Goal: Task Accomplishment & Management: Use online tool/utility

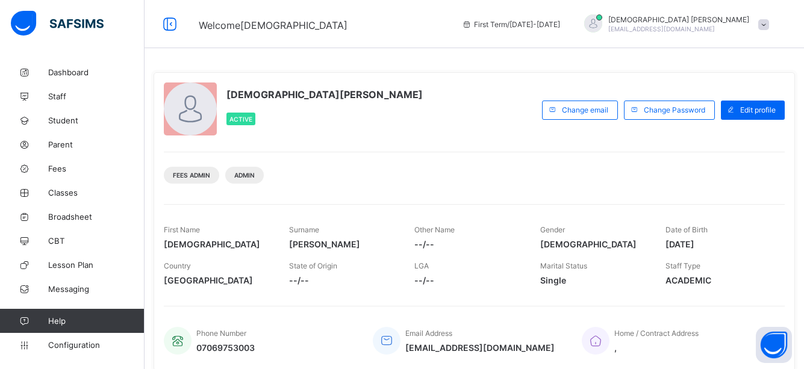
click at [494, 150] on div "Christiana Momoh Active Change email Change Password Edit profile Fees Admin Ad…" at bounding box center [474, 221] width 641 height 299
click at [52, 164] on span "Fees" at bounding box center [96, 169] width 96 height 10
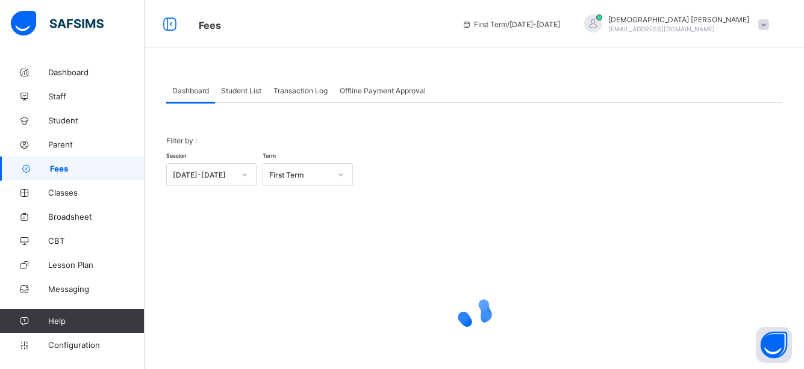
click at [235, 95] on span "Student List" at bounding box center [241, 90] width 40 height 9
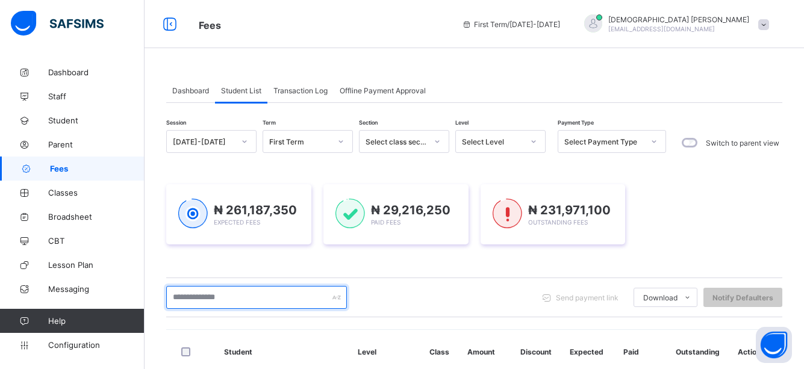
click at [229, 298] on input "text" at bounding box center [256, 297] width 181 height 23
click at [230, 292] on input "text" at bounding box center [256, 297] width 181 height 23
type input "*******"
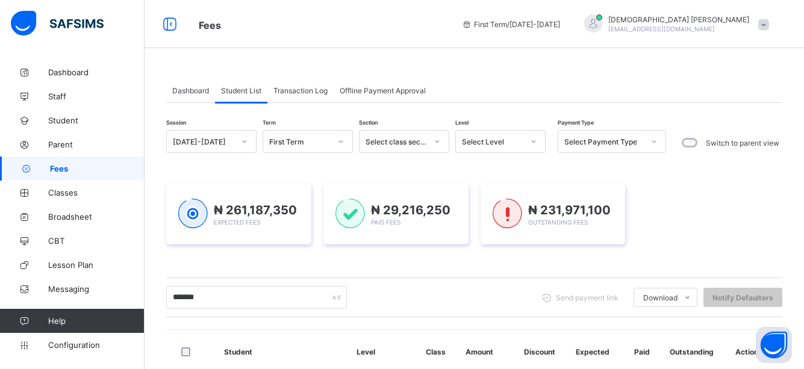
click at [463, 292] on div "******* Send payment link Download Students Payment Students Payment Status Stu…" at bounding box center [474, 297] width 616 height 23
click at [495, 294] on div "******* Send payment link Download Students Payment Students Payment Status Stu…" at bounding box center [474, 297] width 616 height 23
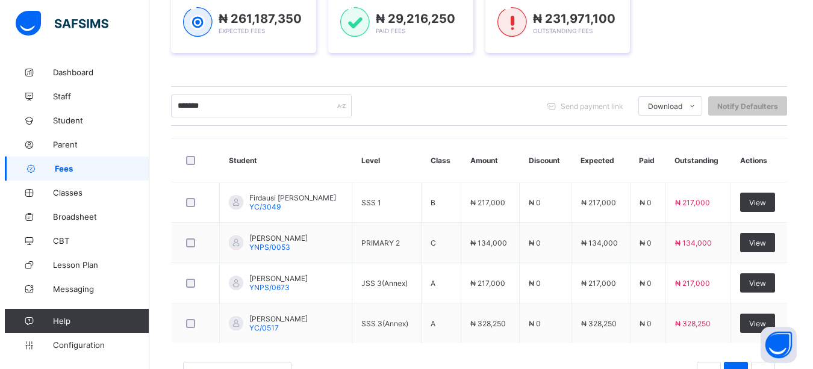
scroll to position [193, 0]
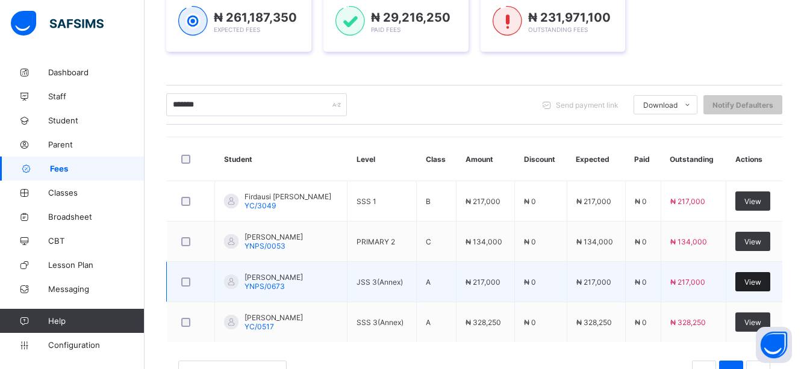
click at [761, 278] on span "View" at bounding box center [752, 282] width 17 height 9
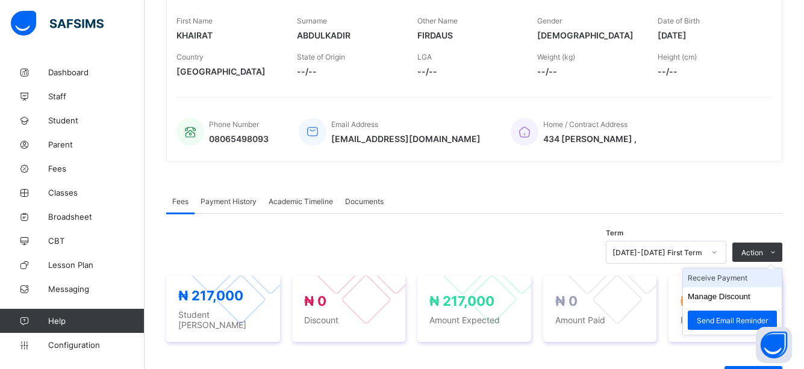
click at [715, 276] on li "Receive Payment" at bounding box center [732, 277] width 99 height 19
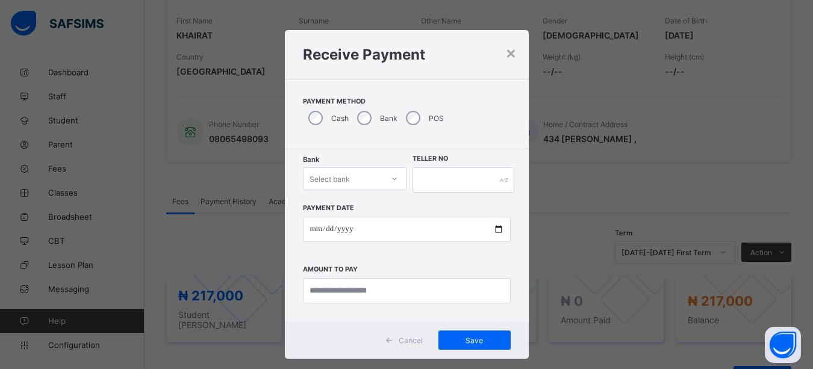
click at [393, 177] on icon at bounding box center [394, 179] width 7 height 12
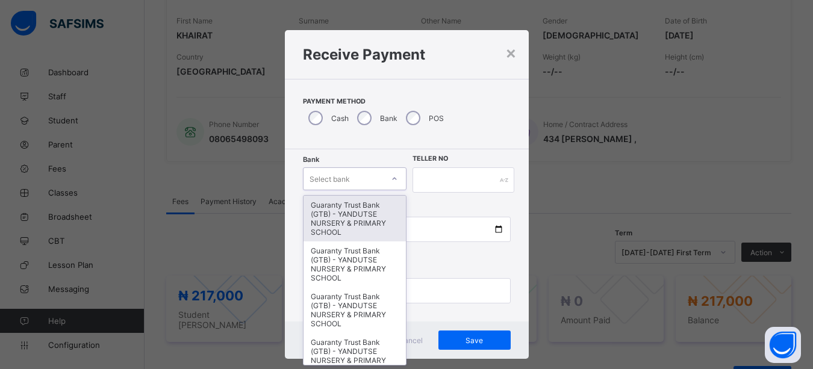
scroll to position [13, 0]
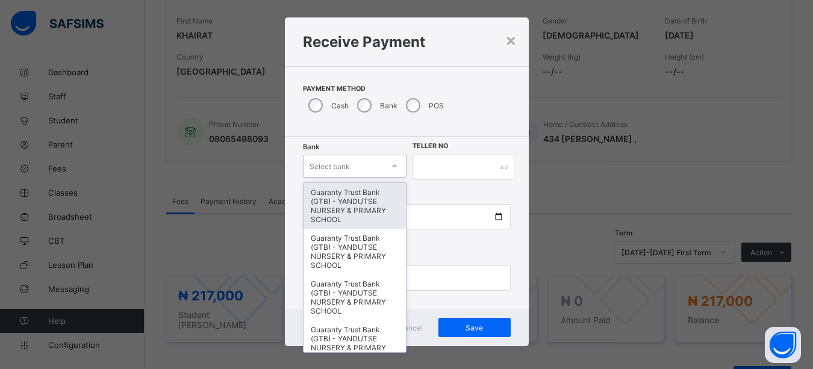
type input "*"
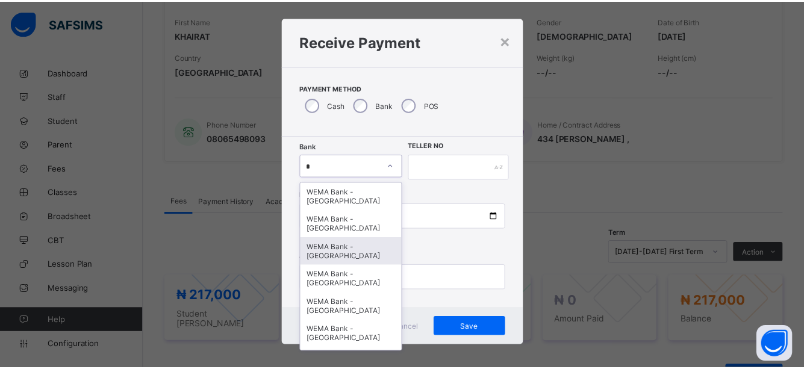
scroll to position [33, 0]
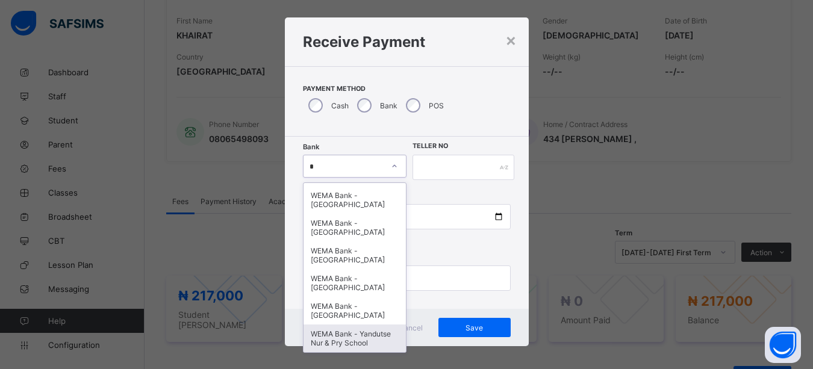
click at [356, 340] on div "WEMA Bank - Yandutse Nur & Pry School" at bounding box center [354, 338] width 103 height 28
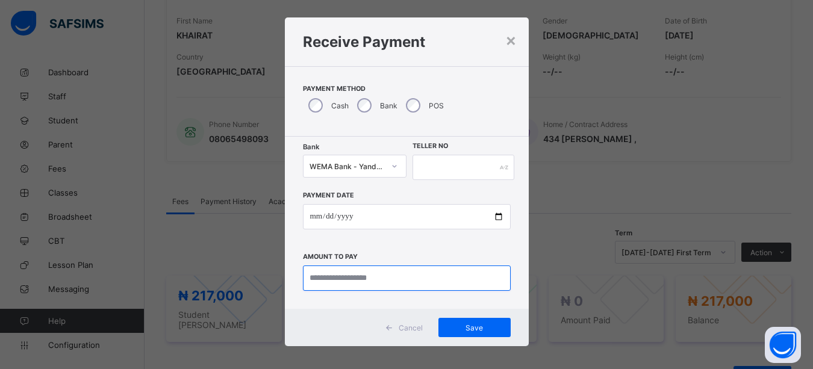
click at [359, 276] on input "currency" at bounding box center [407, 277] width 208 height 25
type input "*********"
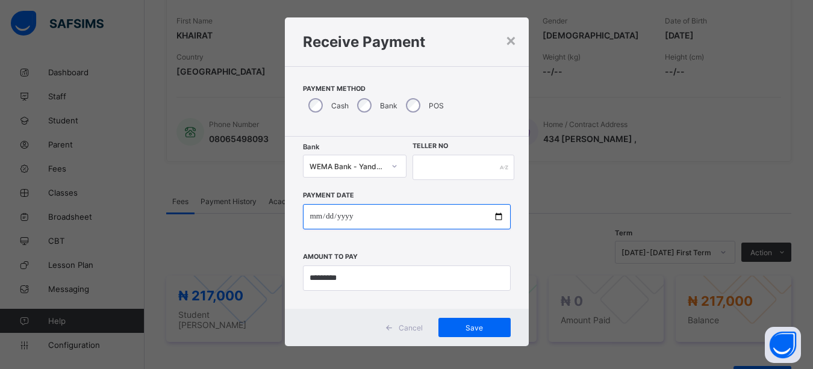
click at [498, 214] on input "date" at bounding box center [407, 216] width 208 height 25
type input "**********"
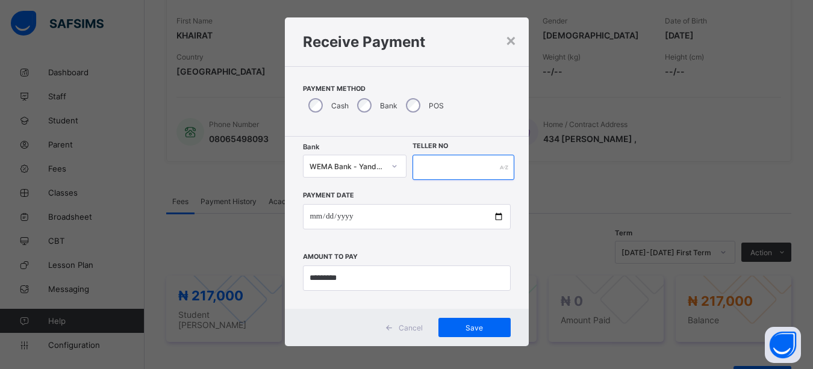
click at [447, 172] on input "text" at bounding box center [463, 167] width 102 height 25
click at [476, 324] on span "Save" at bounding box center [474, 327] width 54 height 9
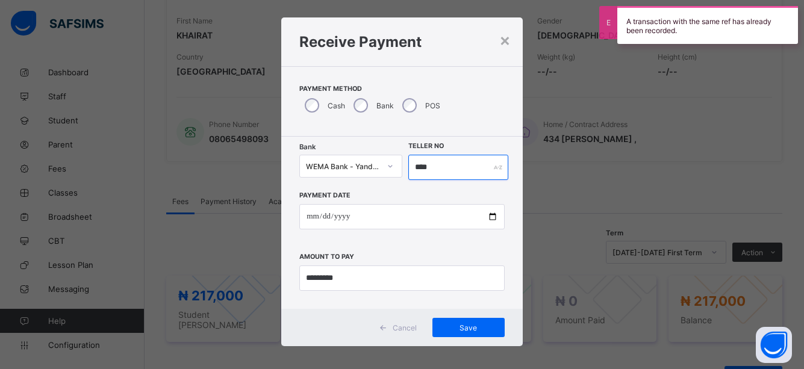
click at [439, 172] on input "****" at bounding box center [458, 167] width 101 height 25
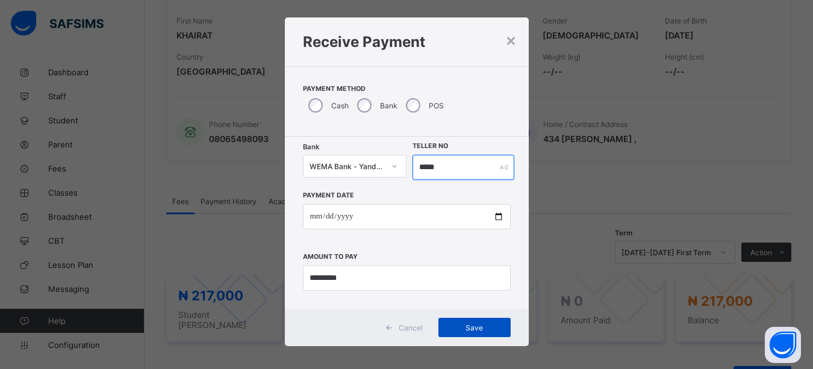
type input "*****"
click at [476, 331] on span "Save" at bounding box center [474, 327] width 54 height 9
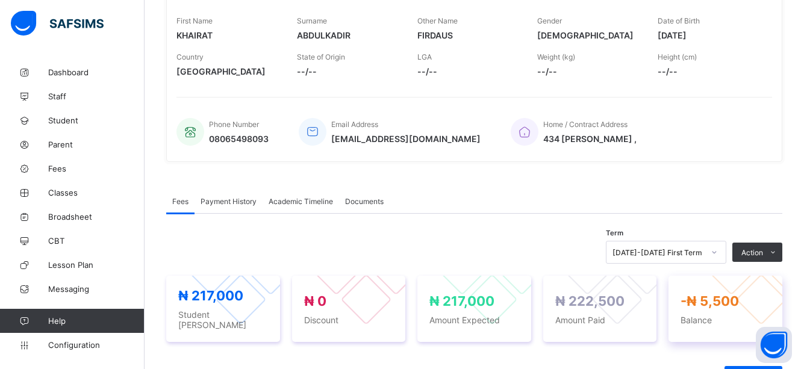
click at [688, 335] on div "-₦ 5,500 Balance" at bounding box center [725, 309] width 114 height 66
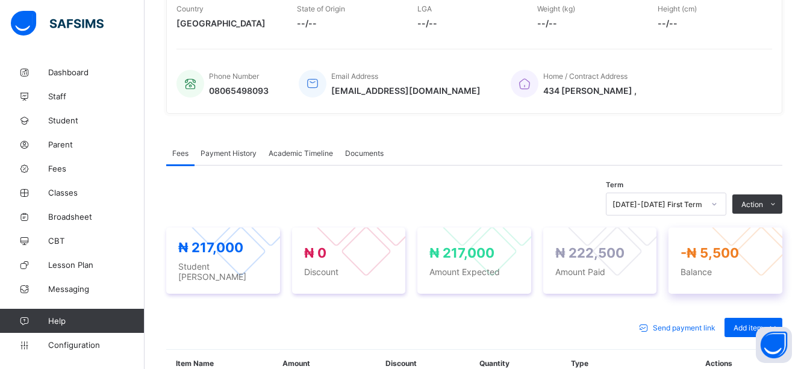
scroll to position [265, 0]
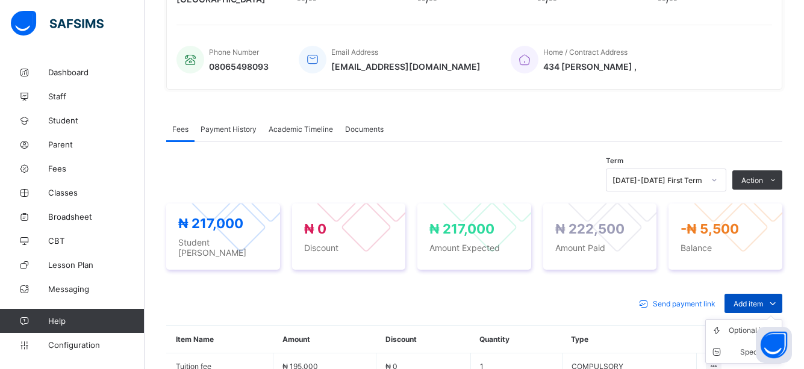
click at [779, 297] on icon at bounding box center [772, 303] width 13 height 12
click at [756, 324] on div "Optional items" at bounding box center [752, 330] width 48 height 12
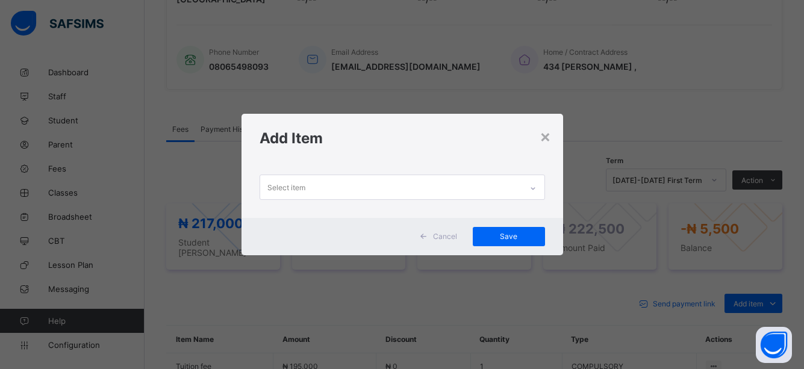
scroll to position [0, 0]
click at [532, 190] on icon at bounding box center [532, 188] width 7 height 12
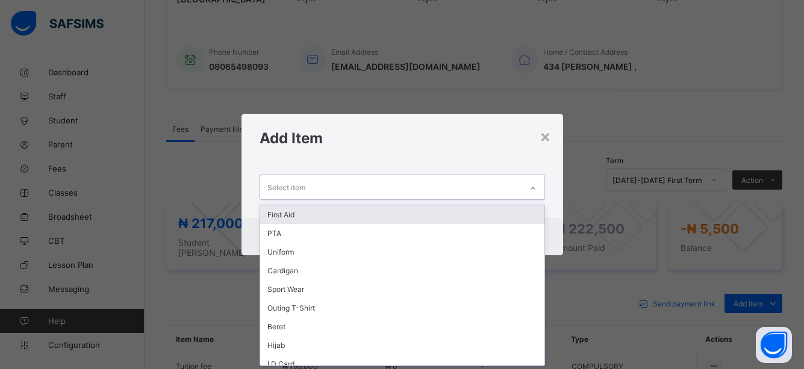
click at [297, 220] on div "First Aid" at bounding box center [402, 214] width 284 height 19
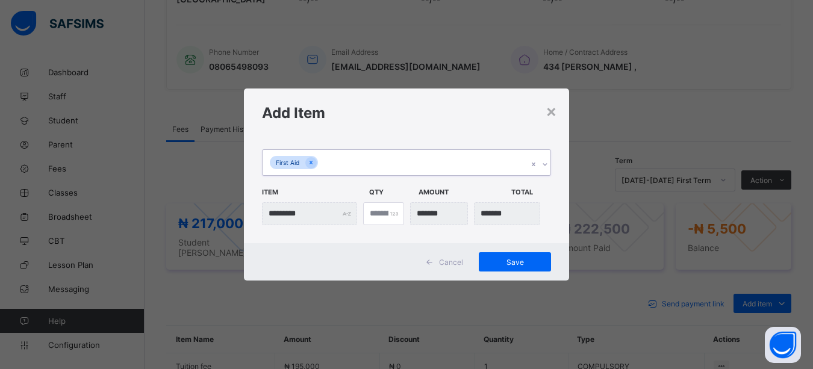
click at [544, 164] on icon at bounding box center [544, 164] width 7 height 12
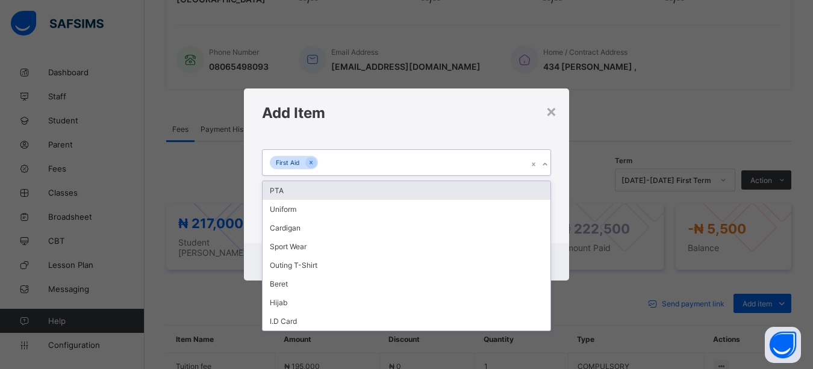
click at [286, 193] on div "PTA" at bounding box center [406, 190] width 288 height 19
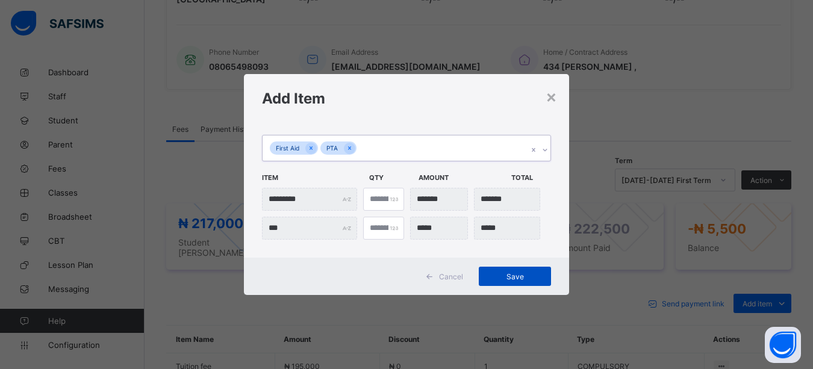
click at [515, 276] on span "Save" at bounding box center [515, 276] width 54 height 9
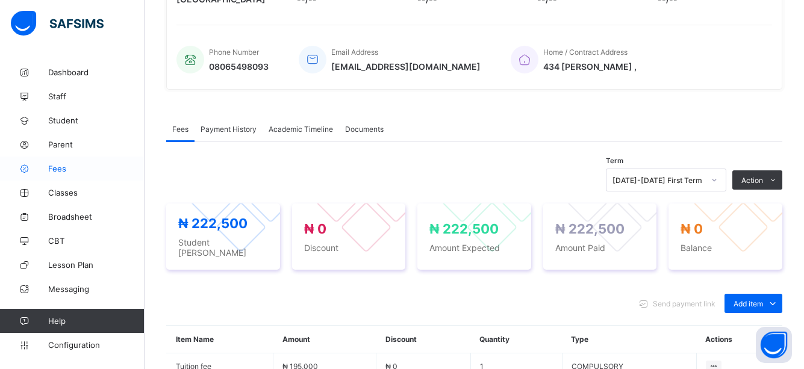
click at [61, 165] on span "Fees" at bounding box center [96, 169] width 96 height 10
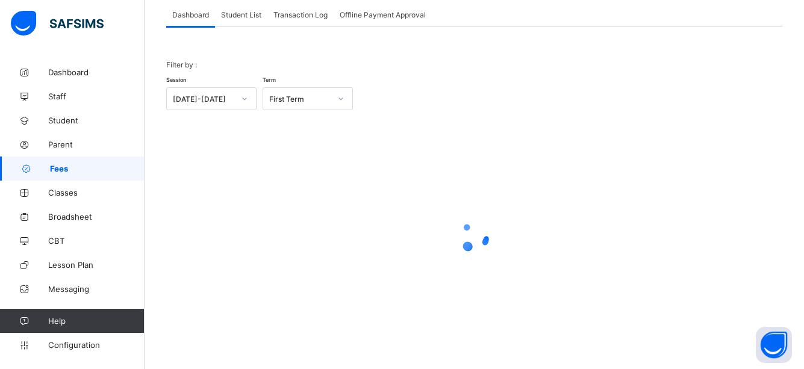
scroll to position [76, 0]
click at [253, 18] on span "Student List" at bounding box center [241, 14] width 40 height 9
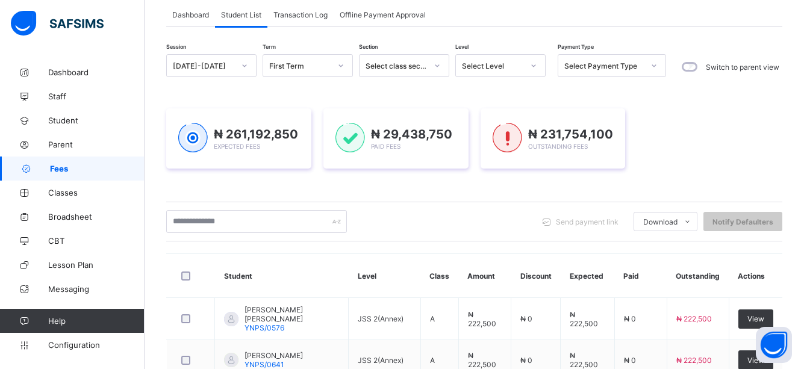
click at [248, 12] on span "Student List" at bounding box center [241, 14] width 40 height 9
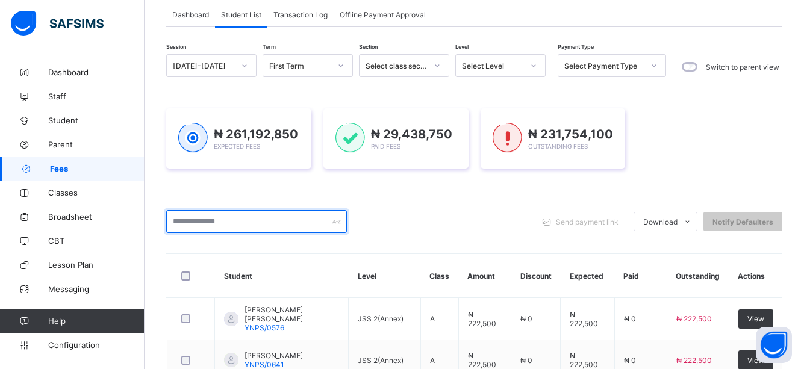
click at [263, 226] on input "text" at bounding box center [256, 221] width 181 height 23
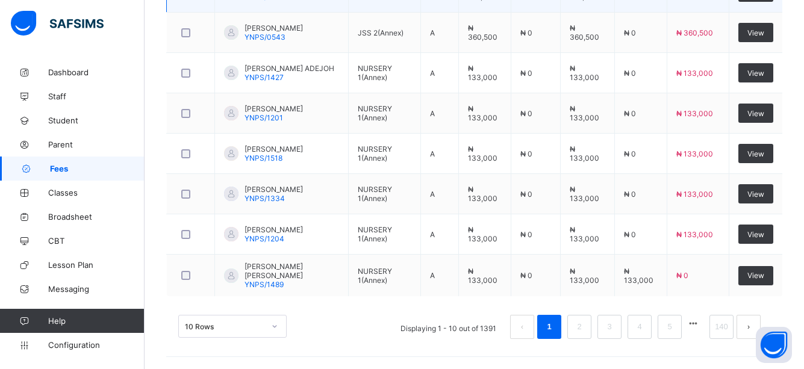
scroll to position [486, 0]
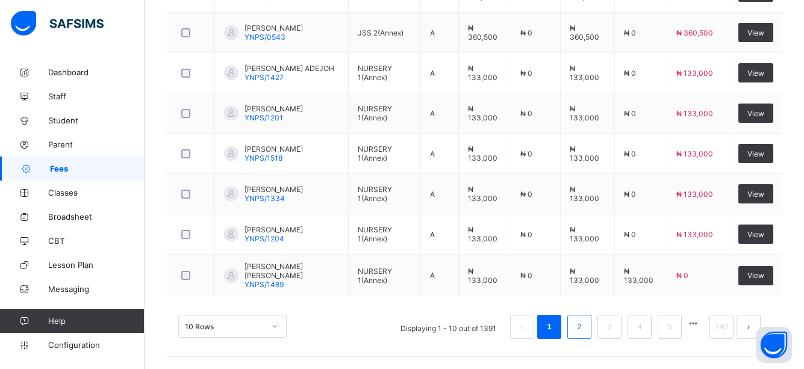
click at [585, 326] on link "2" at bounding box center [578, 327] width 11 height 16
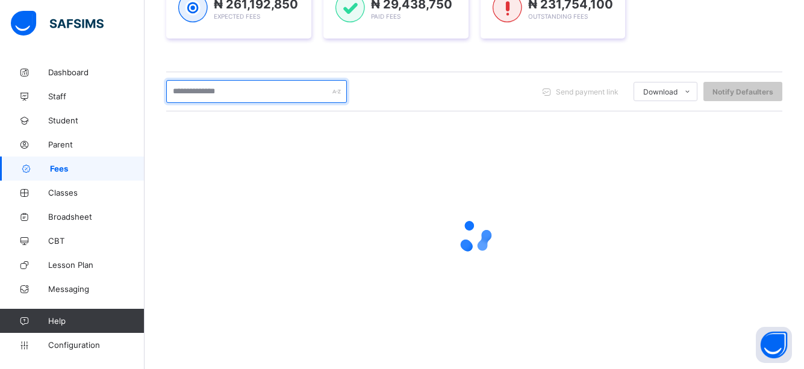
click at [301, 90] on input "text" at bounding box center [256, 91] width 181 height 23
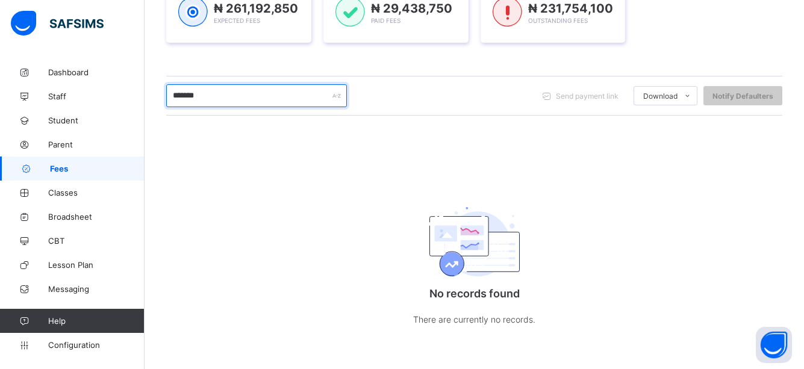
scroll to position [203, 0]
click at [268, 100] on input "*******" at bounding box center [256, 95] width 181 height 23
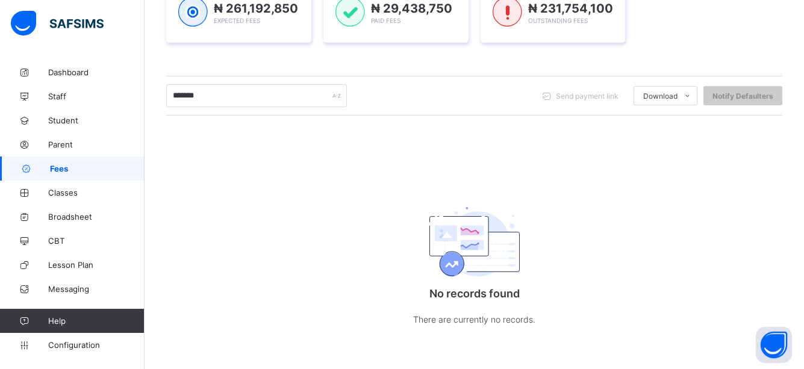
click at [483, 110] on div "******* Send payment link Download Students Payment Students Payment Status Stu…" at bounding box center [474, 96] width 616 height 40
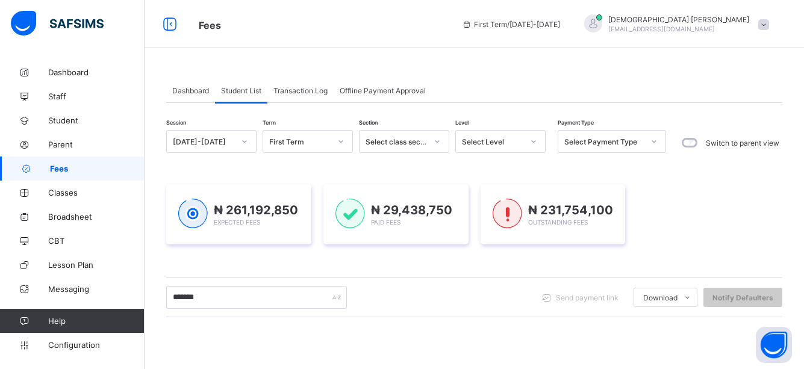
scroll to position [24, 0]
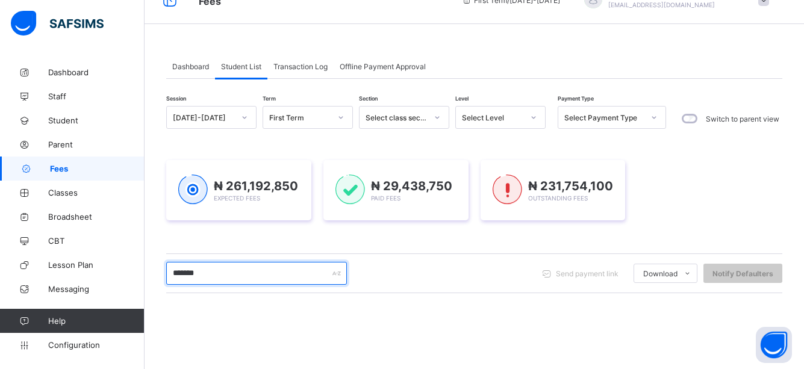
click at [295, 278] on input "*******" at bounding box center [256, 273] width 181 height 23
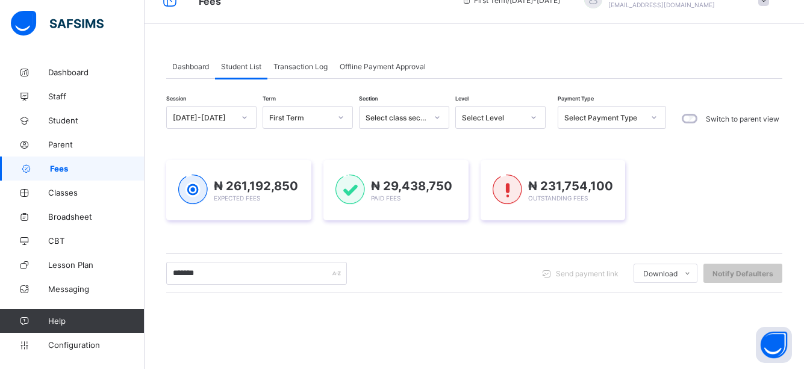
click at [491, 294] on div "Session 2025-2026 Term First Term Section Select class section Level Select Lev…" at bounding box center [474, 317] width 616 height 423
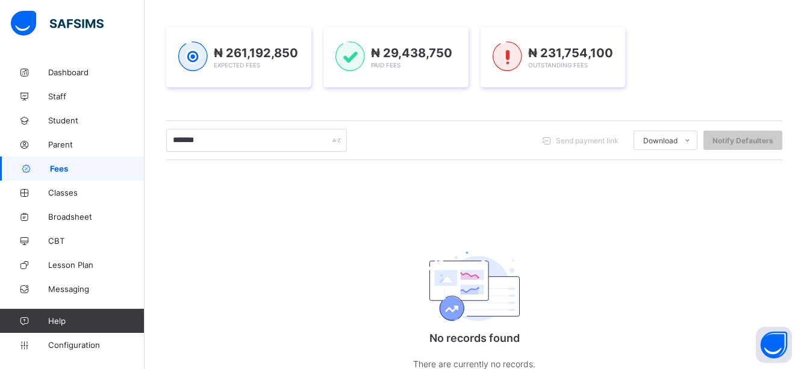
scroll to position [155, 0]
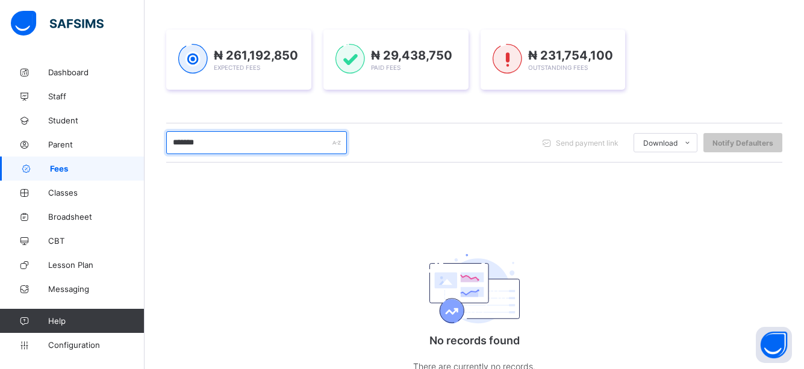
click at [248, 141] on input "*******" at bounding box center [256, 142] width 181 height 23
type input "*"
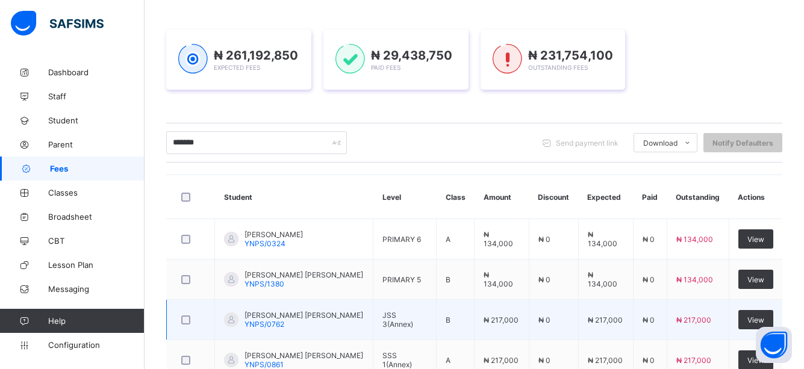
click at [573, 335] on td "₦ 0" at bounding box center [553, 320] width 49 height 40
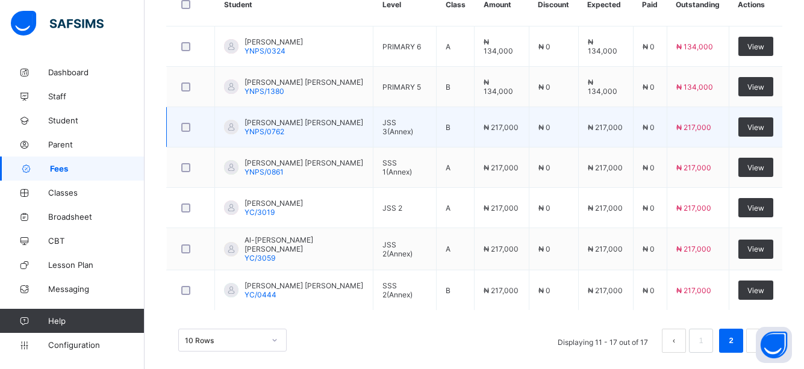
scroll to position [359, 0]
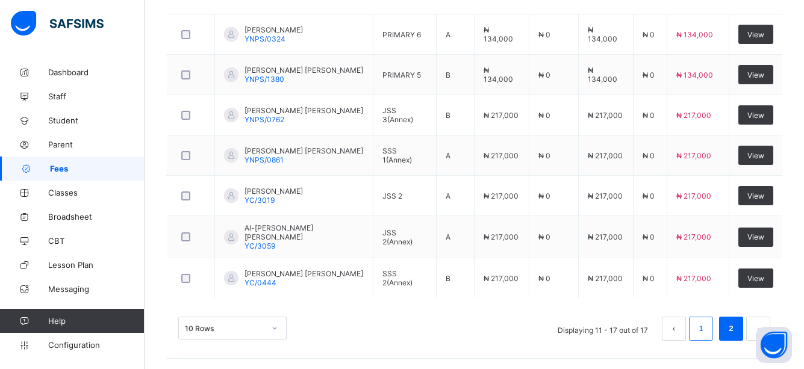
click at [706, 323] on link "1" at bounding box center [700, 329] width 11 height 16
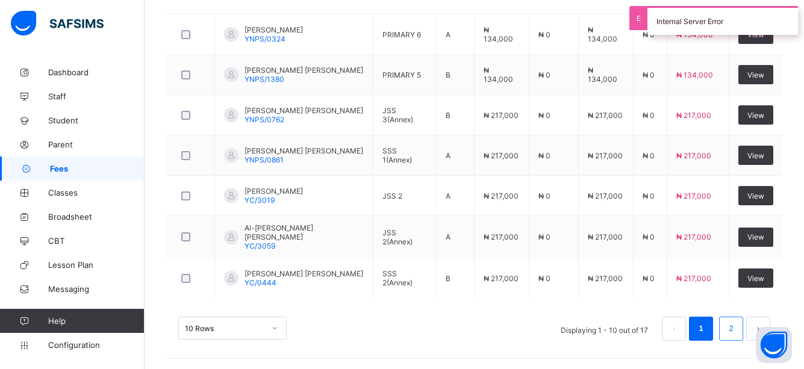
click at [733, 324] on li "2" at bounding box center [731, 329] width 24 height 24
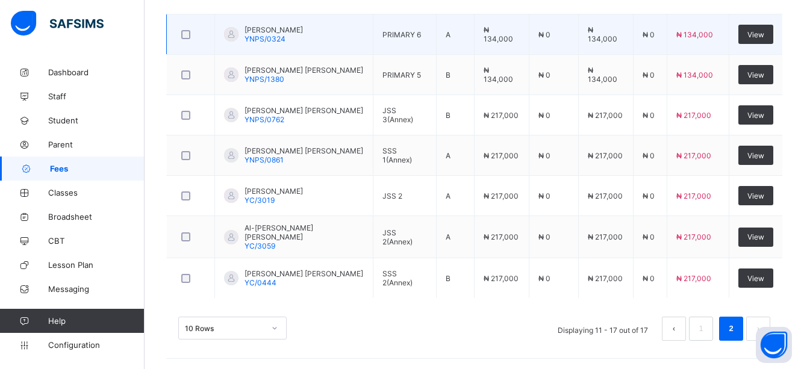
click at [375, 16] on td "PRIMARY 6" at bounding box center [404, 34] width 63 height 40
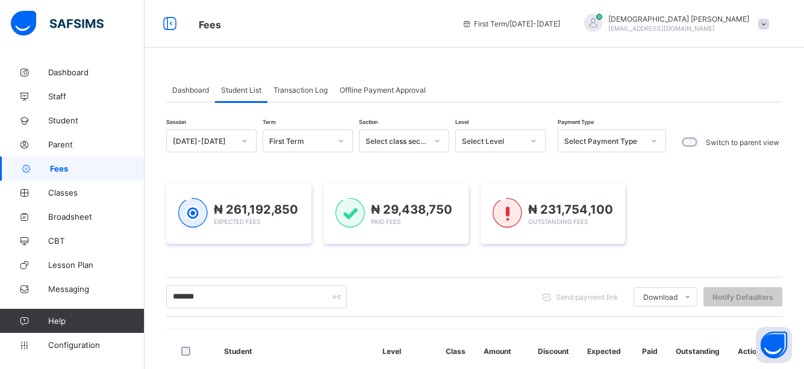
scroll to position [0, 0]
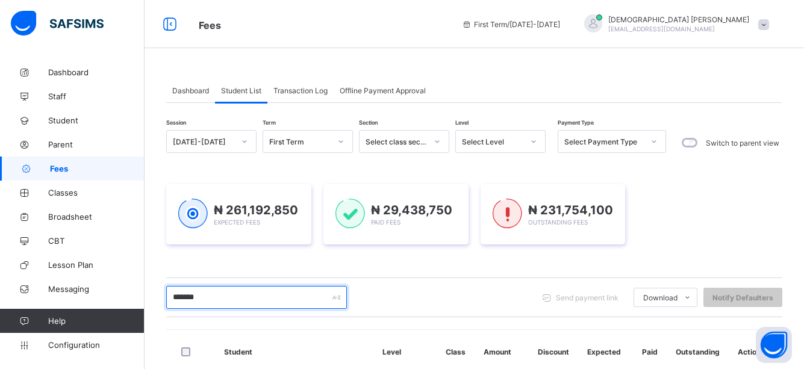
click at [252, 291] on input "*******" at bounding box center [256, 297] width 181 height 23
type input "*"
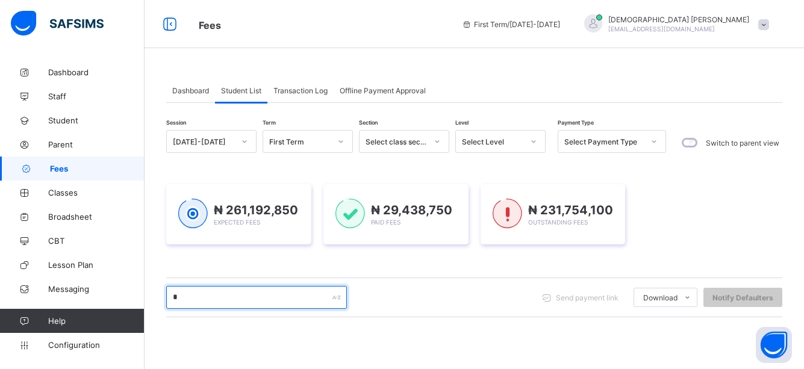
type input "*******"
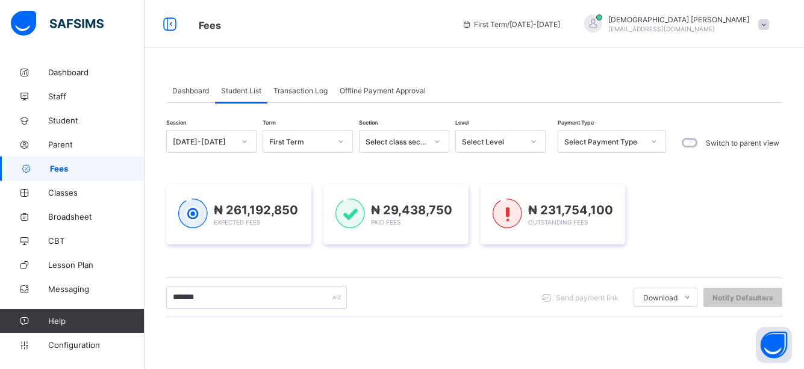
click at [534, 143] on icon at bounding box center [533, 141] width 7 height 12
click at [530, 141] on icon at bounding box center [533, 141] width 7 height 12
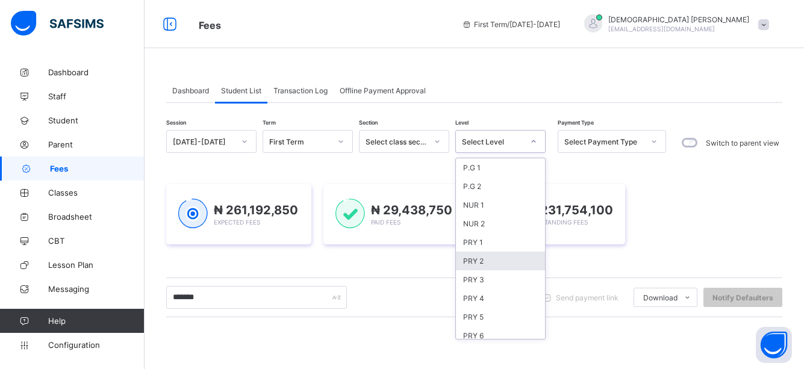
click at [480, 261] on div "PRY 2" at bounding box center [500, 261] width 89 height 19
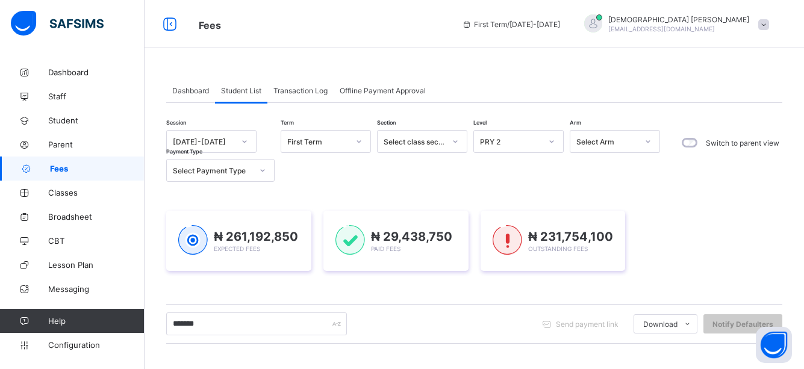
click at [533, 312] on div "******* Send payment link Download Students Payment Students Payment Status Stu…" at bounding box center [474, 324] width 616 height 40
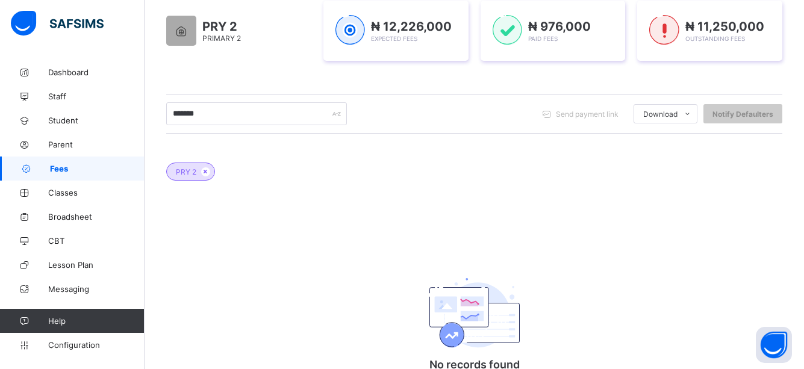
scroll to position [186, 0]
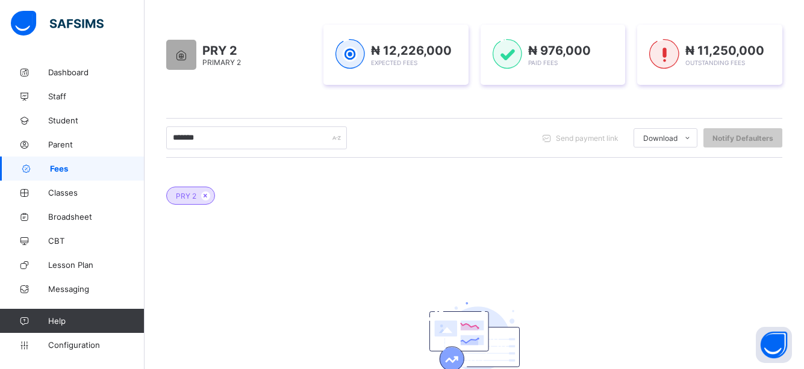
click at [461, 173] on div "PRY 2" at bounding box center [474, 190] width 616 height 42
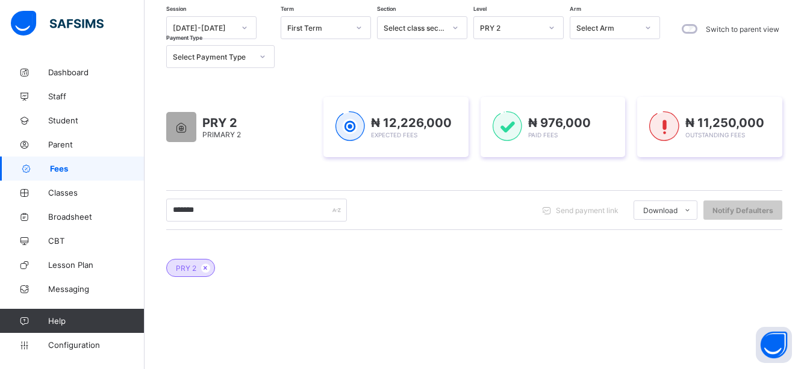
scroll to position [90, 0]
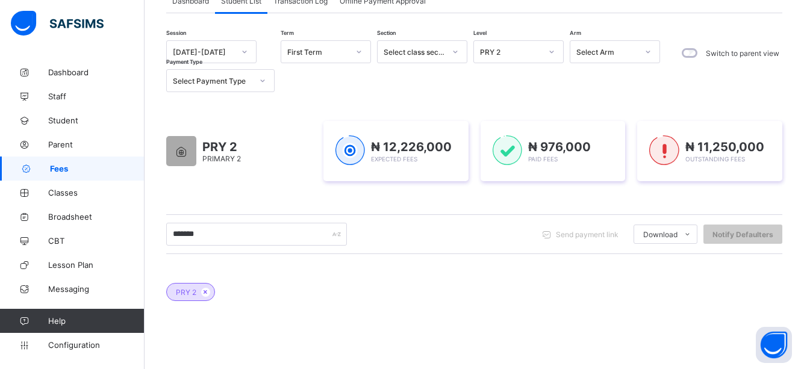
click at [556, 49] on div at bounding box center [551, 51] width 20 height 19
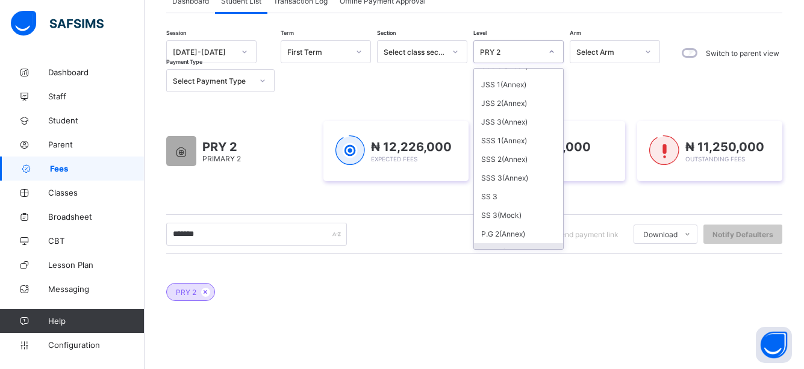
scroll to position [367, 0]
click at [507, 122] on div "SSS 3(Annex)" at bounding box center [518, 122] width 89 height 19
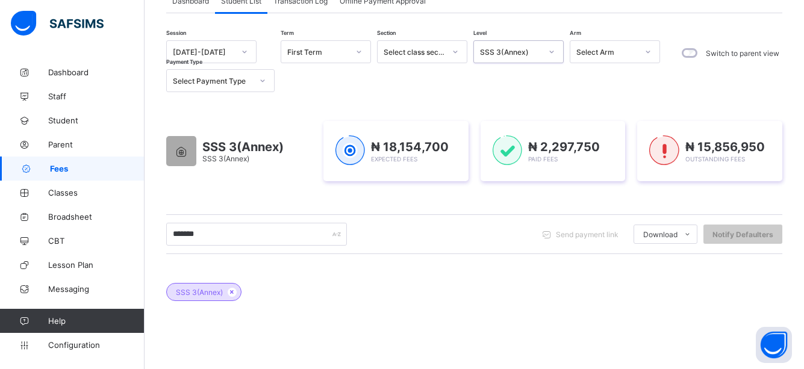
click at [549, 51] on icon at bounding box center [551, 52] width 7 height 12
click at [691, 281] on div "SSS 3(Annex)" at bounding box center [474, 286] width 616 height 42
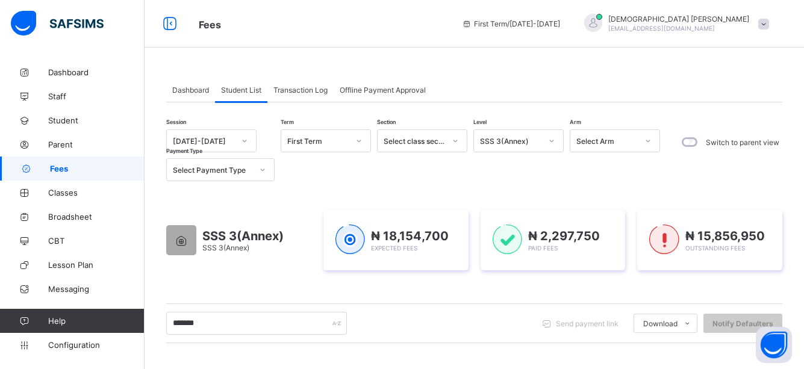
scroll to position [0, 0]
click at [402, 321] on div "******* Send payment link Download Students Payment Students Payment Status Stu…" at bounding box center [474, 323] width 616 height 23
click at [547, 138] on div at bounding box center [551, 141] width 20 height 19
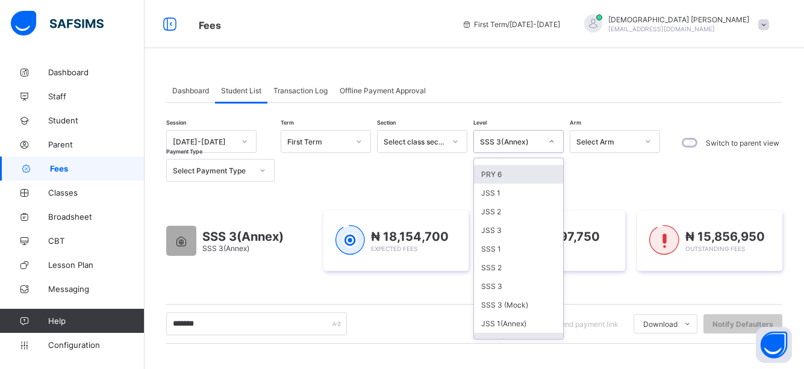
scroll to position [273, 0]
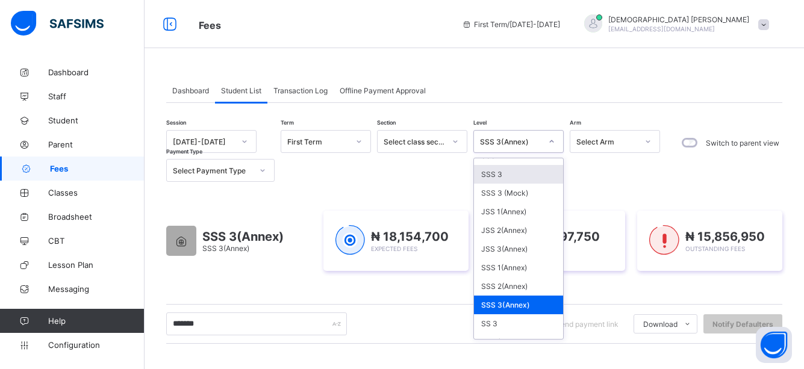
click at [498, 175] on div "SSS 3" at bounding box center [518, 174] width 89 height 19
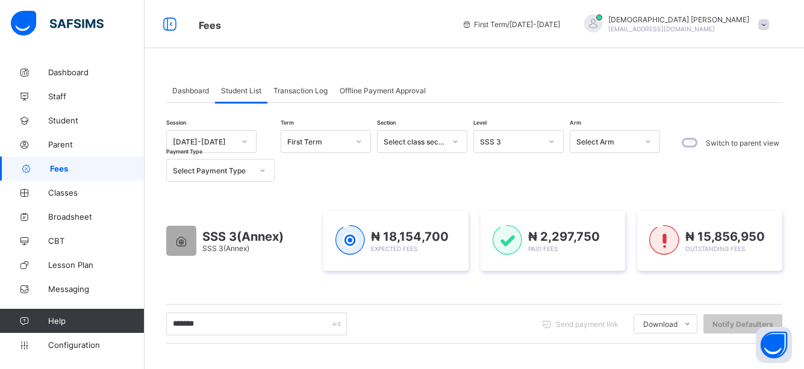
click at [513, 337] on div "******* Send payment link Download Students Payment Students Payment Status Stu…" at bounding box center [474, 324] width 616 height 40
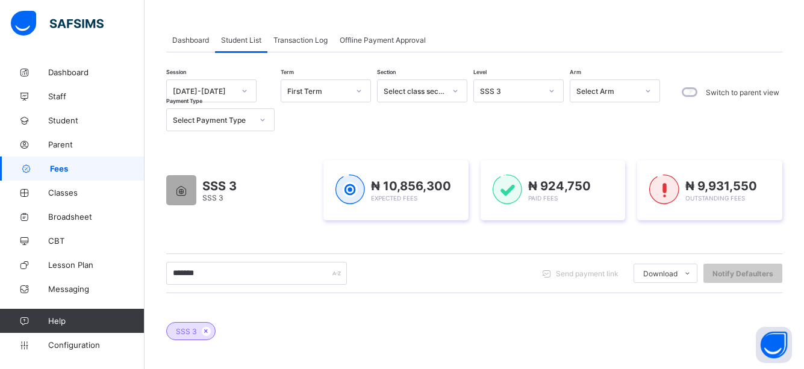
scroll to position [0, 0]
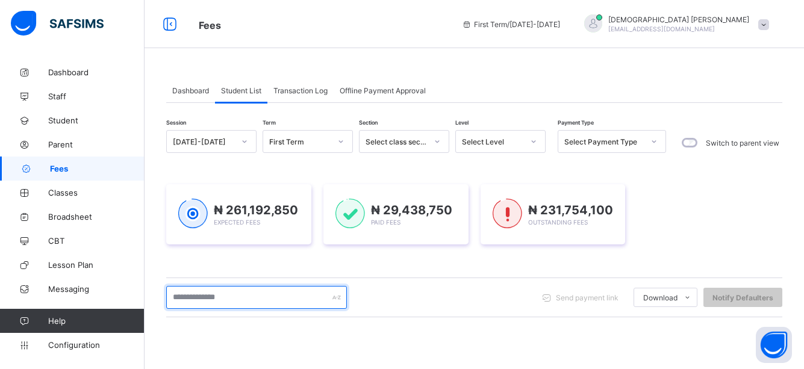
click at [279, 300] on input "text" at bounding box center [256, 297] width 181 height 23
type input "******"
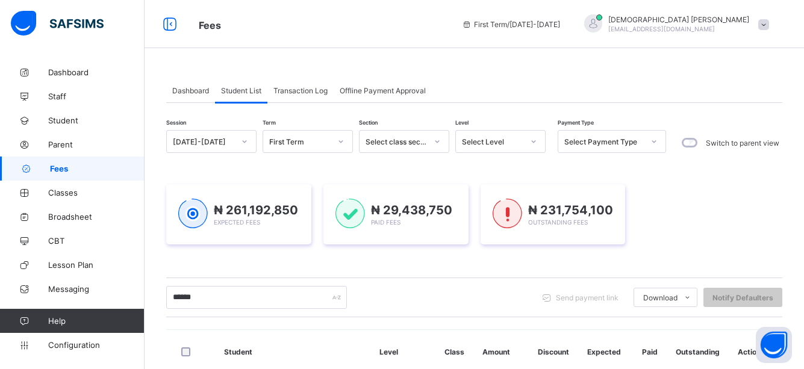
click at [565, 323] on div "Session 2025-2026 Term First Term Section Select class section Level Select Lev…" at bounding box center [474, 360] width 616 height 461
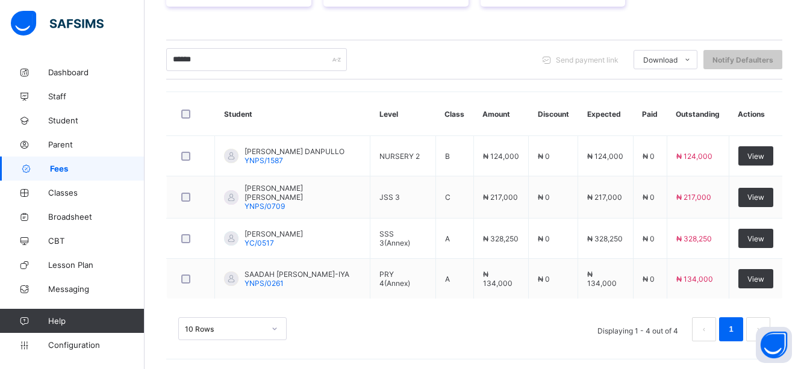
scroll to position [238, 0]
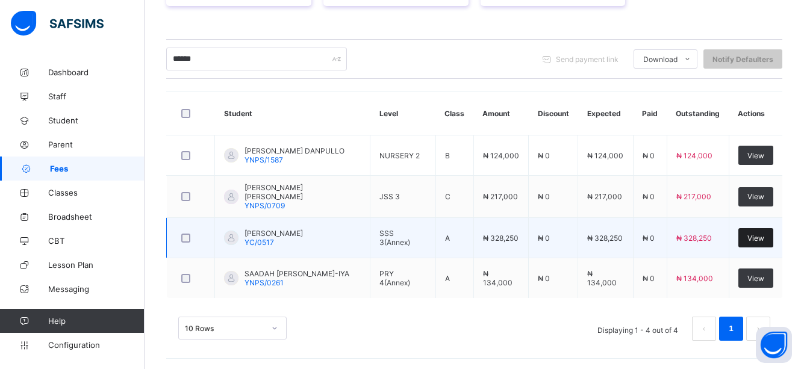
click at [763, 235] on span "View" at bounding box center [755, 238] width 17 height 9
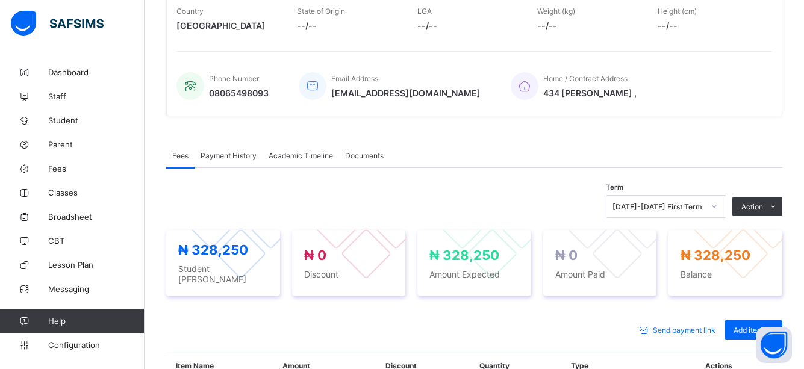
click at [516, 202] on div "Term 2025-2026 First Term Action Receive Payment Manage Discount Send Email Rem…" at bounding box center [474, 206] width 616 height 23
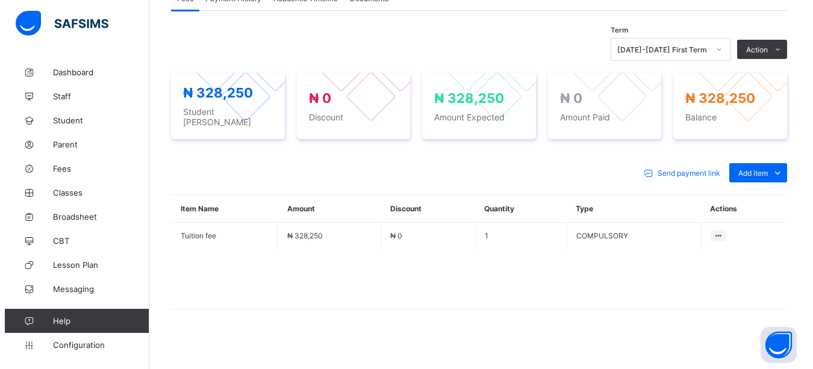
scroll to position [396, 0]
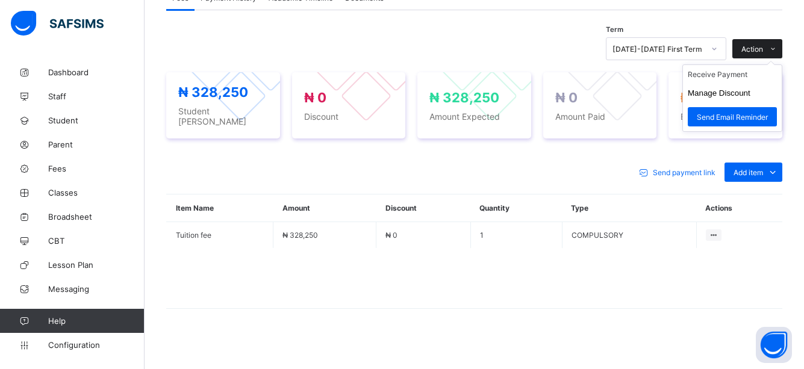
click at [774, 44] on span at bounding box center [772, 48] width 19 height 19
click at [734, 74] on li "Receive Payment" at bounding box center [732, 74] width 99 height 19
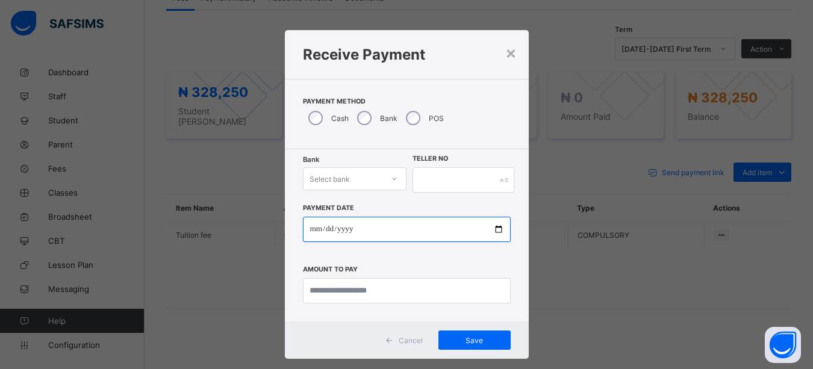
click at [497, 231] on input "date" at bounding box center [407, 229] width 208 height 25
type input "**********"
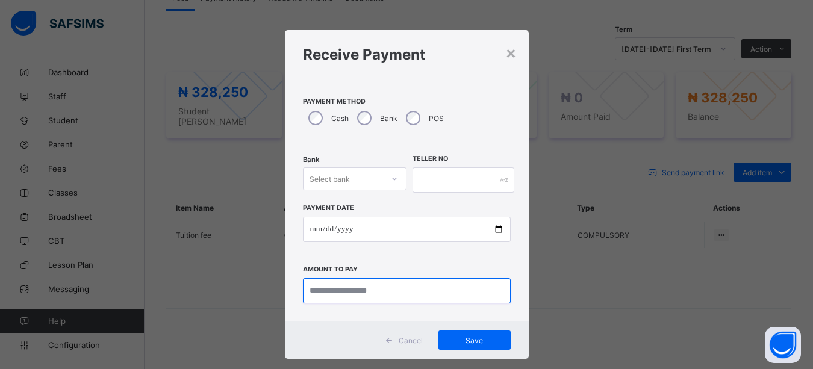
click at [367, 290] on input "currency" at bounding box center [407, 290] width 208 height 25
type input "*********"
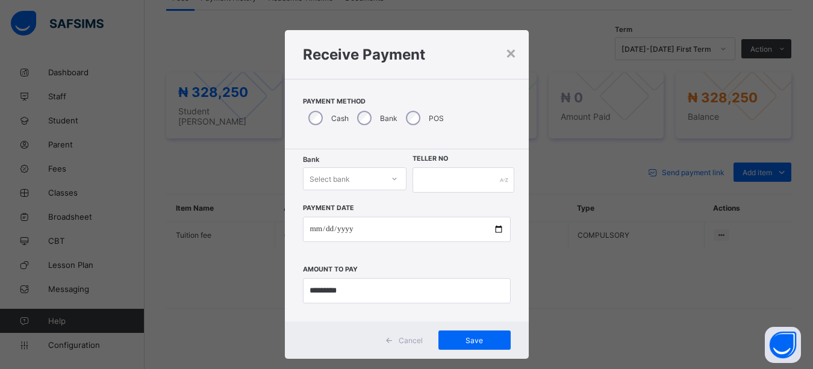
click at [386, 184] on div "**********" at bounding box center [407, 235] width 244 height 172
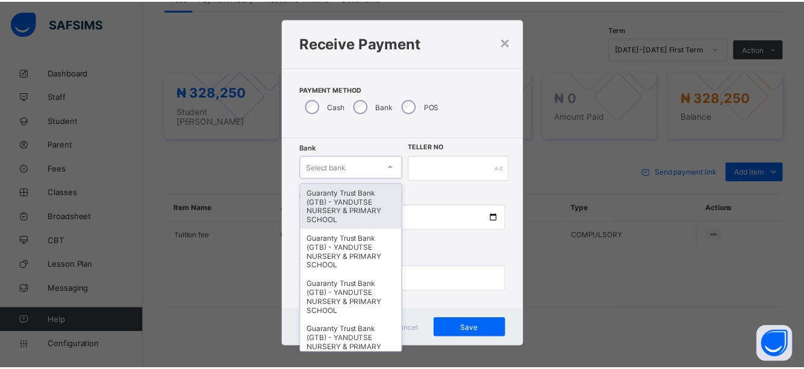
scroll to position [13, 0]
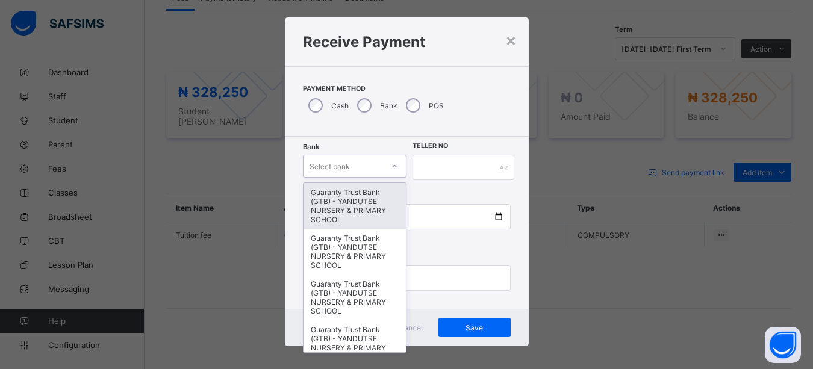
type input "*"
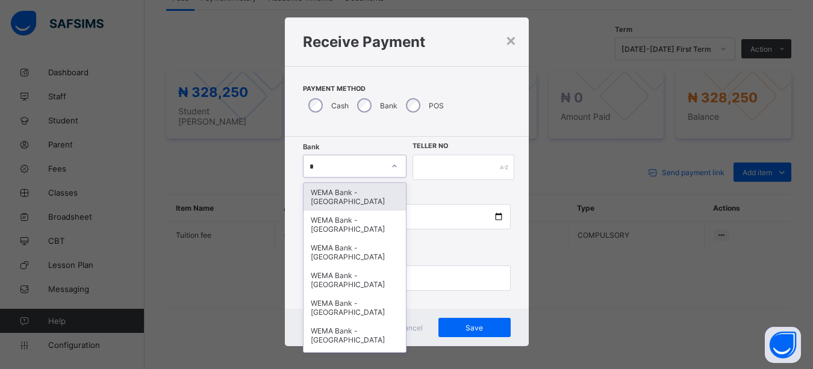
click at [358, 196] on div "WEMA Bank - [GEOGRAPHIC_DATA]" at bounding box center [354, 197] width 103 height 28
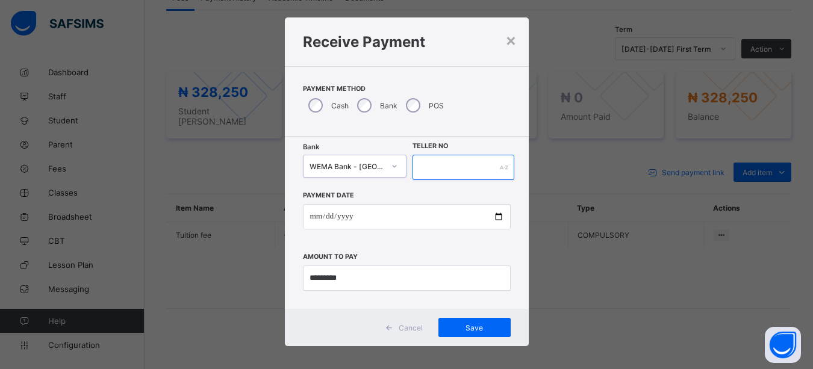
click at [467, 168] on input "text" at bounding box center [463, 167] width 102 height 25
type input "****"
click at [466, 327] on span "Save" at bounding box center [474, 327] width 54 height 9
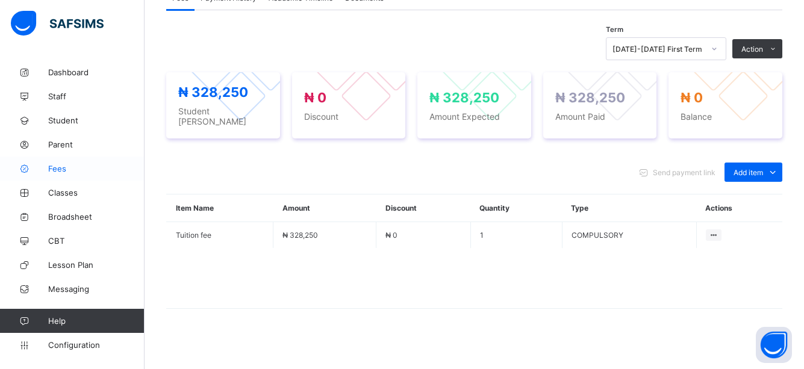
click at [58, 167] on span "Fees" at bounding box center [96, 169] width 96 height 10
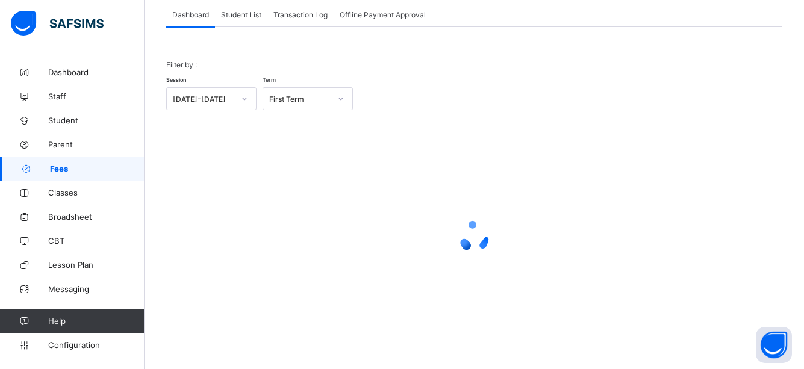
scroll to position [76, 0]
click at [483, 48] on div "Filter by : Session 2025-2026 Term First Term × Fees Configuration Status Below…" at bounding box center [474, 189] width 616 height 324
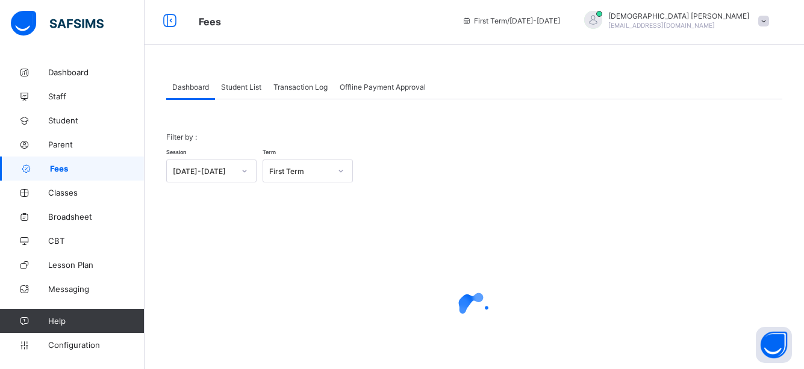
scroll to position [0, 0]
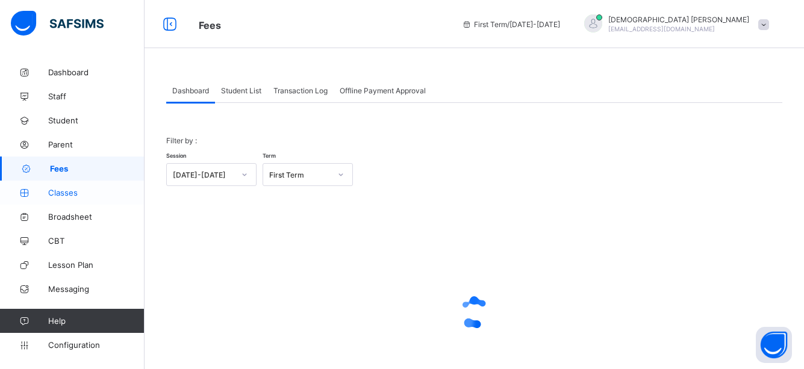
click at [249, 90] on span "Student List" at bounding box center [241, 90] width 40 height 9
click at [246, 87] on span "Student List" at bounding box center [241, 90] width 40 height 9
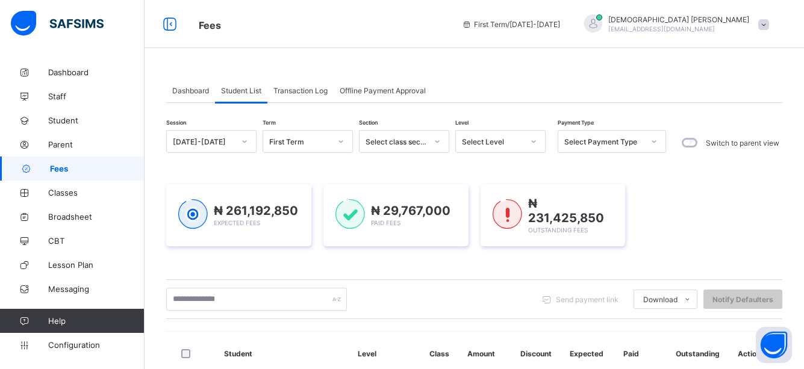
click at [73, 193] on span "Classes" at bounding box center [96, 193] width 96 height 10
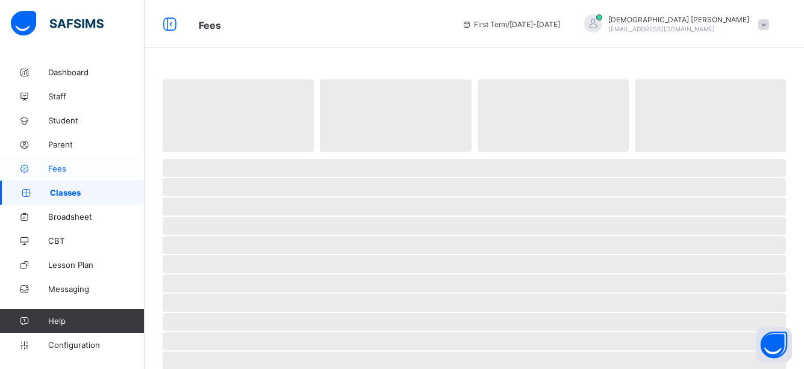
click at [61, 166] on span "Fees" at bounding box center [96, 169] width 96 height 10
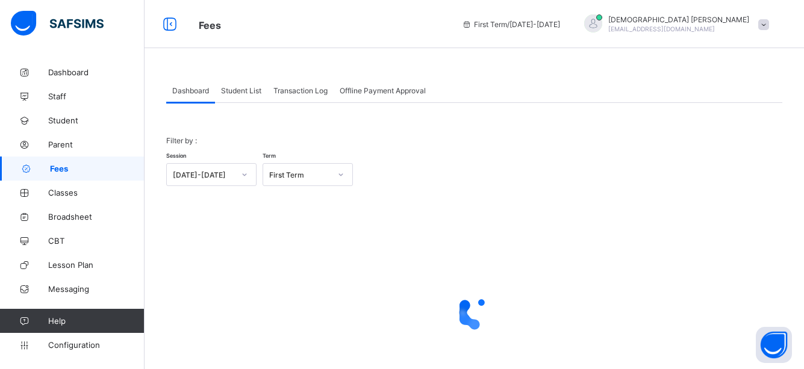
click at [246, 88] on span "Student List" at bounding box center [241, 90] width 40 height 9
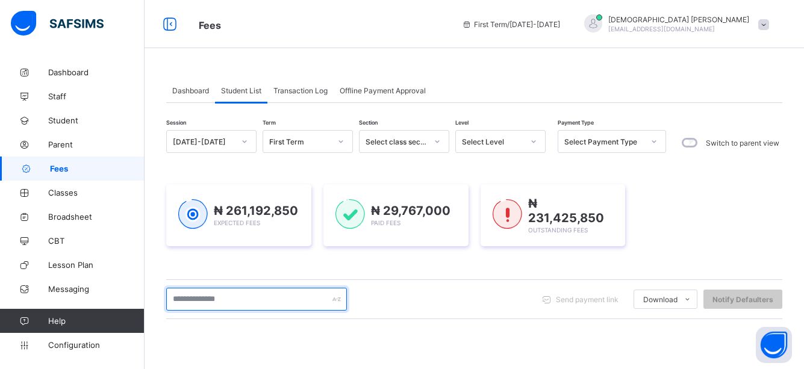
click at [236, 297] on input "text" at bounding box center [256, 299] width 181 height 23
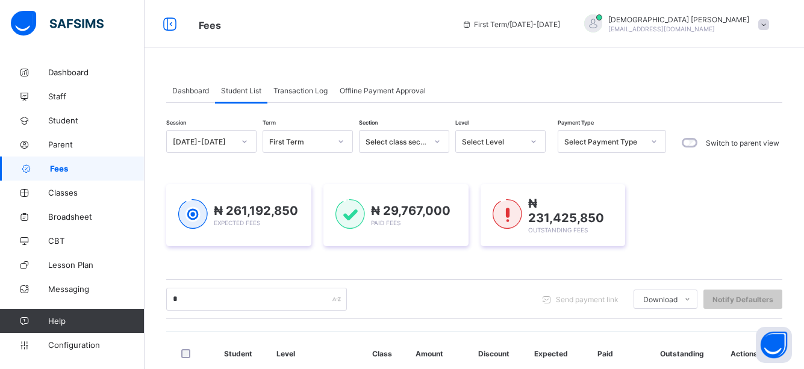
click at [532, 144] on icon at bounding box center [533, 141] width 7 height 12
click at [533, 144] on icon at bounding box center [533, 141] width 7 height 12
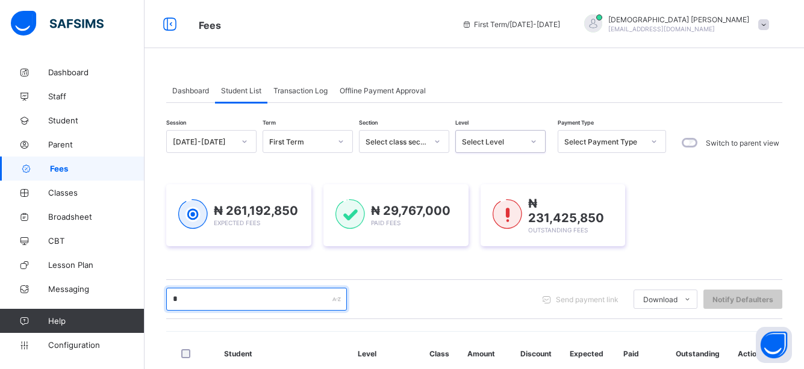
type input "*******"
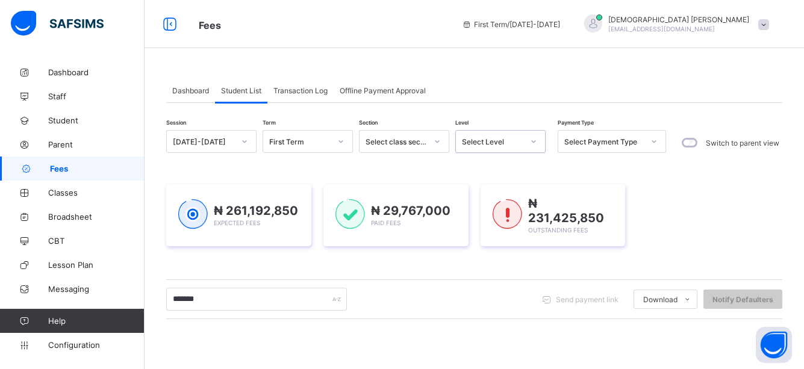
click at [532, 141] on icon at bounding box center [533, 141] width 7 height 12
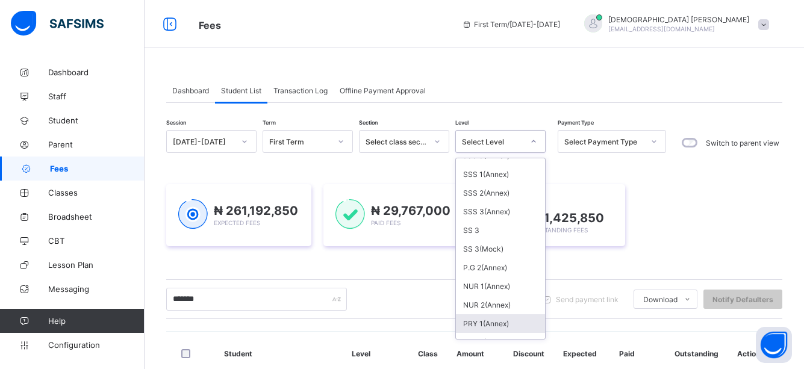
scroll to position [385, 0]
click at [485, 324] on div "PRY 2(Annex)" at bounding box center [500, 323] width 89 height 19
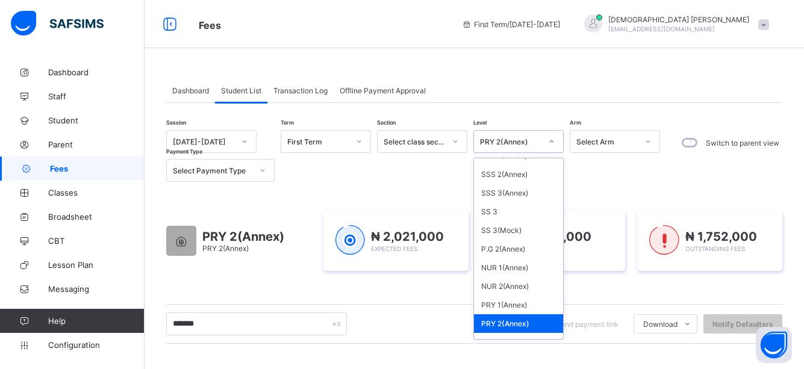
click at [506, 324] on div "PRY 2(Annex)" at bounding box center [518, 323] width 89 height 19
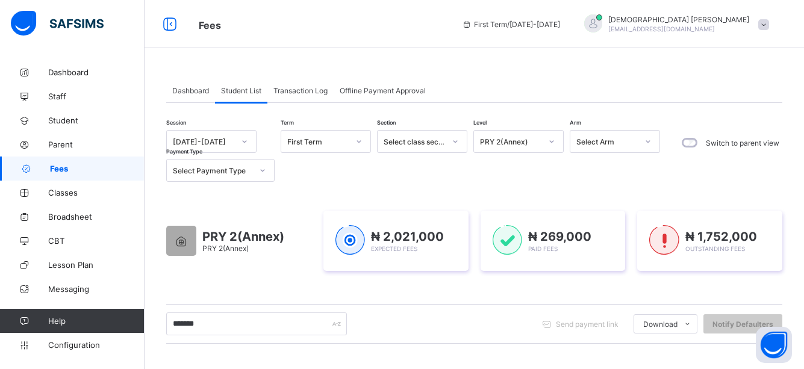
click at [454, 326] on div "******* Send payment link Download Students Payment Students Payment Status Stu…" at bounding box center [474, 323] width 616 height 23
click at [61, 191] on span "Classes" at bounding box center [96, 193] width 96 height 10
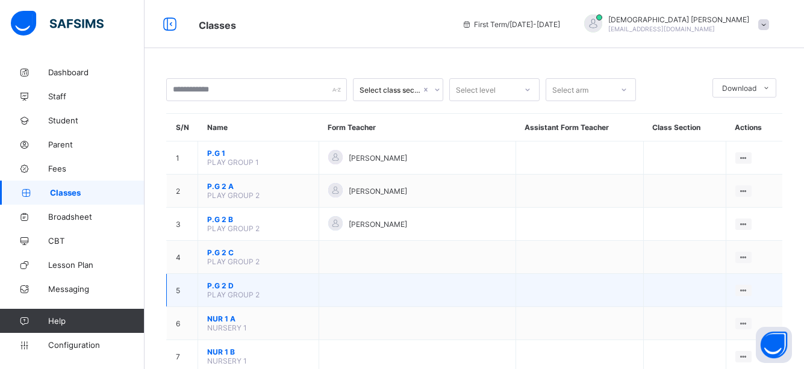
click at [461, 296] on td at bounding box center [416, 290] width 197 height 33
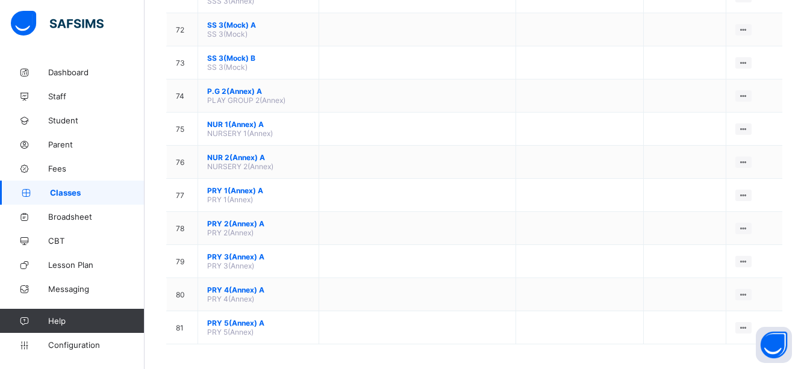
scroll to position [2484, 0]
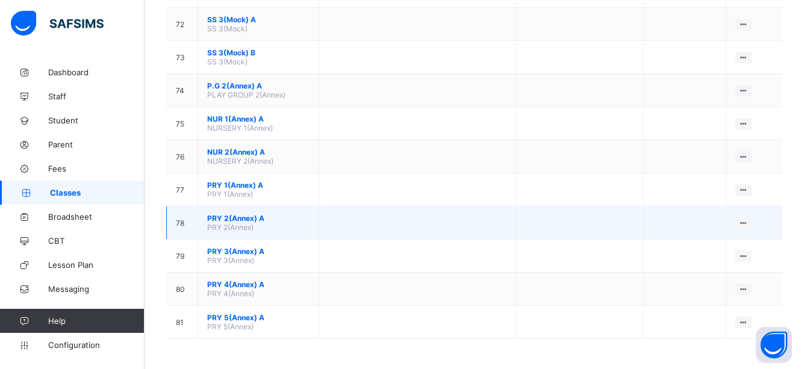
click at [226, 226] on span "PRY 2(Annex)" at bounding box center [230, 227] width 46 height 9
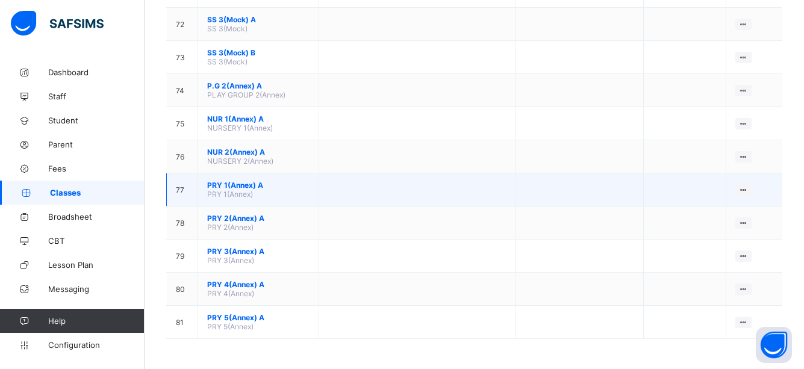
click at [393, 187] on td at bounding box center [416, 189] width 197 height 33
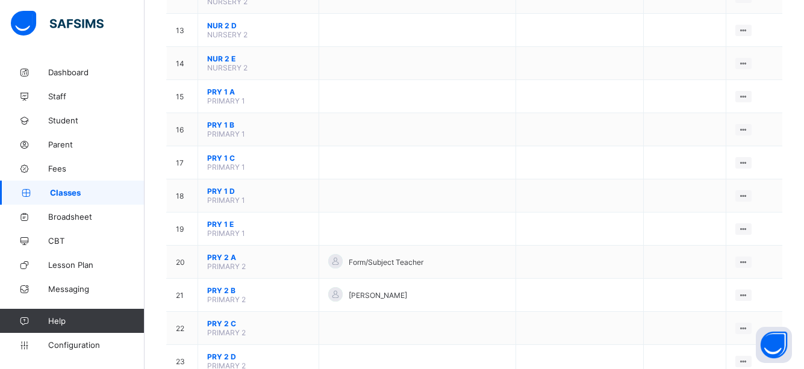
scroll to position [486, 0]
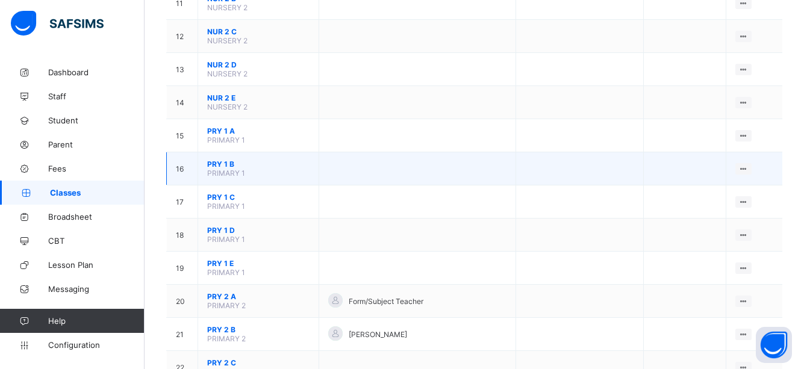
click at [218, 174] on span "PRIMARY 1" at bounding box center [226, 173] width 38 height 9
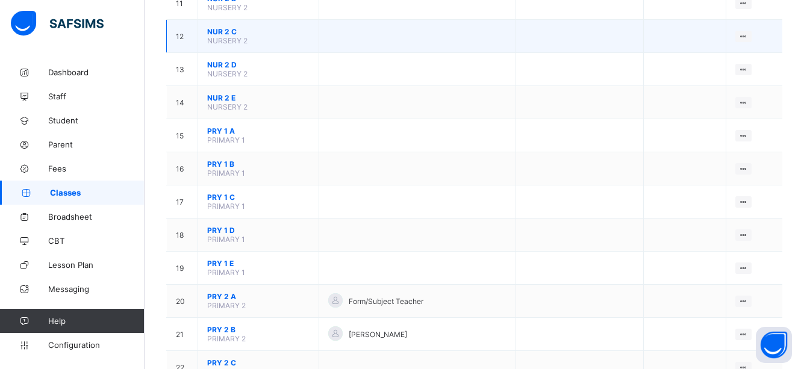
click at [231, 44] on span "NURSERY 2" at bounding box center [227, 40] width 40 height 9
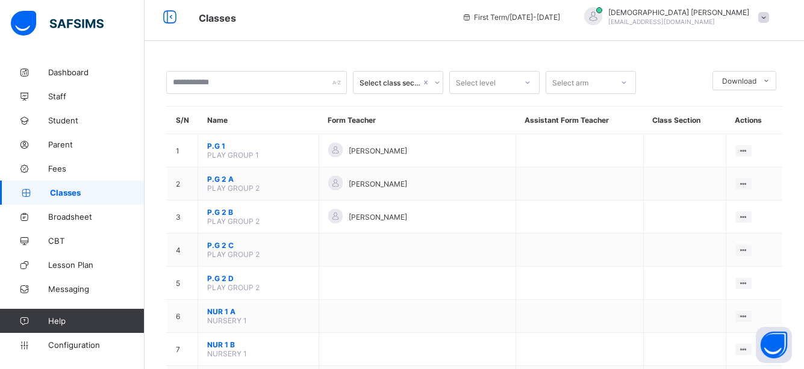
scroll to position [0, 0]
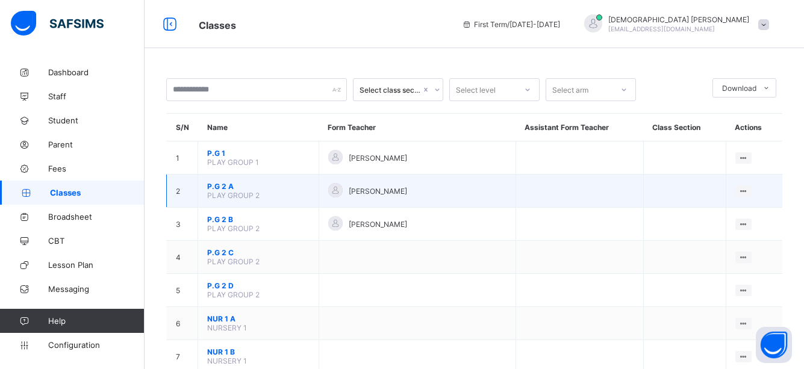
click at [231, 176] on td "P.G 2 A PLAY GROUP 2" at bounding box center [258, 191] width 121 height 33
click at [249, 199] on span "PLAY GROUP 2" at bounding box center [233, 195] width 52 height 9
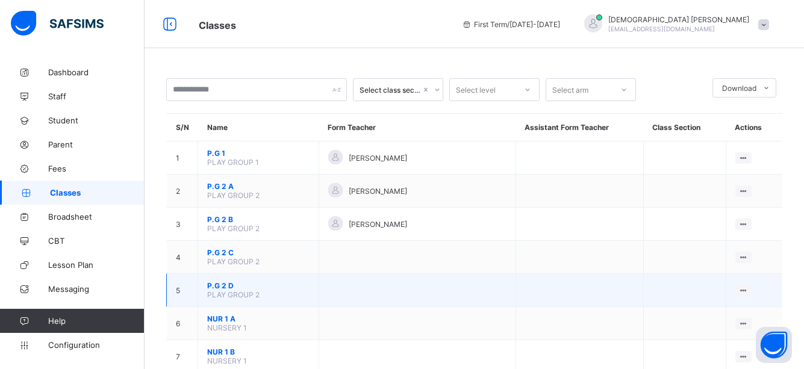
click at [515, 277] on td at bounding box center [579, 290] width 128 height 33
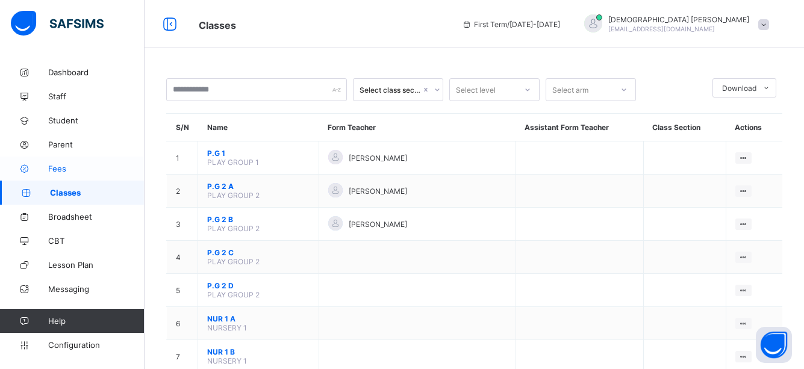
click at [57, 167] on span "Fees" at bounding box center [96, 169] width 96 height 10
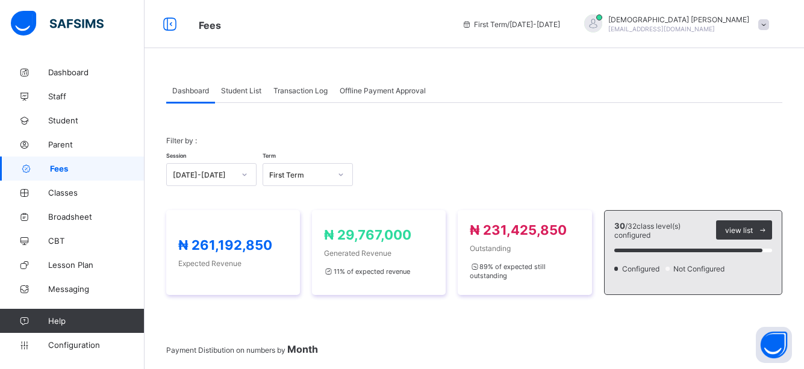
click at [242, 91] on span "Student List" at bounding box center [241, 90] width 40 height 9
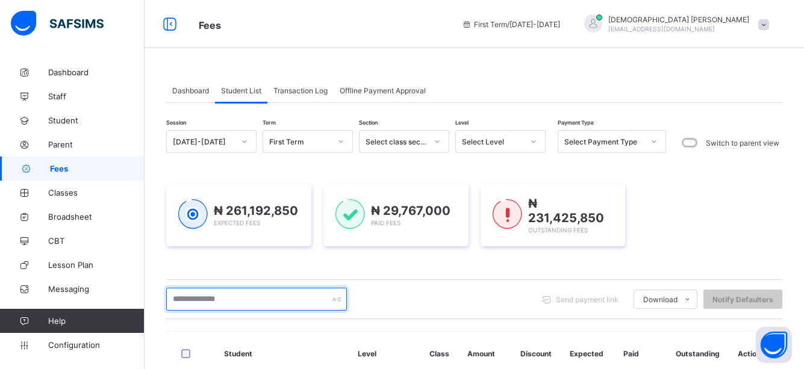
click at [289, 303] on input "text" at bounding box center [256, 299] width 181 height 23
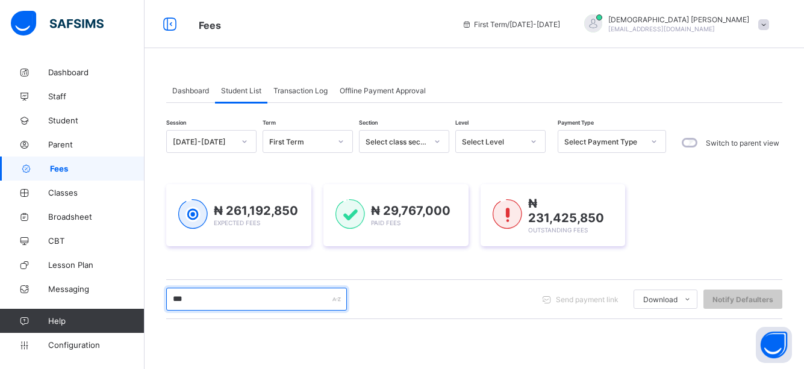
type input "***"
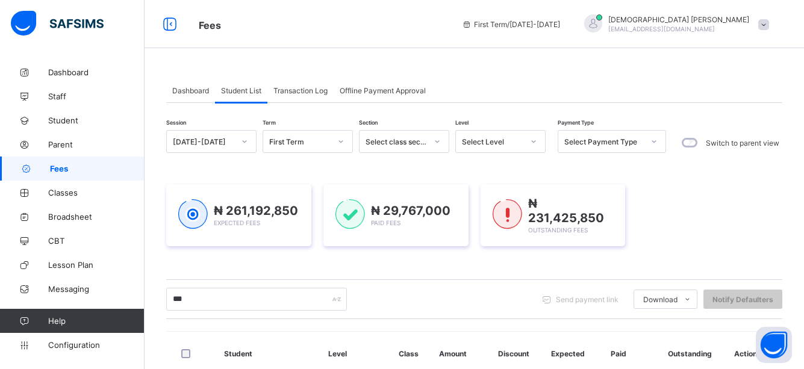
click at [389, 350] on th "Level" at bounding box center [354, 354] width 70 height 44
click at [442, 324] on div "Session 2025-2026 Term First Term Section Select class section Level Select Lev…" at bounding box center [474, 320] width 616 height 380
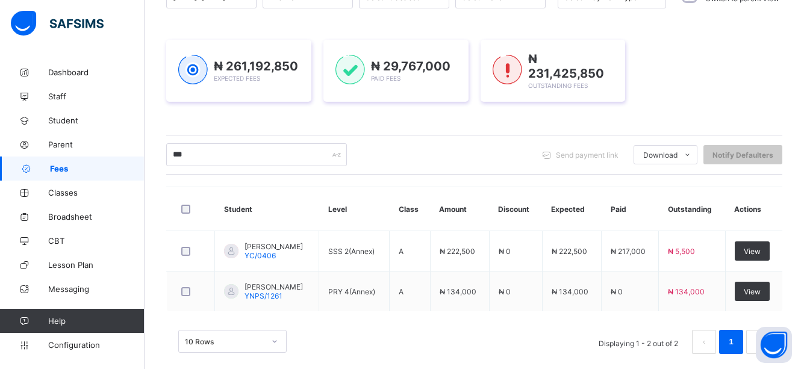
scroll to position [158, 0]
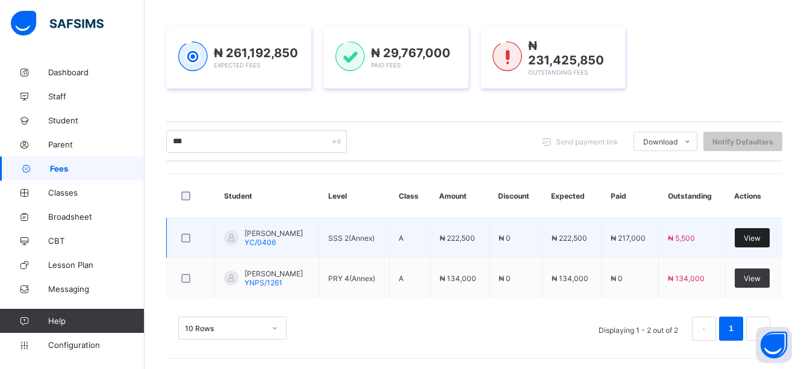
click at [760, 236] on span "View" at bounding box center [751, 238] width 17 height 9
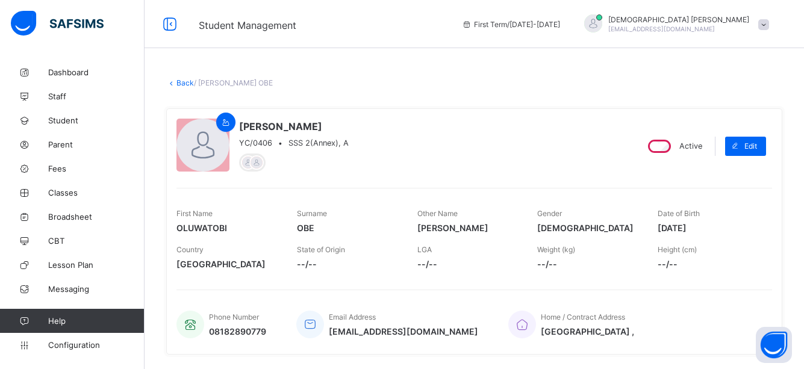
click at [576, 296] on div "Phone Number 08182890779 Email Address oluwatobi_obe_0189@public.com Home / Con…" at bounding box center [473, 317] width 595 height 55
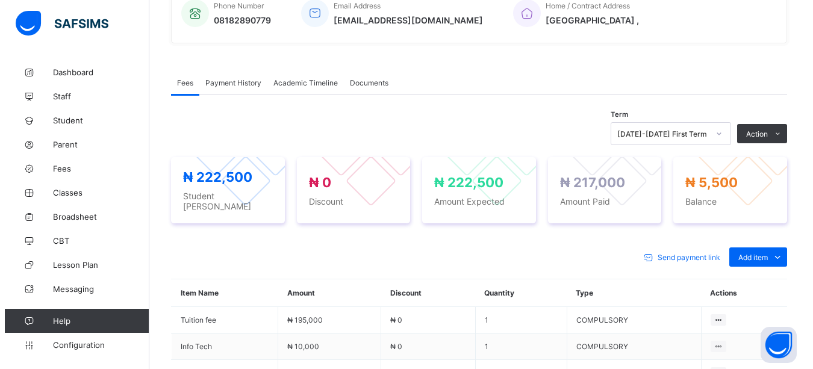
scroll to position [313, 0]
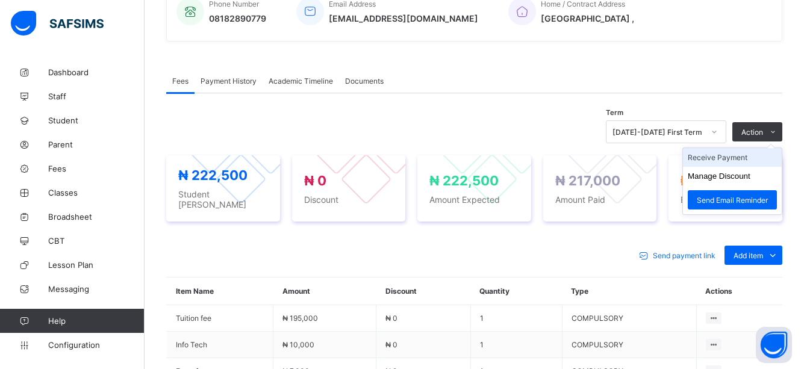
click at [746, 158] on li "Receive Payment" at bounding box center [732, 157] width 99 height 19
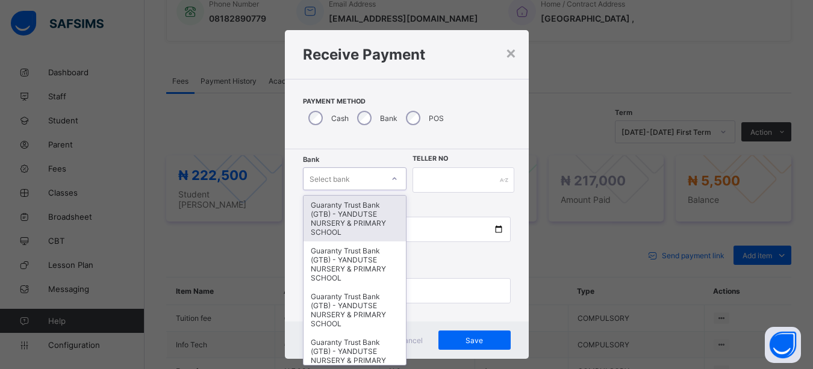
click at [386, 173] on div at bounding box center [394, 178] width 20 height 19
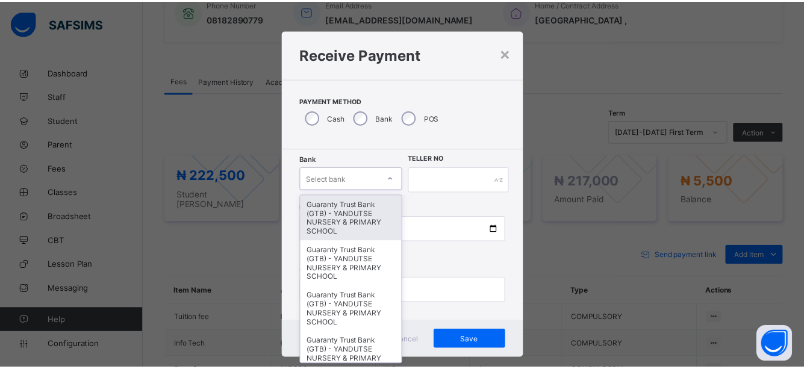
scroll to position [13, 0]
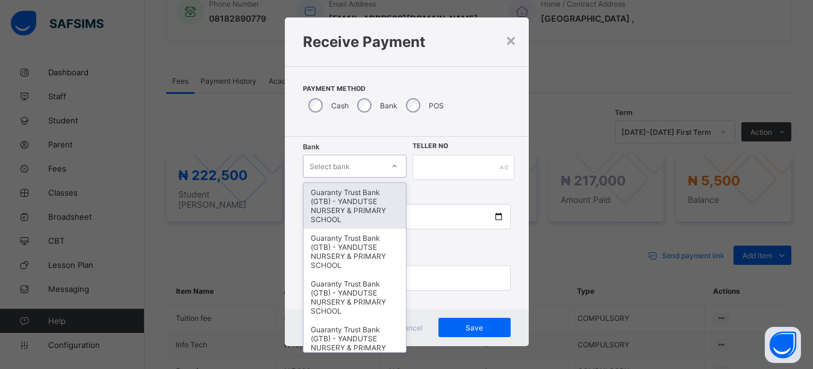
type input "*"
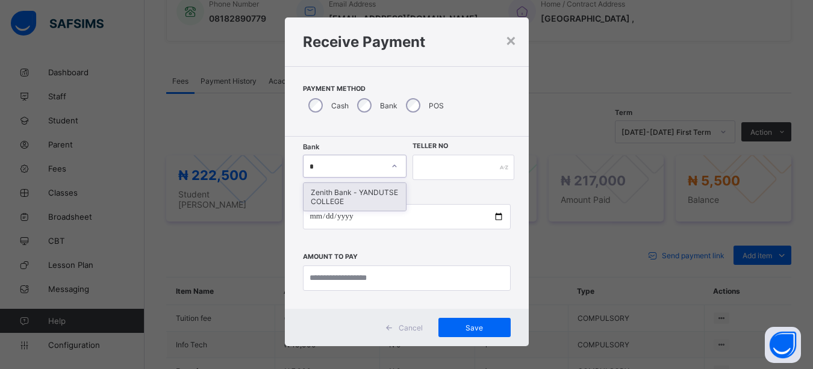
click at [353, 196] on div "Zenith Bank - YANDUTSE COLLEGE" at bounding box center [354, 197] width 103 height 28
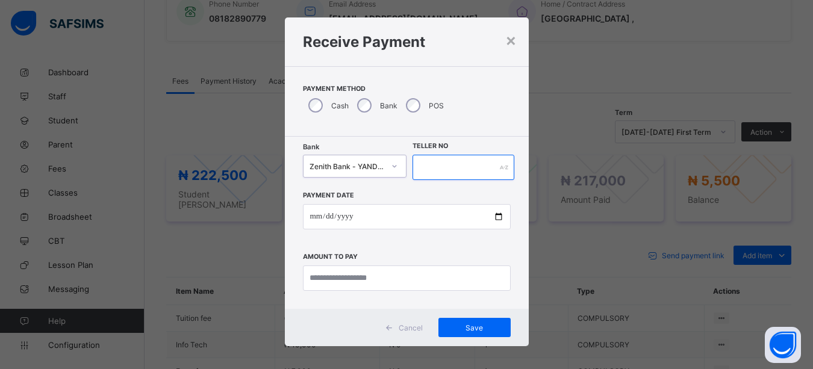
click at [483, 170] on input "text" at bounding box center [463, 167] width 102 height 25
type input "*"
type input "*****"
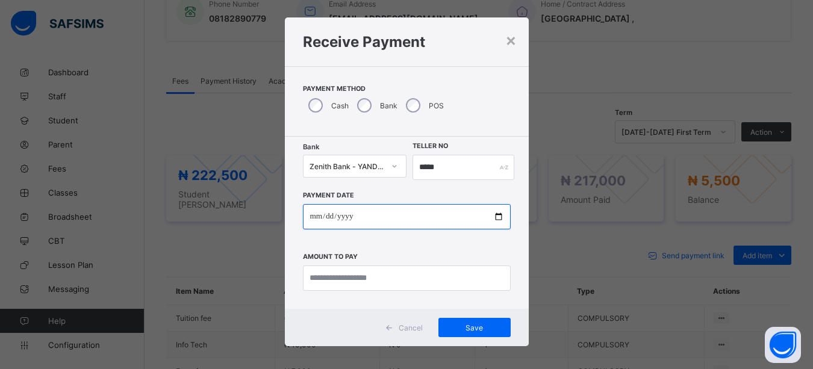
click at [498, 218] on input "date" at bounding box center [407, 216] width 208 height 25
type input "**********"
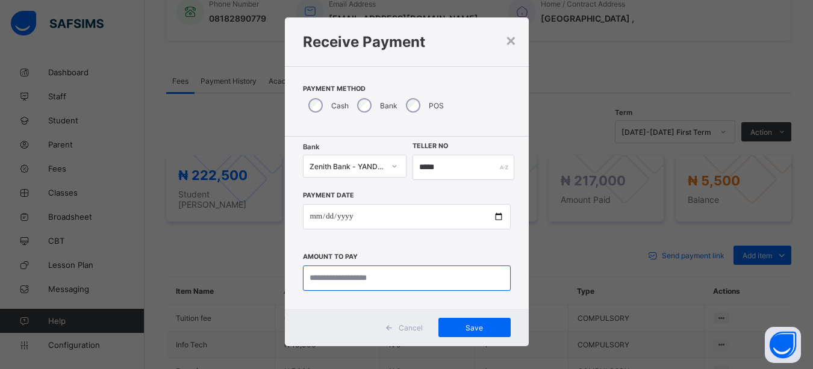
click at [364, 278] on input "currency" at bounding box center [407, 277] width 208 height 25
type input "*******"
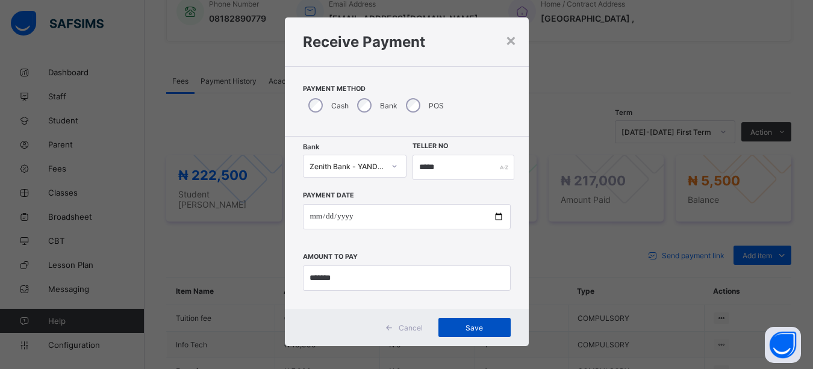
click at [471, 323] on span "Save" at bounding box center [474, 327] width 54 height 9
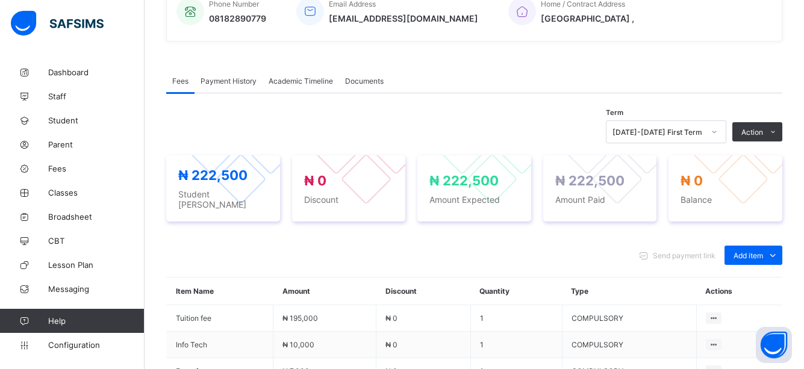
click at [774, 298] on th "Actions" at bounding box center [739, 292] width 86 height 28
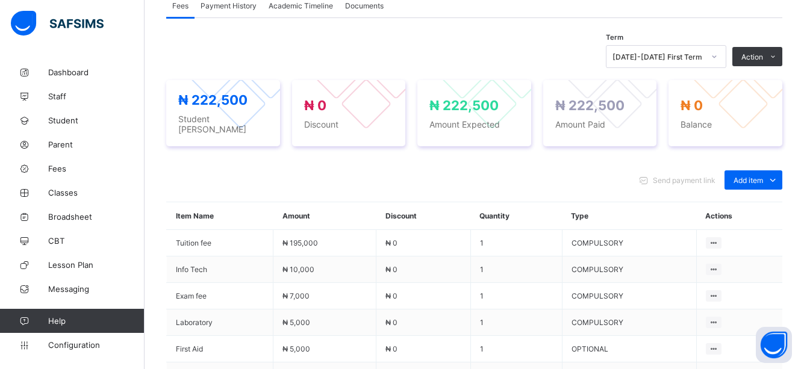
scroll to position [336, 0]
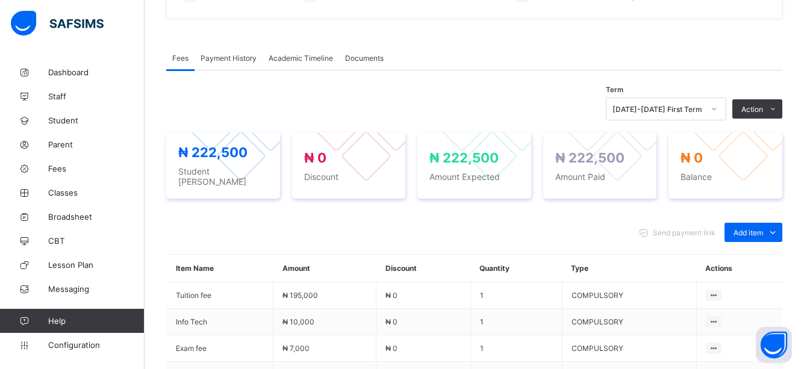
click at [217, 58] on span "Payment History" at bounding box center [228, 58] width 56 height 9
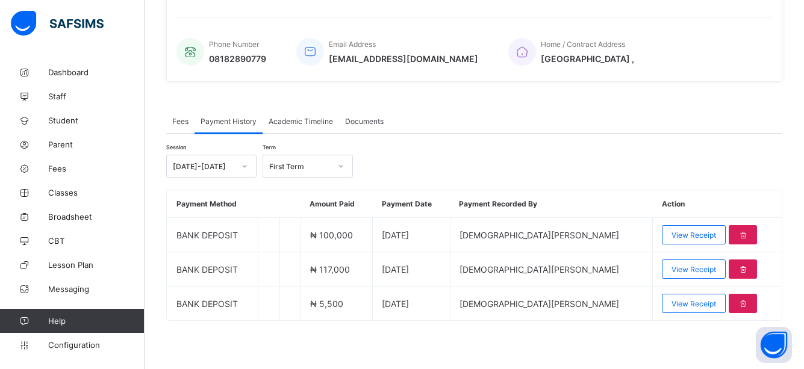
scroll to position [273, 0]
click at [484, 333] on div "Fees Payment History Academic Timeline Documents Payment History More Options T…" at bounding box center [474, 221] width 616 height 260
click at [792, 294] on div "× Delete Document This action would delete the document with name: from the sys…" at bounding box center [473, 78] width 659 height 581
click at [54, 164] on span "Fees" at bounding box center [96, 169] width 96 height 10
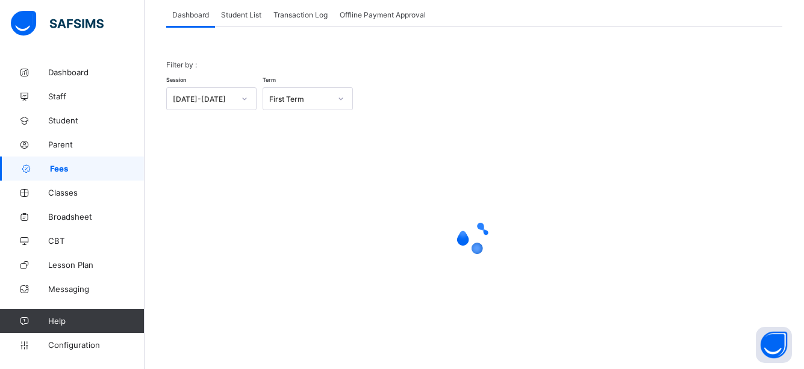
click at [234, 209] on div at bounding box center [474, 236] width 616 height 229
click at [75, 165] on span "Fees" at bounding box center [97, 169] width 95 height 10
click at [246, 14] on span "Student List" at bounding box center [241, 14] width 40 height 9
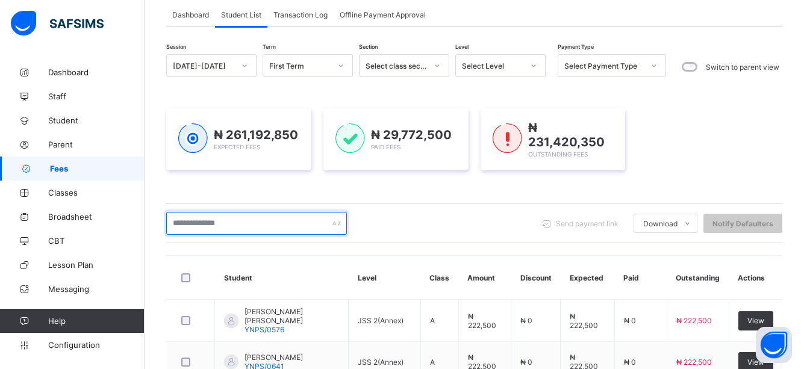
click at [261, 222] on input "text" at bounding box center [256, 223] width 181 height 23
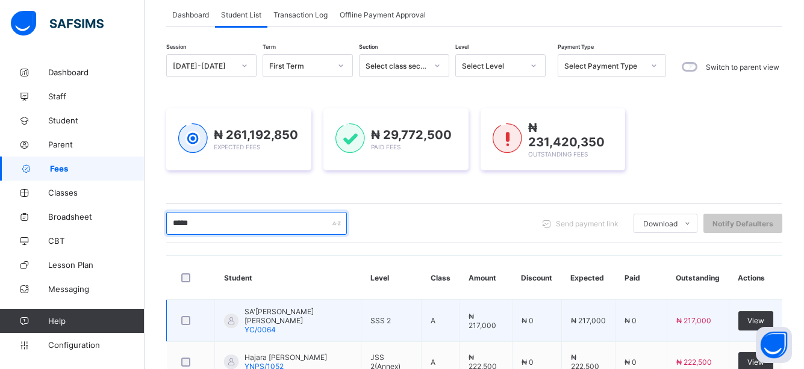
type input "*****"
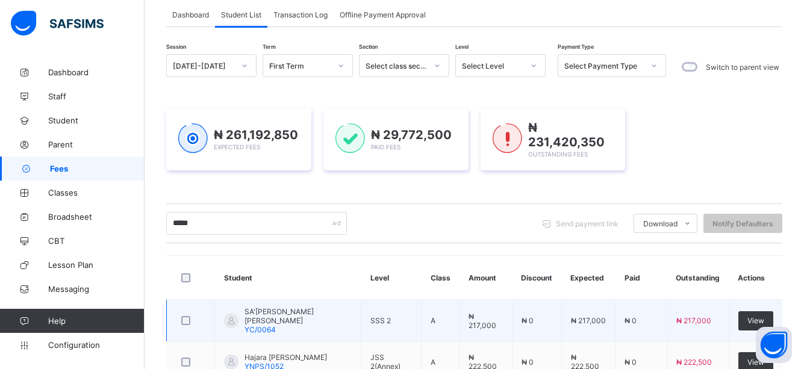
click at [503, 306] on td "₦ 217,000" at bounding box center [485, 321] width 53 height 42
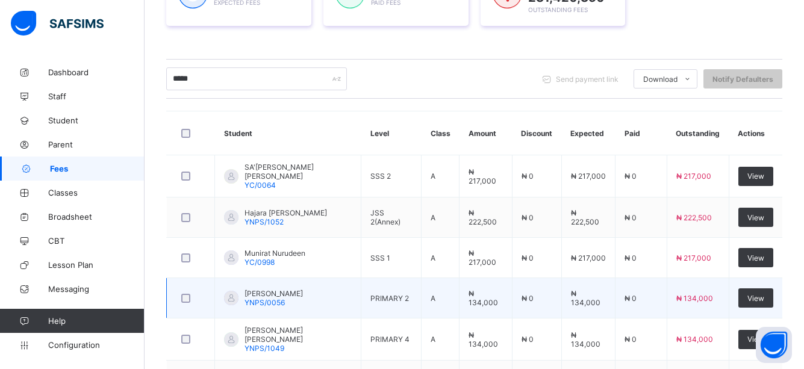
scroll to position [0, 0]
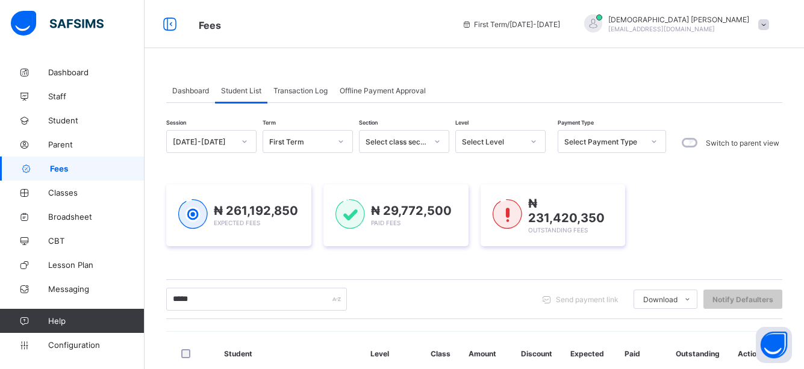
click at [501, 315] on div "***** Send payment link Download Students Payment Students Payment Status Stude…" at bounding box center [474, 299] width 616 height 40
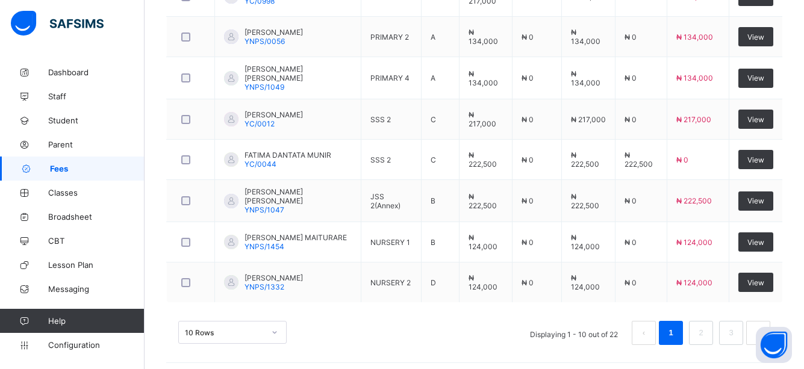
scroll to position [482, 0]
click at [78, 170] on span "Fees" at bounding box center [97, 169] width 95 height 10
click at [742, 299] on div "10 Rows Displaying 1 - 10 out of 22 1 2 3" at bounding box center [474, 326] width 616 height 60
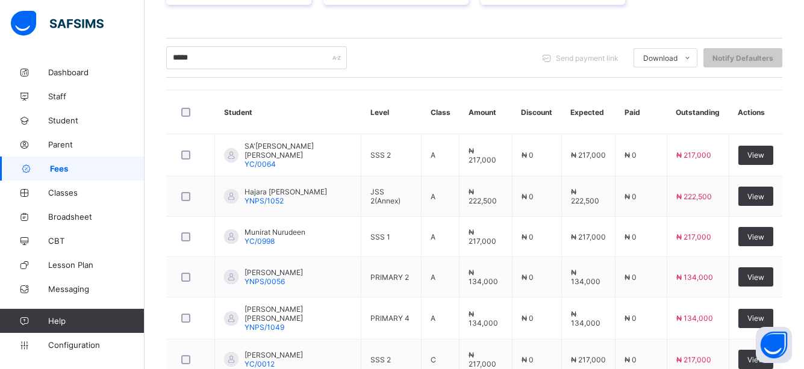
scroll to position [265, 0]
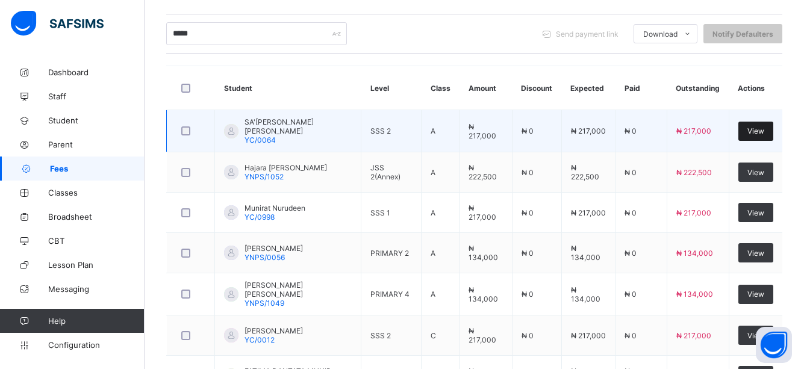
click at [764, 127] on span "View" at bounding box center [755, 130] width 17 height 9
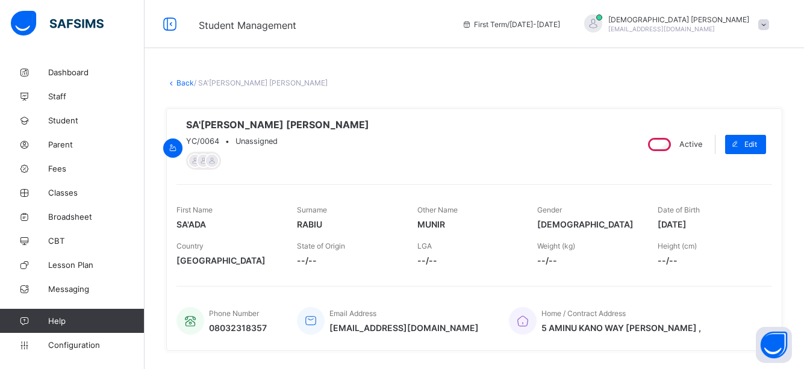
click at [503, 155] on div "SA'ADA MUNIR RABIU YC/0064 • Unassigned" at bounding box center [401, 144] width 450 height 51
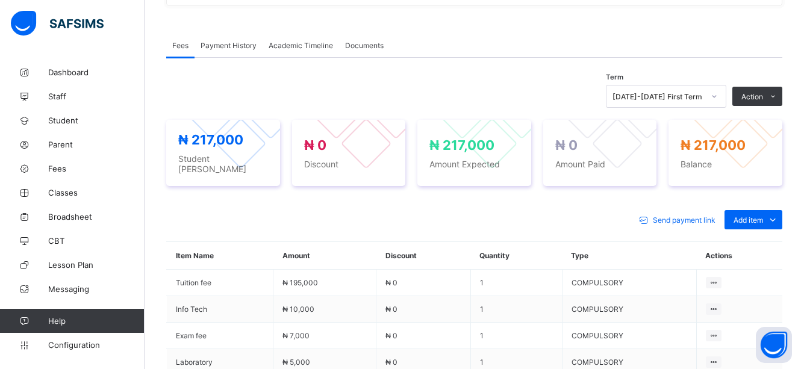
scroll to position [361, 0]
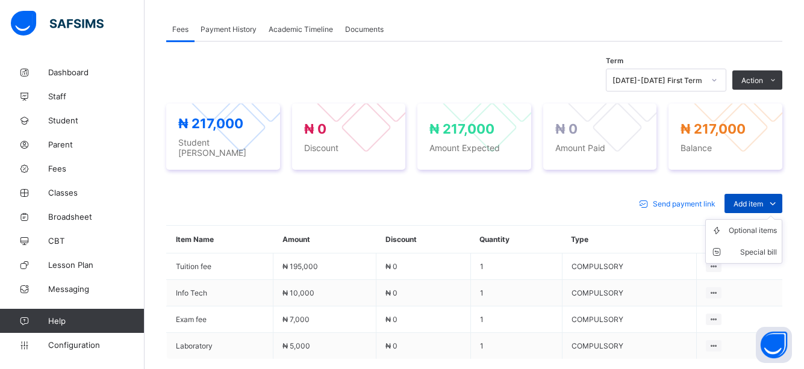
click at [779, 200] on icon at bounding box center [772, 203] width 13 height 12
click at [777, 230] on div "Optional items" at bounding box center [752, 231] width 48 height 12
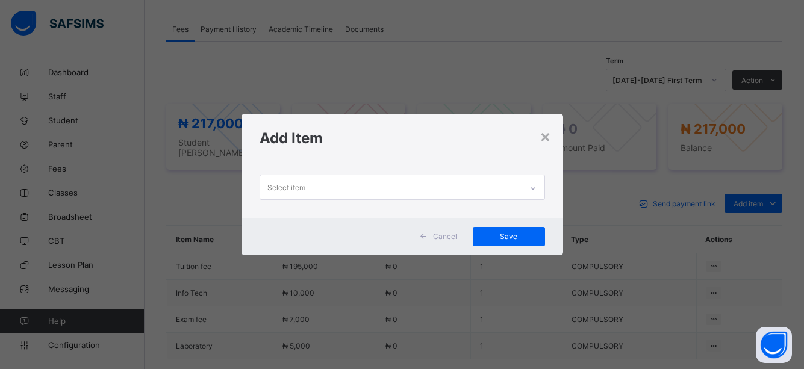
click at [535, 185] on icon at bounding box center [532, 188] width 7 height 12
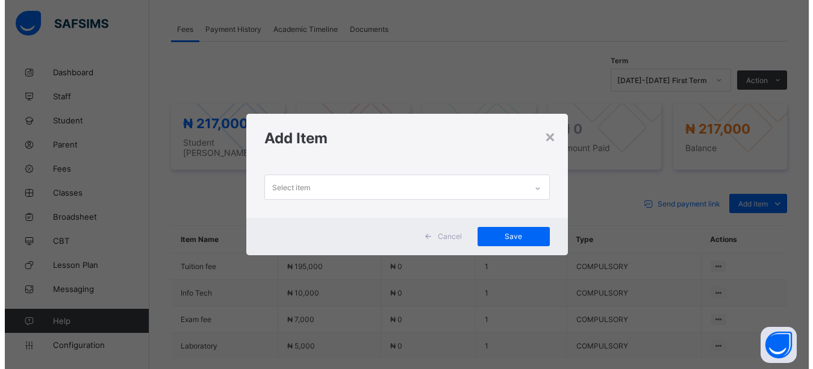
scroll to position [0, 0]
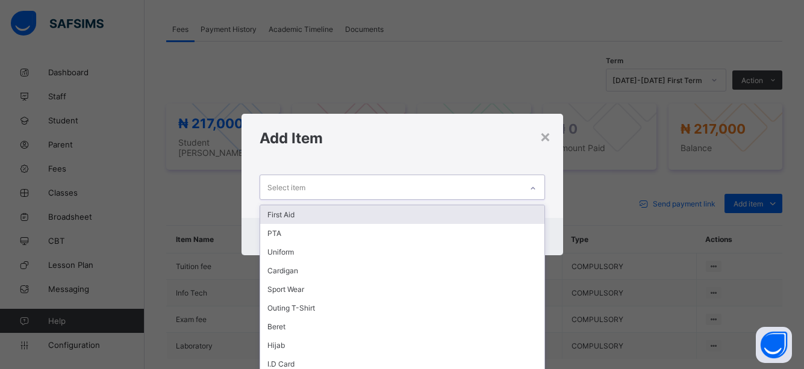
click at [314, 214] on div "First Aid" at bounding box center [402, 214] width 284 height 19
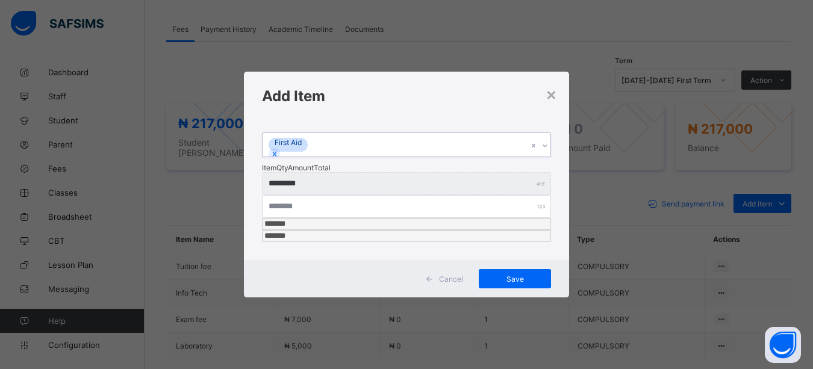
click at [544, 152] on icon at bounding box center [544, 146] width 7 height 12
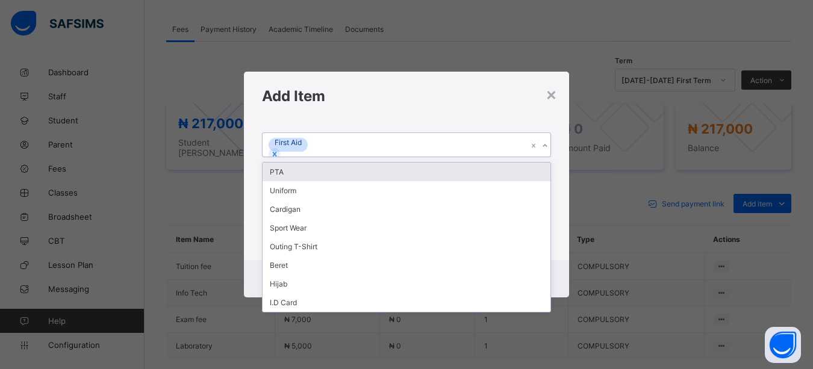
click at [277, 181] on div "PTA" at bounding box center [406, 172] width 288 height 19
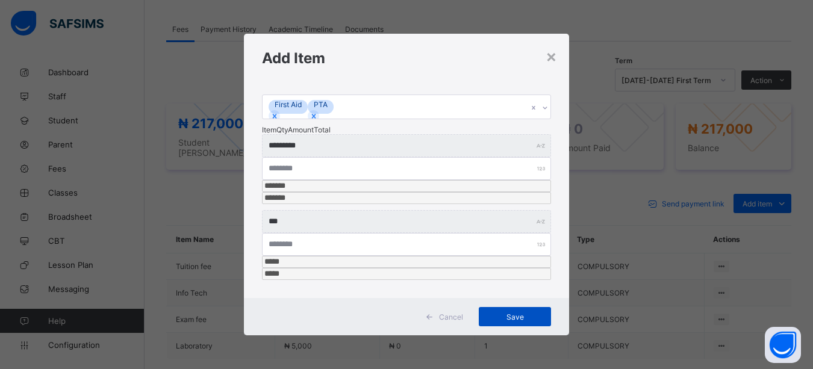
click at [513, 312] on span "Save" at bounding box center [515, 316] width 54 height 9
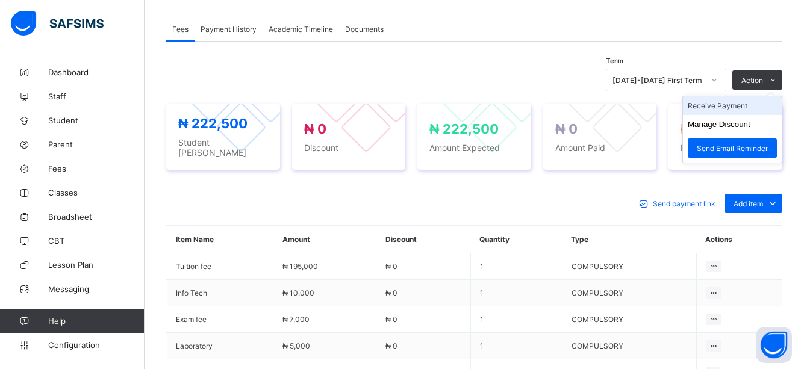
click at [727, 113] on li "Receive Payment" at bounding box center [732, 105] width 99 height 19
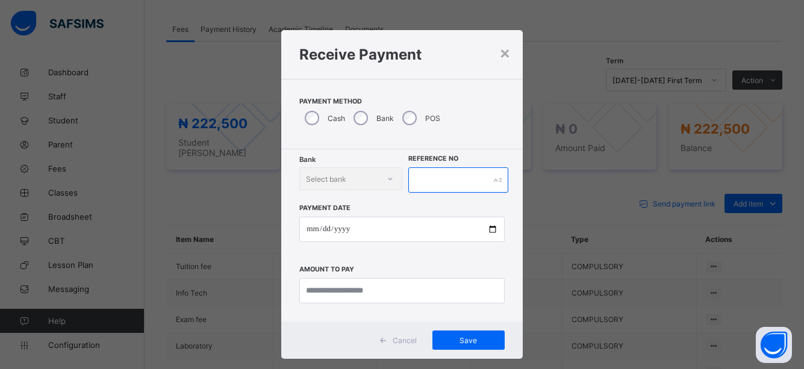
click at [474, 181] on input "text" at bounding box center [458, 179] width 101 height 25
type input "****"
click at [393, 179] on div "Bank Select bank" at bounding box center [355, 178] width 104 height 23
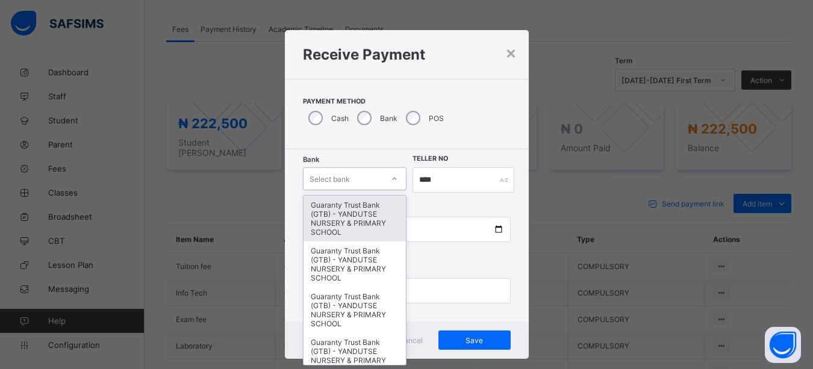
click at [388, 176] on div at bounding box center [394, 178] width 20 height 19
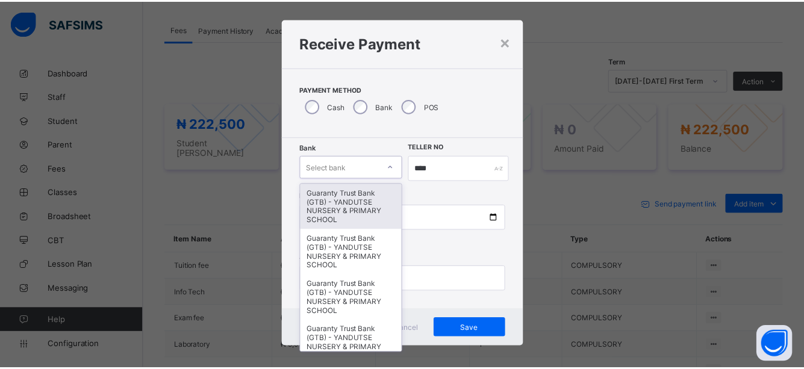
scroll to position [13, 0]
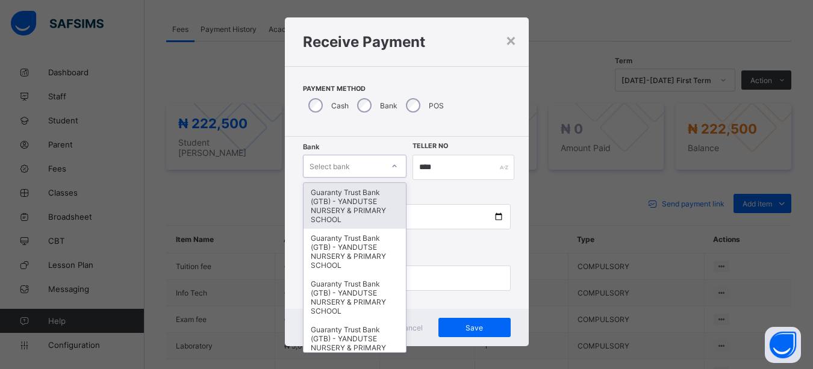
type input "*"
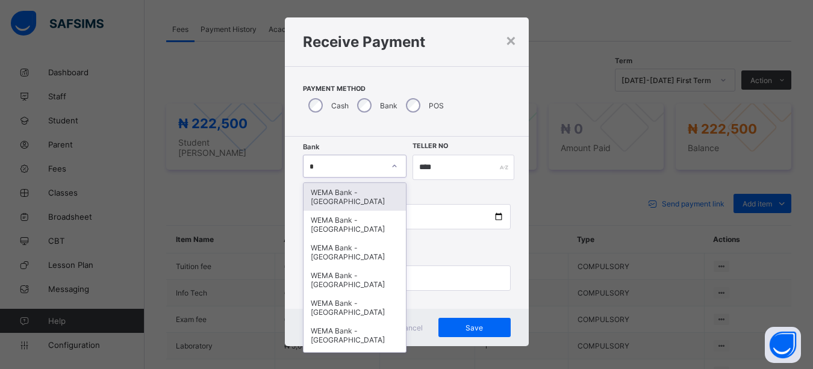
click at [344, 200] on div "WEMA Bank - YANDUTSE COLLEGE" at bounding box center [354, 197] width 103 height 28
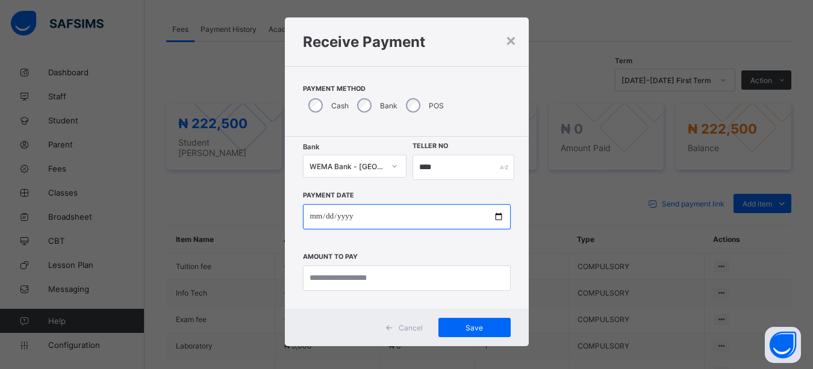
click at [498, 213] on input "date" at bounding box center [407, 216] width 208 height 25
type input "**********"
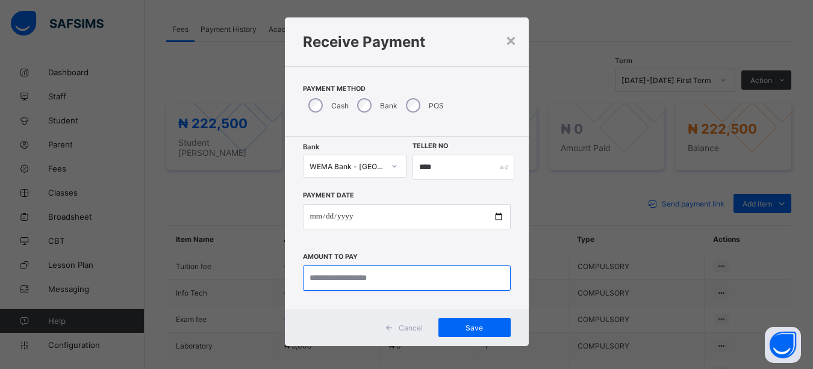
click at [364, 276] on input "currency" at bounding box center [407, 277] width 208 height 25
type input "*********"
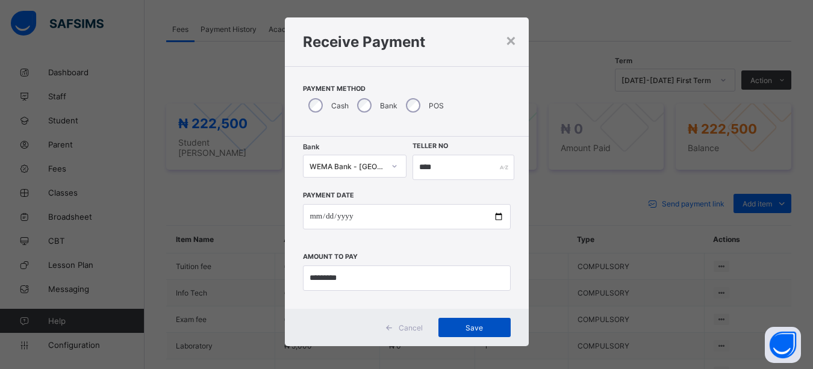
click at [477, 326] on span "Save" at bounding box center [474, 327] width 54 height 9
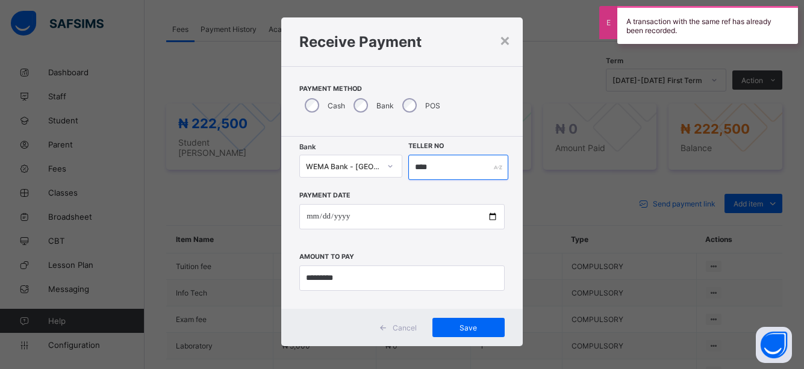
click at [450, 170] on input "****" at bounding box center [458, 167] width 101 height 25
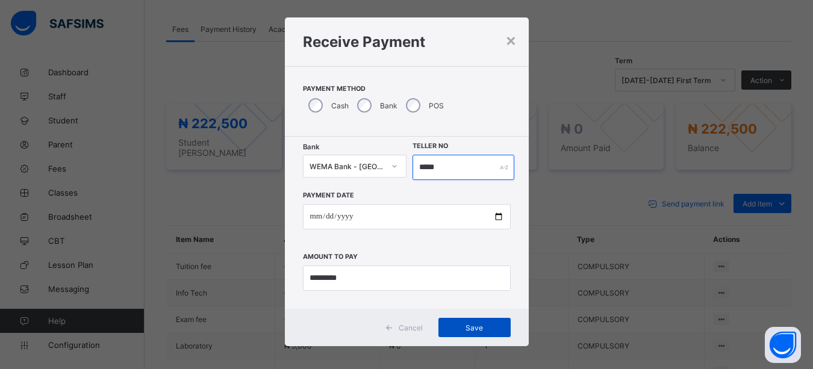
type input "*****"
click at [471, 326] on span "Save" at bounding box center [474, 327] width 54 height 9
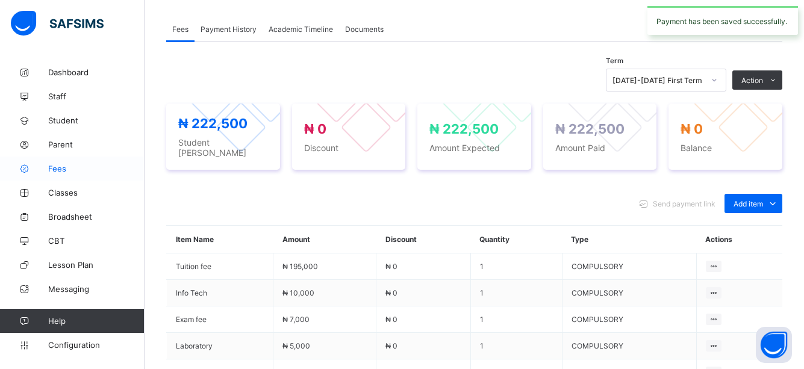
click at [62, 166] on span "Fees" at bounding box center [96, 169] width 96 height 10
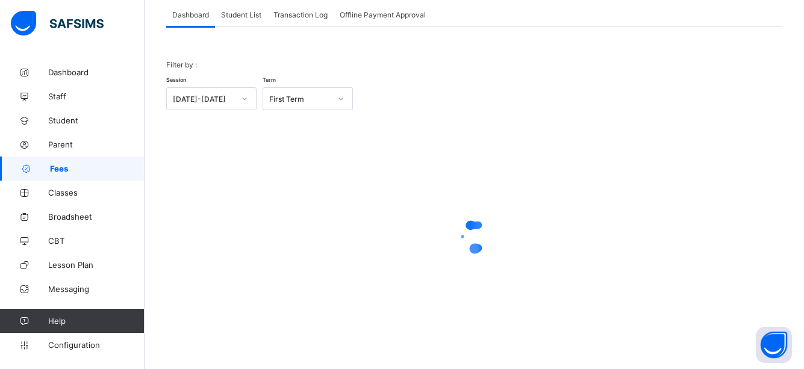
click at [246, 17] on span "Student List" at bounding box center [241, 14] width 40 height 9
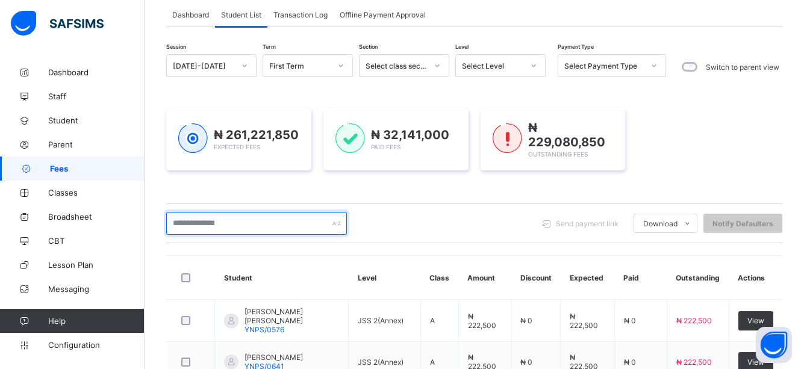
click at [281, 229] on input "text" at bounding box center [256, 223] width 181 height 23
click at [275, 221] on input "text" at bounding box center [256, 223] width 181 height 23
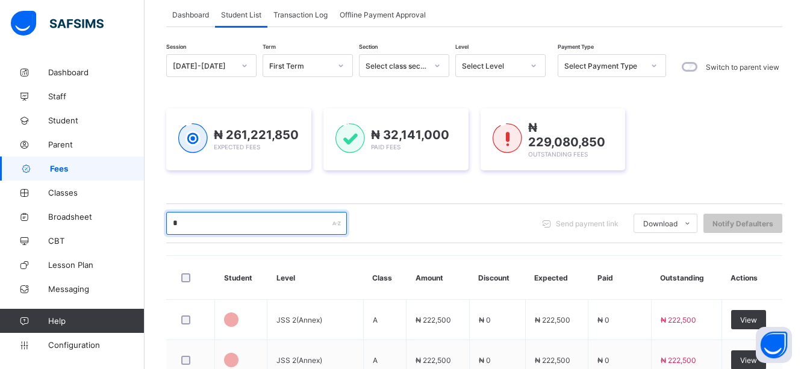
click at [232, 223] on input "*" at bounding box center [256, 223] width 181 height 23
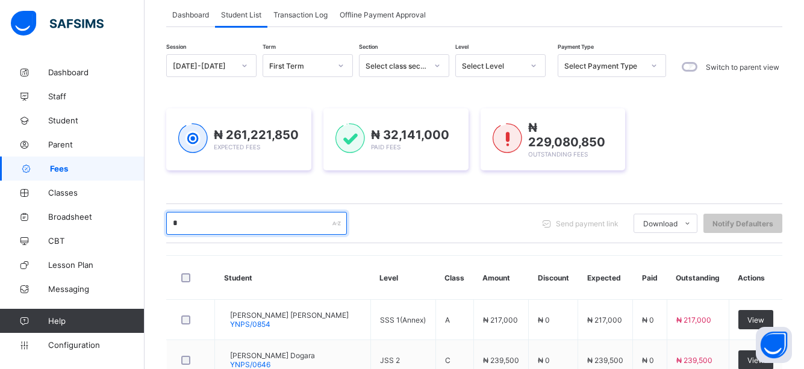
type input "*****"
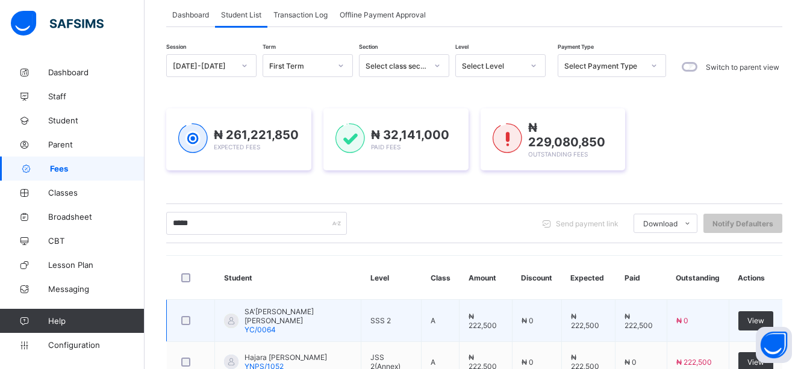
drag, startPoint x: 436, startPoint y: 318, endPoint x: 426, endPoint y: 319, distance: 10.3
click at [426, 319] on td "A" at bounding box center [440, 321] width 38 height 42
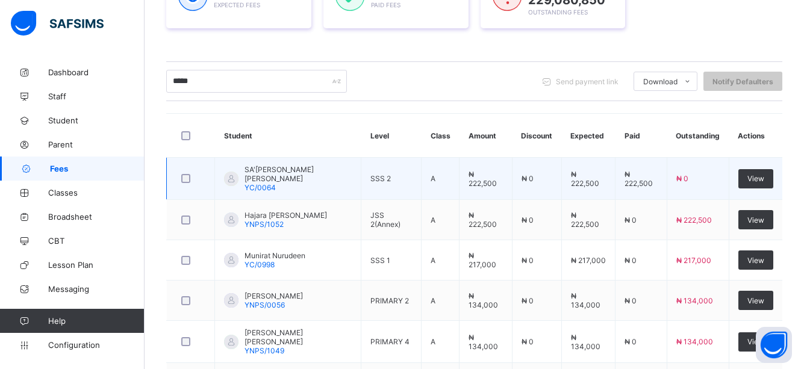
scroll to position [220, 0]
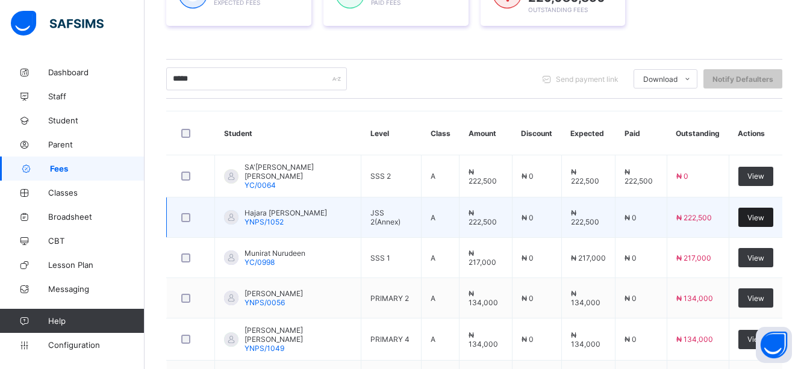
click at [764, 215] on span "View" at bounding box center [755, 217] width 17 height 9
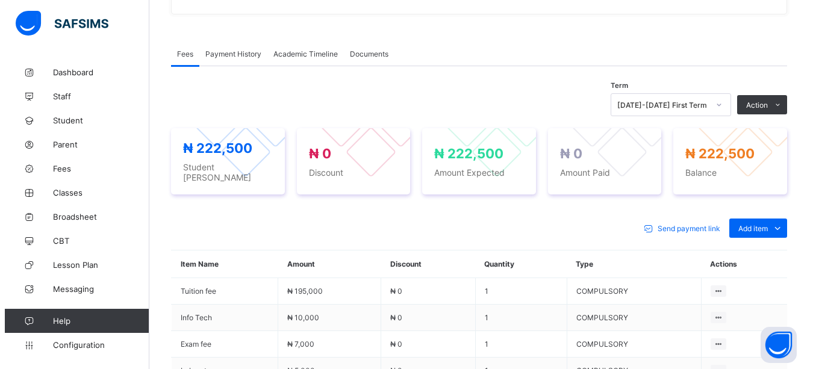
scroll to position [337, 0]
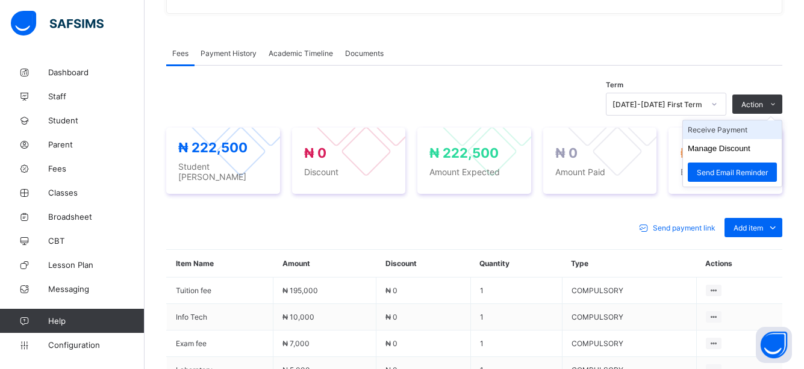
click at [740, 134] on li "Receive Payment" at bounding box center [732, 129] width 99 height 19
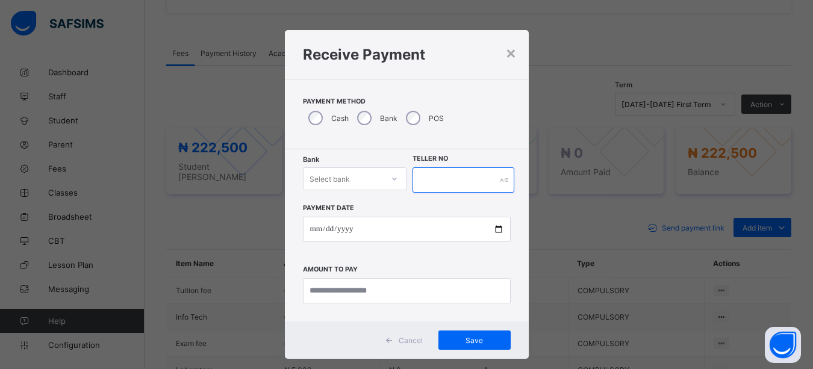
click at [425, 184] on input "text" at bounding box center [463, 179] width 102 height 25
type input "*****"
click at [384, 179] on div at bounding box center [394, 179] width 23 height 22
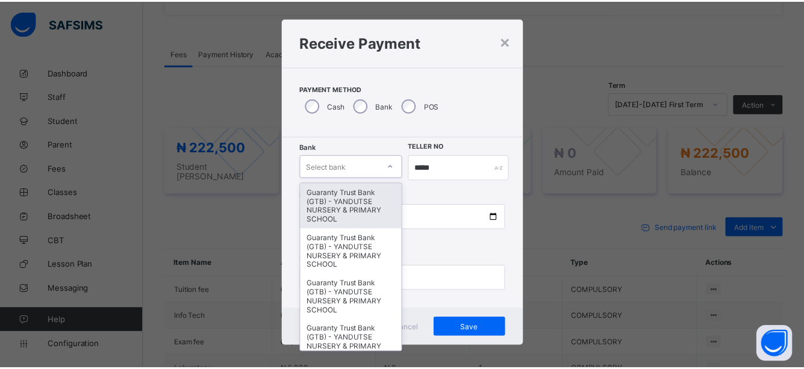
scroll to position [13, 0]
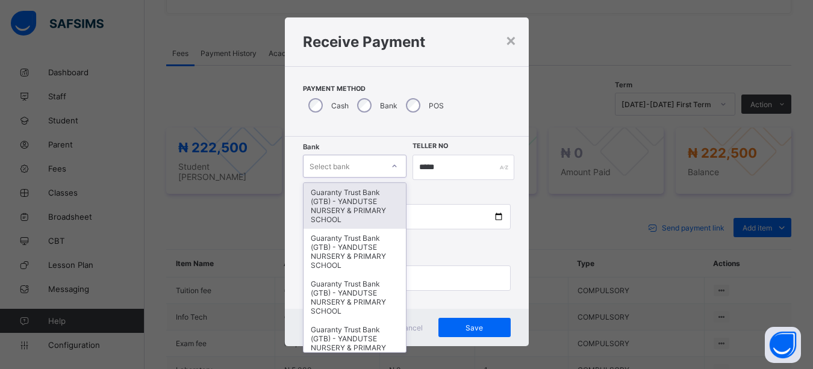
type input "*"
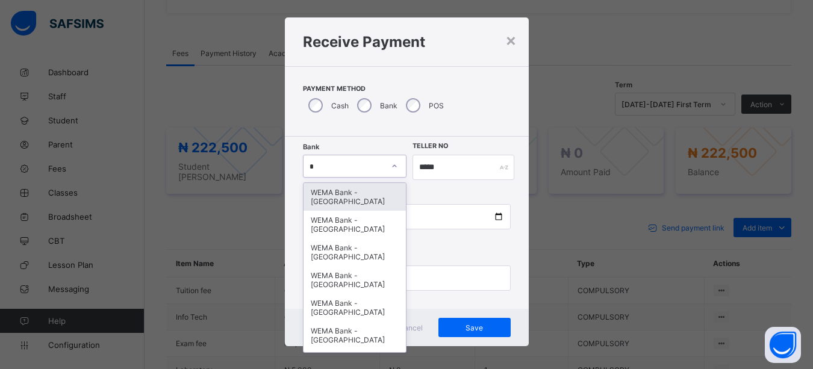
click at [361, 197] on div "WEMA Bank - YANDUTSE COLLEGE" at bounding box center [354, 197] width 103 height 28
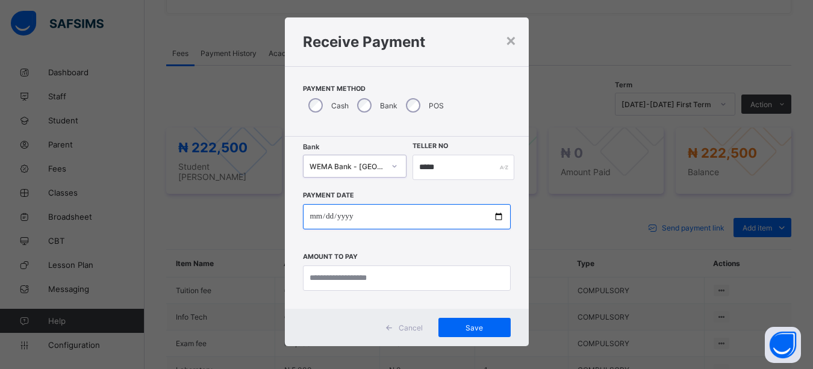
click at [495, 217] on input "date" at bounding box center [407, 216] width 208 height 25
type input "**********"
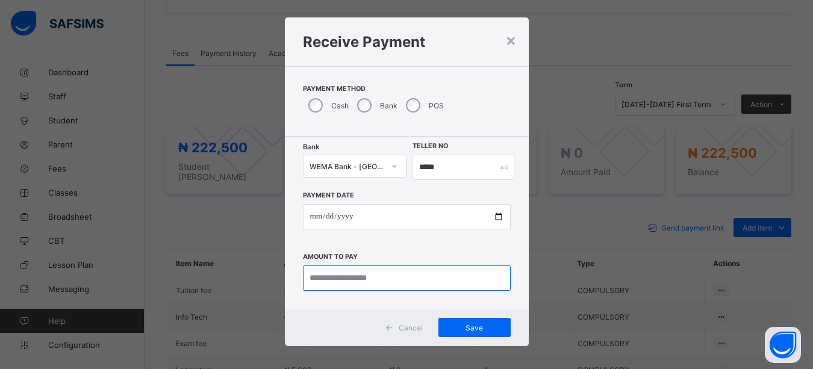
click at [351, 277] on input "currency" at bounding box center [407, 277] width 208 height 25
type input "*********"
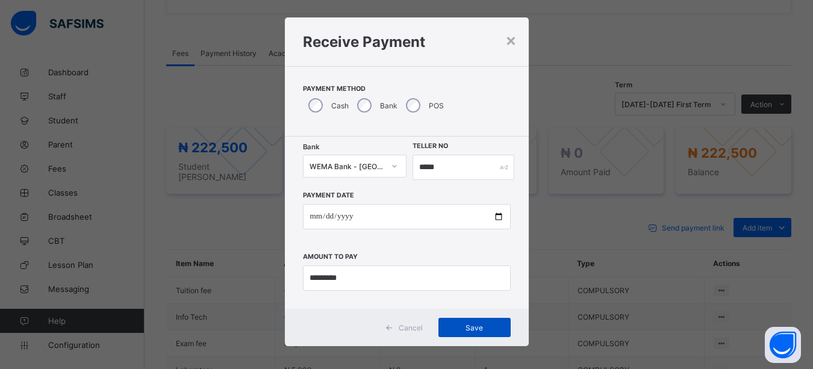
click at [476, 326] on span "Save" at bounding box center [474, 327] width 54 height 9
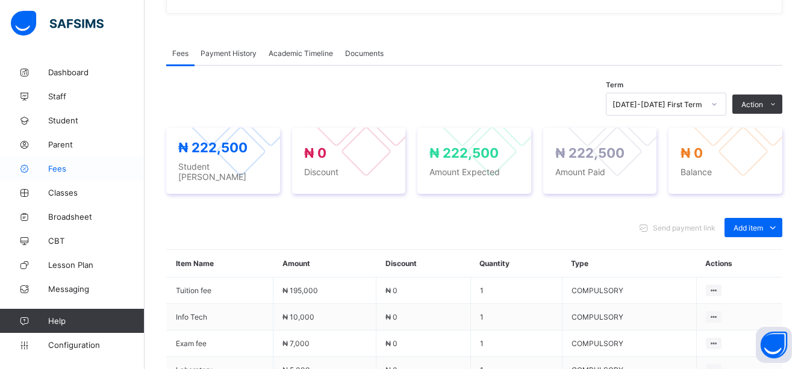
click at [57, 167] on span "Fees" at bounding box center [96, 169] width 96 height 10
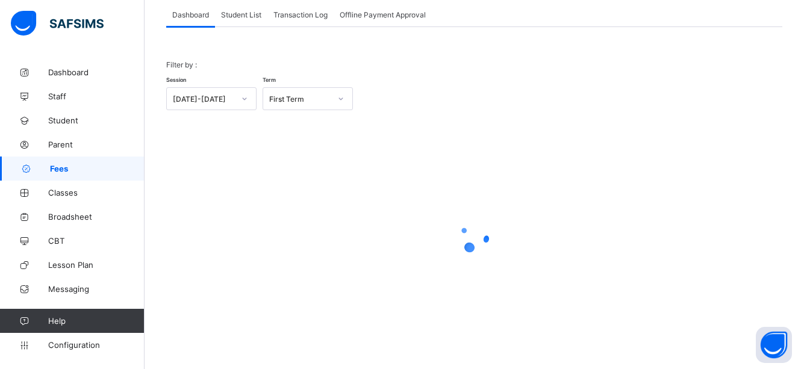
scroll to position [76, 0]
click at [252, 17] on span "Student List" at bounding box center [241, 14] width 40 height 9
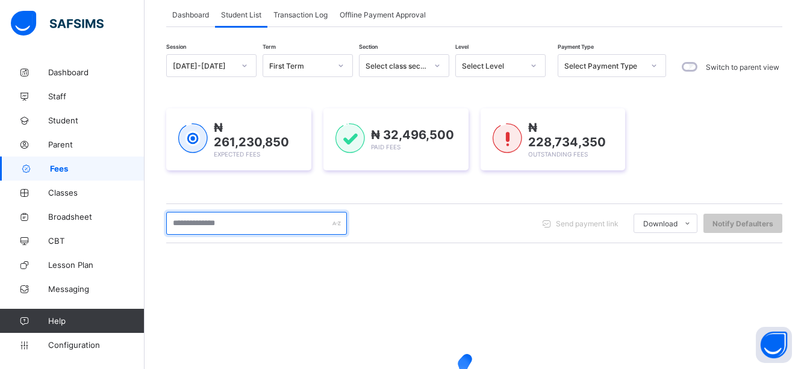
click at [283, 221] on input "text" at bounding box center [256, 223] width 181 height 23
type input "*****"
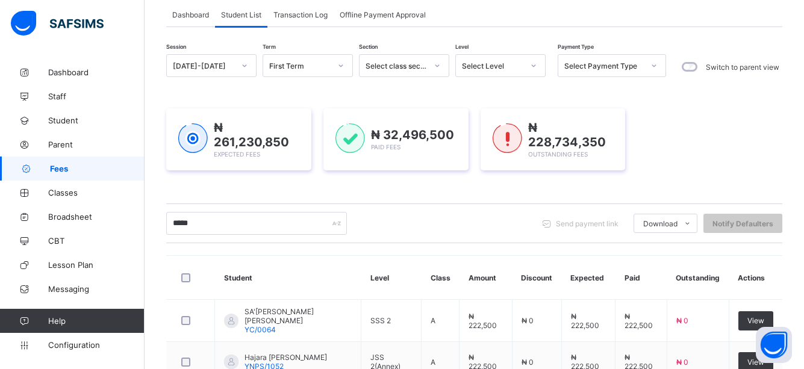
click at [615, 296] on th "Expected" at bounding box center [588, 278] width 54 height 44
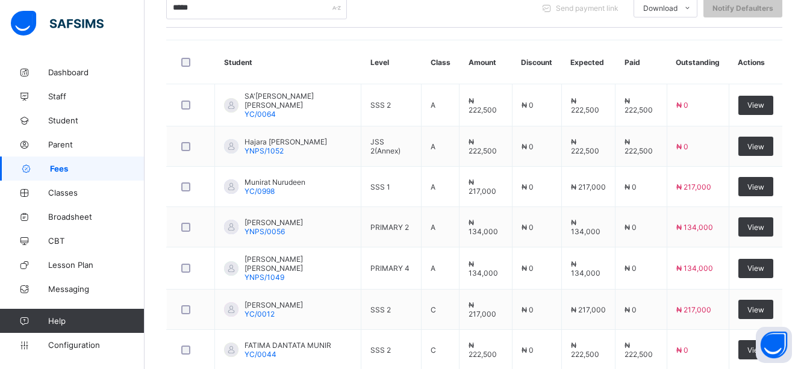
scroll to position [293, 0]
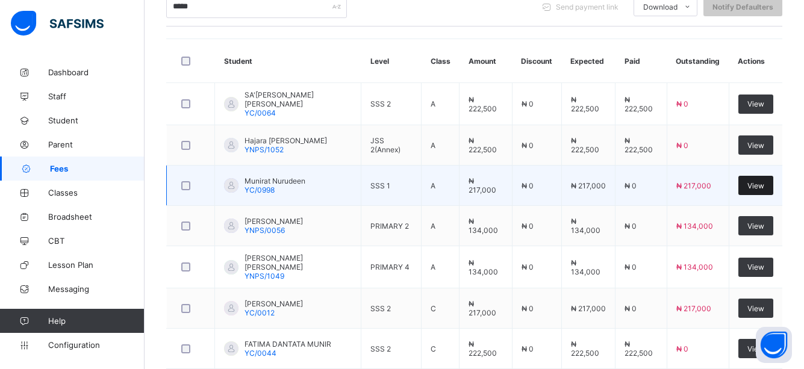
click at [764, 184] on span "View" at bounding box center [755, 185] width 17 height 9
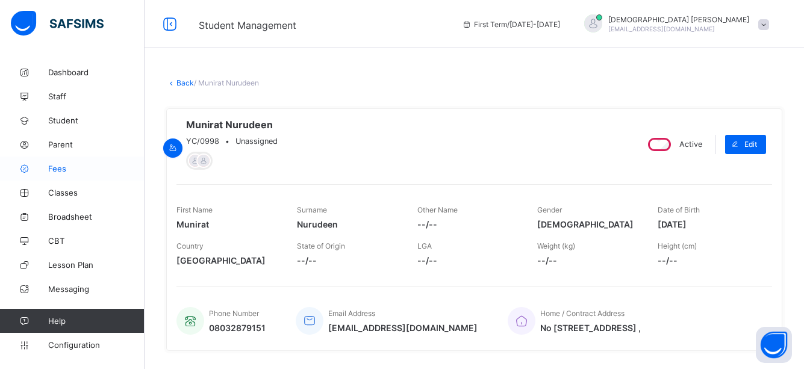
click at [53, 166] on span "Fees" at bounding box center [96, 169] width 96 height 10
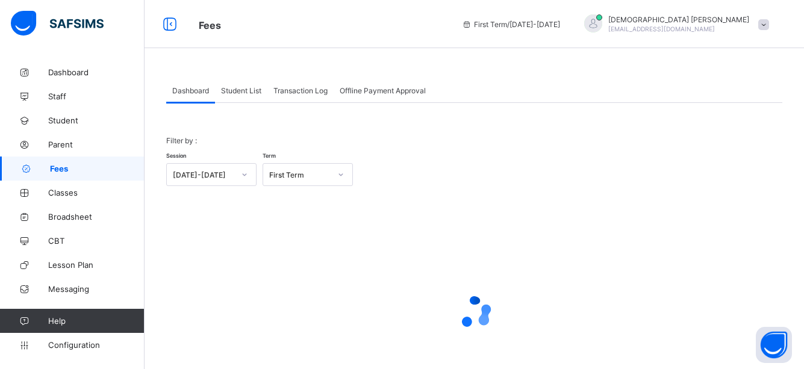
click at [243, 91] on span "Student List" at bounding box center [241, 90] width 40 height 9
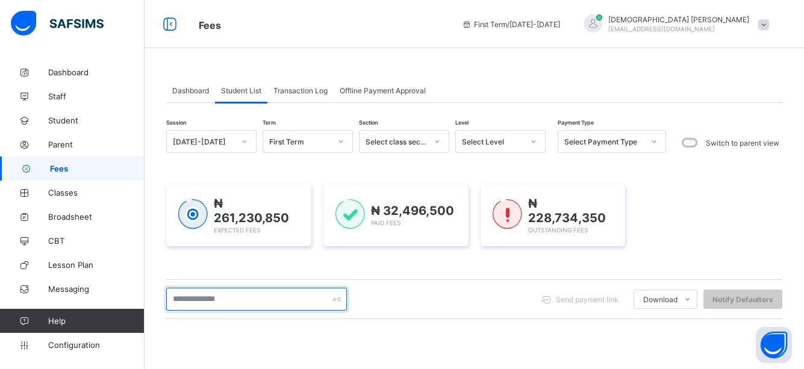
click at [287, 295] on input "text" at bounding box center [256, 299] width 181 height 23
type input "*"
type input "*****"
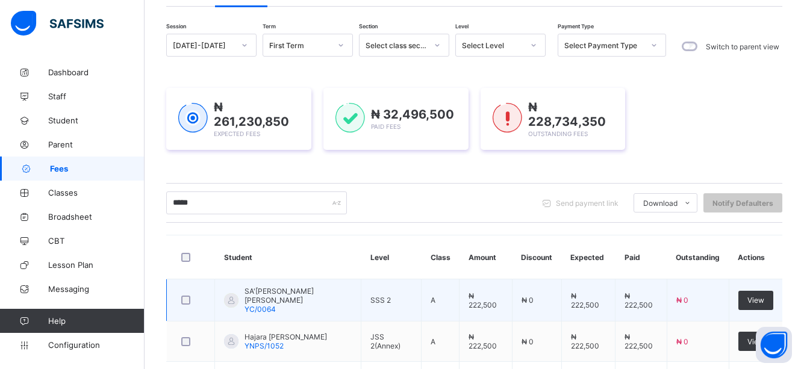
scroll to position [120, 0]
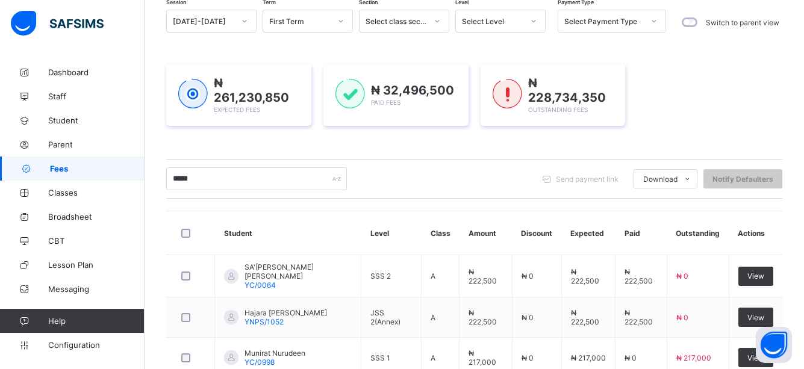
click at [410, 203] on div "Session 2025-2026 Term First Term Section Select class section Level Select Lev…" at bounding box center [474, 364] width 616 height 709
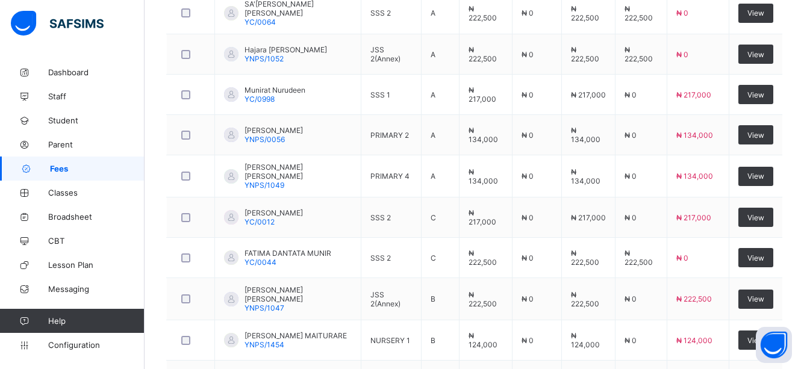
scroll to position [385, 0]
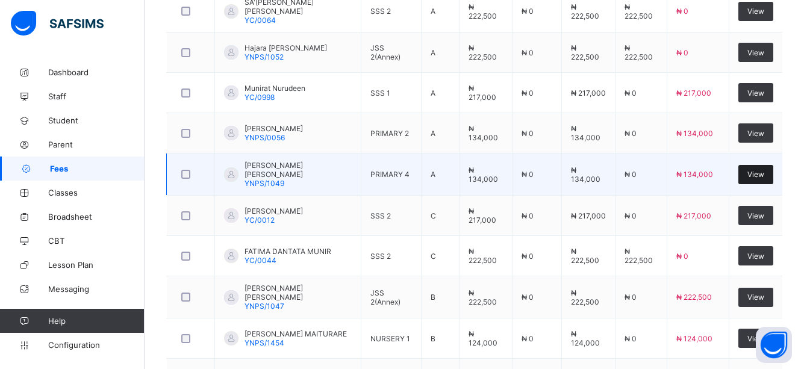
click at [764, 170] on span "View" at bounding box center [755, 174] width 17 height 9
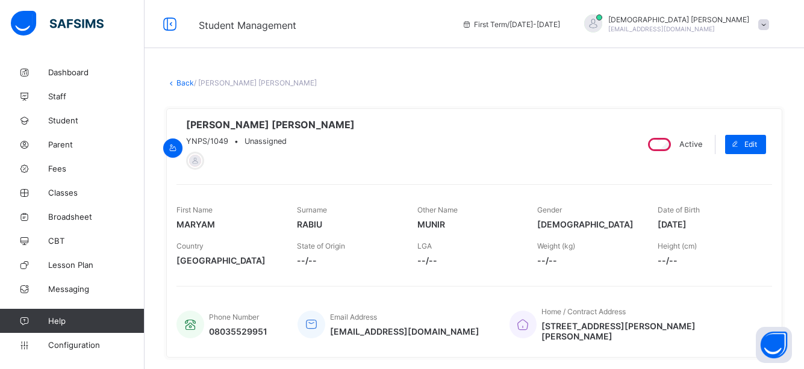
drag, startPoint x: 602, startPoint y: 243, endPoint x: 517, endPoint y: 237, distance: 85.1
click at [517, 235] on div "Other Name MUNIR" at bounding box center [468, 217] width 102 height 36
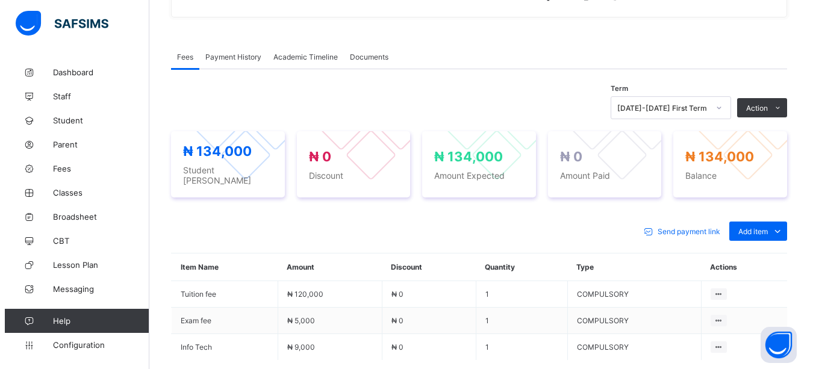
scroll to position [361, 0]
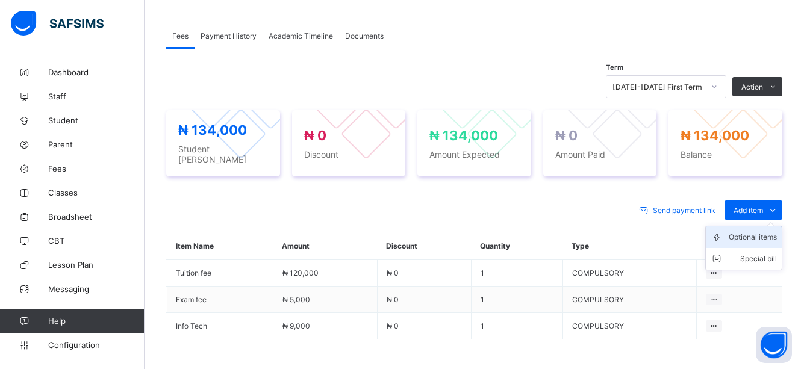
click at [766, 231] on div "Optional items" at bounding box center [752, 237] width 48 height 12
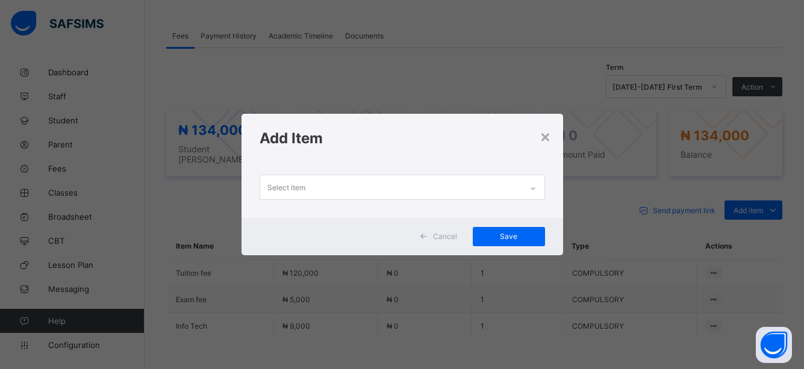
click at [532, 186] on icon at bounding box center [532, 188] width 7 height 12
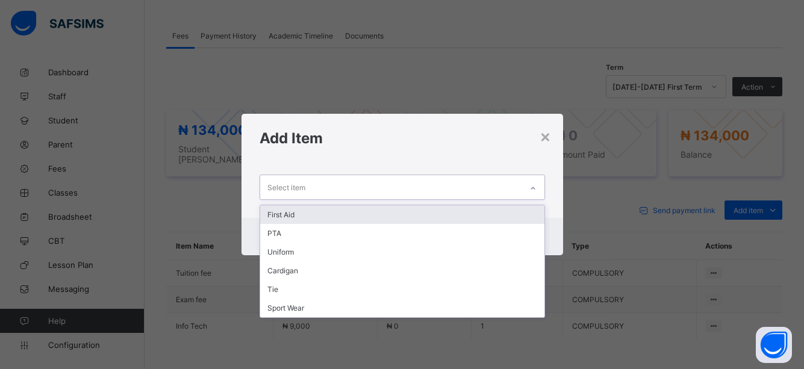
click at [296, 216] on div "First Aid" at bounding box center [402, 214] width 284 height 19
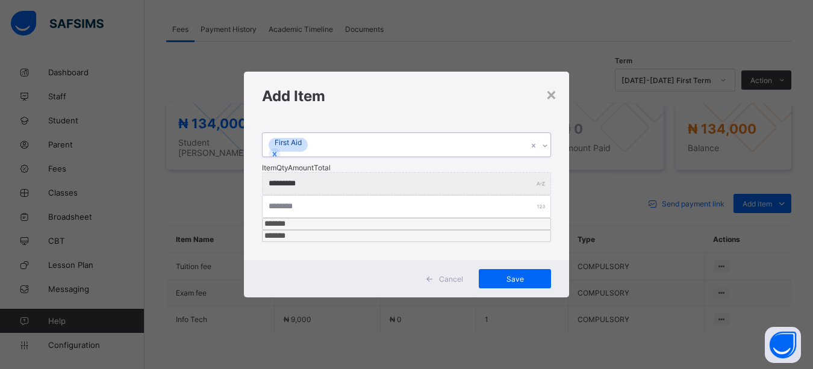
click at [541, 152] on icon at bounding box center [544, 146] width 7 height 12
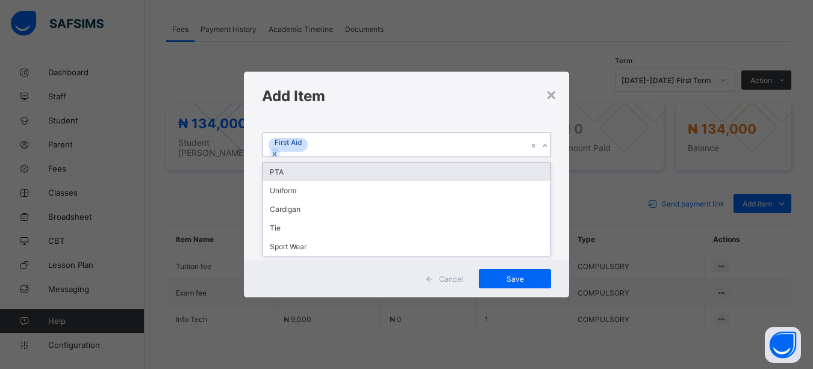
click at [283, 181] on div "PTA" at bounding box center [406, 172] width 288 height 19
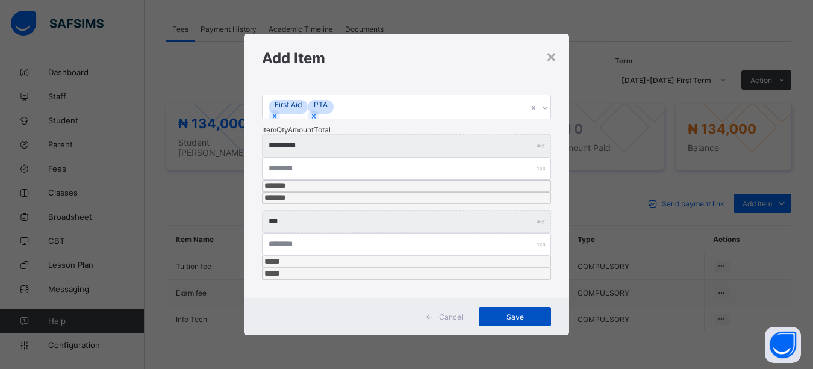
click at [511, 307] on div "Save" at bounding box center [515, 316] width 72 height 19
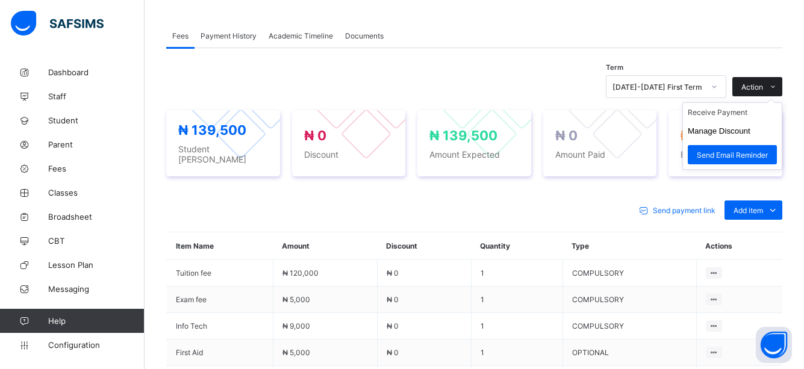
click at [777, 83] on icon at bounding box center [772, 87] width 9 height 8
click at [730, 110] on li "Receive Payment" at bounding box center [732, 112] width 99 height 19
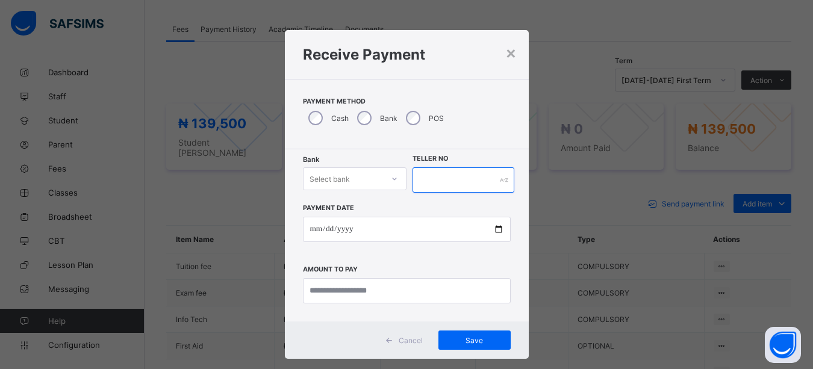
click at [448, 174] on input "text" at bounding box center [463, 179] width 102 height 25
type input "******"
click at [400, 176] on div at bounding box center [394, 178] width 20 height 19
type input "*"
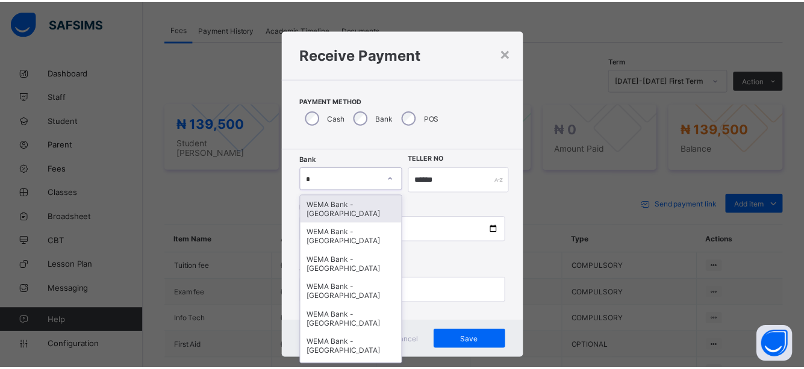
scroll to position [13, 0]
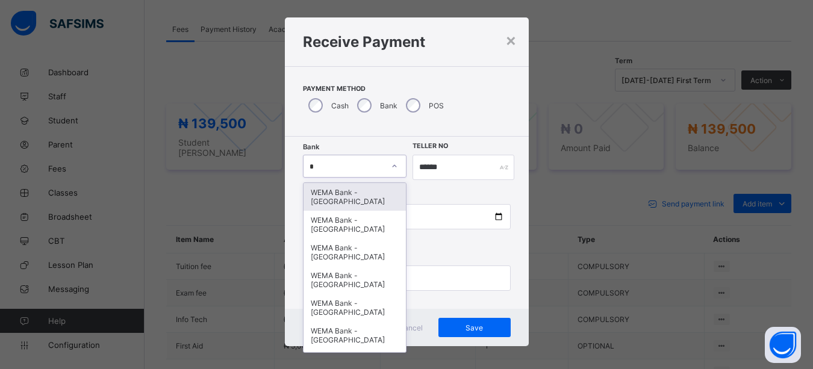
click at [352, 197] on div "WEMA Bank - YANDUTSE COLLEGE" at bounding box center [354, 197] width 103 height 28
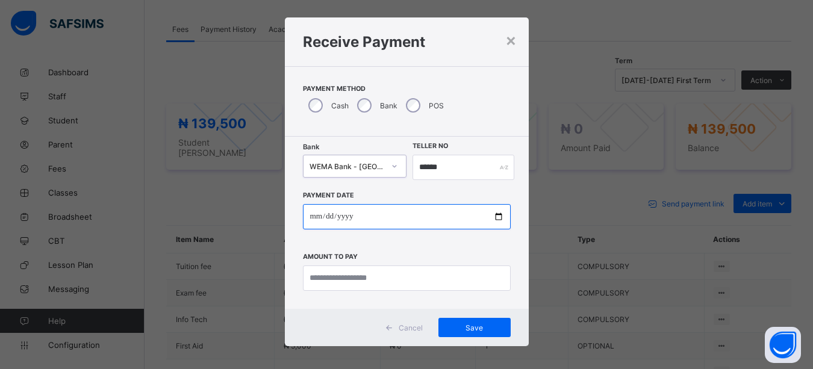
click at [492, 213] on input "date" at bounding box center [407, 216] width 208 height 25
type input "**********"
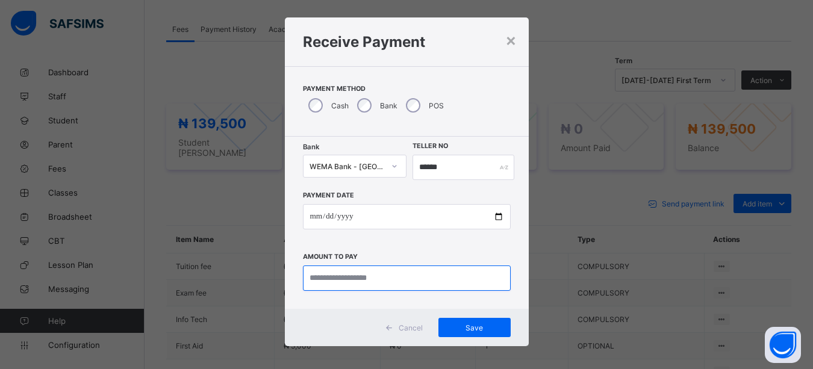
click at [374, 285] on input "currency" at bounding box center [407, 277] width 208 height 25
type input "*********"
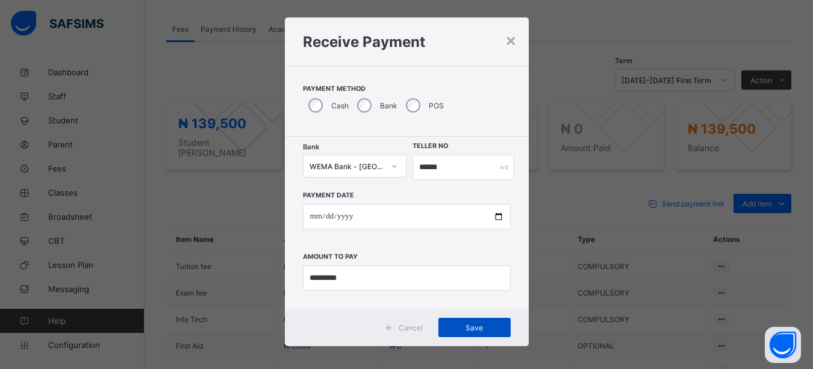
click at [471, 324] on span "Save" at bounding box center [474, 327] width 54 height 9
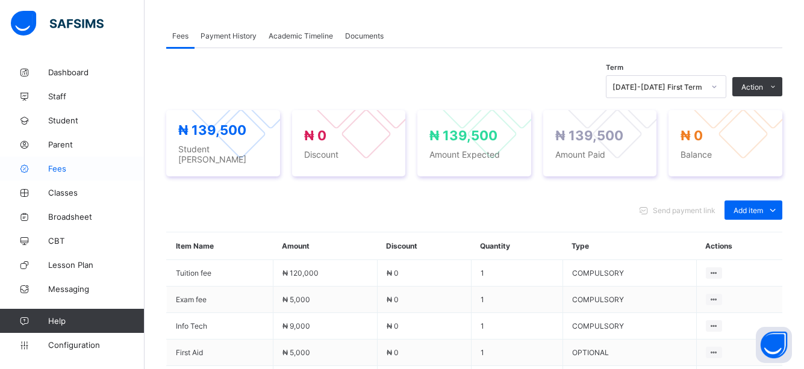
click at [61, 167] on span "Fees" at bounding box center [96, 169] width 96 height 10
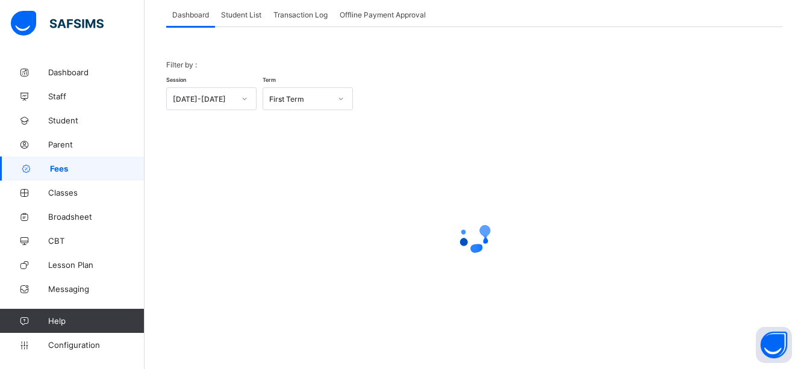
scroll to position [76, 0]
click at [240, 18] on span "Student List" at bounding box center [241, 14] width 40 height 9
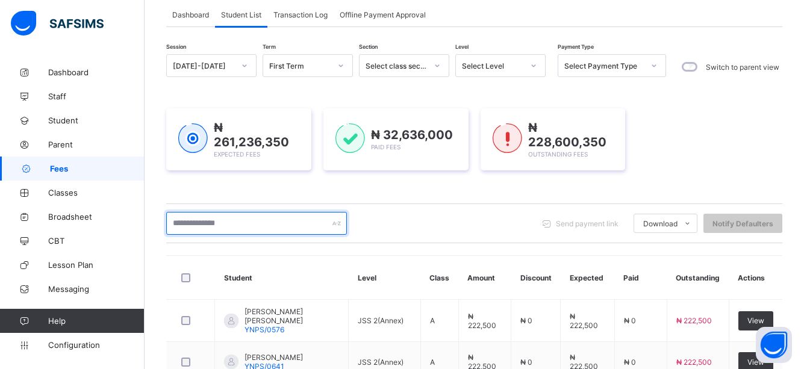
click at [320, 227] on input "text" at bounding box center [256, 223] width 181 height 23
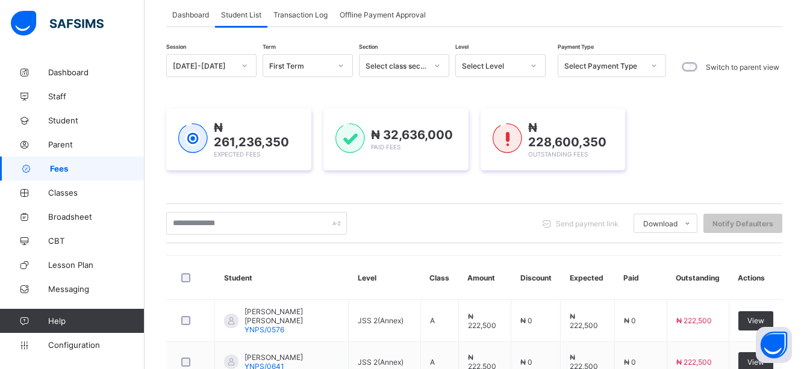
click at [452, 231] on div "Send payment link Download Students Payment Students Payment Status Student Ite…" at bounding box center [474, 223] width 616 height 23
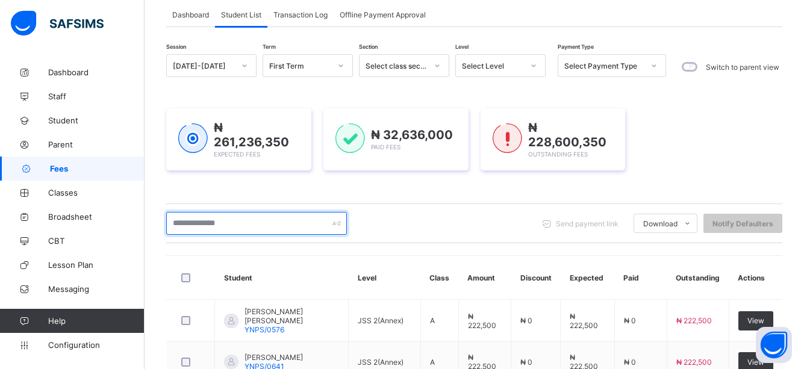
type input "*****"
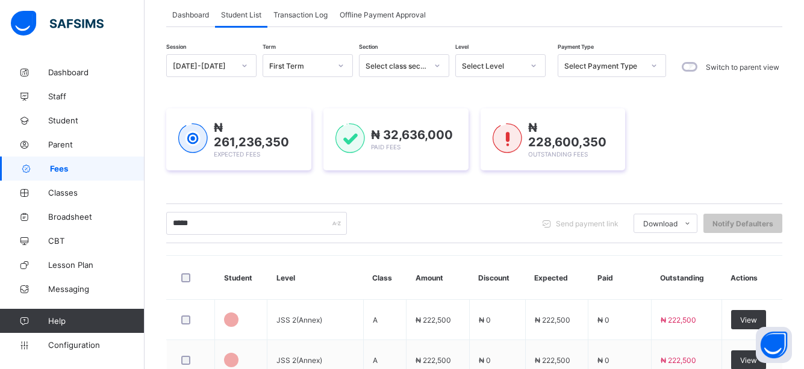
scroll to position [124, 0]
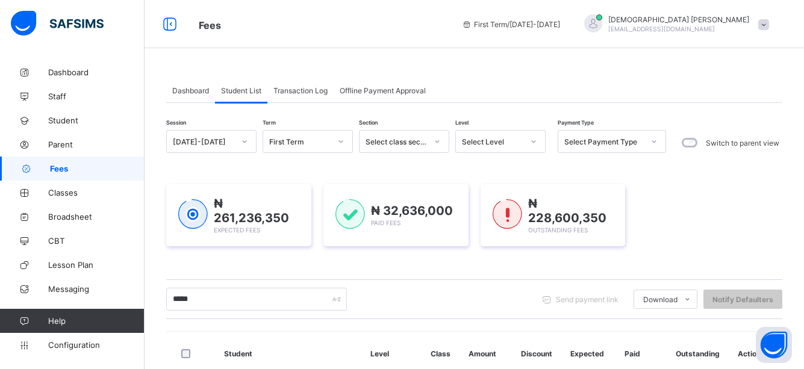
scroll to position [124, 0]
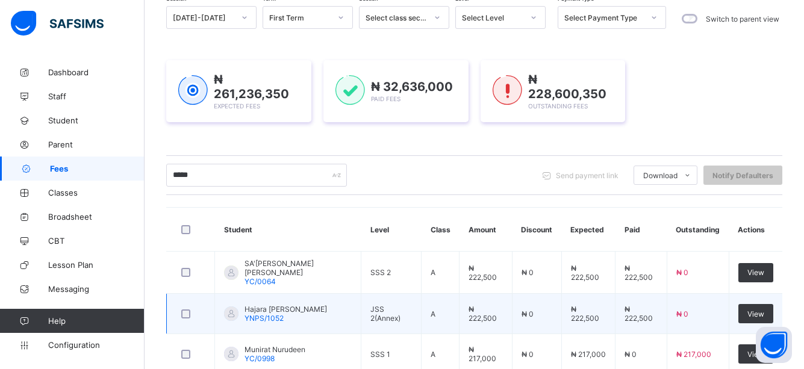
click at [431, 297] on td "A" at bounding box center [440, 314] width 38 height 40
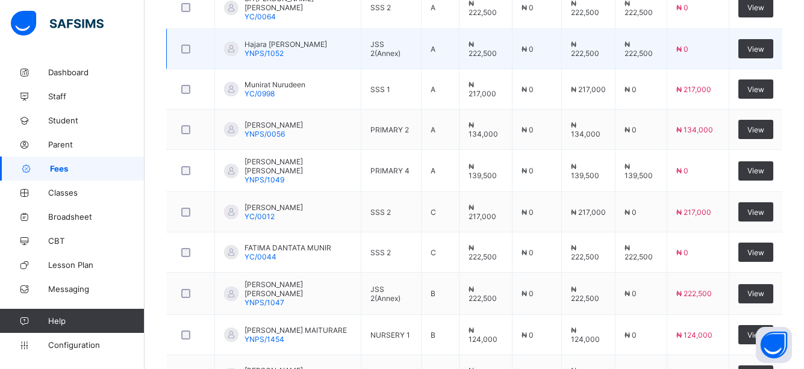
scroll to position [413, 0]
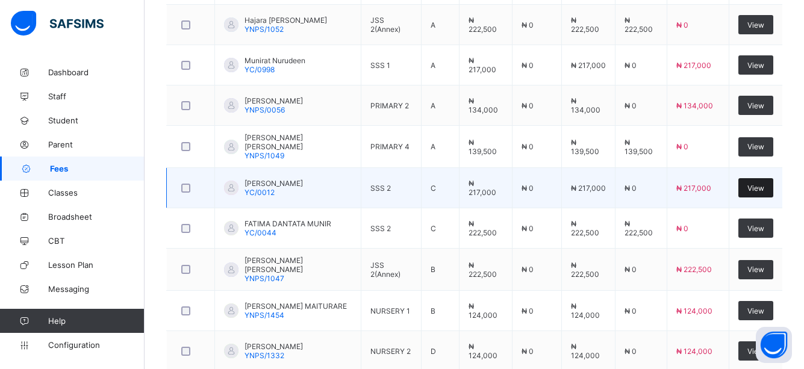
click at [759, 184] on span "View" at bounding box center [755, 188] width 17 height 9
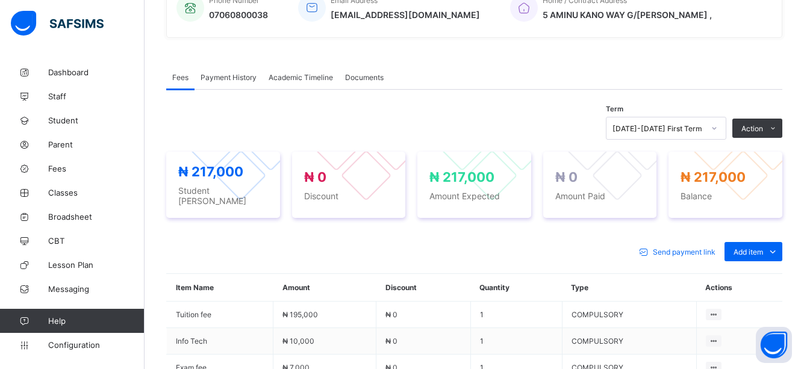
scroll to position [337, 0]
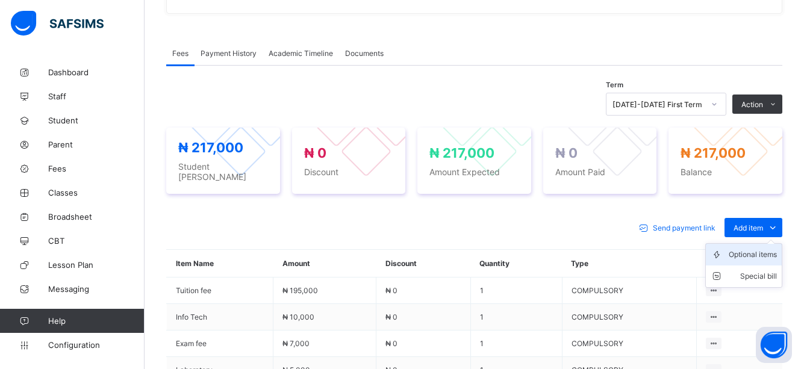
click at [766, 253] on div "Optional items" at bounding box center [752, 255] width 48 height 12
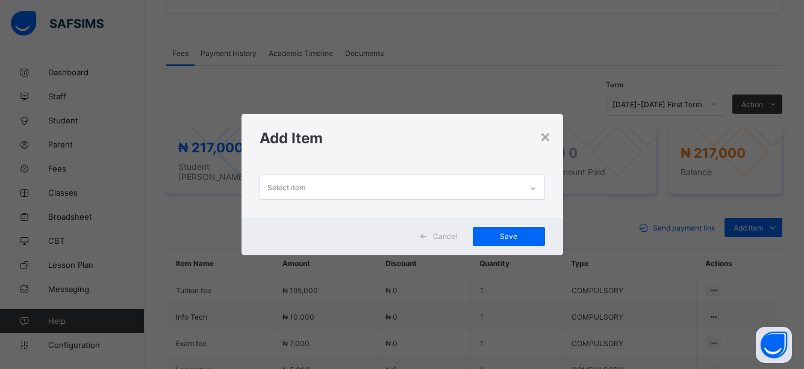
click at [535, 184] on icon at bounding box center [532, 188] width 7 height 12
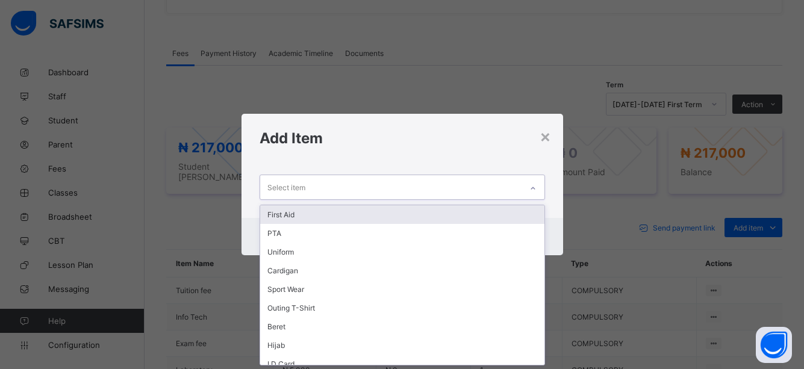
click at [281, 216] on div "First Aid" at bounding box center [402, 214] width 284 height 19
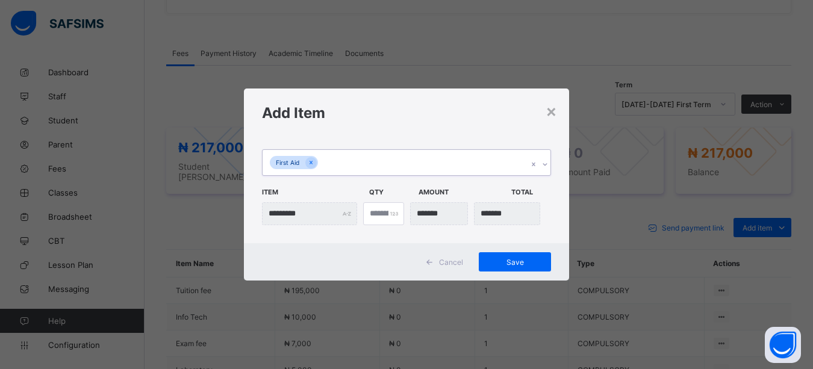
click at [547, 160] on div at bounding box center [544, 164] width 11 height 19
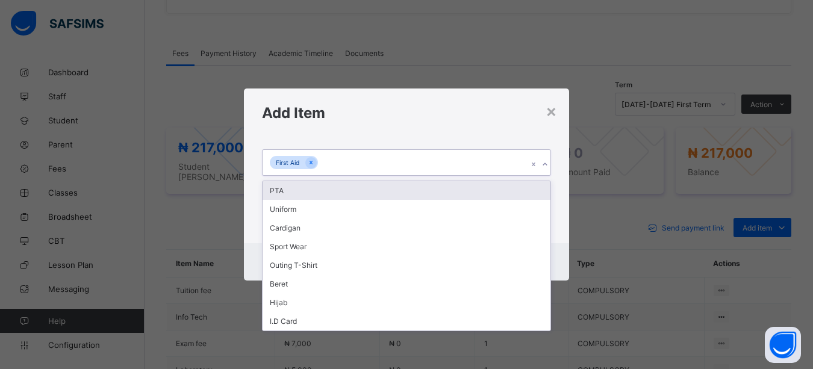
click at [282, 194] on div "PTA" at bounding box center [406, 190] width 288 height 19
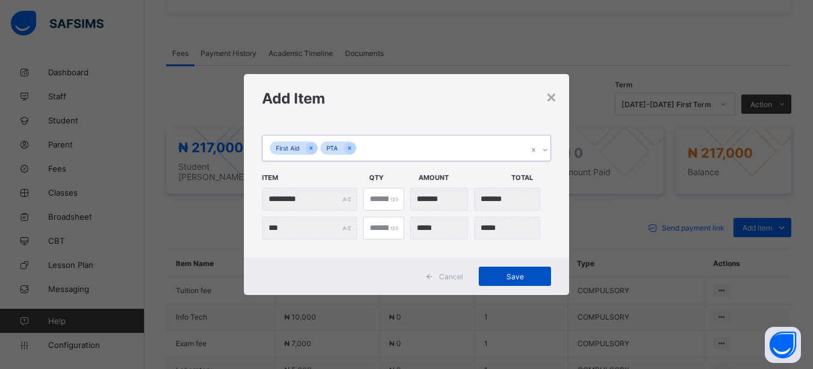
click at [513, 277] on span "Save" at bounding box center [515, 276] width 54 height 9
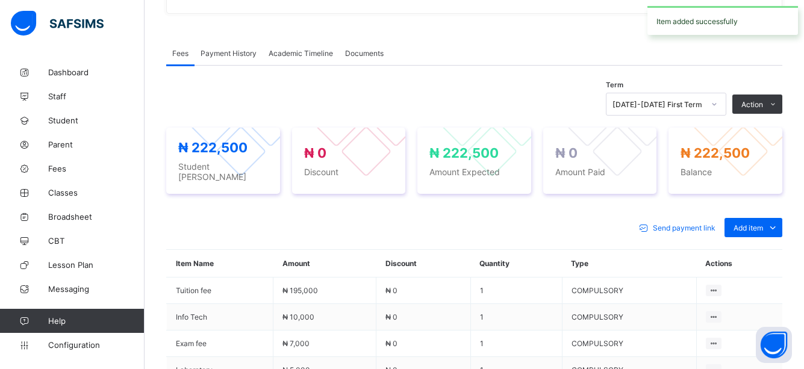
click at [583, 250] on th "Type" at bounding box center [629, 264] width 134 height 28
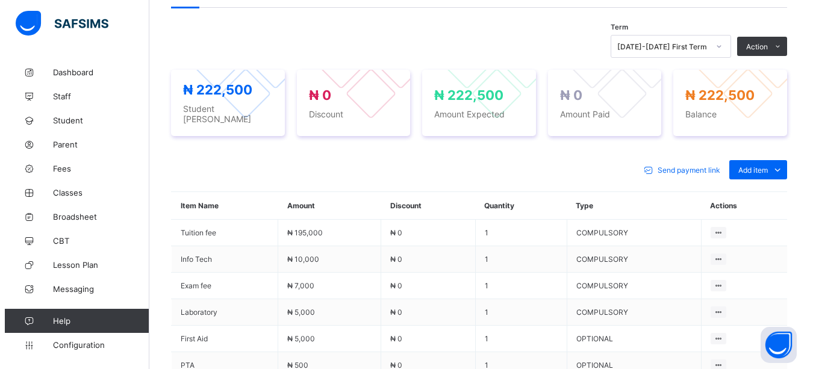
scroll to position [384, 0]
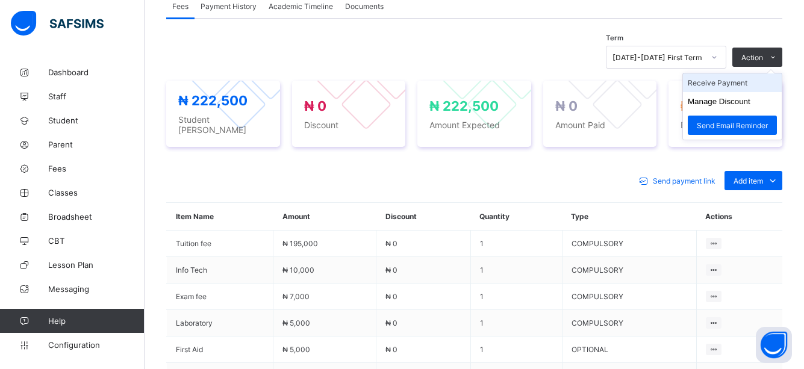
click at [731, 89] on li "Receive Payment" at bounding box center [732, 82] width 99 height 19
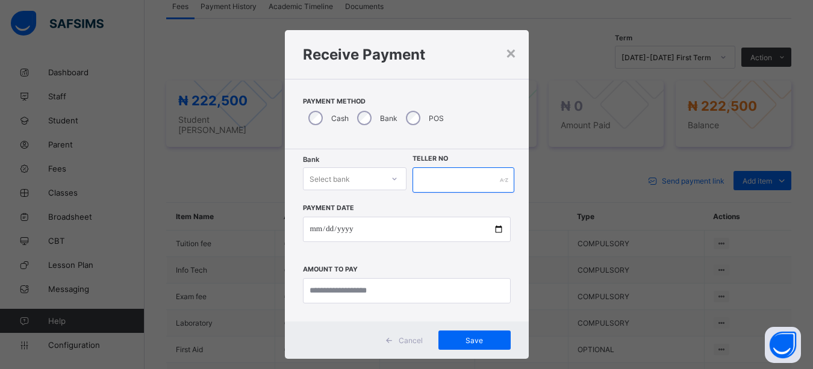
click at [421, 176] on input "text" at bounding box center [463, 179] width 102 height 25
type input "*****"
click at [390, 177] on div at bounding box center [394, 178] width 20 height 19
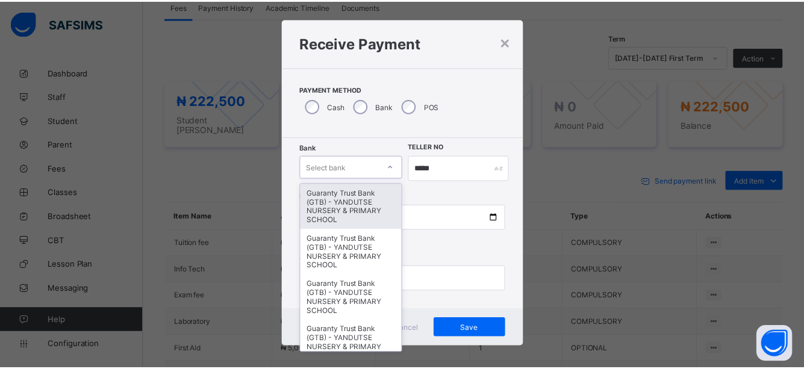
scroll to position [13, 0]
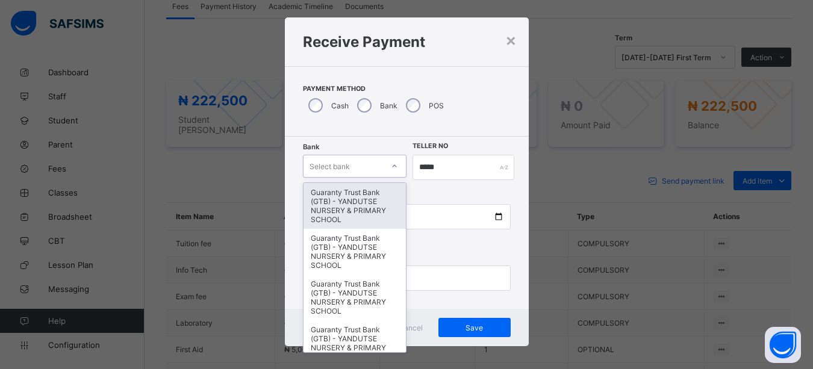
type input "*"
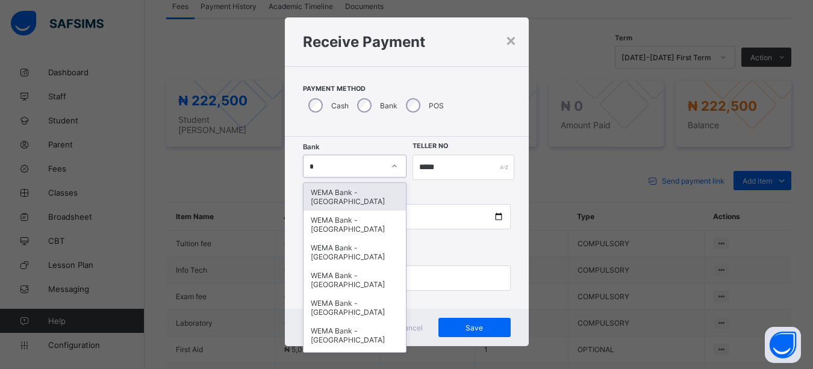
click at [356, 204] on div "WEMA Bank - [GEOGRAPHIC_DATA]" at bounding box center [354, 197] width 103 height 28
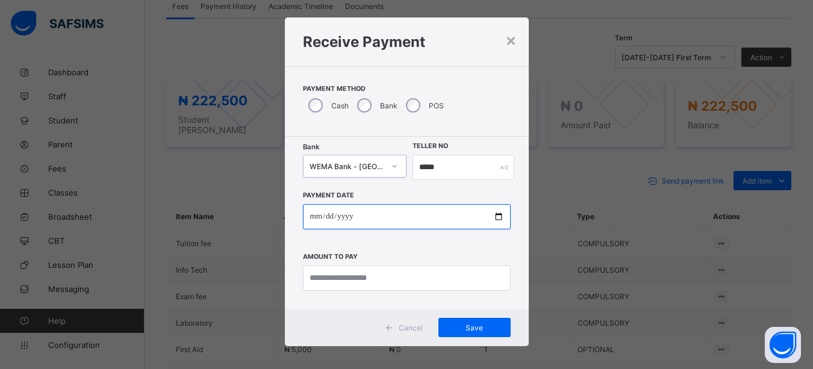
click at [494, 216] on input "date" at bounding box center [407, 216] width 208 height 25
type input "**********"
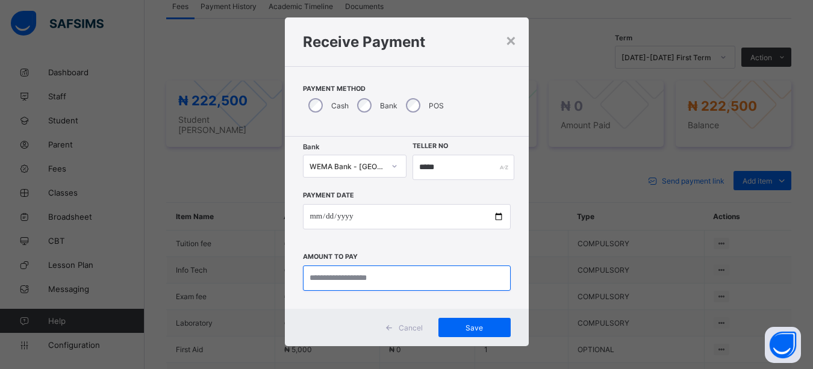
click at [410, 281] on input "currency" at bounding box center [407, 277] width 208 height 25
type input "*********"
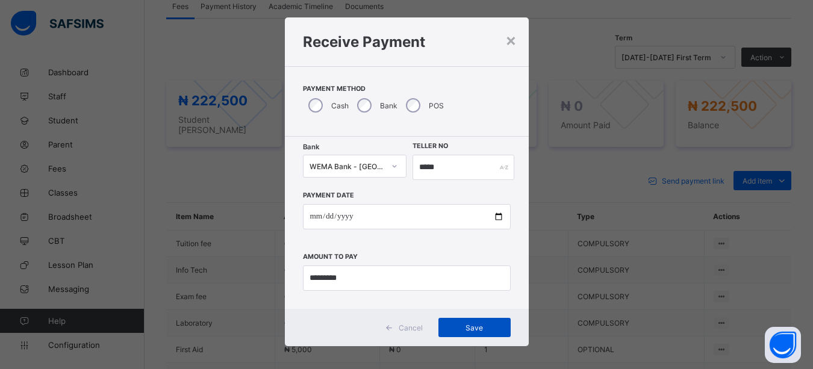
click at [477, 324] on span "Save" at bounding box center [474, 327] width 54 height 9
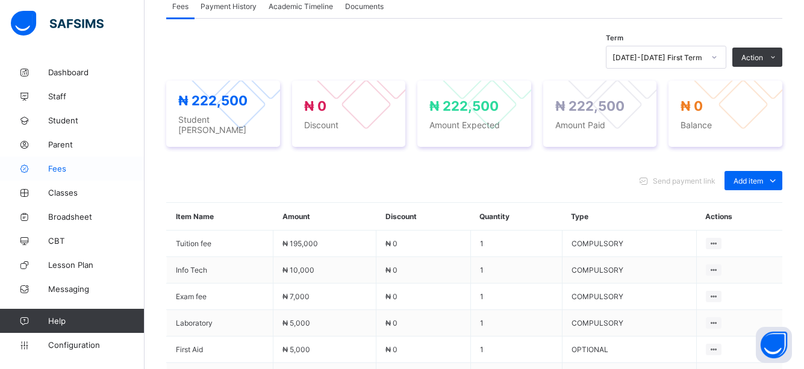
click at [69, 168] on span "Fees" at bounding box center [96, 169] width 96 height 10
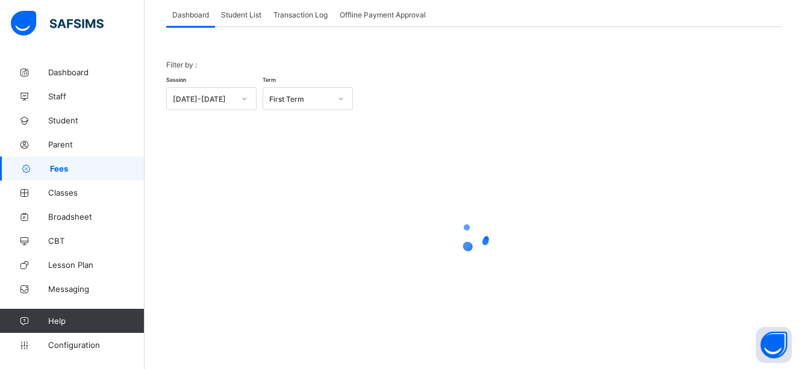
scroll to position [76, 0]
click at [246, 18] on span "Student List" at bounding box center [241, 14] width 40 height 9
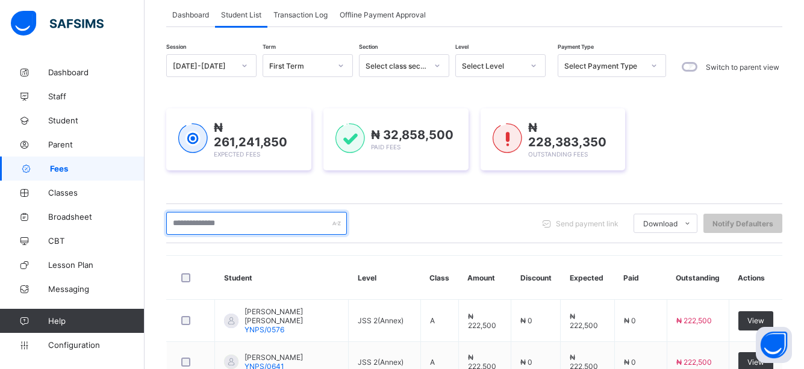
click at [278, 223] on input "text" at bounding box center [256, 223] width 181 height 23
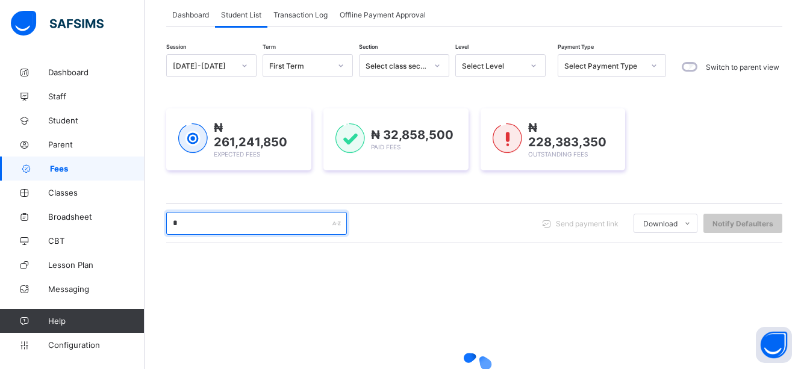
type input "*****"
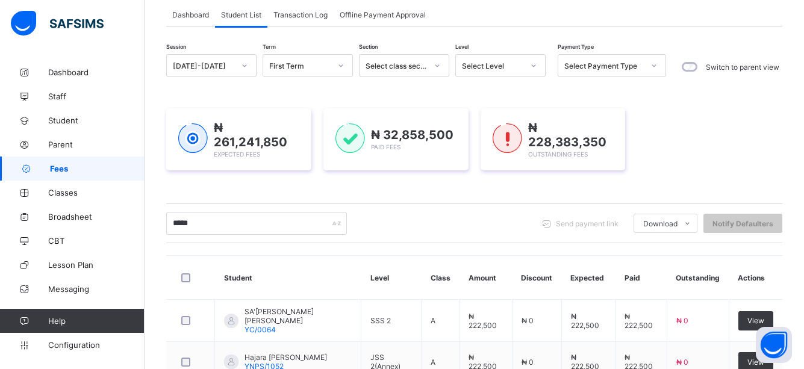
click at [442, 232] on div "***** Send payment link Download Students Payment Students Payment Status Stude…" at bounding box center [474, 223] width 616 height 23
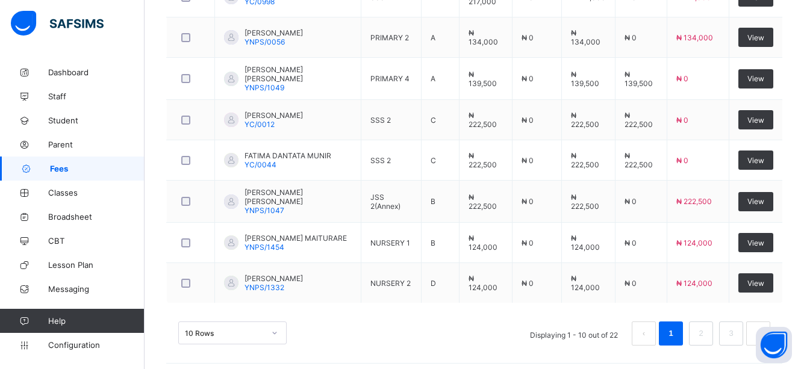
scroll to position [482, 0]
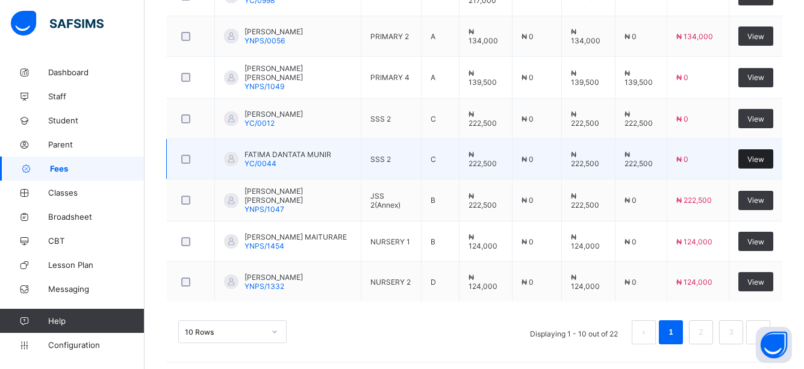
click at [763, 155] on span "View" at bounding box center [755, 159] width 17 height 9
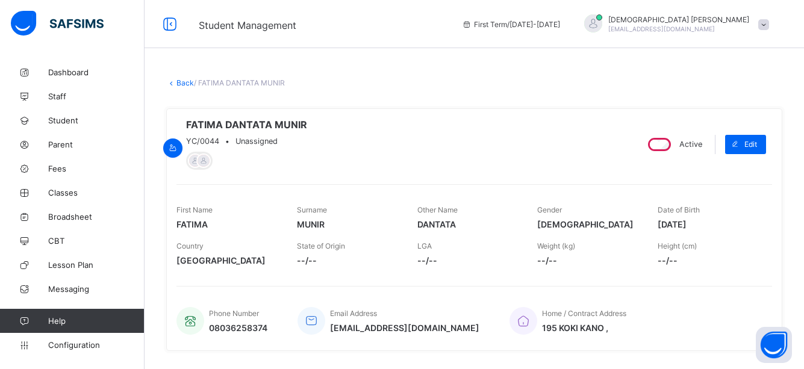
click at [547, 158] on div "FATIMA DANTATA MUNIR YC/0044 • Unassigned" at bounding box center [401, 144] width 450 height 51
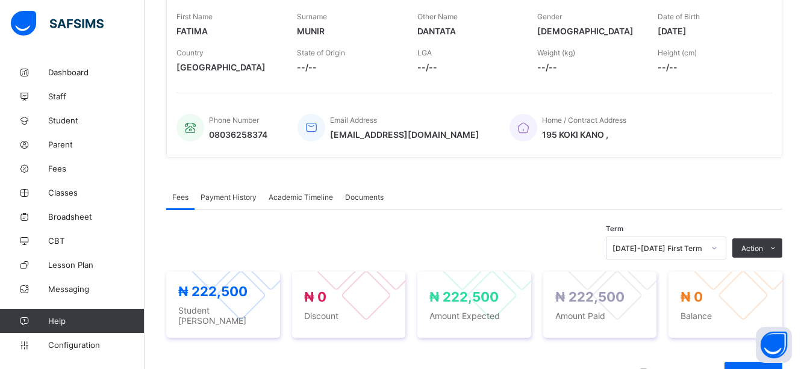
scroll to position [191, 0]
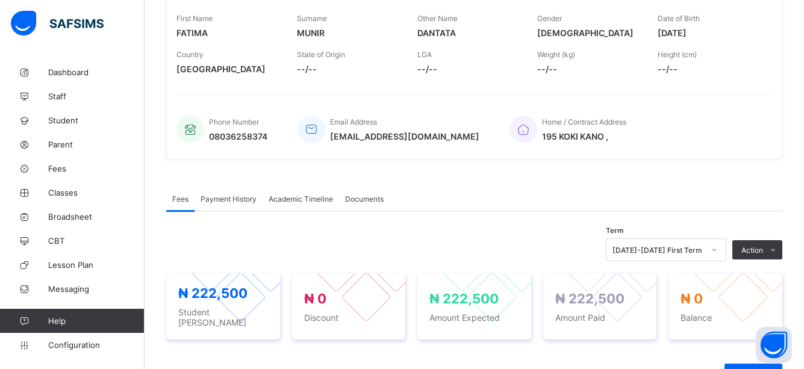
click at [222, 202] on span "Payment History" at bounding box center [228, 198] width 56 height 9
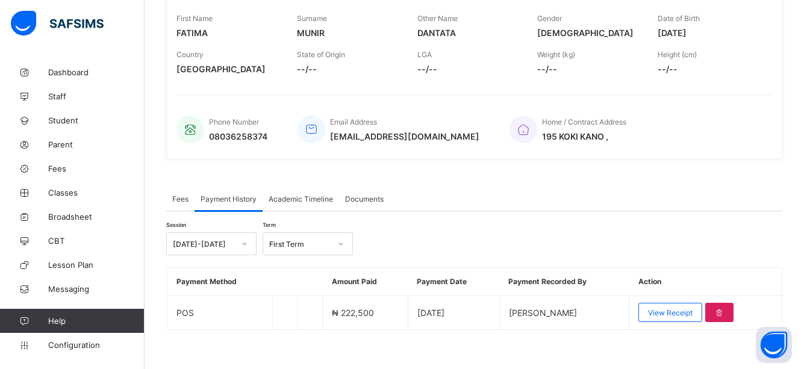
click at [485, 202] on div "Fees Payment History Academic Timeline Documents" at bounding box center [474, 199] width 616 height 25
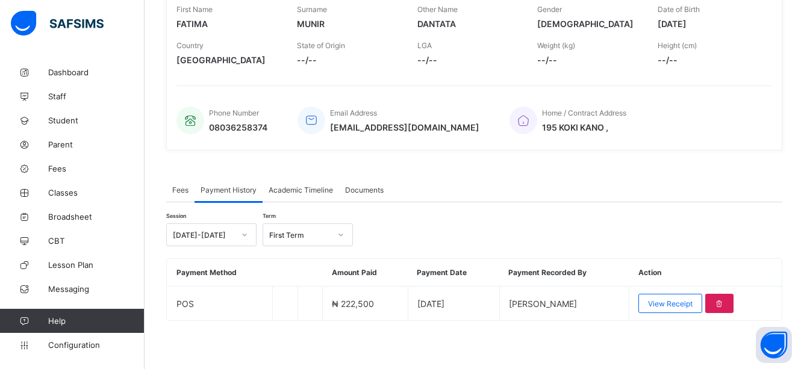
click at [502, 223] on div "Session 2025-2026 Term First Term Payment Method Amount Paid Payment Date Payme…" at bounding box center [474, 261] width 616 height 119
click at [181, 190] on span "Fees" at bounding box center [180, 189] width 16 height 9
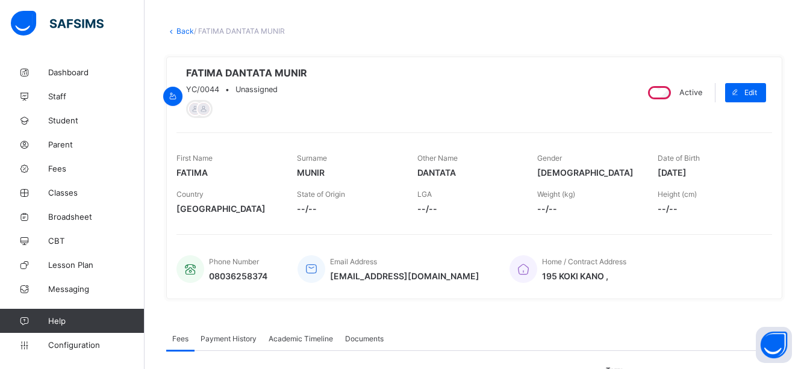
scroll to position [0, 0]
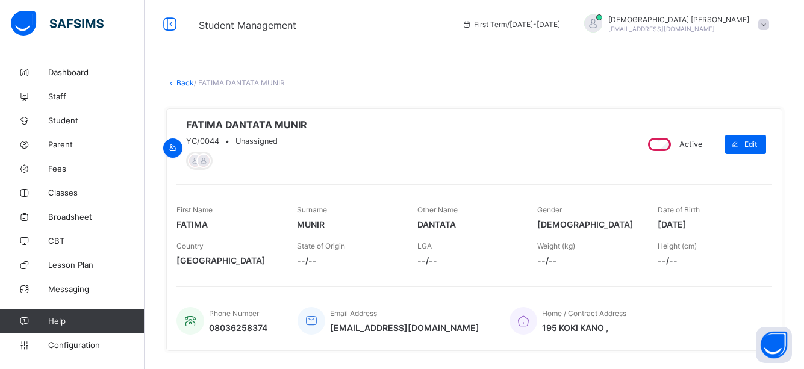
click at [183, 80] on link "Back" at bounding box center [184, 82] width 17 height 9
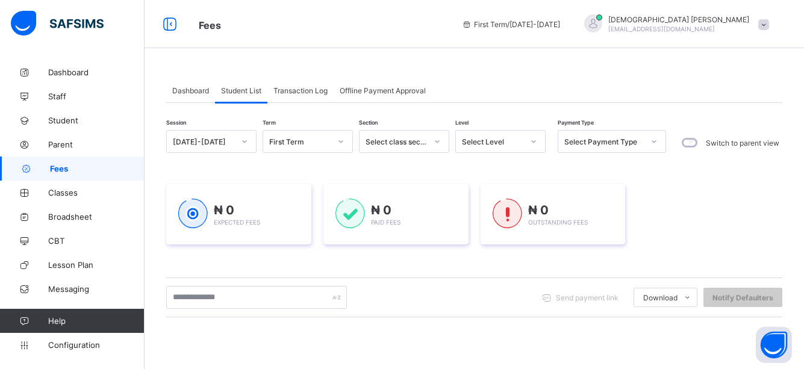
click at [379, 305] on div "Send payment link Download Students Payment Students Payment Status Student Ite…" at bounding box center [474, 297] width 616 height 23
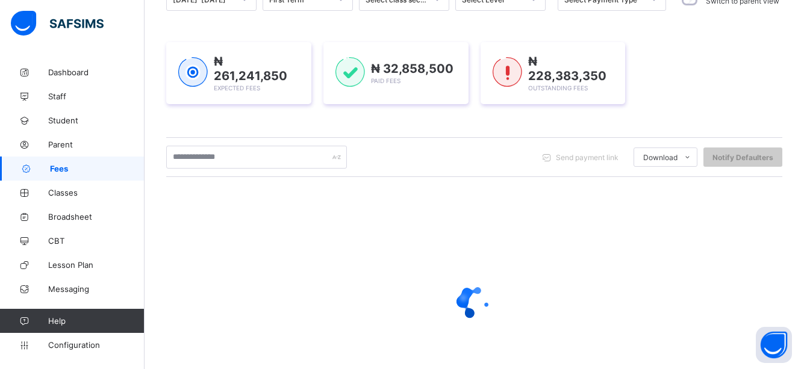
scroll to position [144, 0]
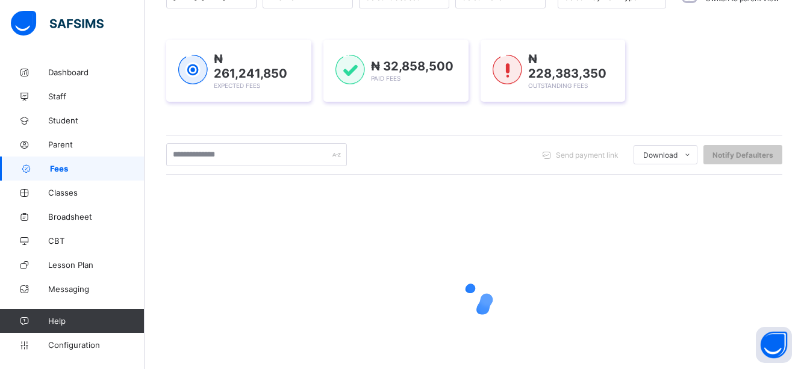
click at [310, 216] on div at bounding box center [474, 299] width 616 height 229
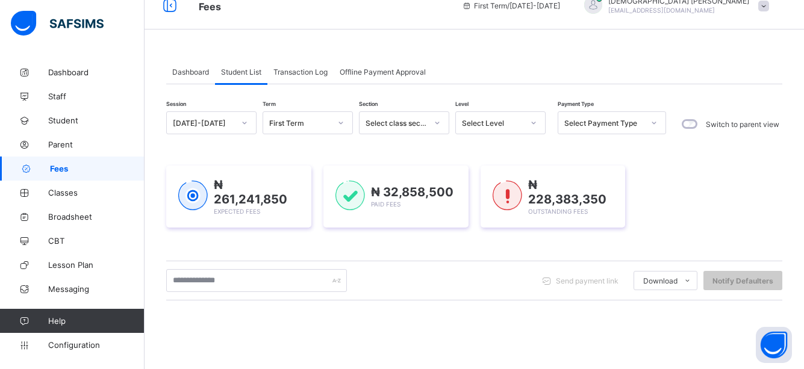
scroll to position [0, 0]
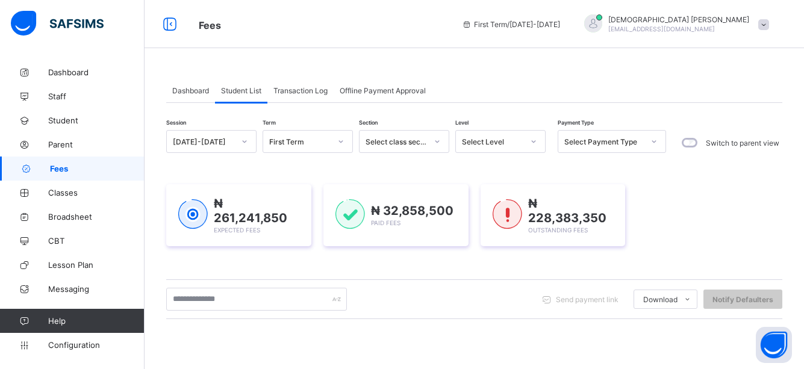
click at [405, 303] on div "Send payment link Download Students Payment Students Payment Status Student Ite…" at bounding box center [474, 299] width 616 height 23
click at [432, 321] on div "Session 2025-2026 Term First Term Section Select class section Level Select Lev…" at bounding box center [474, 344] width 616 height 429
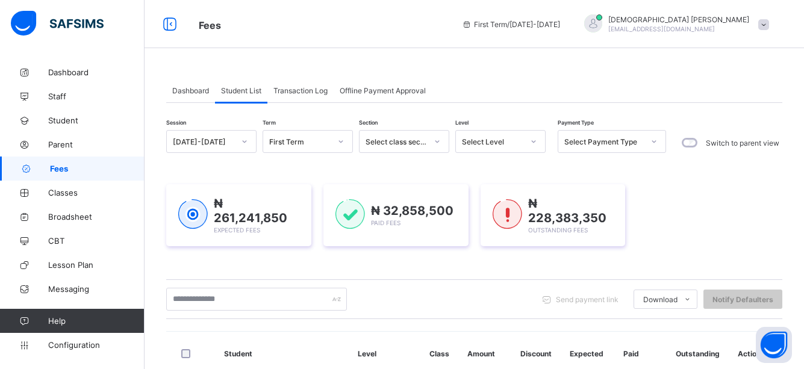
scroll to position [208, 0]
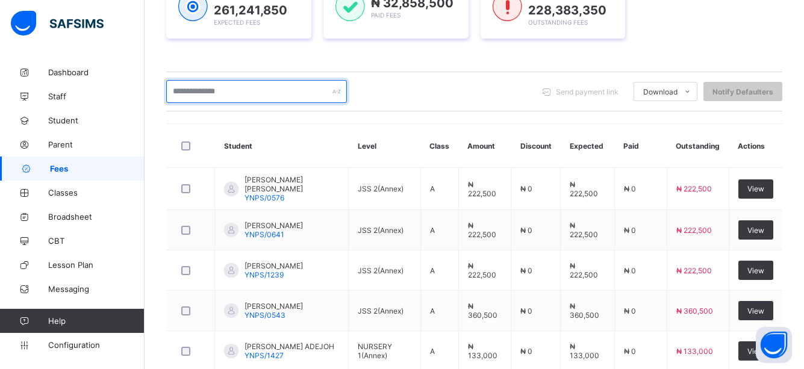
click at [242, 97] on input "text" at bounding box center [256, 91] width 181 height 23
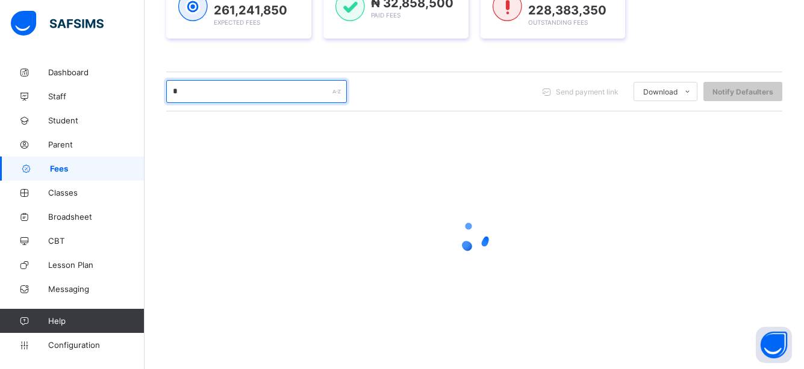
type input "*****"
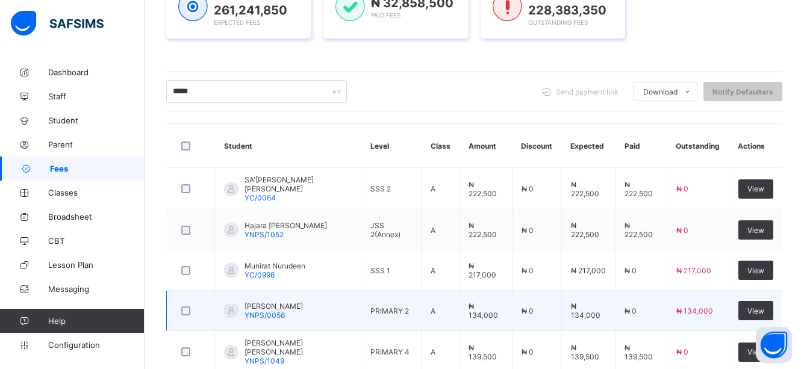
click at [462, 293] on td "₦ 134,000" at bounding box center [485, 311] width 53 height 40
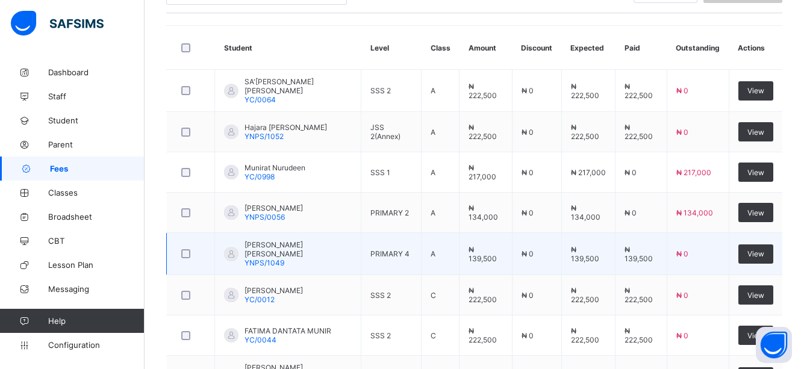
scroll to position [328, 0]
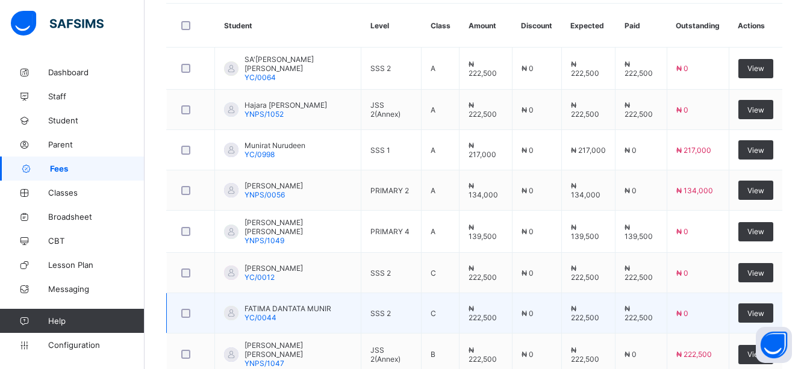
click at [718, 311] on td "₦ 0" at bounding box center [697, 313] width 62 height 40
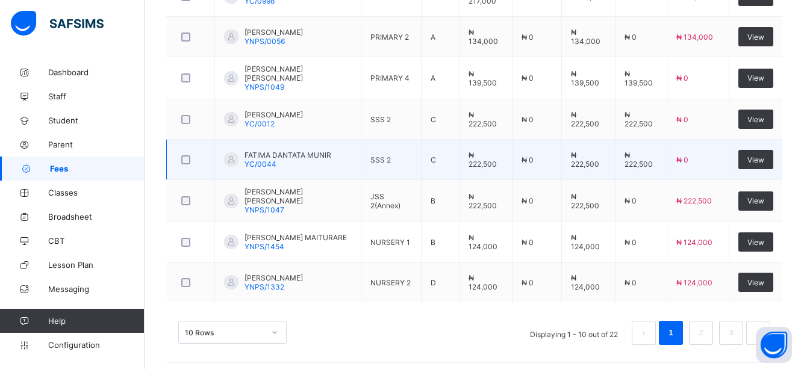
scroll to position [482, 0]
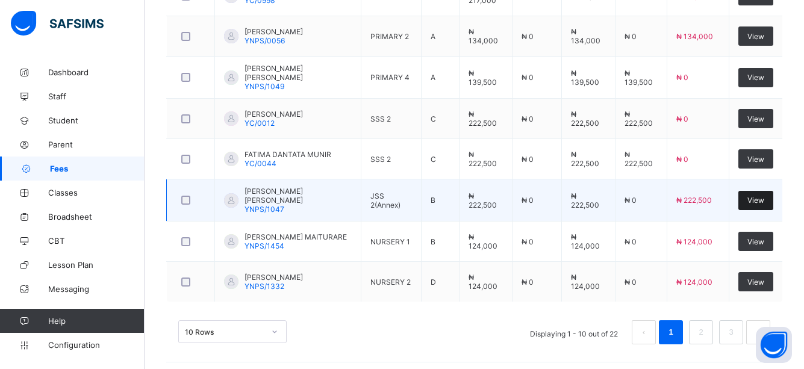
click at [764, 196] on span "View" at bounding box center [755, 200] width 17 height 9
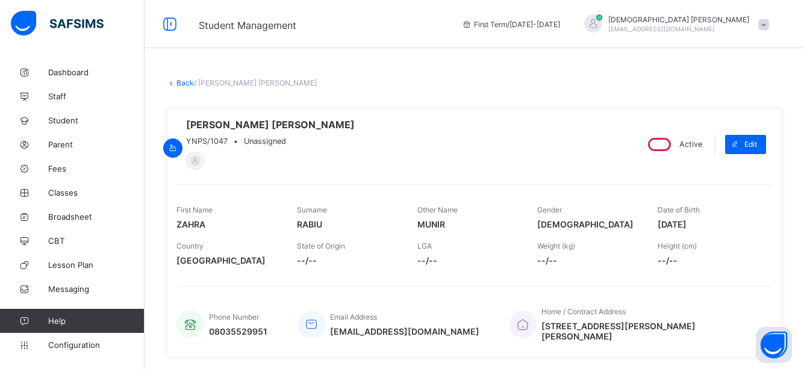
click at [547, 264] on span "--/--" at bounding box center [588, 260] width 102 height 10
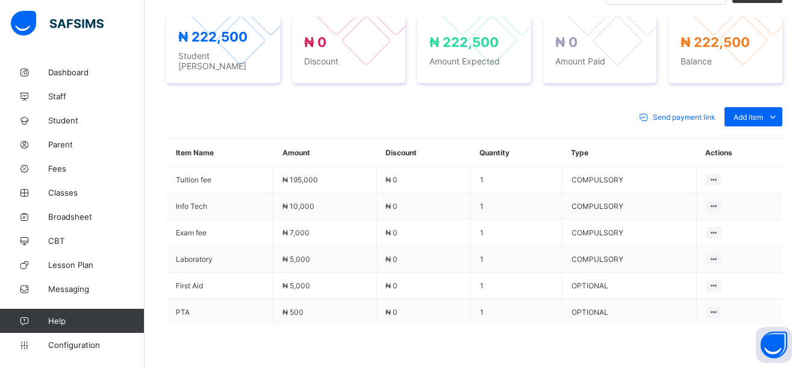
scroll to position [457, 0]
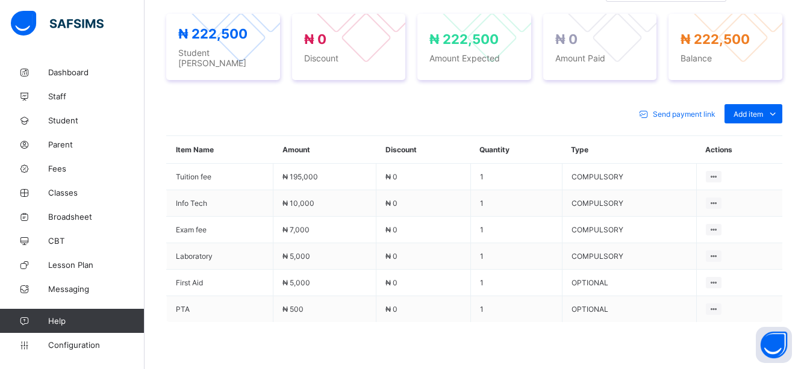
click at [545, 329] on span at bounding box center [474, 352] width 616 height 60
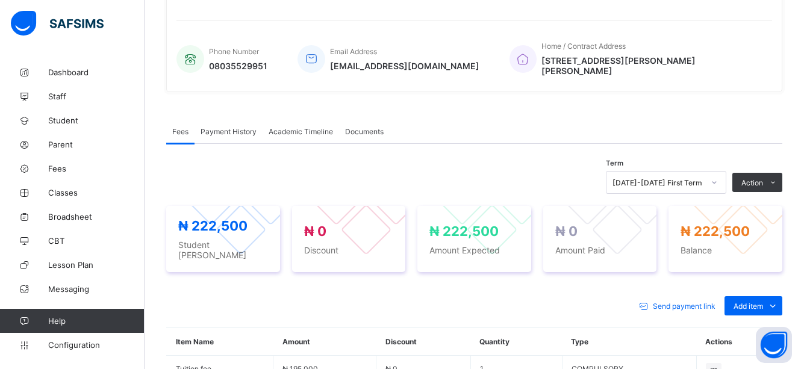
scroll to position [264, 0]
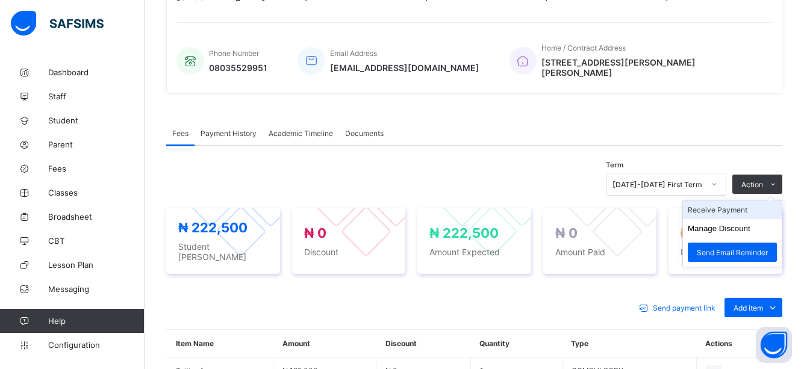
click at [716, 206] on li "Receive Payment" at bounding box center [732, 209] width 99 height 19
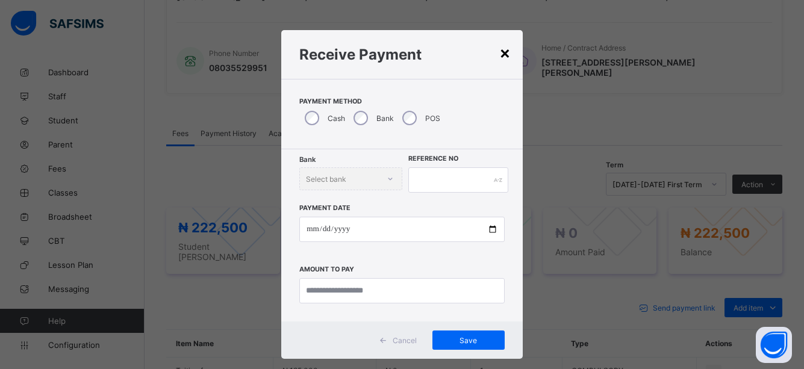
click at [501, 48] on div "×" at bounding box center [504, 52] width 11 height 20
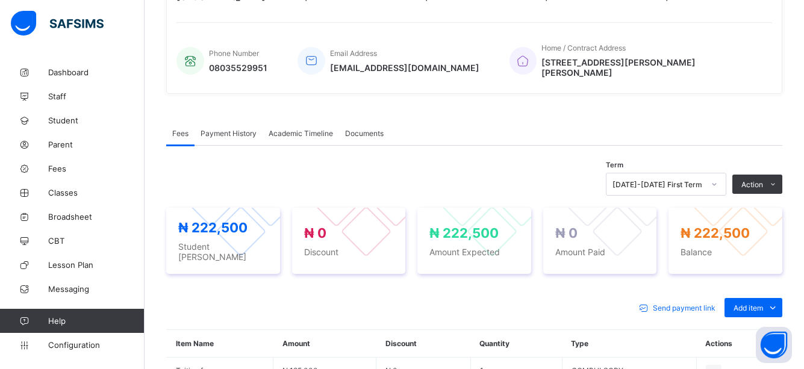
click at [551, 114] on div "Fees Payment History Academic Timeline Documents Fees More Options Term 2025-20…" at bounding box center [474, 364] width 616 height 522
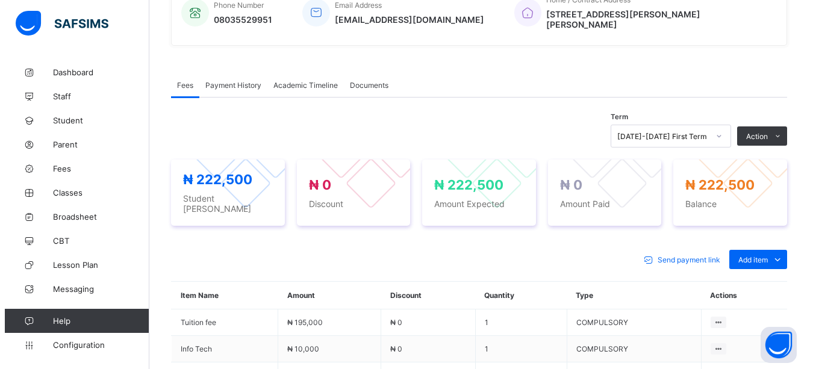
scroll to position [336, 0]
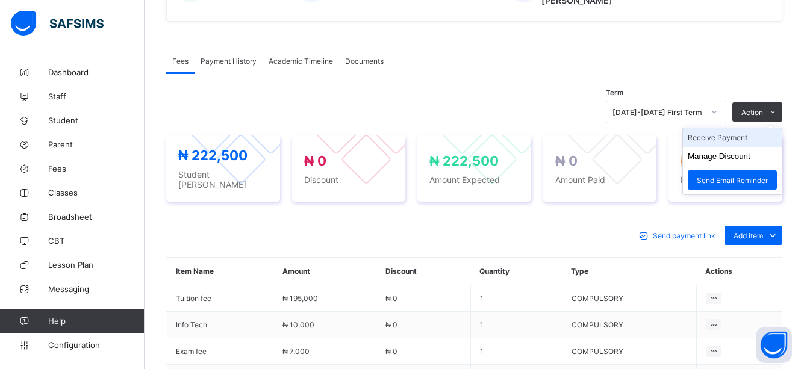
click at [716, 133] on li "Receive Payment" at bounding box center [732, 137] width 99 height 19
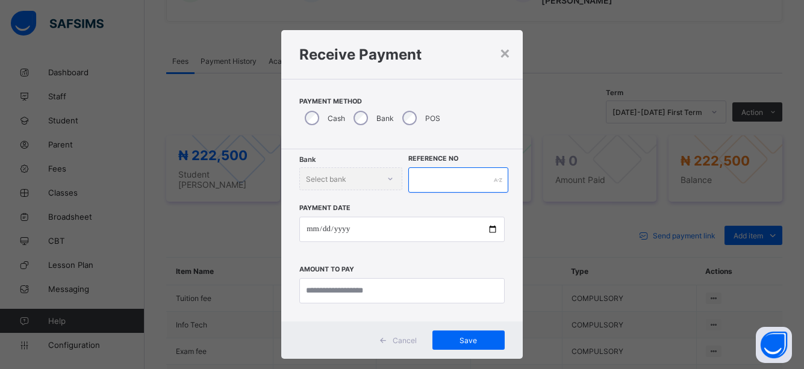
click at [486, 183] on input "text" at bounding box center [458, 179] width 101 height 25
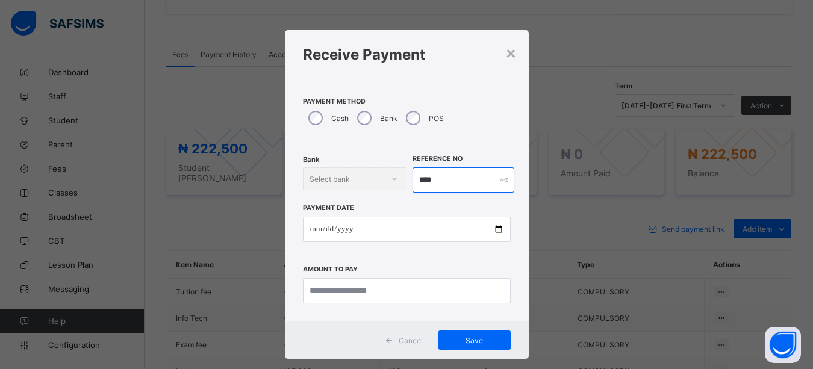
type input "****"
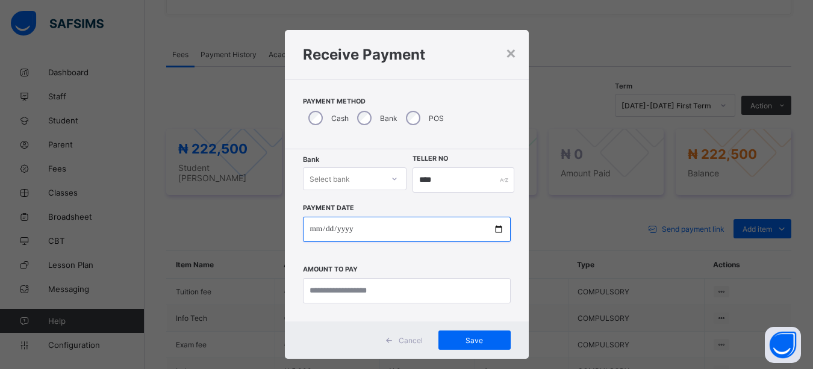
click at [491, 229] on input "date" at bounding box center [407, 229] width 208 height 25
type input "**********"
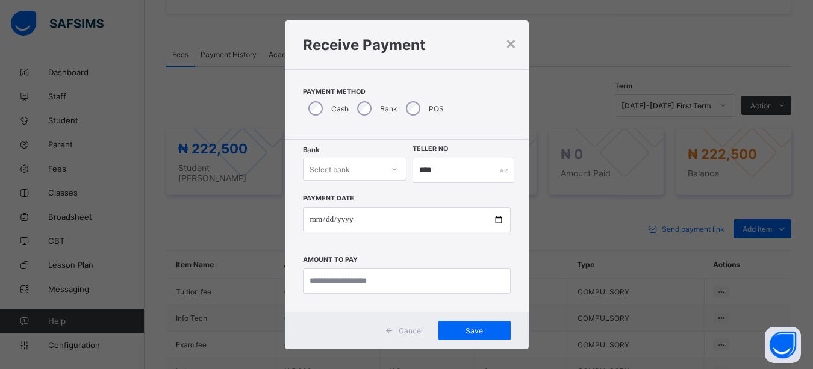
click at [388, 179] on div "Select bank" at bounding box center [355, 169] width 104 height 23
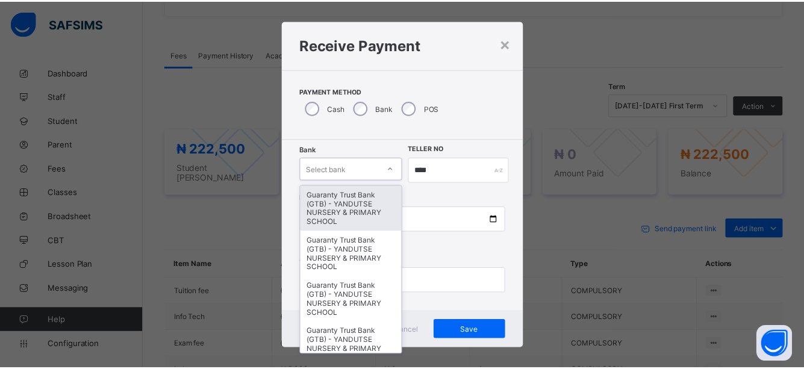
scroll to position [13, 0]
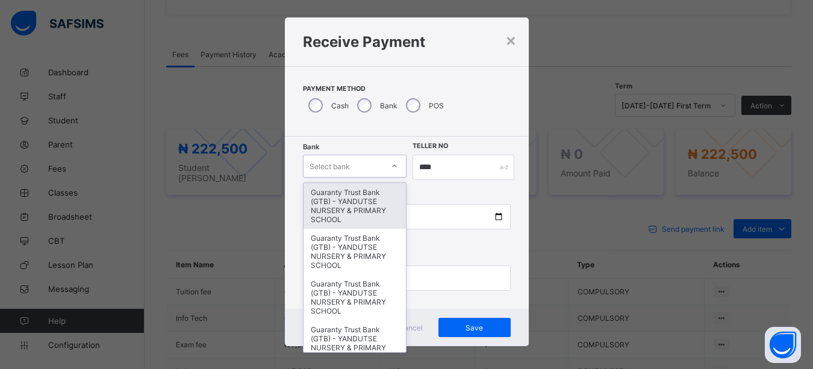
type input "*"
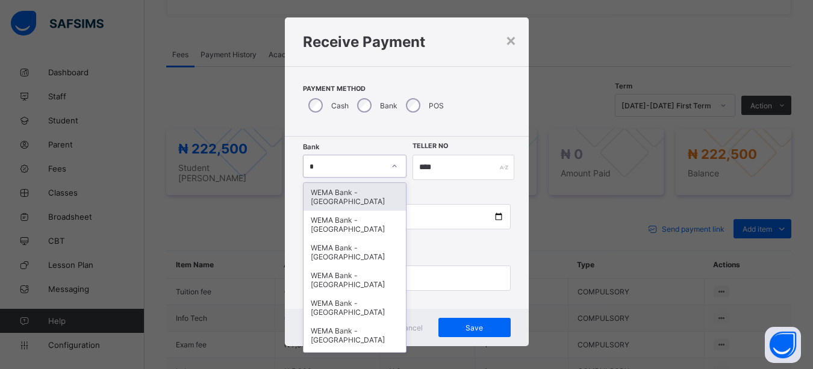
click at [353, 195] on div "WEMA Bank - [GEOGRAPHIC_DATA]" at bounding box center [354, 197] width 103 height 28
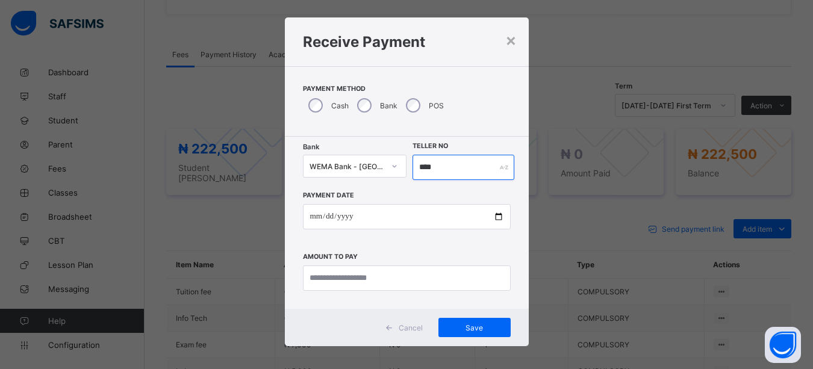
click at [438, 165] on input "****" at bounding box center [463, 167] width 102 height 25
type input "*****"
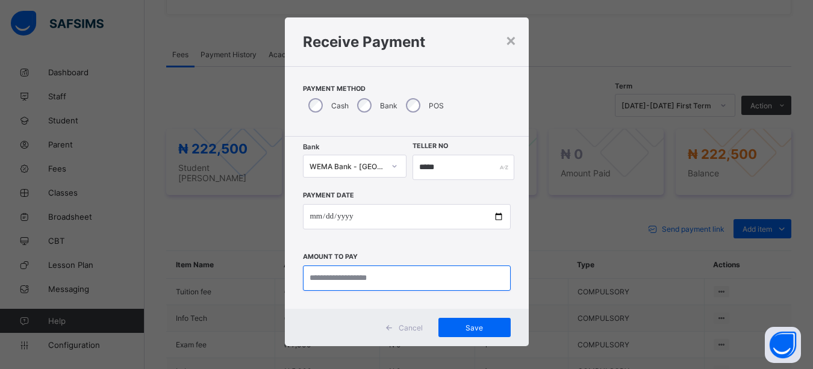
click at [393, 278] on input "currency" at bounding box center [407, 277] width 208 height 25
type input "*********"
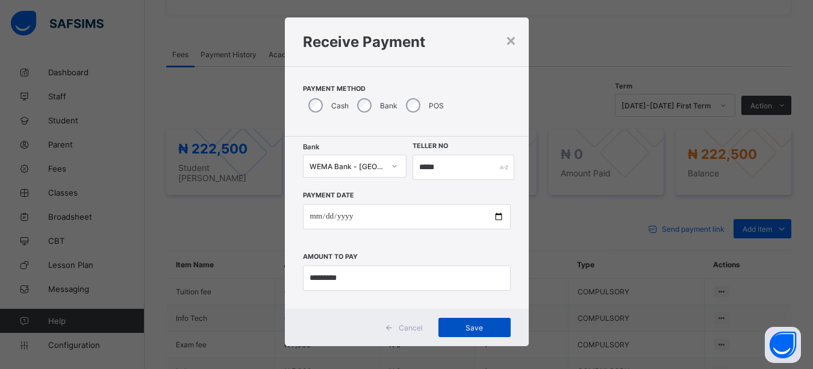
click at [473, 318] on div "Save" at bounding box center [474, 327] width 72 height 19
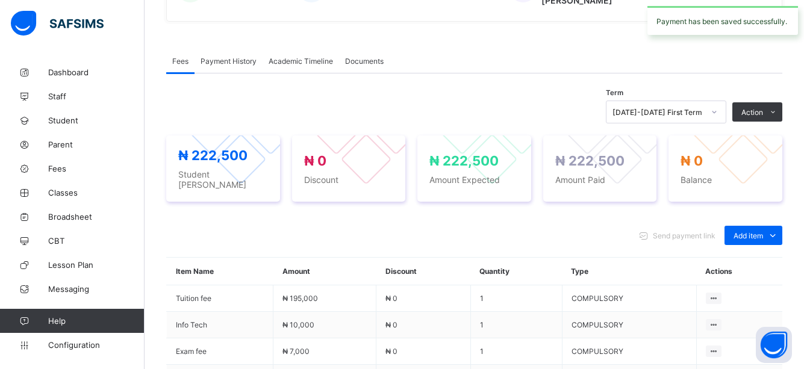
click at [517, 214] on div "Send payment link Add item Optional items Special bill Item Name Amount Discoun…" at bounding box center [474, 371] width 616 height 315
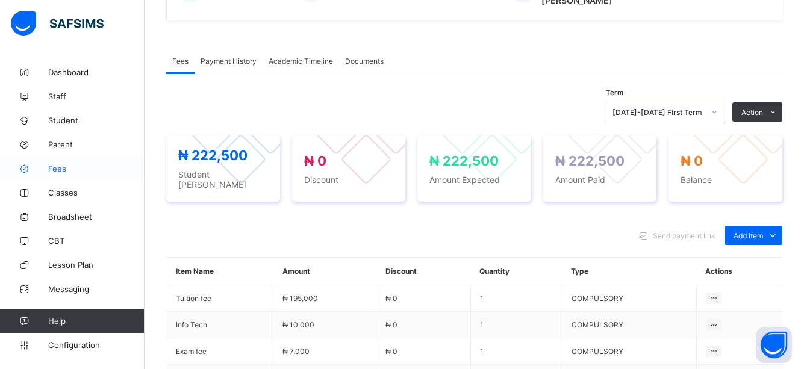
click at [55, 170] on span "Fees" at bounding box center [96, 169] width 96 height 10
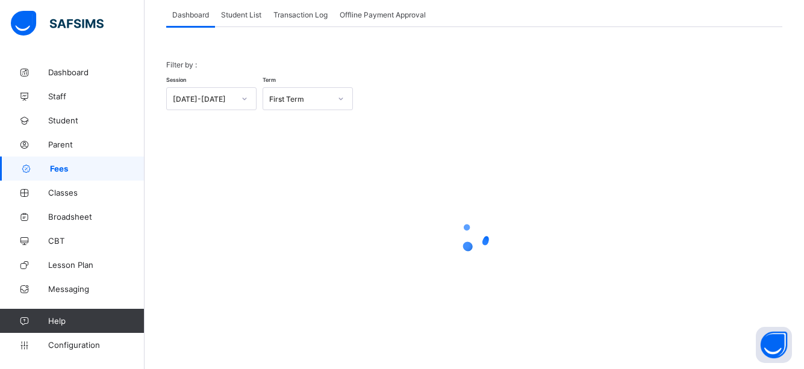
scroll to position [76, 0]
click at [247, 12] on span "Student List" at bounding box center [241, 14] width 40 height 9
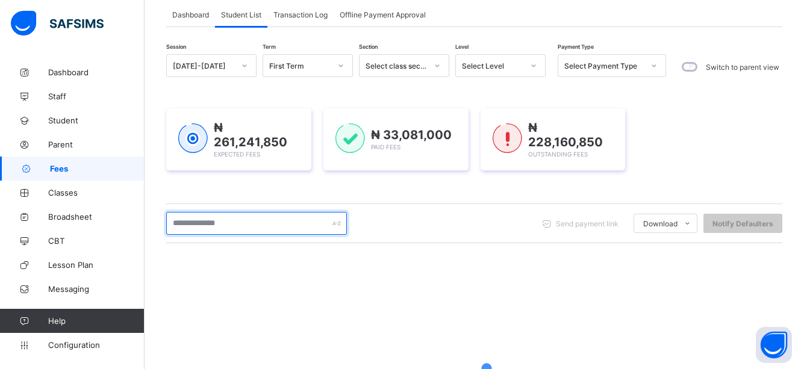
click at [284, 220] on input "text" at bounding box center [256, 223] width 181 height 23
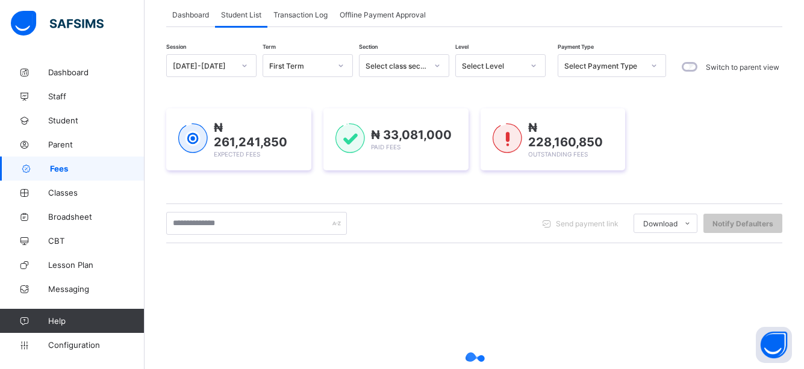
click at [323, 311] on div at bounding box center [474, 368] width 616 height 229
click at [429, 279] on div at bounding box center [474, 368] width 616 height 229
click at [450, 272] on div at bounding box center [474, 368] width 616 height 229
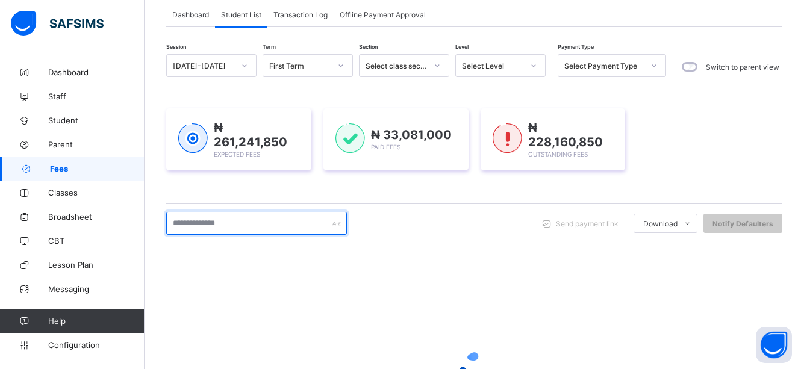
type input "*****"
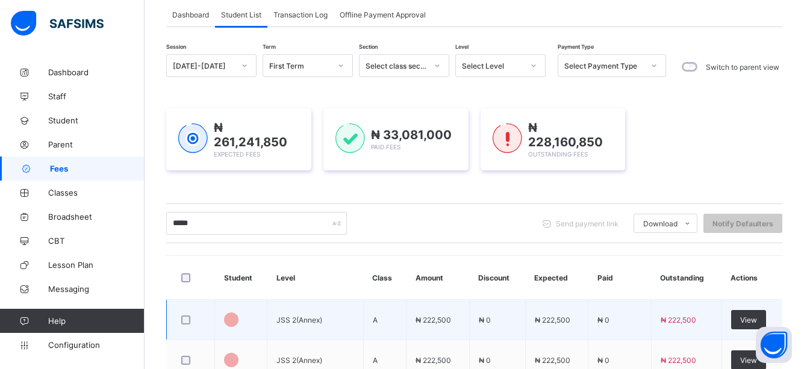
scroll to position [100, 0]
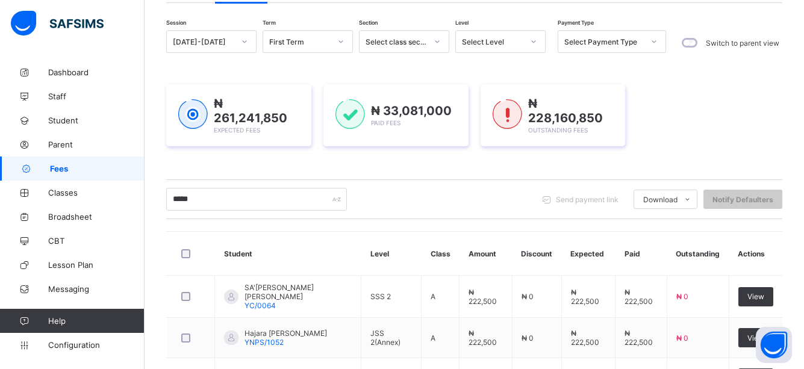
click at [426, 198] on div "***** Send payment link Download Students Payment Students Payment Status Stude…" at bounding box center [474, 199] width 616 height 23
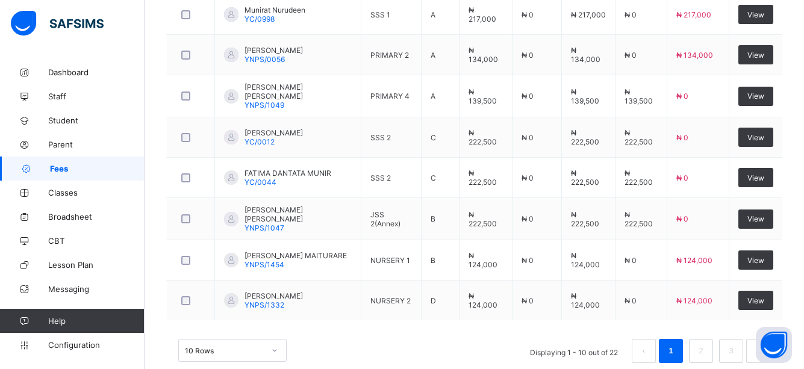
scroll to position [480, 0]
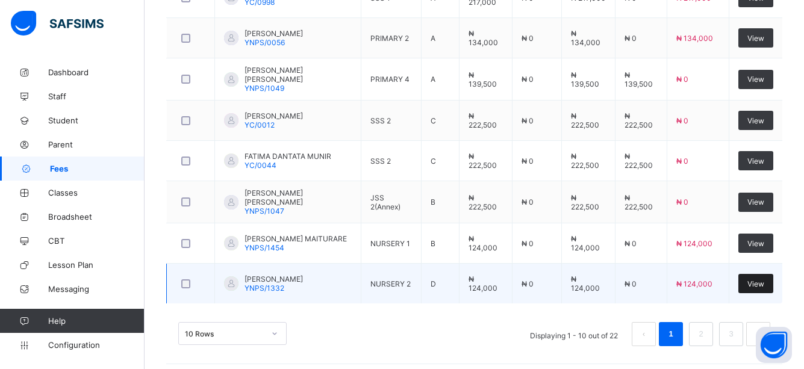
click at [764, 279] on span "View" at bounding box center [755, 283] width 17 height 9
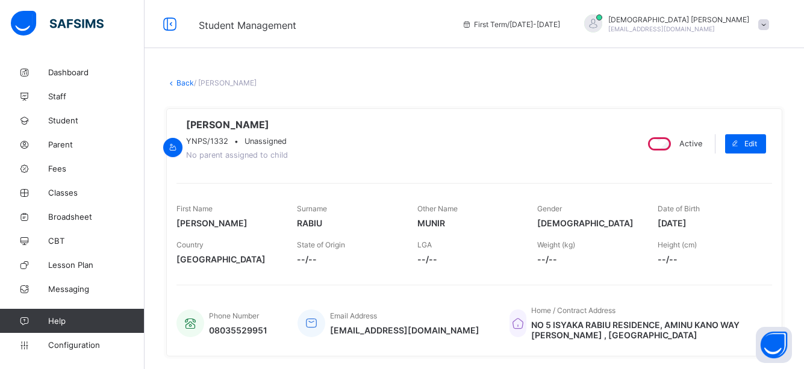
click at [453, 143] on div "YUSUF MUNIR RABIU YNPS/1332 • Unassigned No parent assigned to child" at bounding box center [401, 144] width 450 height 50
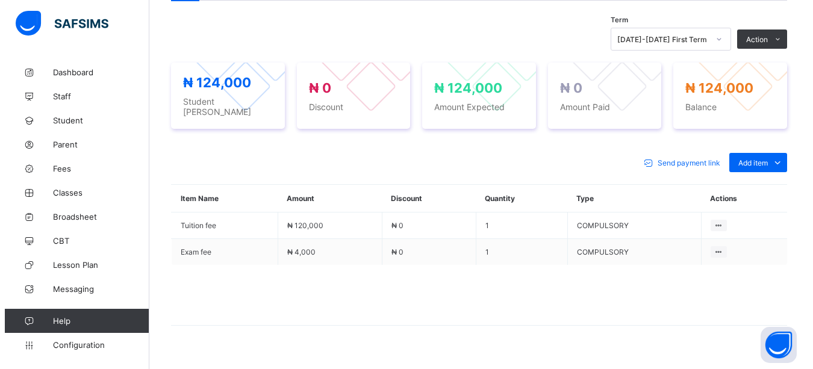
scroll to position [409, 0]
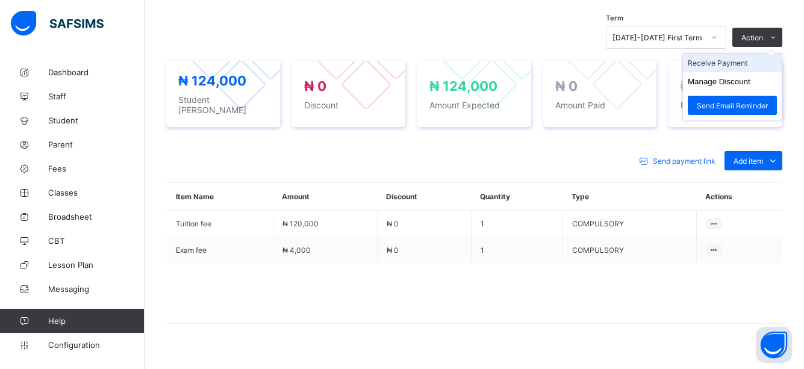
click at [735, 66] on li "Receive Payment" at bounding box center [732, 63] width 99 height 19
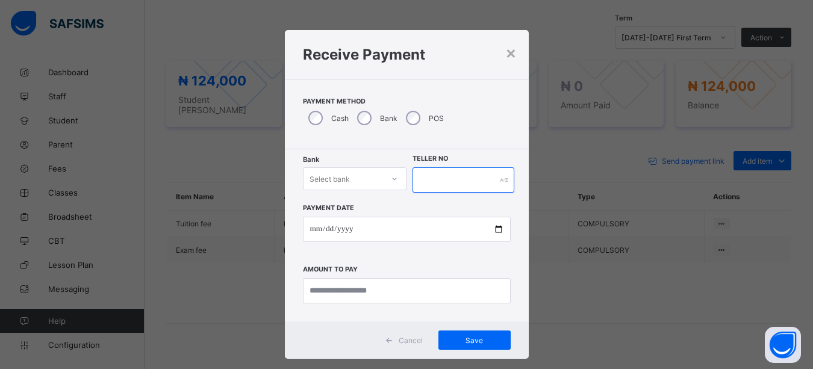
click at [445, 178] on input "text" at bounding box center [463, 179] width 102 height 25
type input "*****"
click at [379, 175] on div "Select bank" at bounding box center [343, 178] width 80 height 17
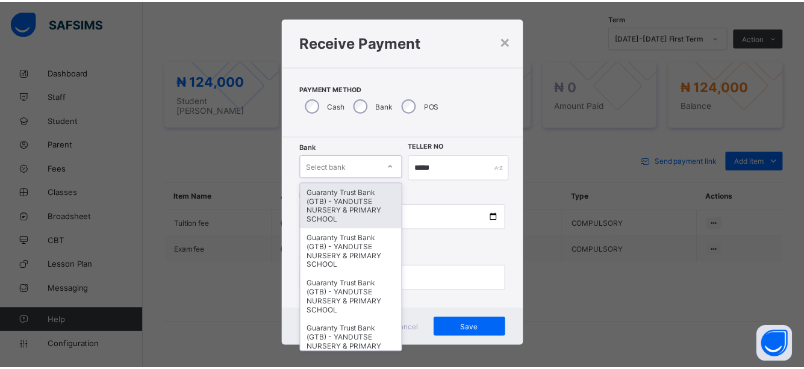
scroll to position [13, 0]
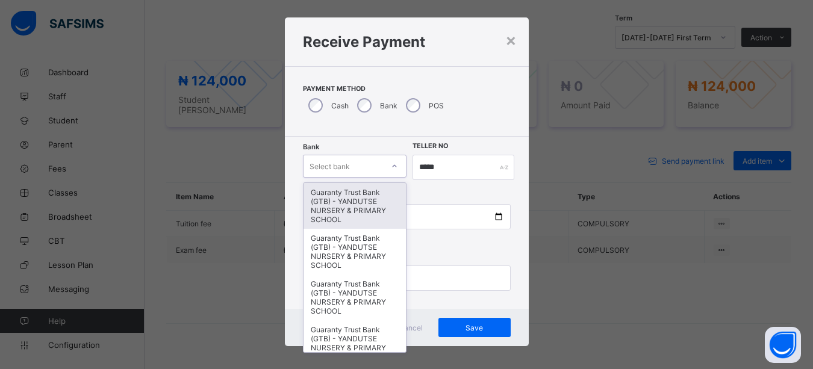
type input "*"
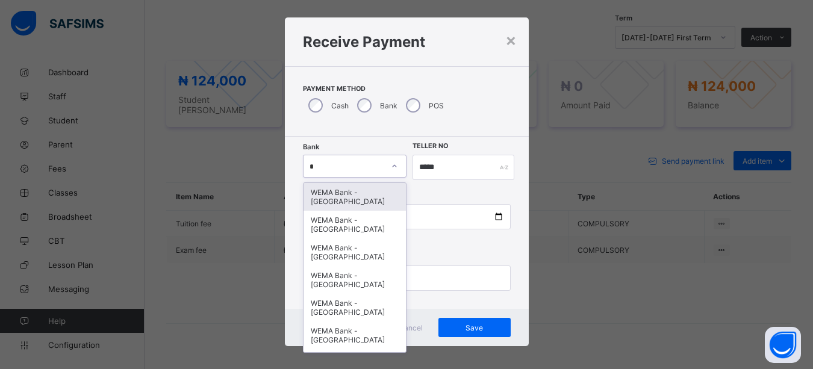
click at [339, 201] on div "WEMA Bank - [GEOGRAPHIC_DATA]" at bounding box center [354, 197] width 103 height 28
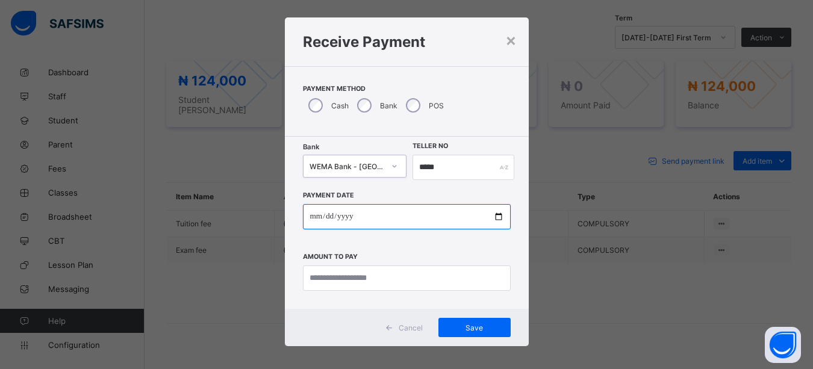
click at [491, 225] on input "date" at bounding box center [407, 216] width 208 height 25
click at [476, 217] on input "date" at bounding box center [407, 216] width 208 height 25
click at [493, 214] on input "date" at bounding box center [407, 216] width 208 height 25
type input "**********"
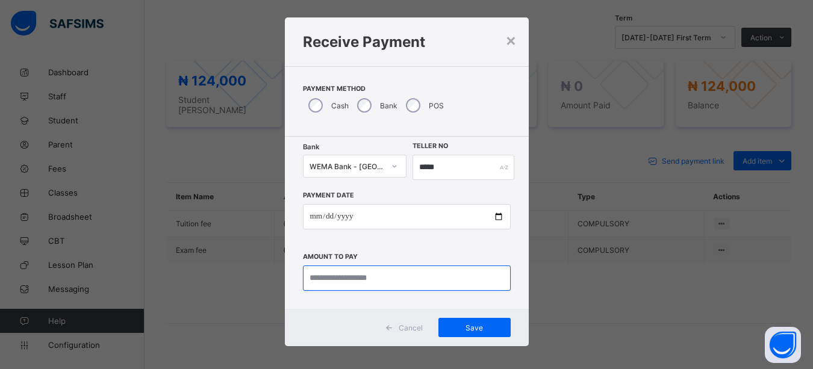
click at [350, 275] on input "currency" at bounding box center [407, 277] width 208 height 25
type input "***"
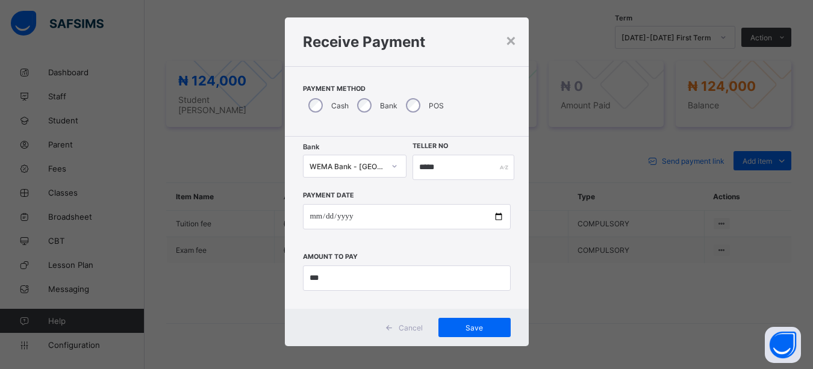
click at [398, 329] on span "Cancel" at bounding box center [410, 327] width 24 height 9
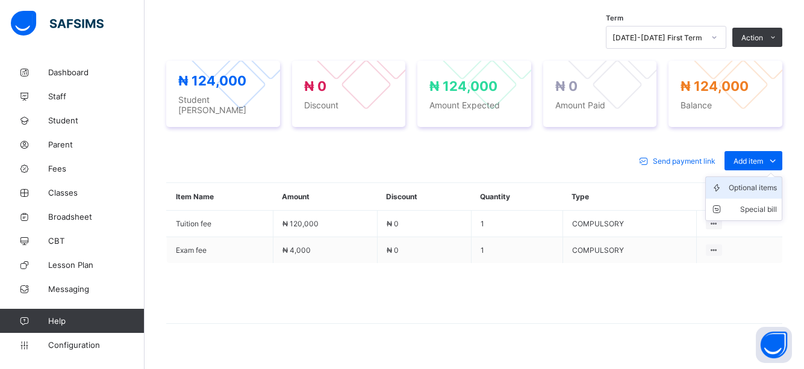
click at [772, 187] on div "Optional items" at bounding box center [752, 188] width 48 height 12
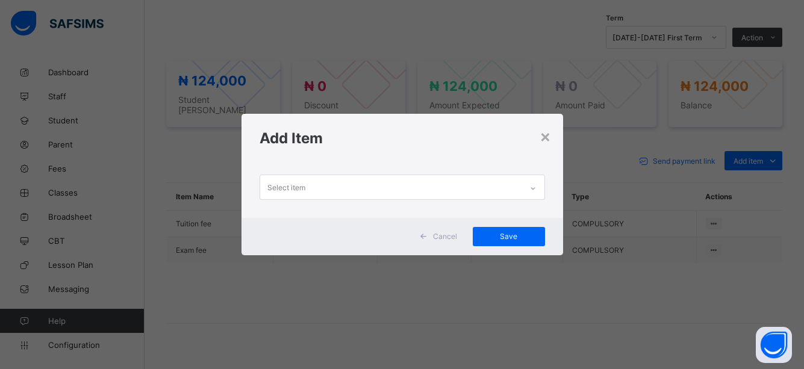
click at [534, 184] on icon at bounding box center [532, 188] width 7 height 12
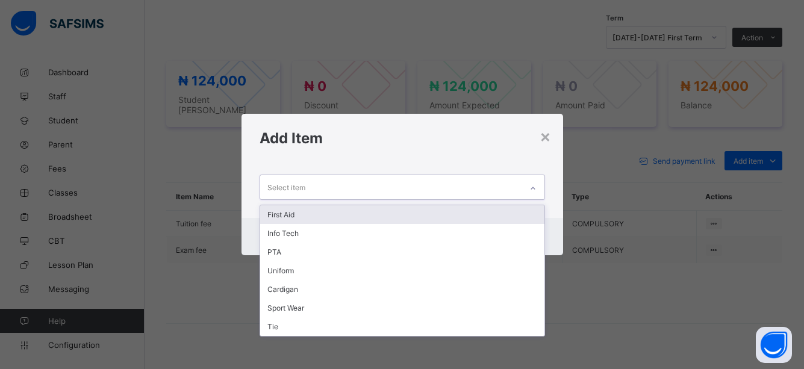
click at [271, 207] on div "First Aid" at bounding box center [402, 214] width 284 height 19
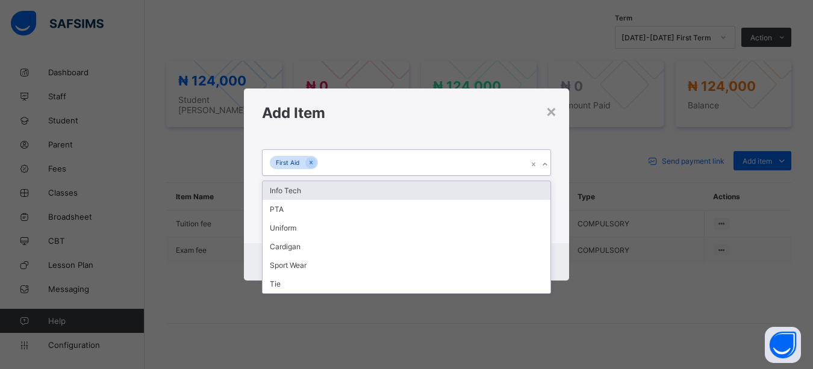
click at [542, 165] on icon at bounding box center [544, 164] width 7 height 12
click at [294, 187] on div "Info Tech" at bounding box center [406, 190] width 288 height 19
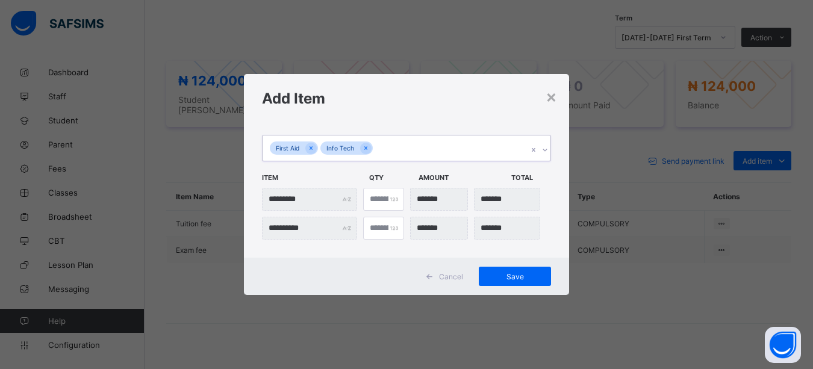
click at [546, 147] on icon at bounding box center [544, 150] width 7 height 12
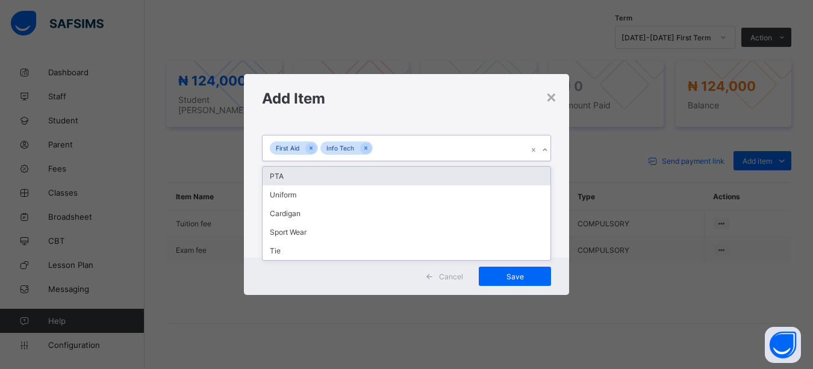
click at [279, 176] on div "PTA" at bounding box center [406, 176] width 288 height 19
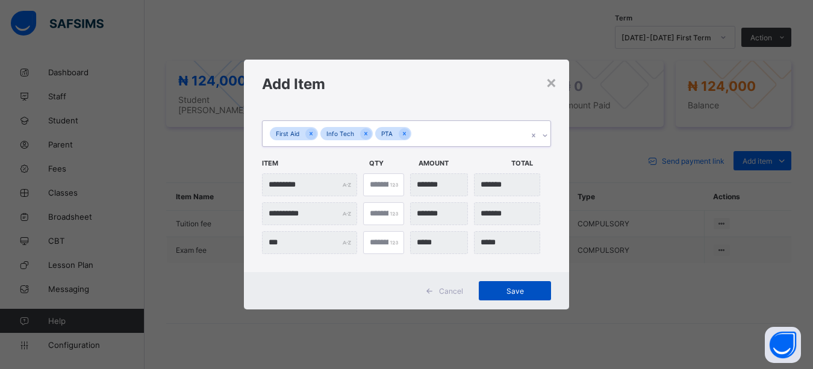
click at [512, 288] on span "Save" at bounding box center [515, 291] width 54 height 9
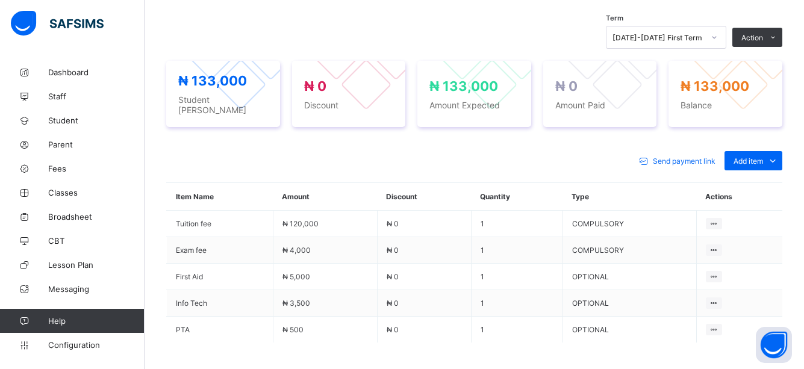
click at [417, 146] on div "Send payment link Add item Optional items Special bill Item Name Amount Discoun…" at bounding box center [474, 283] width 616 height 288
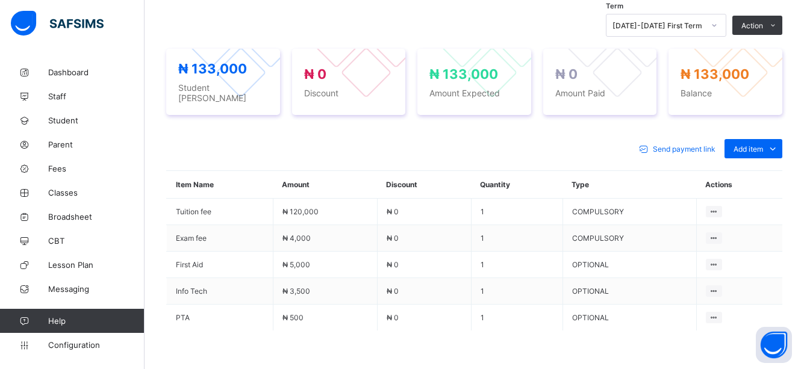
scroll to position [412, 0]
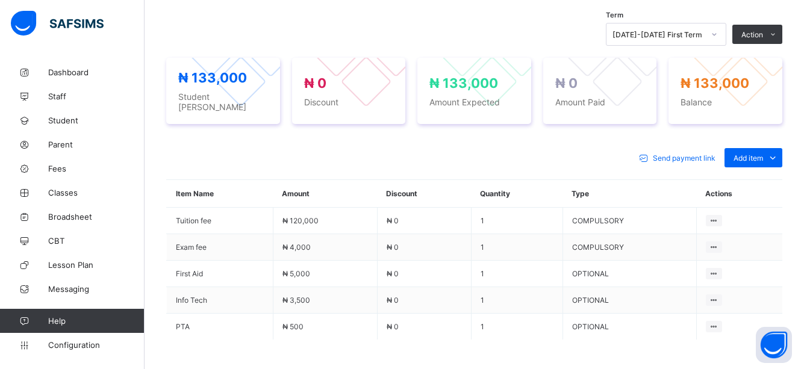
click at [376, 150] on div "Send payment link Add item Optional items Special bill" at bounding box center [474, 157] width 616 height 19
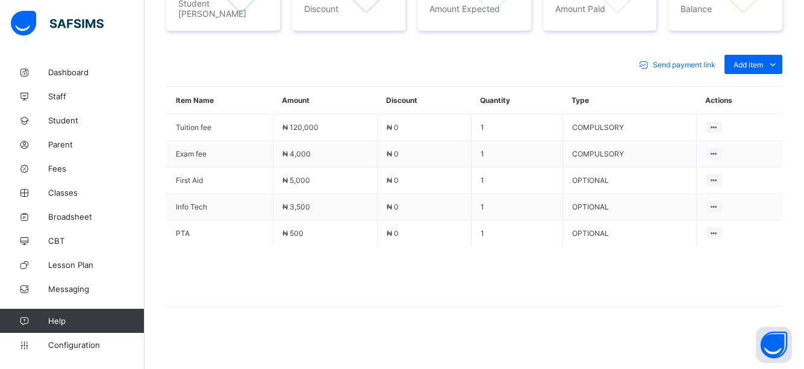
scroll to position [509, 0]
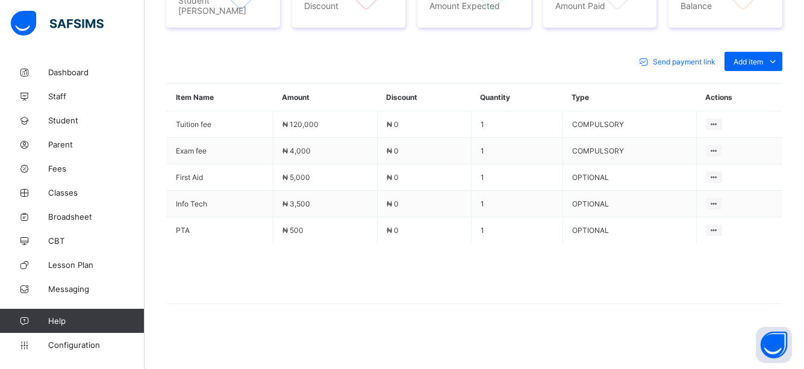
click at [476, 56] on div "Send payment link Add item Optional items Special bill" at bounding box center [474, 61] width 616 height 19
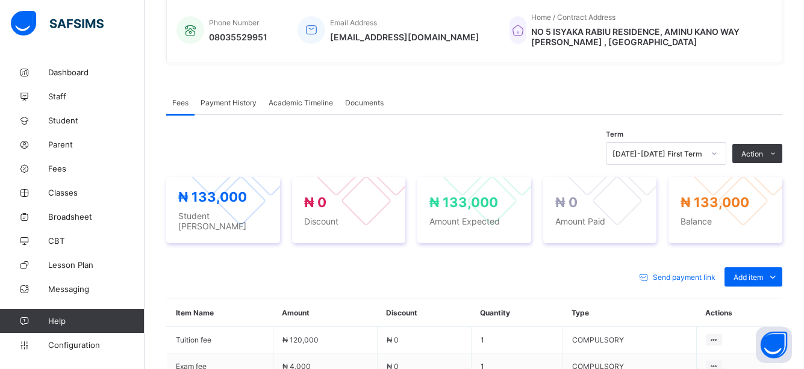
scroll to position [292, 0]
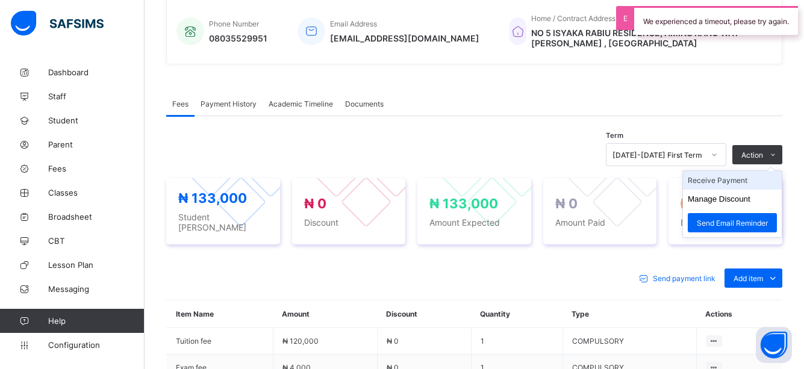
click at [743, 187] on li "Receive Payment" at bounding box center [732, 180] width 99 height 19
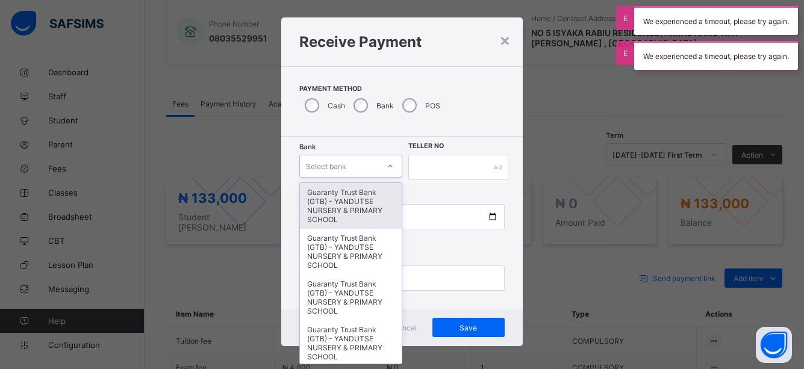
click at [386, 166] on icon at bounding box center [389, 166] width 7 height 12
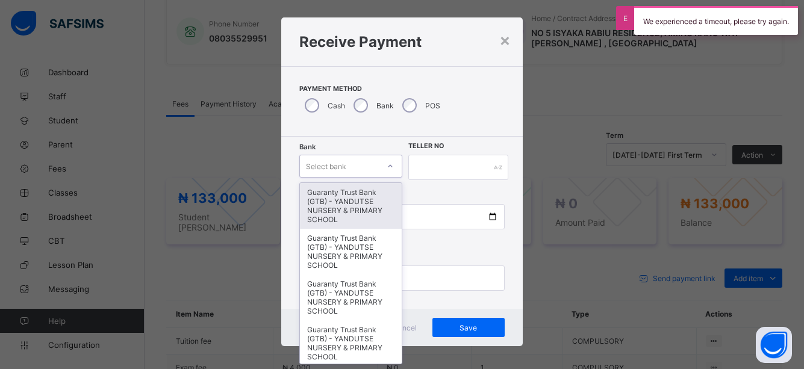
type input "*"
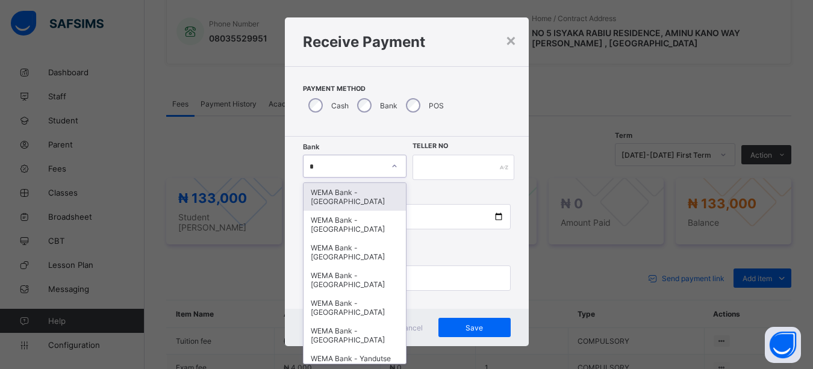
click at [346, 192] on div "WEMA Bank - [GEOGRAPHIC_DATA]" at bounding box center [354, 197] width 103 height 28
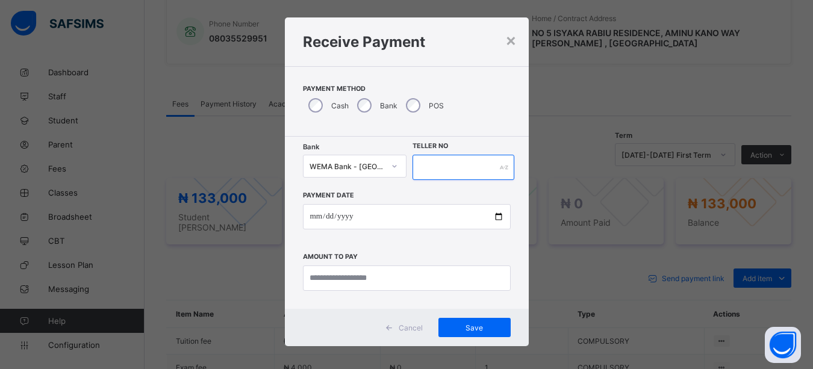
click at [423, 164] on input "text" at bounding box center [463, 167] width 102 height 25
type input "*****"
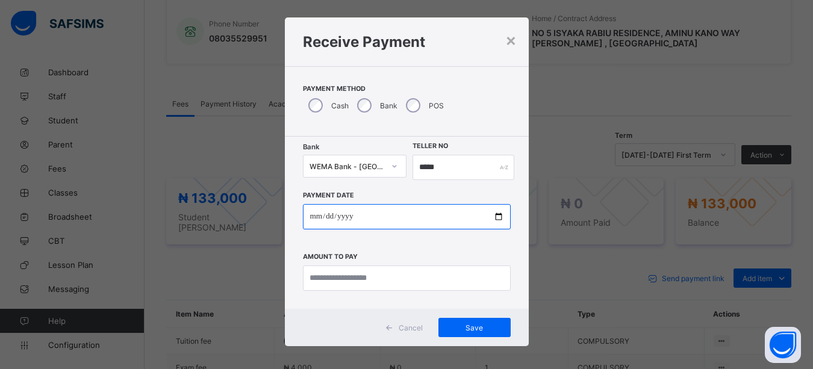
click at [489, 212] on input "date" at bounding box center [407, 216] width 208 height 25
click at [497, 216] on input "date" at bounding box center [407, 216] width 208 height 25
type input "**********"
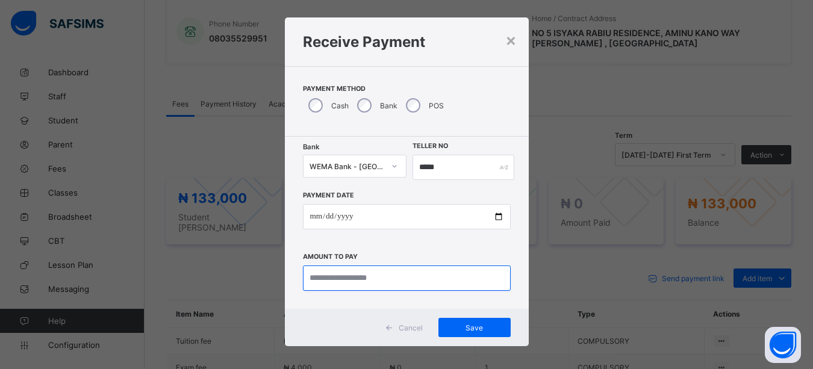
click at [430, 277] on input "currency" at bounding box center [407, 277] width 208 height 25
type input "*********"
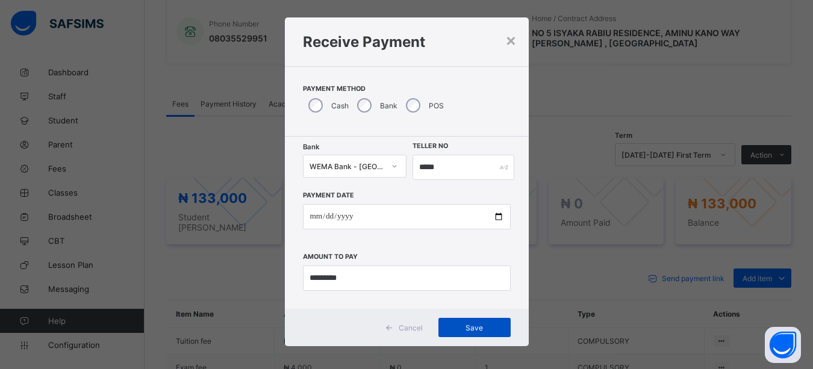
click at [471, 326] on span "Save" at bounding box center [474, 327] width 54 height 9
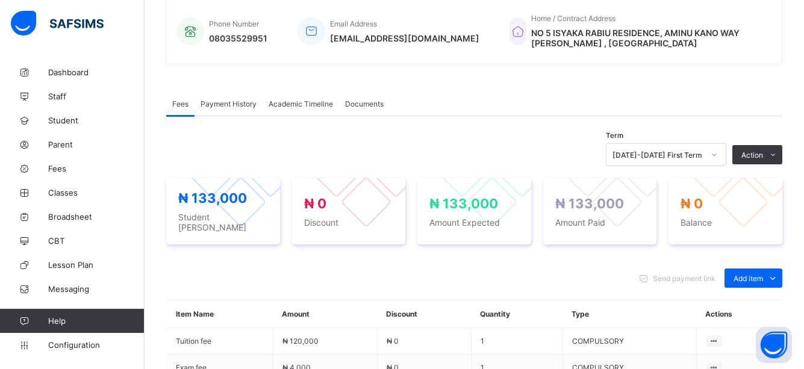
click at [363, 278] on div "Send payment link Add item Optional items Special bill" at bounding box center [474, 277] width 616 height 19
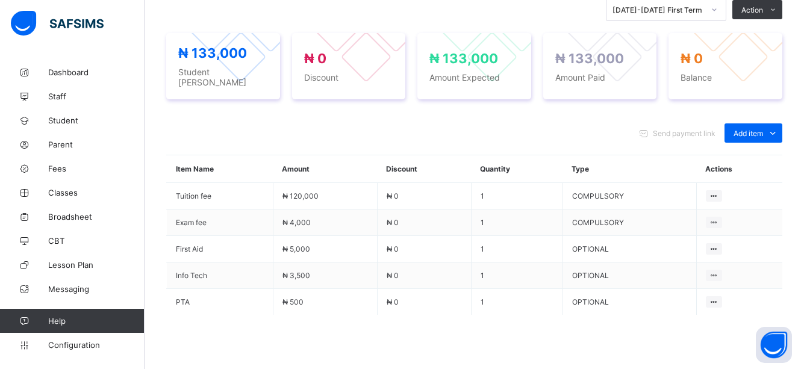
scroll to position [436, 0]
click at [458, 125] on div "Send payment link Add item Optional items Special bill" at bounding box center [474, 133] width 616 height 19
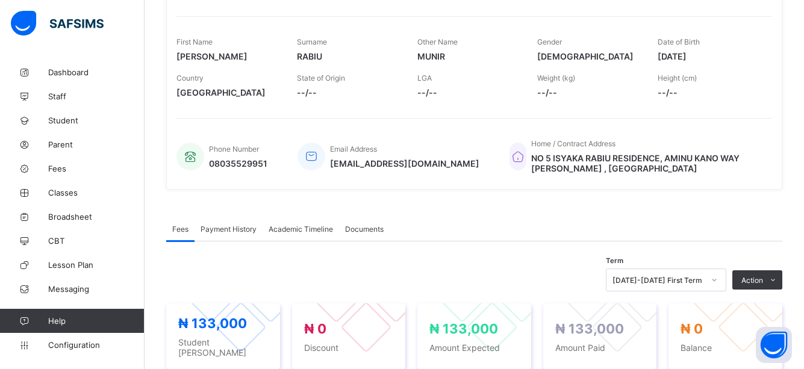
scroll to position [169, 0]
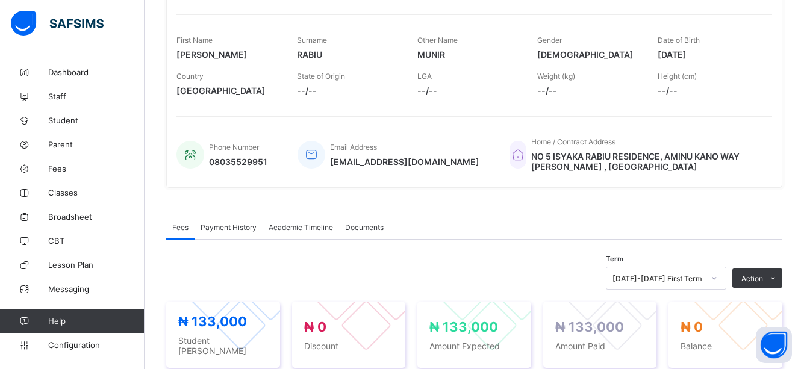
click at [481, 290] on div "Term 2025-2026 First Term Action Receive Payment Manage Discount Send Email Rem…" at bounding box center [474, 278] width 616 height 23
click at [488, 85] on span at bounding box center [468, 83] width 102 height 5
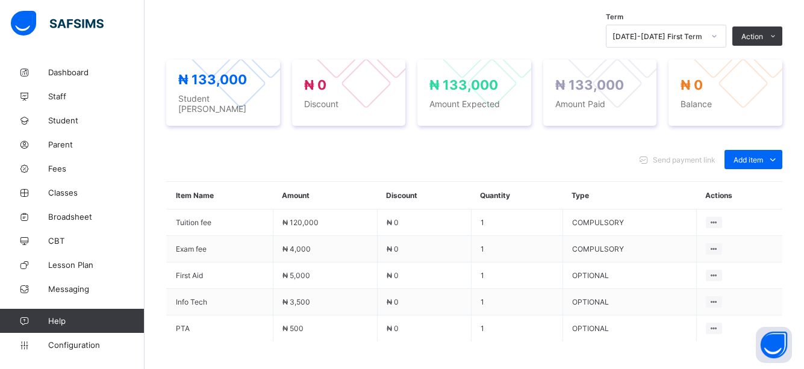
scroll to position [409, 0]
click at [470, 41] on div "Term 2025-2026 First Term Action Receive Payment Manage Discount Send Email Rem…" at bounding box center [474, 37] width 616 height 23
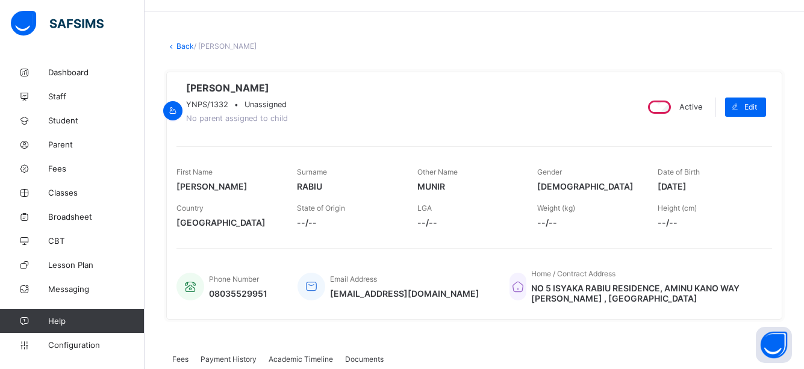
scroll to position [3, 0]
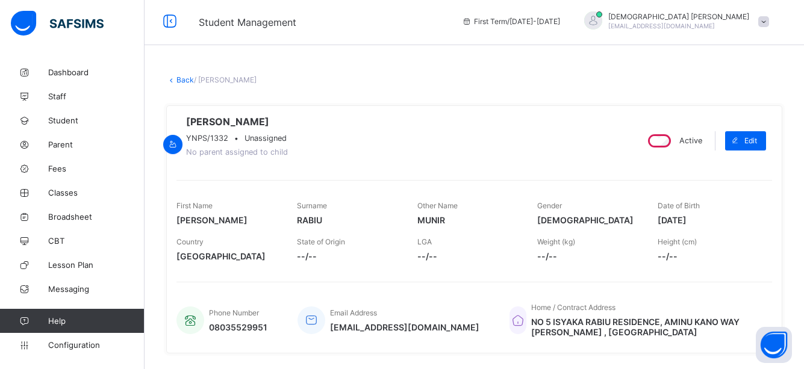
click at [422, 135] on div "YUSUF MUNIR RABIU YNPS/1332 • Unassigned No parent assigned to child" at bounding box center [401, 141] width 450 height 50
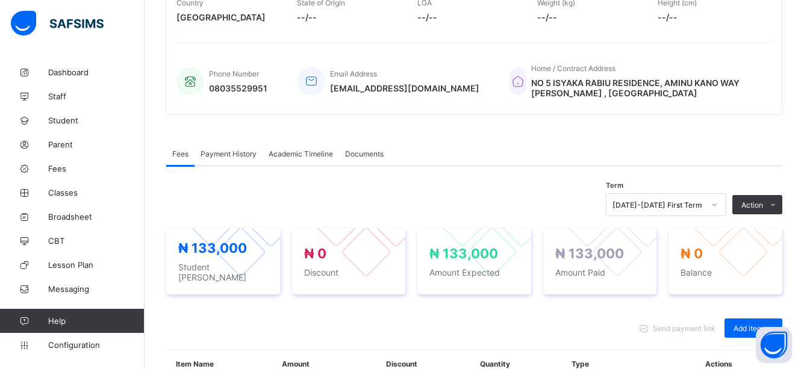
scroll to position [265, 0]
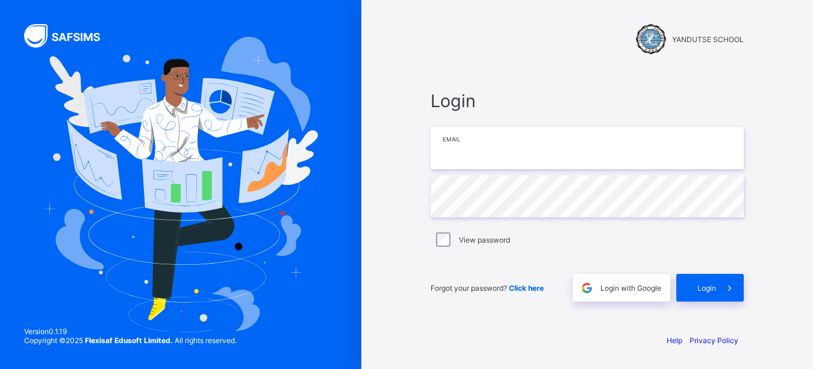
type input "**********"
click at [706, 288] on span "Login" at bounding box center [706, 288] width 19 height 9
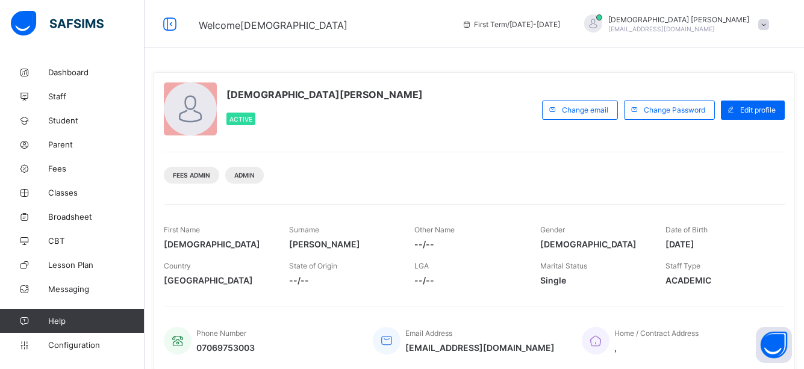
click at [411, 158] on div "Fees Admin Admin" at bounding box center [474, 171] width 621 height 38
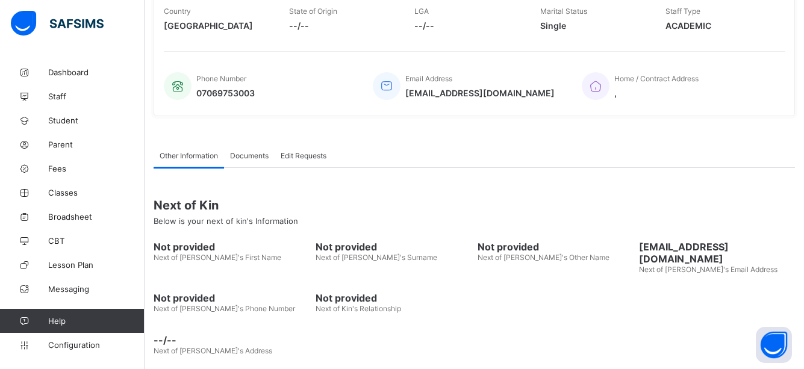
scroll to position [256, 0]
click at [417, 181] on div "Next of Kin Below is your next of kin's Information Not provided Next of [PERSO…" at bounding box center [474, 263] width 641 height 193
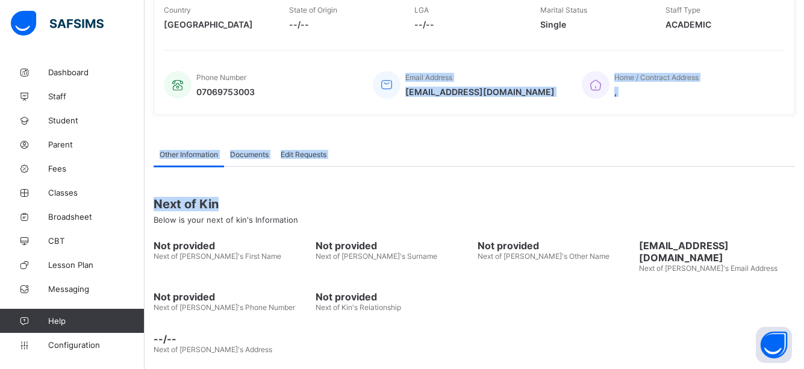
drag, startPoint x: 371, startPoint y: 115, endPoint x: 403, endPoint y: 180, distance: 72.4
click at [403, 180] on div "[DEMOGRAPHIC_DATA][PERSON_NAME] Active Change email Change Password Edit profil…" at bounding box center [473, 92] width 659 height 577
click at [424, 153] on div "Other Information Documents Edit Requests" at bounding box center [474, 154] width 641 height 25
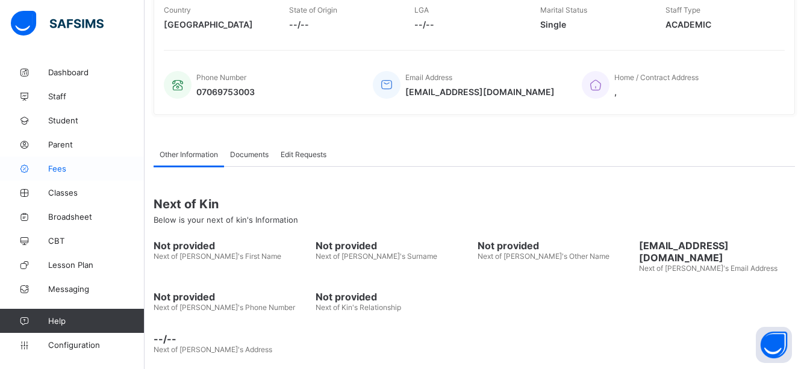
click at [52, 172] on span "Fees" at bounding box center [96, 169] width 96 height 10
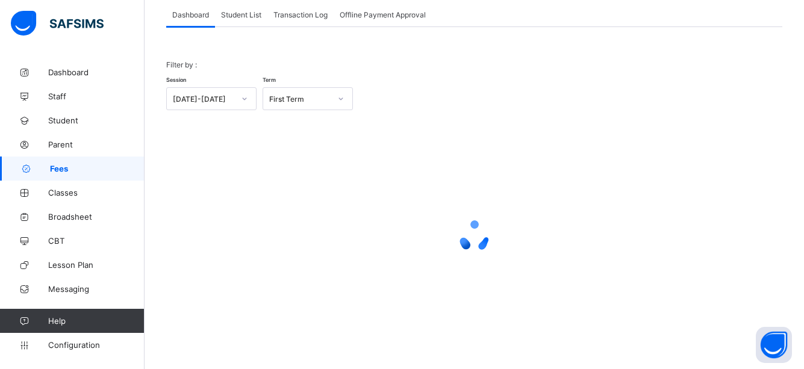
scroll to position [76, 0]
click at [249, 10] on span "Student List" at bounding box center [241, 14] width 40 height 9
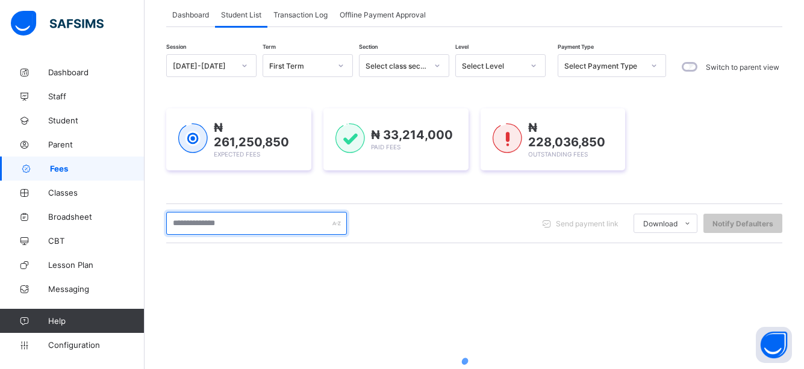
click at [315, 226] on input "text" at bounding box center [256, 223] width 181 height 23
type input "*****"
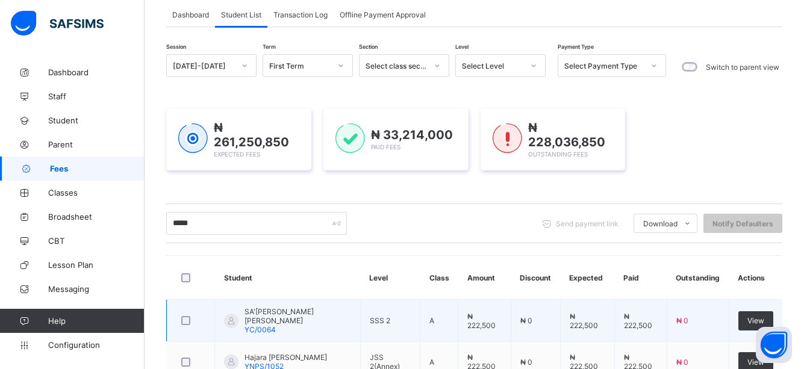
click at [412, 312] on td "SSS 2" at bounding box center [390, 321] width 60 height 42
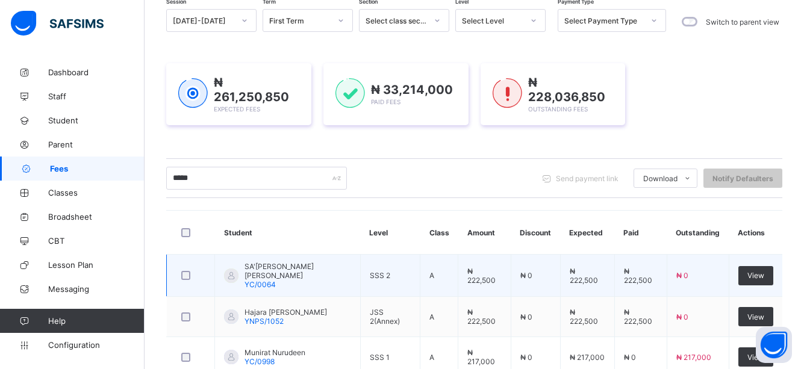
scroll to position [124, 0]
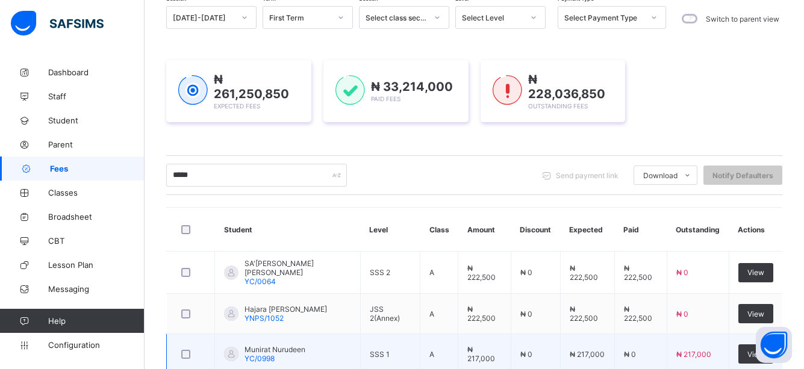
click at [352, 338] on td "Munirat Nurudeen YC/0998" at bounding box center [288, 354] width 146 height 40
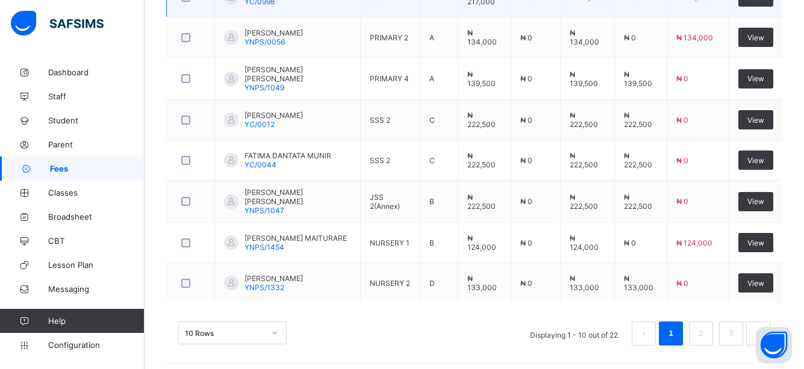
scroll to position [482, 0]
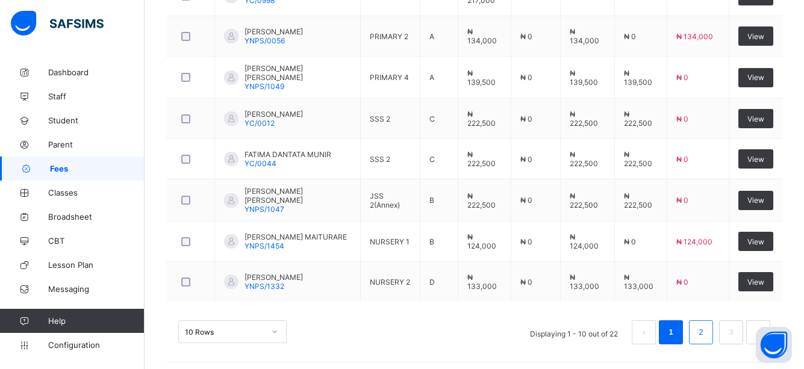
click at [706, 325] on link "2" at bounding box center [700, 332] width 11 height 16
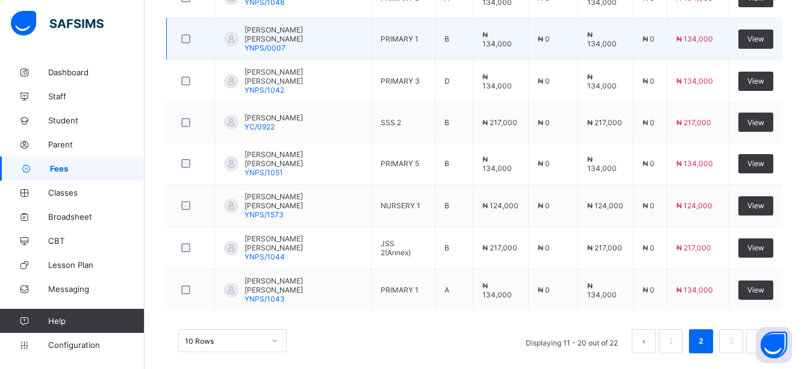
click at [423, 18] on td "PRIMARY 1" at bounding box center [403, 39] width 64 height 42
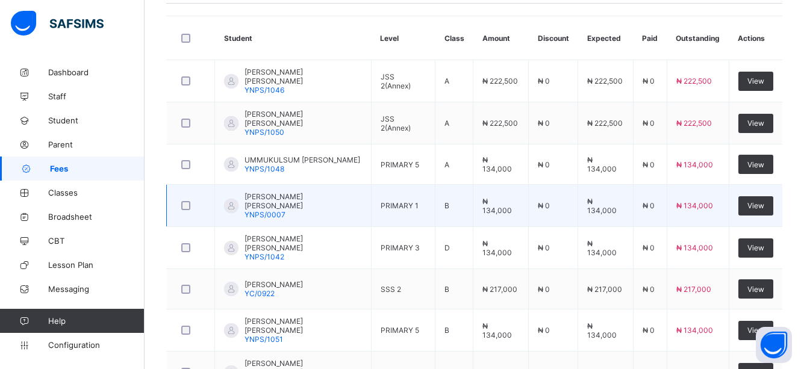
scroll to position [314, 0]
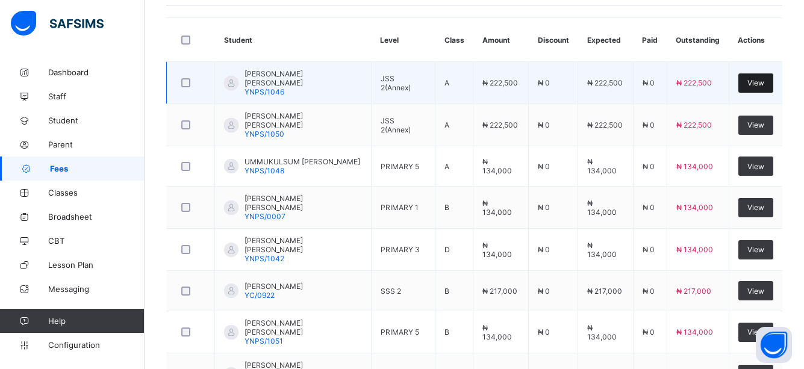
click at [764, 78] on span "View" at bounding box center [755, 82] width 17 height 9
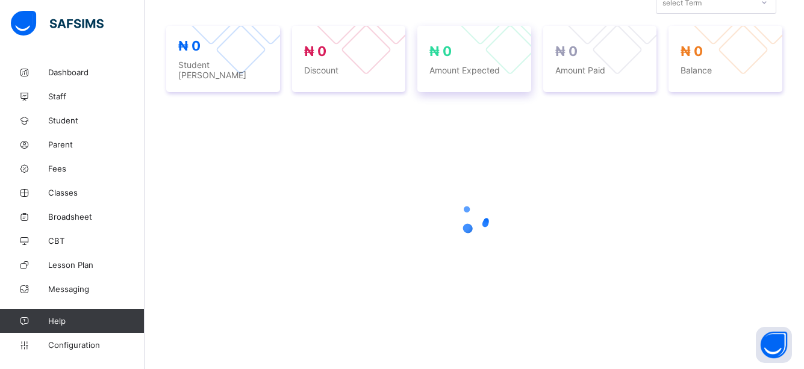
scroll to position [314, 0]
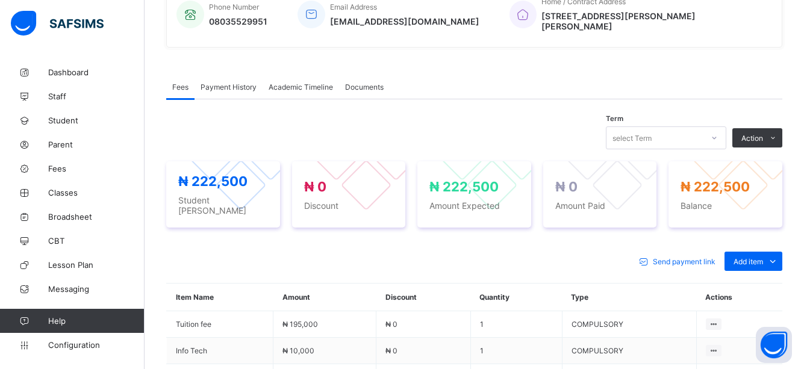
click at [579, 252] on div "Send payment link Add item Optional items Special bill" at bounding box center [474, 261] width 616 height 19
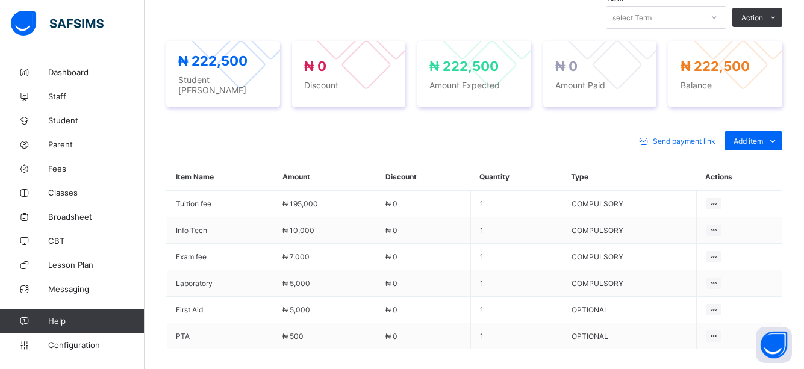
scroll to position [458, 0]
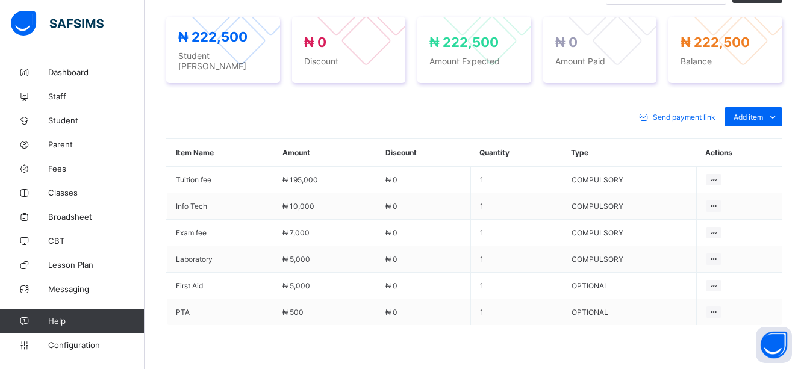
click at [541, 107] on div "Send payment link Add item Optional items Special bill" at bounding box center [474, 116] width 616 height 19
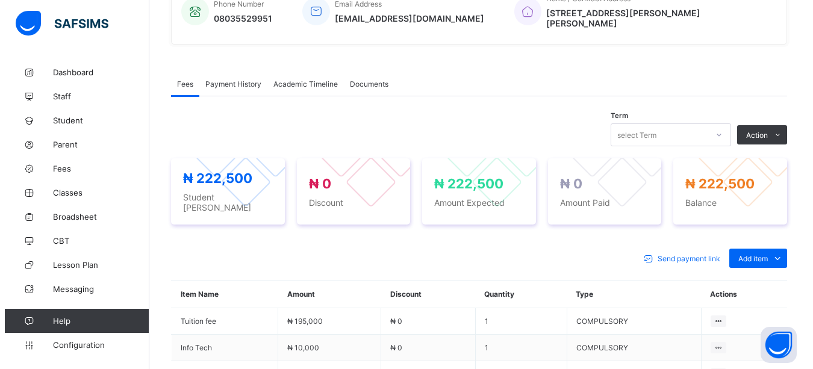
scroll to position [193, 0]
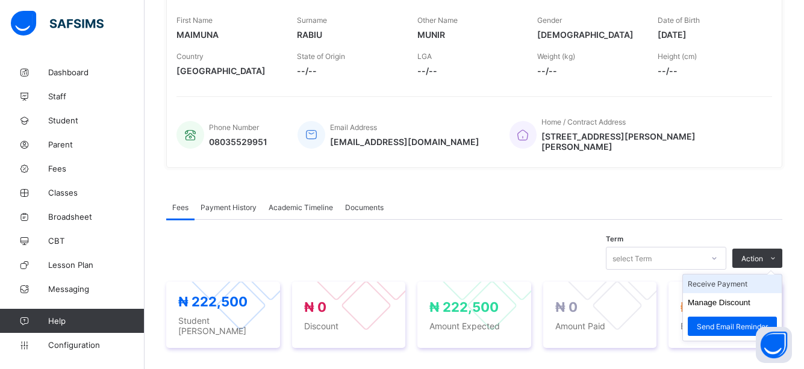
click at [715, 276] on li "Receive Payment" at bounding box center [732, 283] width 99 height 19
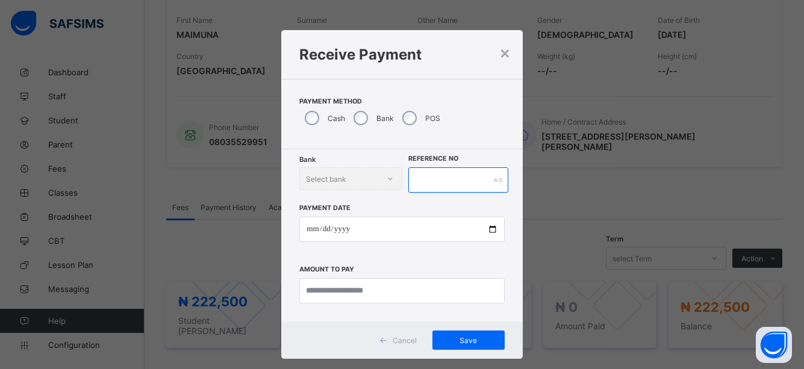
click at [457, 173] on input "text" at bounding box center [458, 179] width 101 height 25
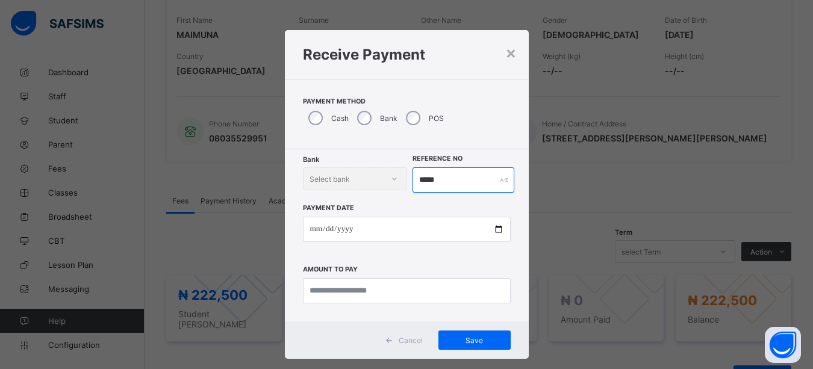
type input "*****"
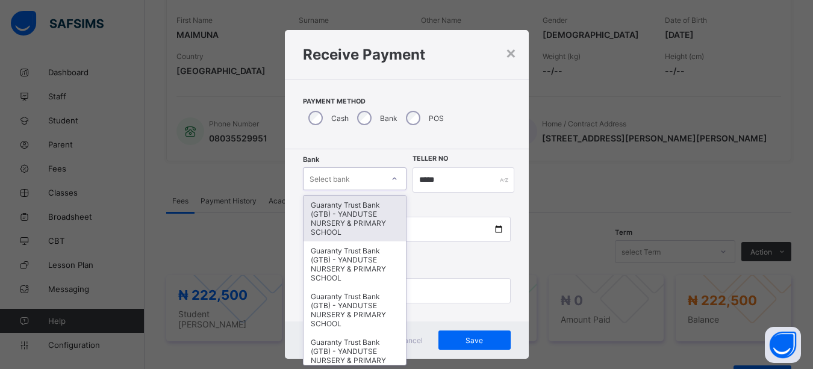
click at [389, 179] on div at bounding box center [394, 179] width 23 height 22
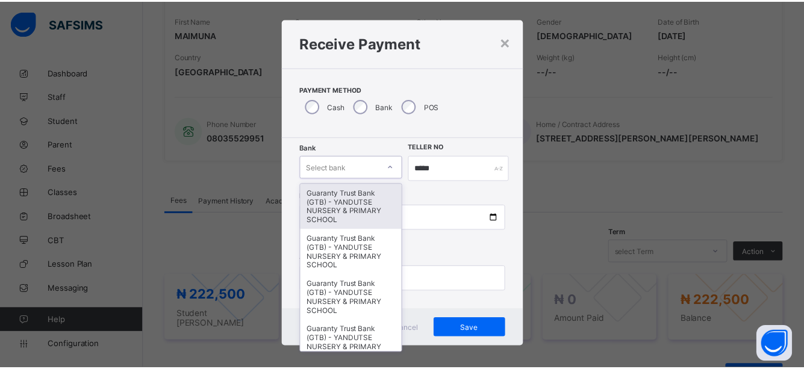
scroll to position [13, 0]
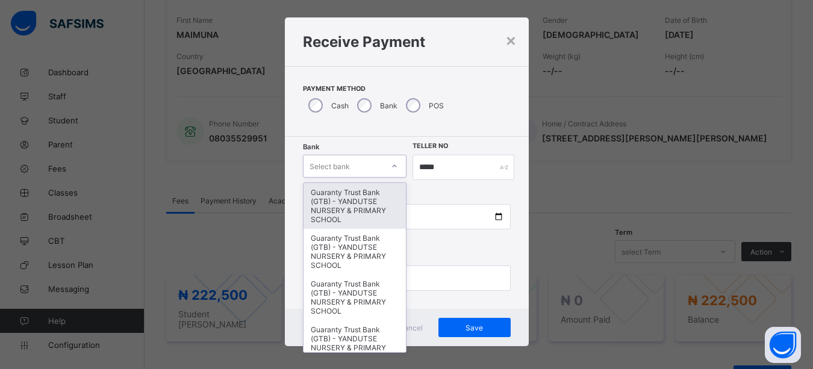
type input "*"
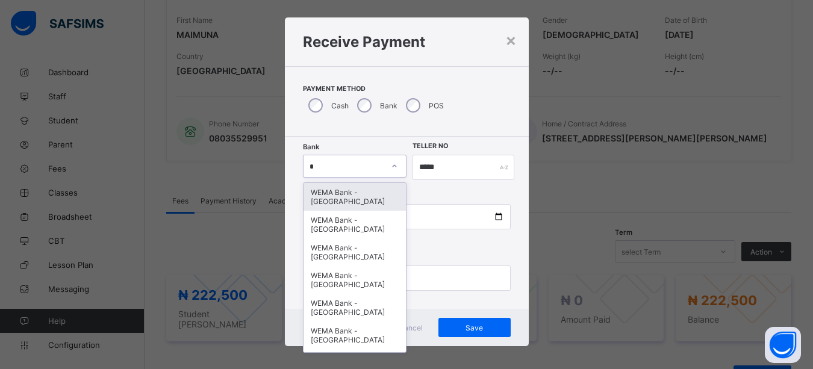
click at [336, 196] on div "WEMA Bank - [GEOGRAPHIC_DATA]" at bounding box center [354, 197] width 103 height 28
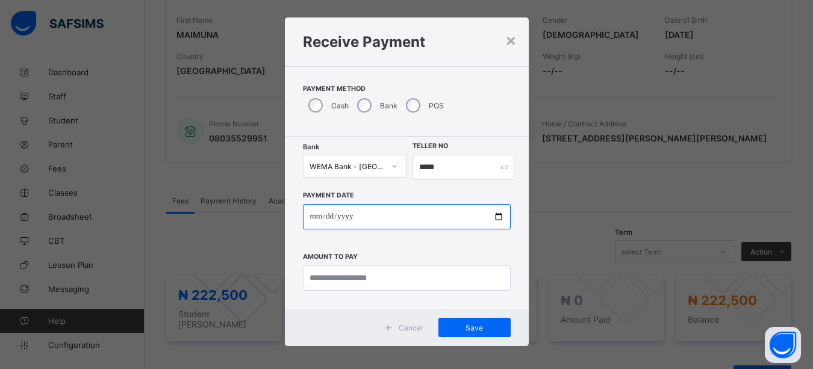
click at [492, 216] on input "date" at bounding box center [407, 216] width 208 height 25
type input "**********"
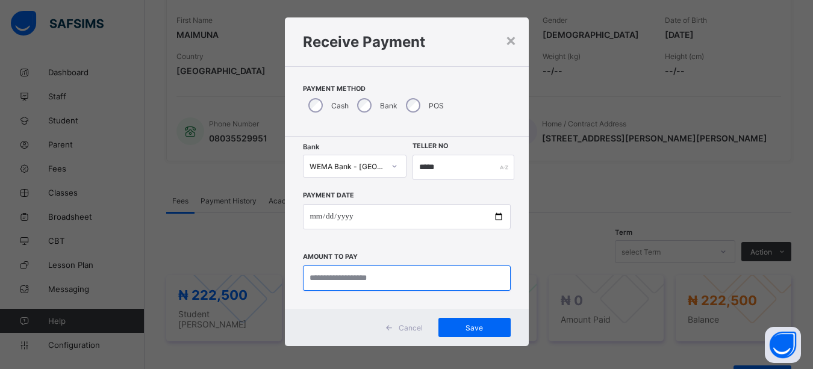
click at [373, 273] on input "currency" at bounding box center [407, 277] width 208 height 25
type input "*********"
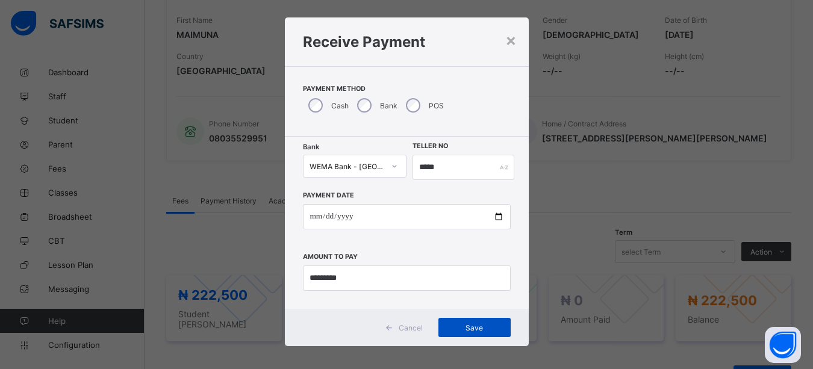
click at [465, 322] on div "Save" at bounding box center [474, 327] width 72 height 19
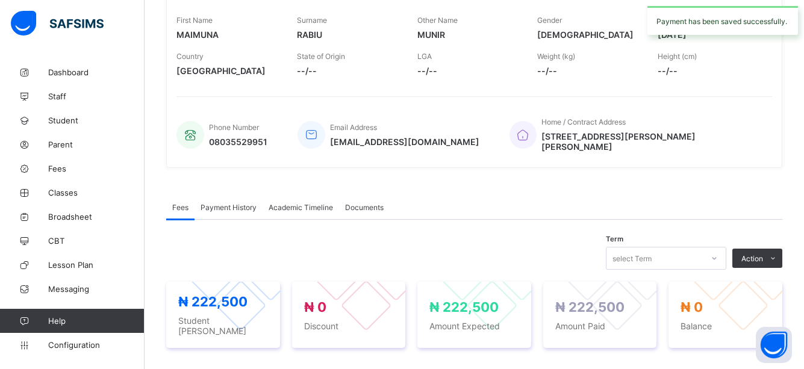
click at [469, 271] on div "₦ 222,500 Student Bill ₦ 0 Discount ₦ 222,500 Amount Expected ₦ 222,500 Amount …" at bounding box center [474, 315] width 616 height 90
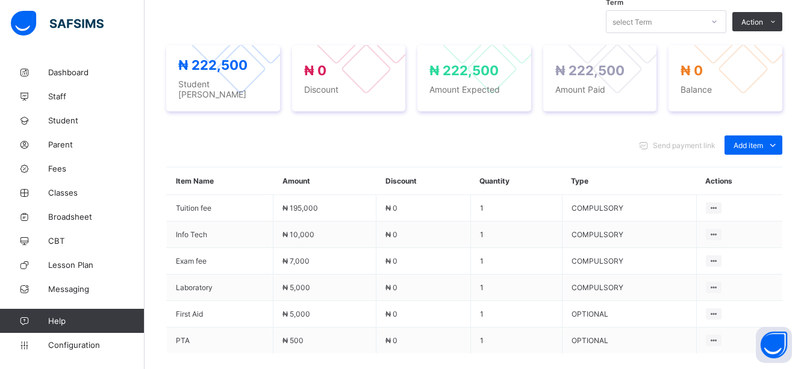
scroll to position [432, 0]
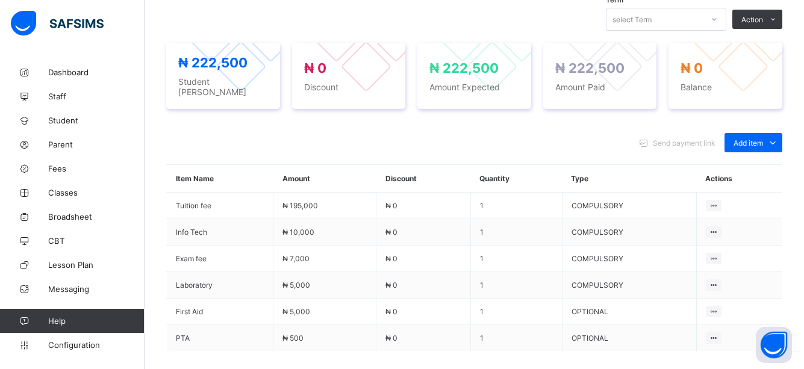
click at [400, 133] on div "Send payment link Add item Optional items Special bill" at bounding box center [474, 142] width 616 height 19
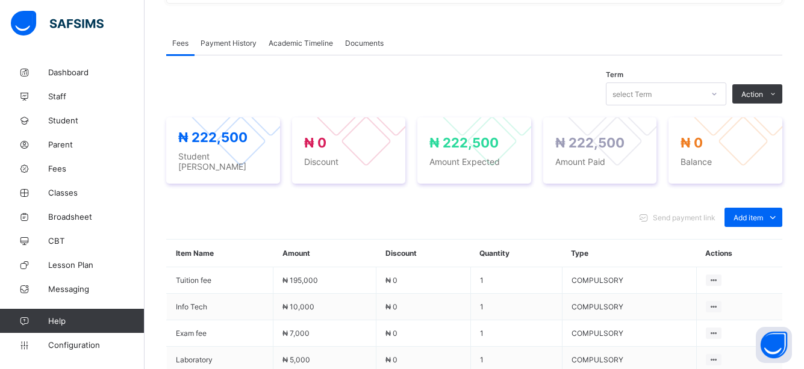
scroll to position [360, 0]
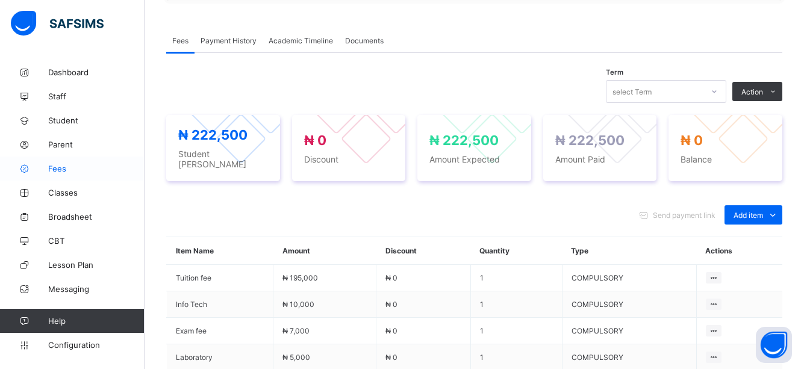
click at [62, 174] on link "Fees" at bounding box center [72, 169] width 144 height 24
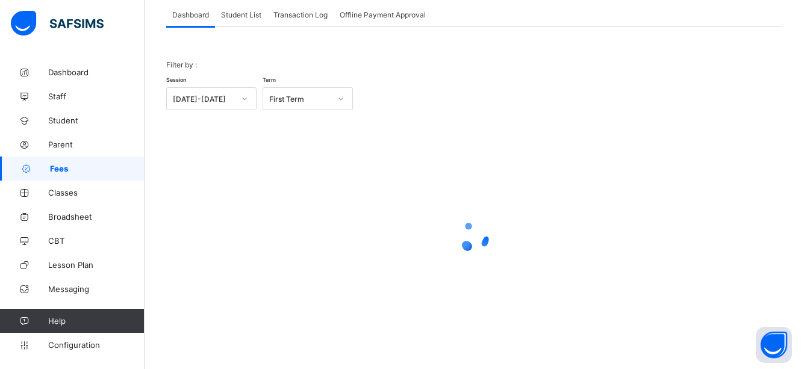
scroll to position [76, 0]
click at [249, 12] on span "Student List" at bounding box center [241, 14] width 40 height 9
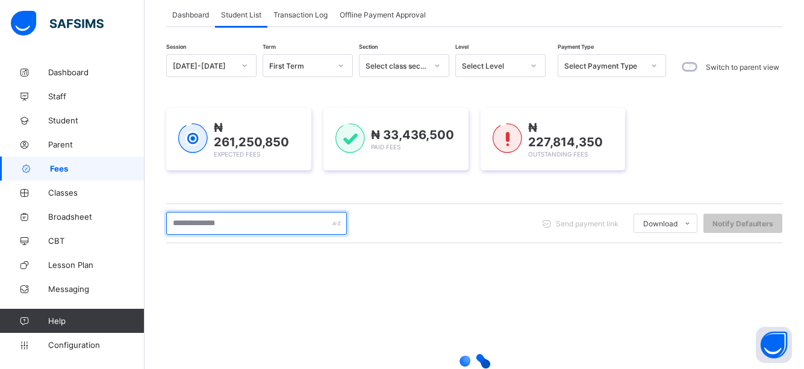
click at [252, 214] on input "text" at bounding box center [256, 223] width 181 height 23
type input "*****"
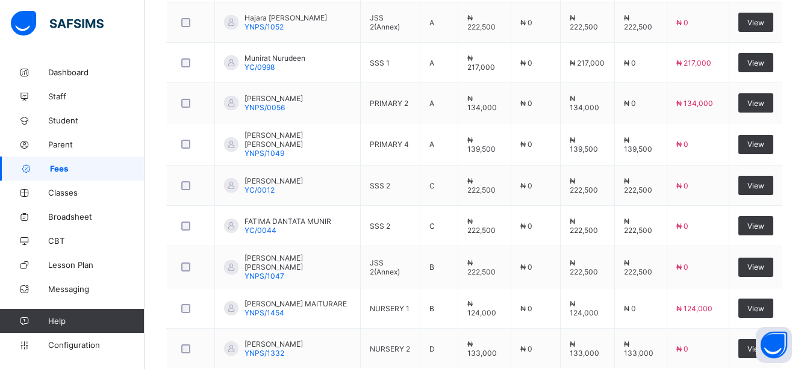
scroll to position [480, 0]
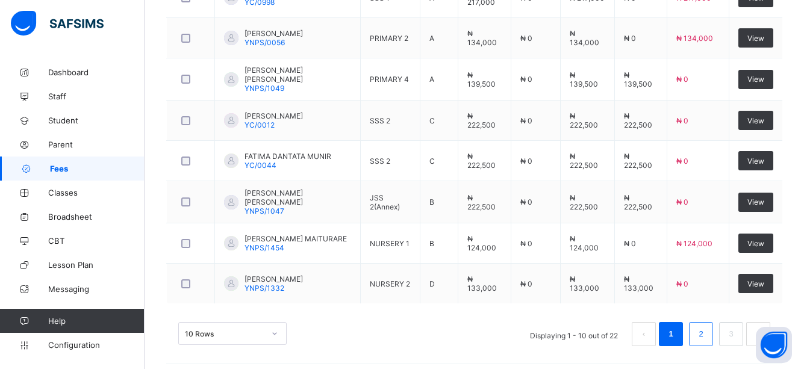
click at [706, 326] on link "2" at bounding box center [700, 334] width 11 height 16
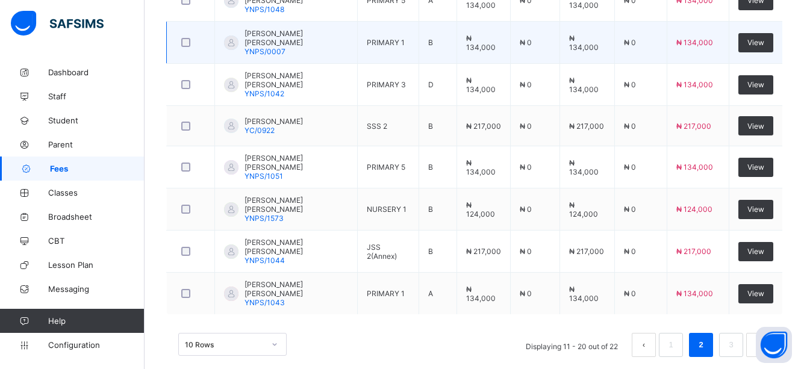
click at [663, 22] on td "₦ 0" at bounding box center [640, 43] width 52 height 42
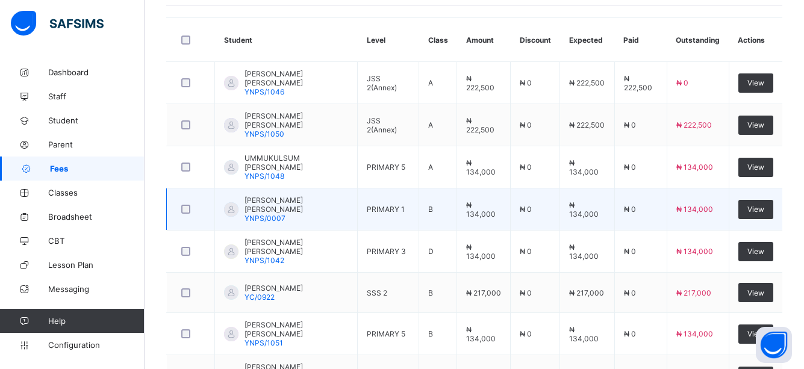
scroll to position [288, 0]
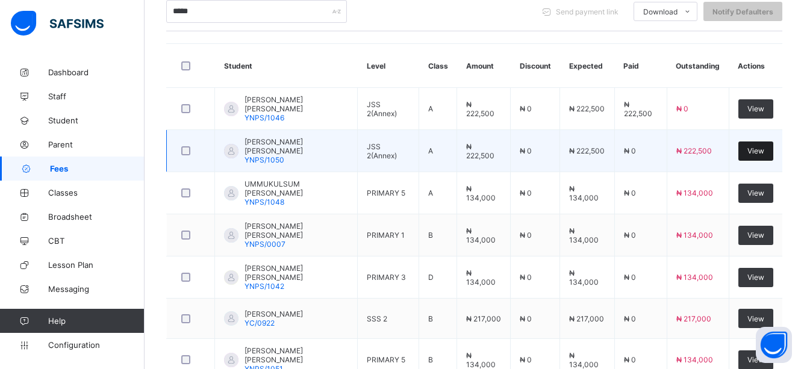
click at [764, 146] on span "View" at bounding box center [755, 150] width 17 height 9
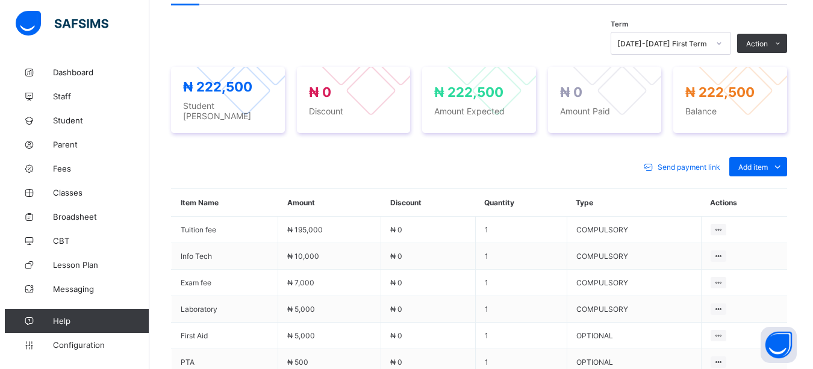
scroll to position [409, 0]
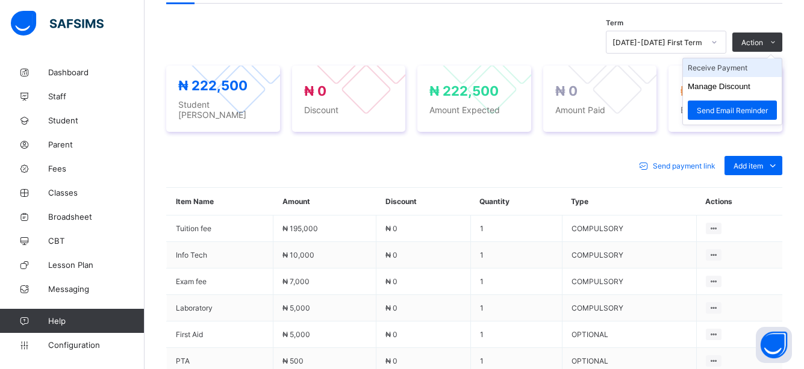
click at [730, 61] on li "Receive Payment" at bounding box center [732, 67] width 99 height 19
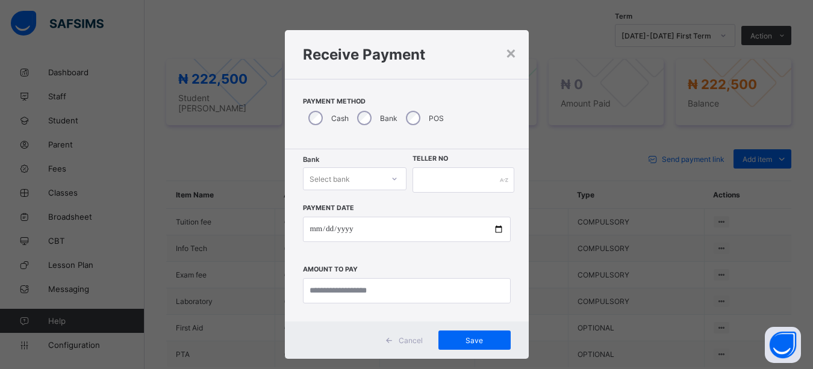
click at [389, 181] on div "Bank Select bank" at bounding box center [355, 179] width 104 height 25
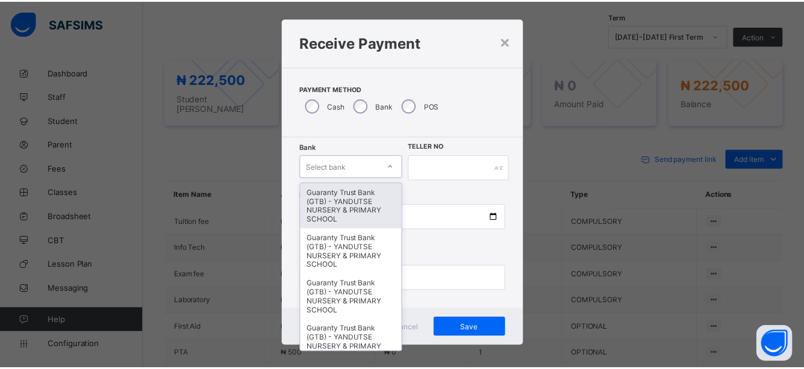
scroll to position [13, 0]
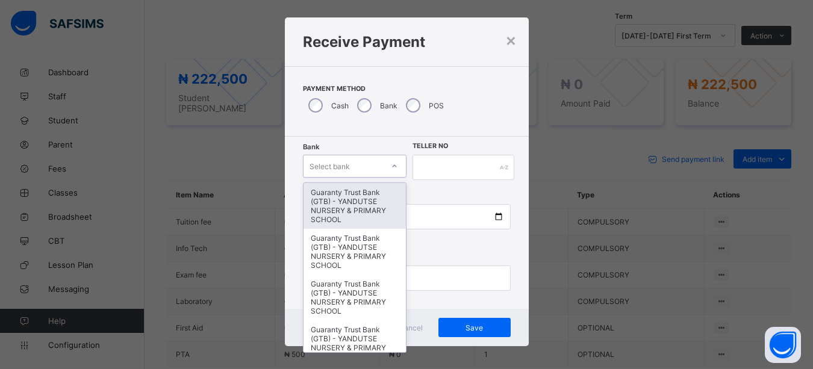
type input "*"
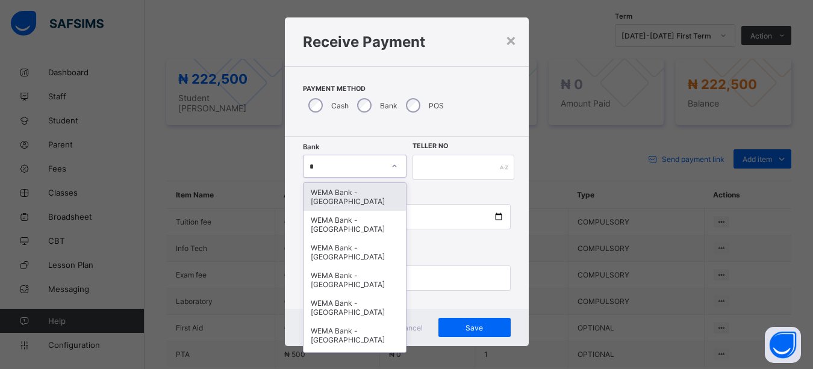
click at [353, 198] on div "WEMA Bank - [GEOGRAPHIC_DATA]" at bounding box center [354, 197] width 103 height 28
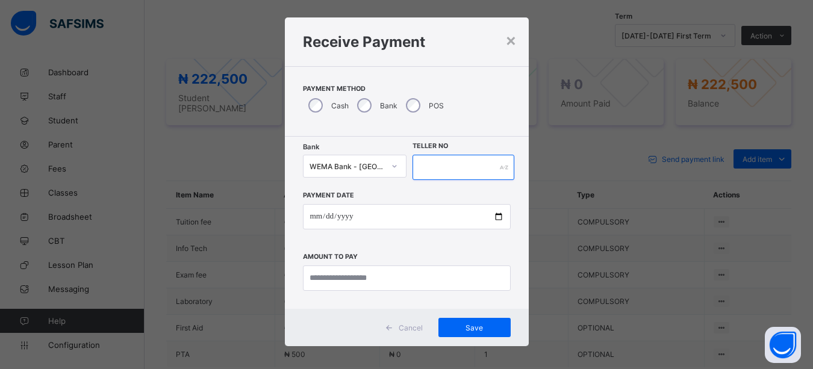
click at [435, 162] on input "text" at bounding box center [463, 167] width 102 height 25
type input "*****"
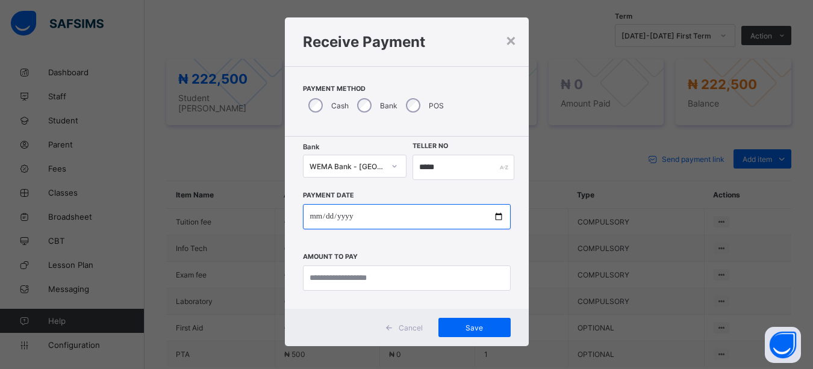
click at [497, 220] on input "date" at bounding box center [407, 216] width 208 height 25
type input "**********"
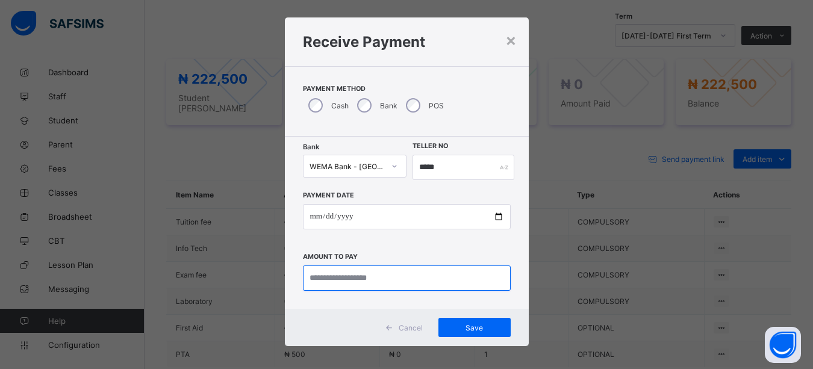
click at [390, 285] on input "currency" at bounding box center [407, 277] width 208 height 25
type input "*********"
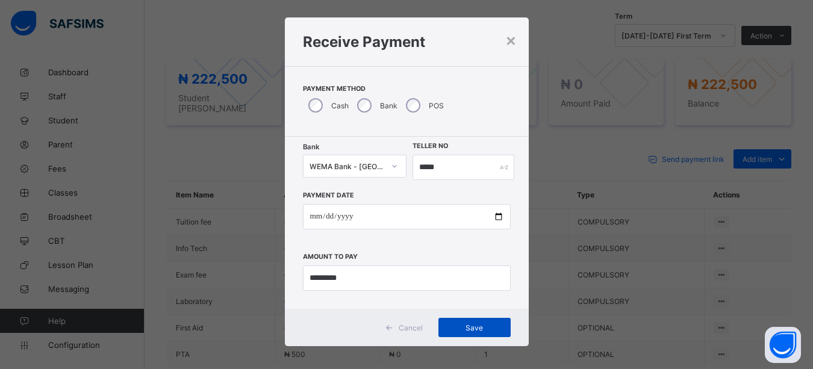
click at [471, 326] on span "Save" at bounding box center [474, 327] width 54 height 9
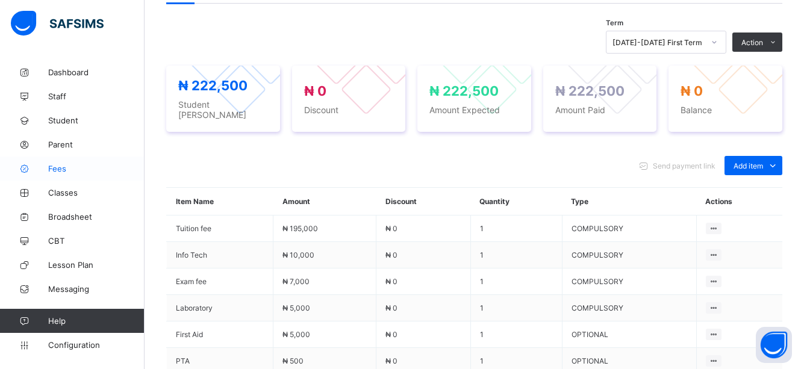
click at [64, 164] on span "Fees" at bounding box center [96, 169] width 96 height 10
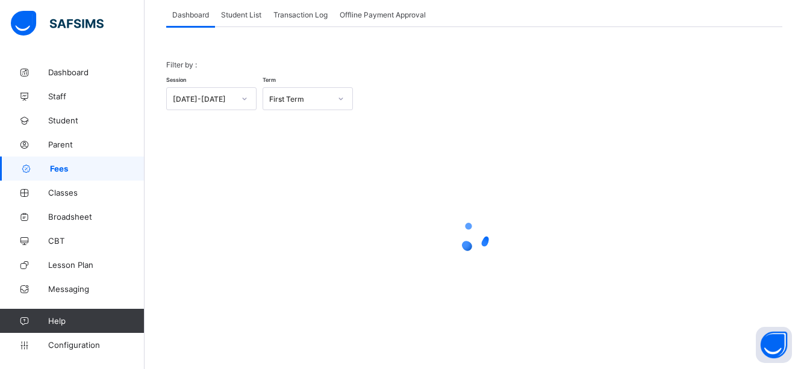
scroll to position [76, 0]
click at [246, 16] on span "Student List" at bounding box center [241, 14] width 40 height 9
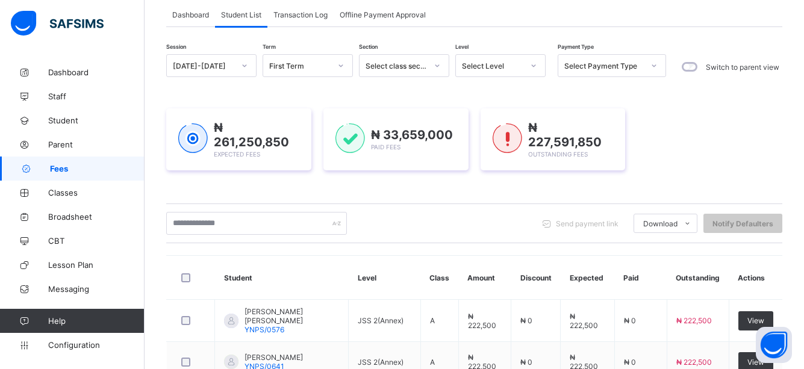
click at [470, 293] on th "Amount" at bounding box center [484, 278] width 52 height 44
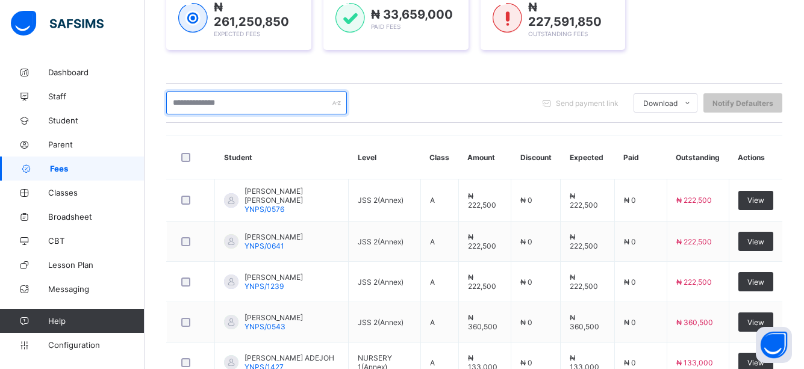
click at [271, 99] on input "text" at bounding box center [256, 102] width 181 height 23
type input "*****"
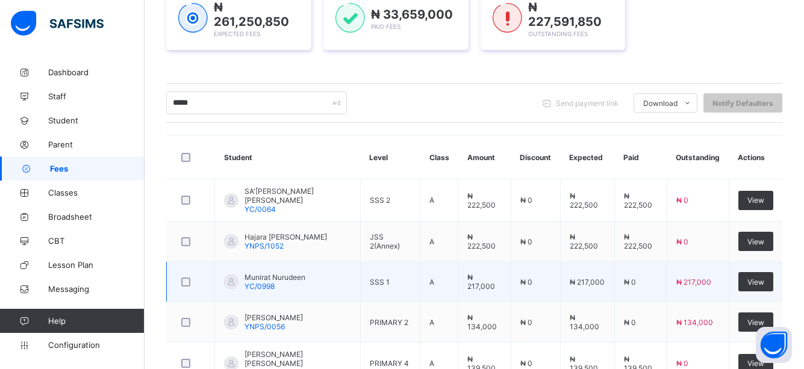
click at [438, 276] on td "A" at bounding box center [439, 282] width 38 height 40
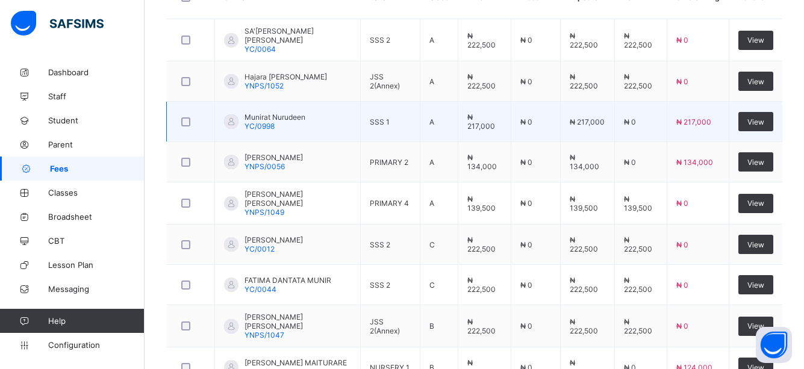
scroll to position [480, 0]
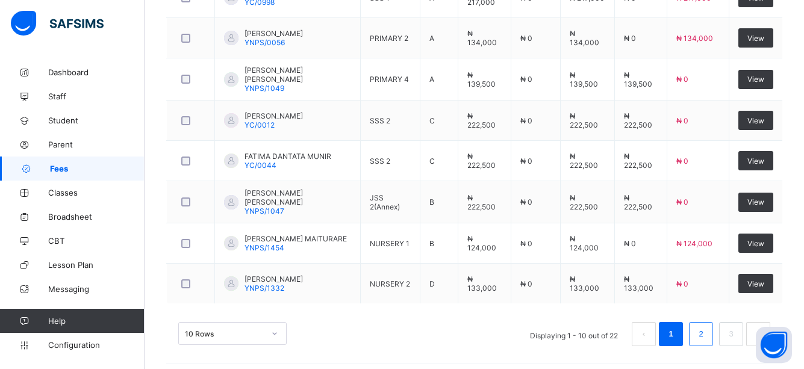
click at [706, 330] on link "2" at bounding box center [700, 334] width 11 height 16
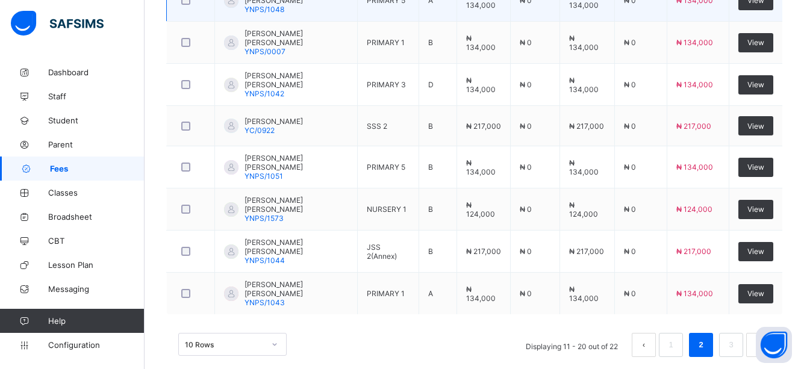
click at [627, 12] on td "₦ 0" at bounding box center [640, 1] width 52 height 42
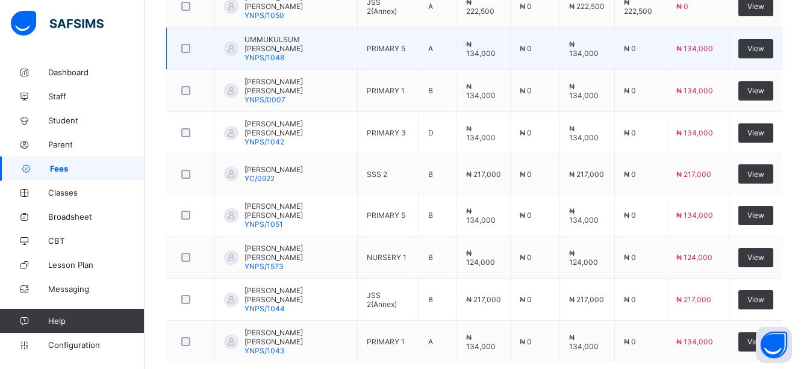
scroll to position [408, 0]
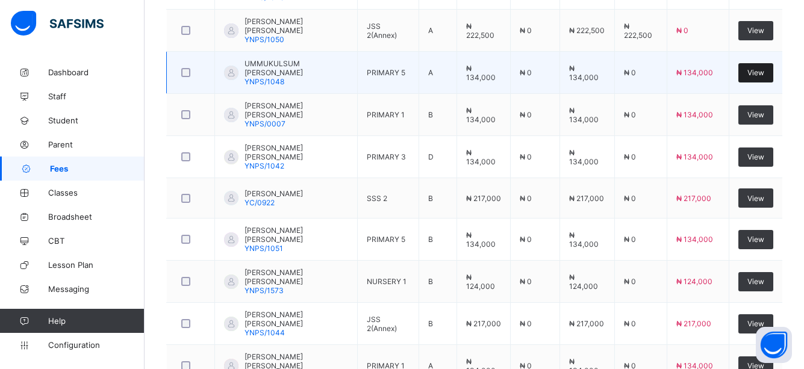
click at [762, 68] on span "View" at bounding box center [755, 72] width 17 height 9
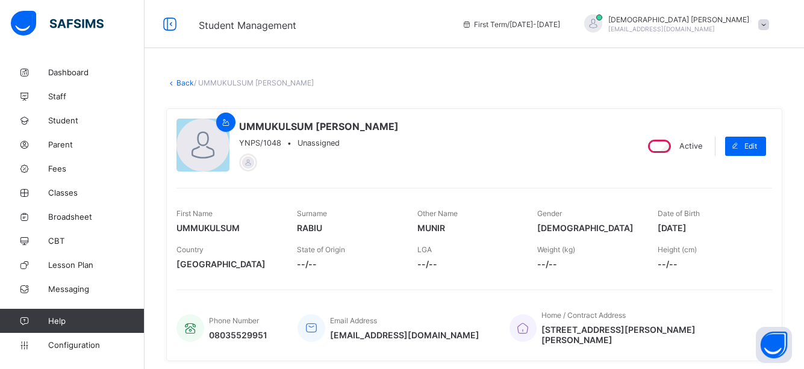
click at [610, 312] on span "Home / Contract Address" at bounding box center [583, 315] width 84 height 9
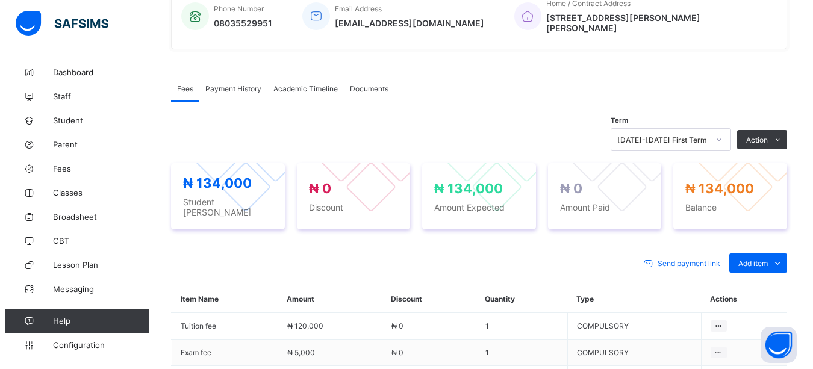
scroll to position [313, 0]
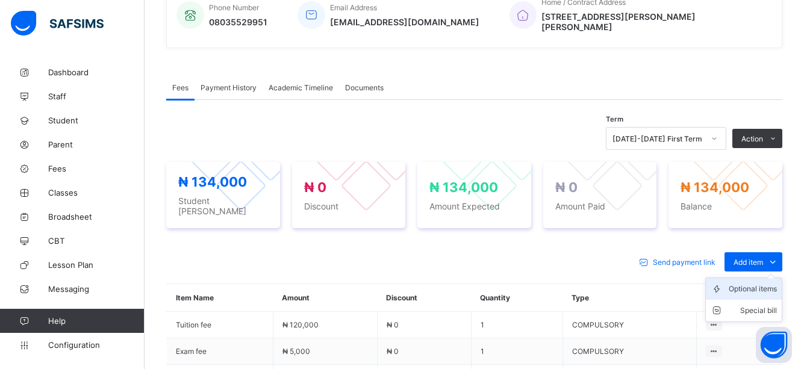
click at [777, 283] on div "Optional items" at bounding box center [752, 289] width 48 height 12
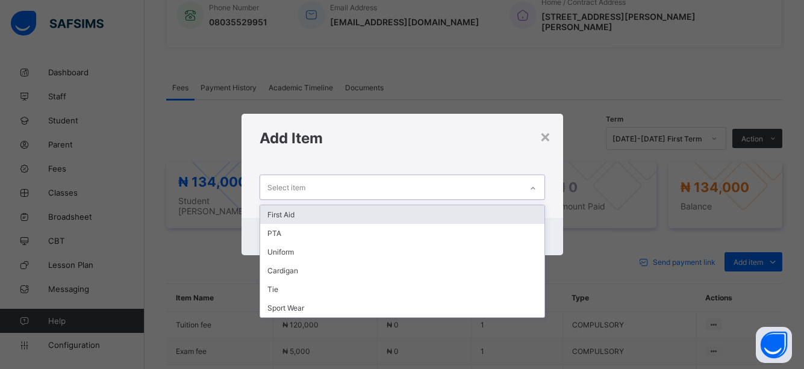
click at [534, 185] on icon at bounding box center [532, 188] width 7 height 12
click at [289, 212] on div "First Aid" at bounding box center [402, 214] width 284 height 19
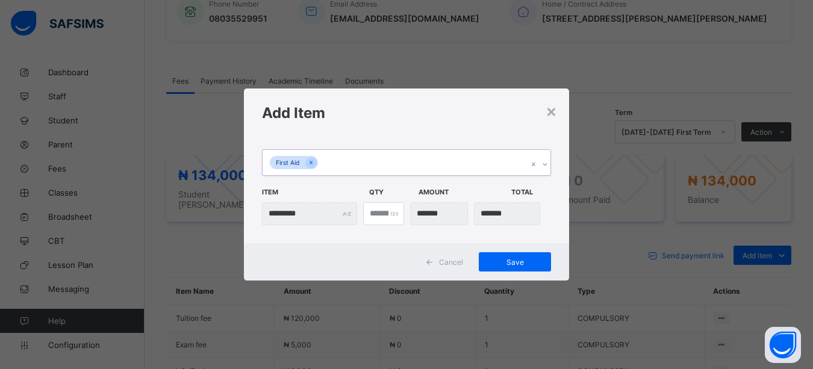
click at [542, 164] on icon at bounding box center [544, 164] width 7 height 12
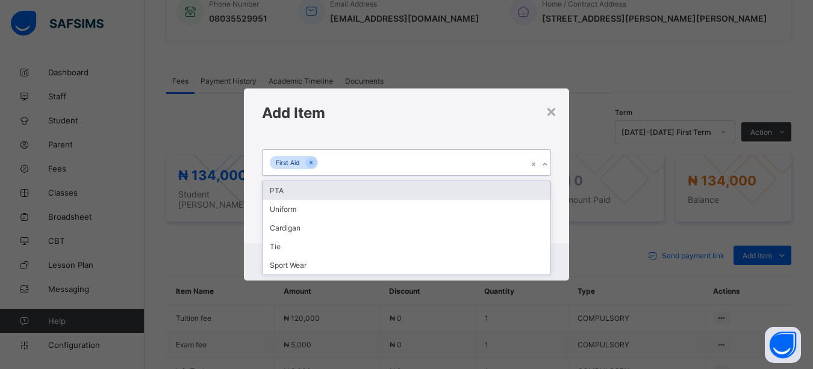
click at [265, 191] on div "PTA" at bounding box center [406, 190] width 288 height 19
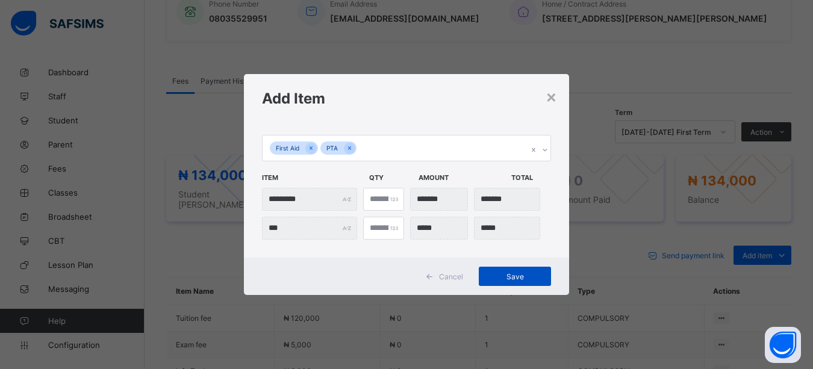
click at [514, 275] on span "Save" at bounding box center [515, 276] width 54 height 9
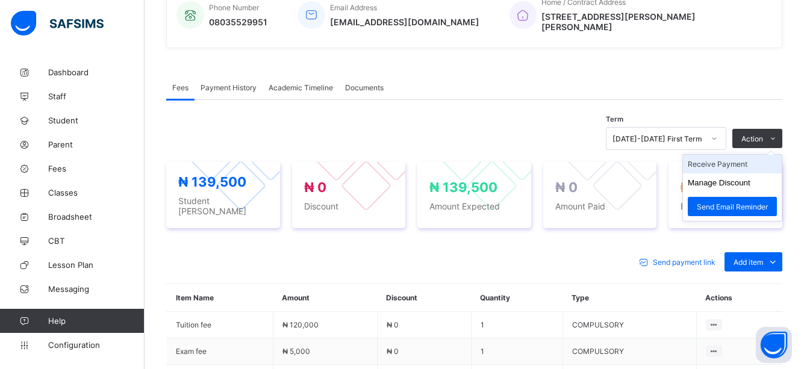
click at [729, 163] on li "Receive Payment" at bounding box center [732, 164] width 99 height 19
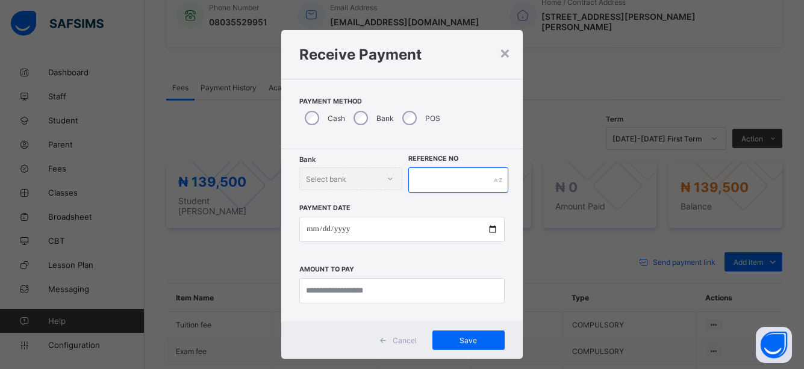
click at [427, 175] on input "text" at bounding box center [458, 179] width 101 height 25
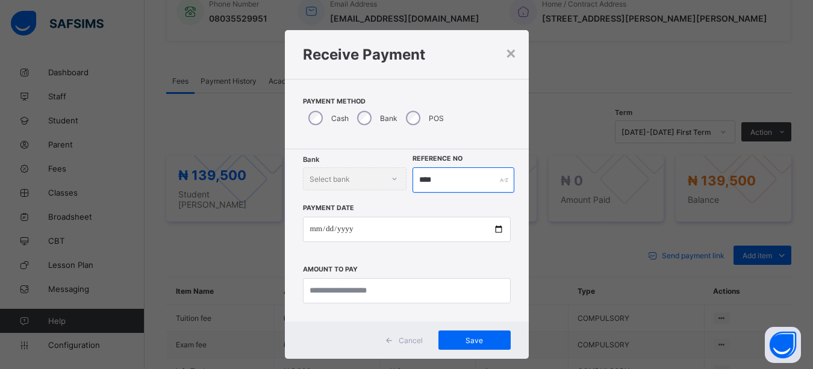
click at [450, 178] on input "****" at bounding box center [463, 179] width 102 height 25
type input "******"
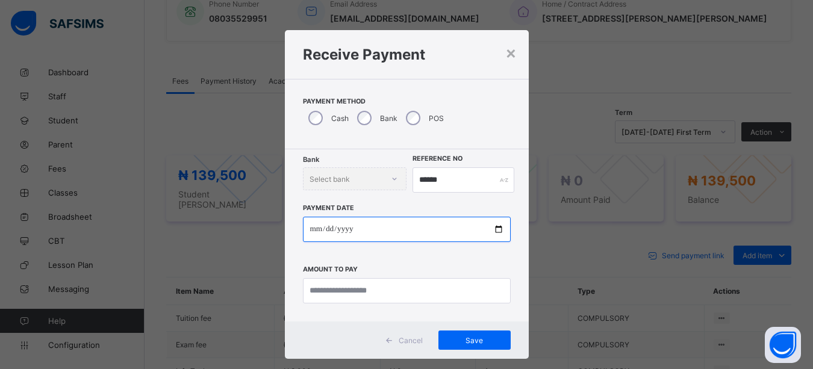
click at [495, 224] on input "date" at bounding box center [407, 229] width 208 height 25
type input "**********"
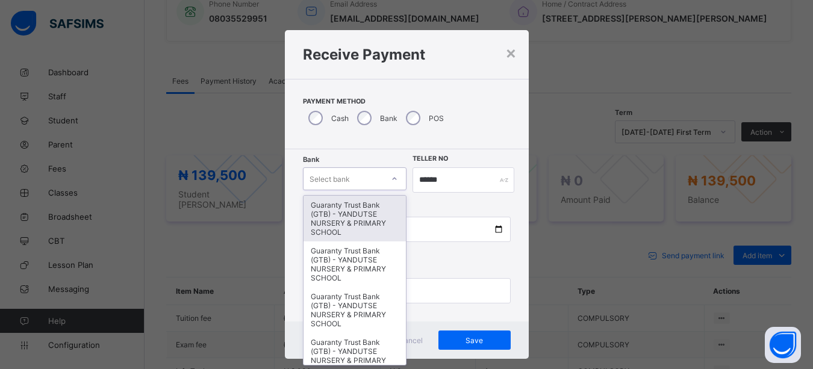
click at [388, 177] on div at bounding box center [394, 178] width 20 height 19
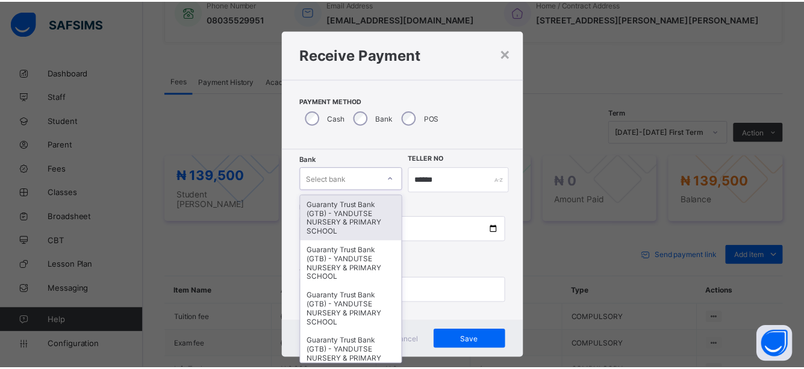
scroll to position [13, 0]
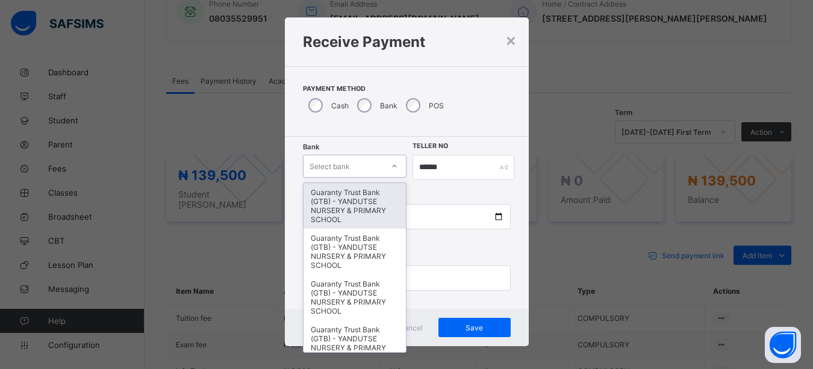
click at [362, 161] on div "Select bank" at bounding box center [343, 166] width 80 height 17
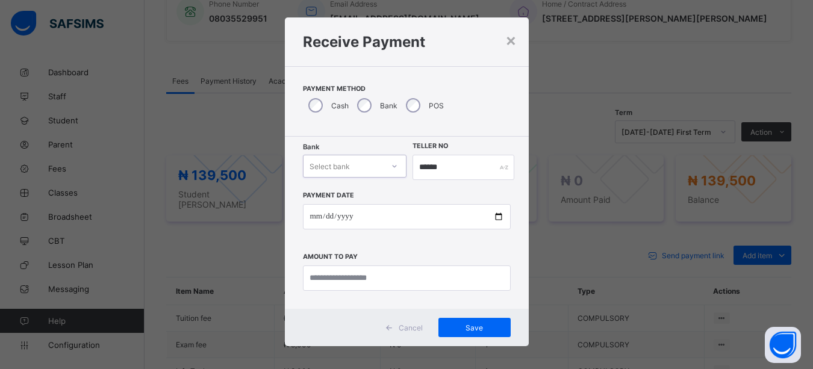
type input "*"
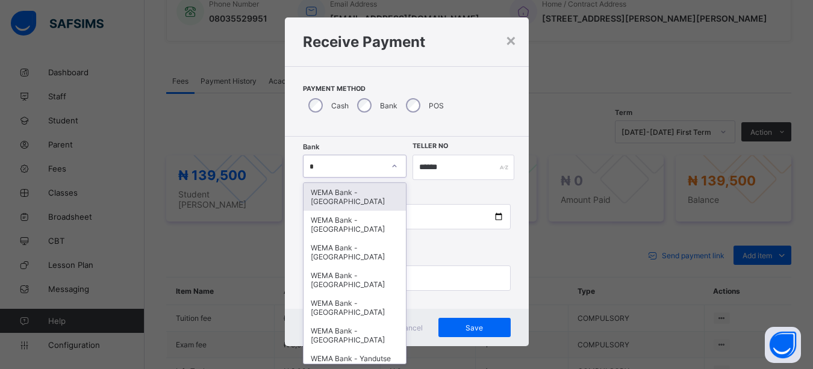
click at [355, 195] on div "WEMA Bank - [GEOGRAPHIC_DATA]" at bounding box center [354, 197] width 103 height 28
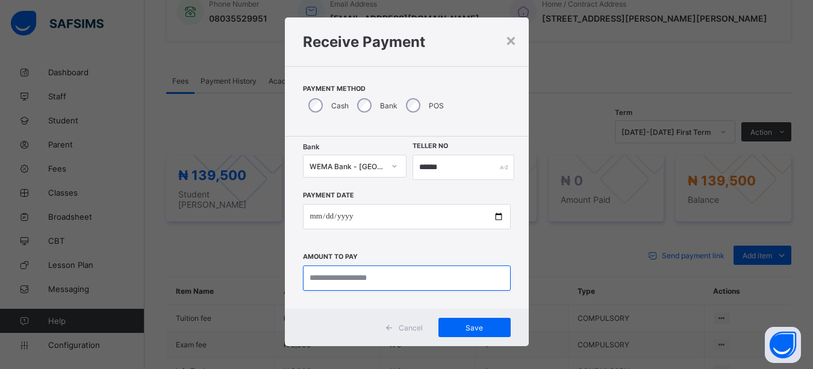
click at [449, 280] on input "currency" at bounding box center [407, 277] width 208 height 25
click at [406, 284] on input "currency" at bounding box center [407, 277] width 208 height 25
click at [411, 285] on input "currency" at bounding box center [407, 277] width 208 height 25
click at [361, 277] on input "currency" at bounding box center [407, 277] width 208 height 25
click at [350, 278] on input "currency" at bounding box center [407, 277] width 208 height 25
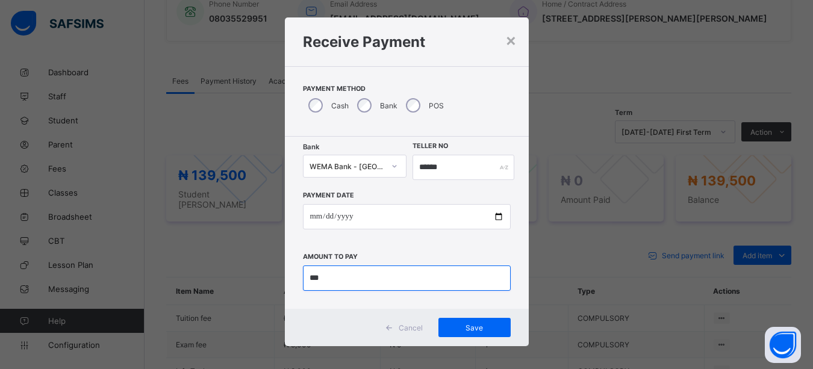
click at [350, 278] on input "currency" at bounding box center [407, 277] width 208 height 25
type input "*********"
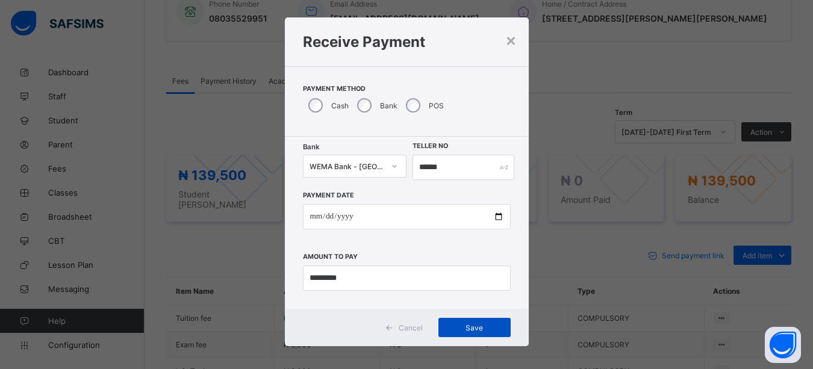
click at [476, 324] on span "Save" at bounding box center [474, 327] width 54 height 9
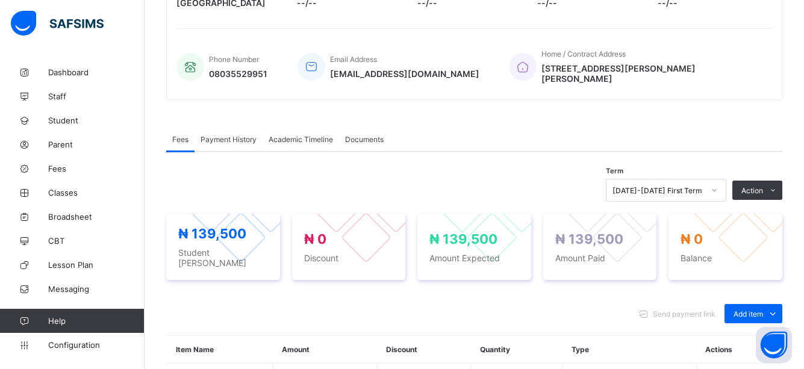
scroll to position [285, 0]
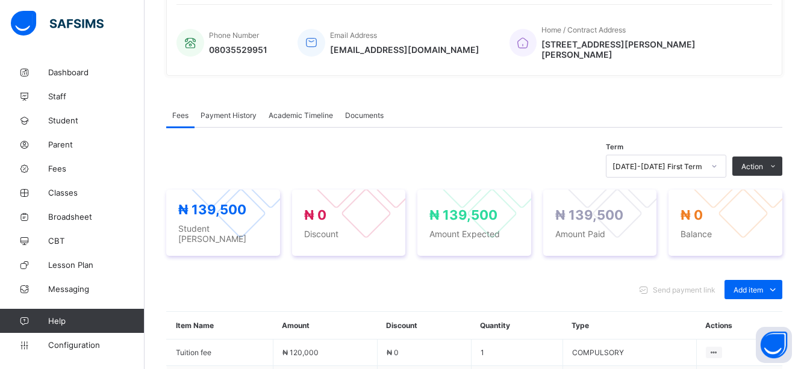
click at [62, 167] on span "Fees" at bounding box center [96, 169] width 96 height 10
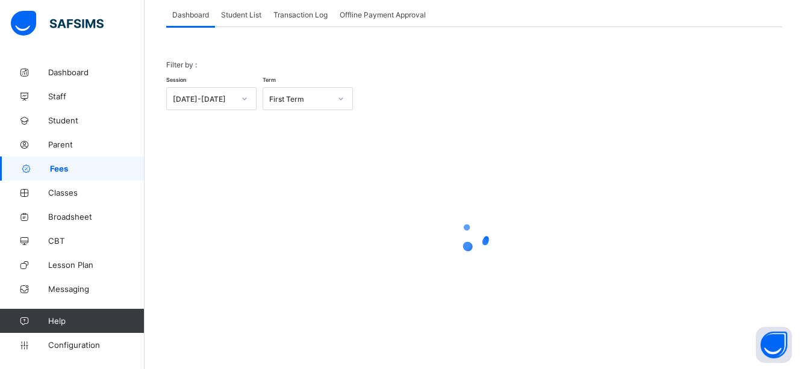
scroll to position [76, 0]
click at [246, 16] on span "Student List" at bounding box center [241, 14] width 40 height 9
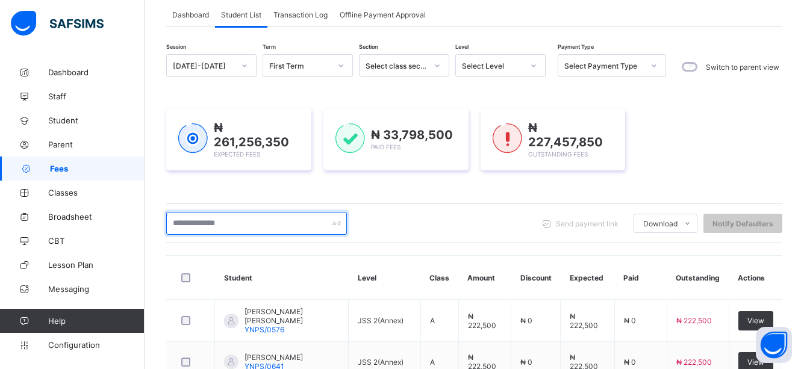
click at [239, 220] on input "text" at bounding box center [256, 223] width 181 height 23
type input "*****"
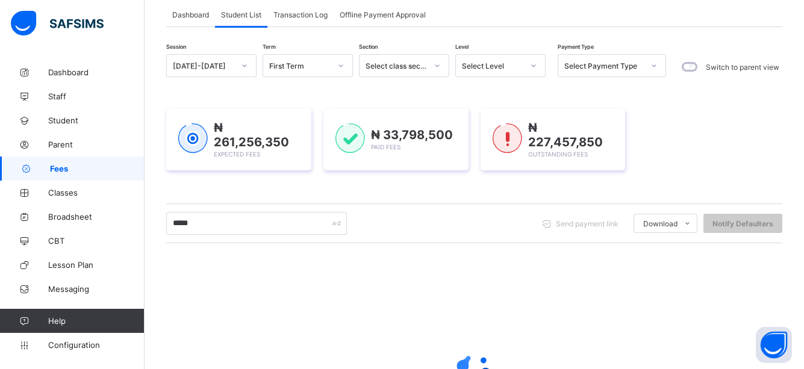
click at [433, 305] on div at bounding box center [474, 368] width 616 height 229
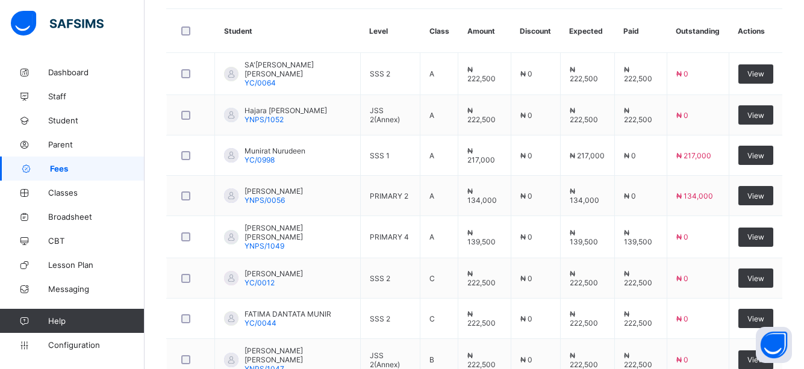
scroll to position [480, 0]
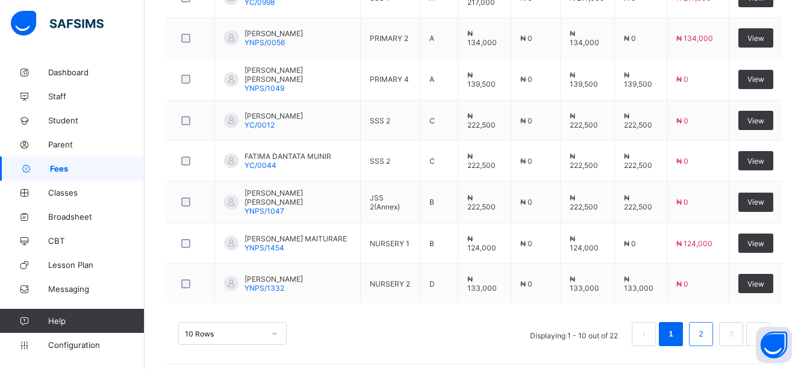
click at [706, 326] on link "2" at bounding box center [700, 334] width 11 height 16
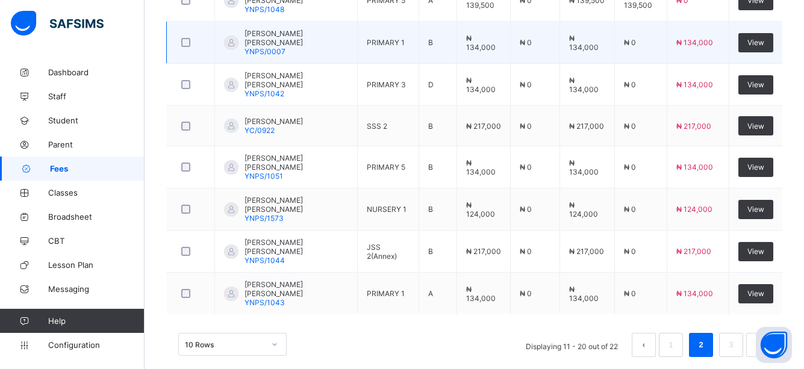
click at [632, 49] on td "₦ 0" at bounding box center [640, 43] width 52 height 42
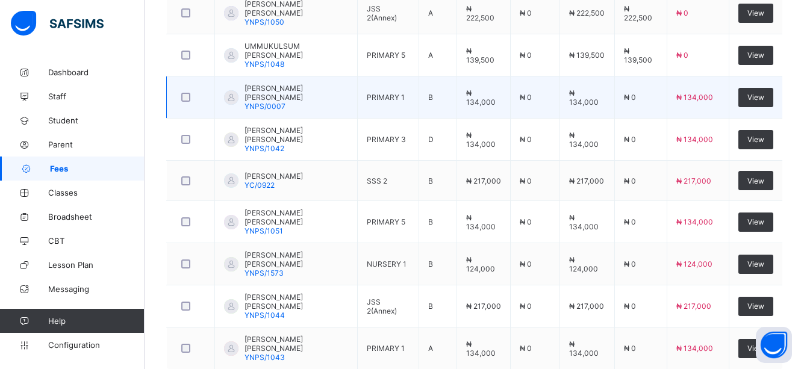
scroll to position [408, 0]
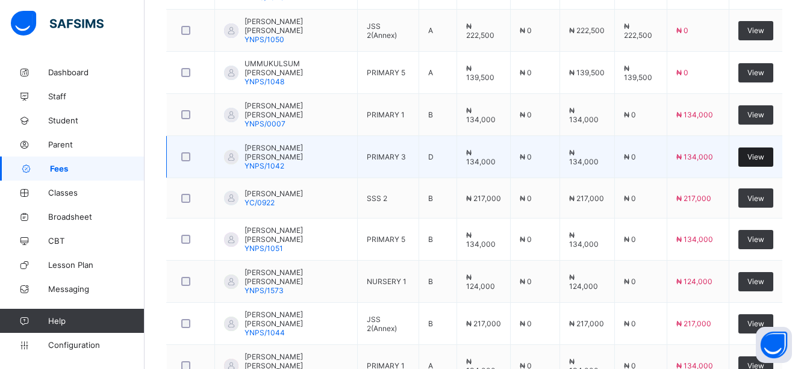
click at [764, 152] on span "View" at bounding box center [755, 156] width 17 height 9
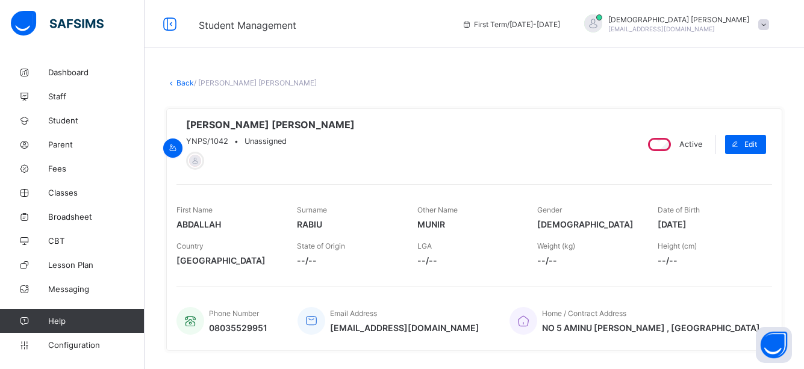
click at [405, 297] on div "Phone Number 08035529951 Email Address [EMAIL_ADDRESS][DOMAIN_NAME] Home / Cont…" at bounding box center [473, 313] width 595 height 55
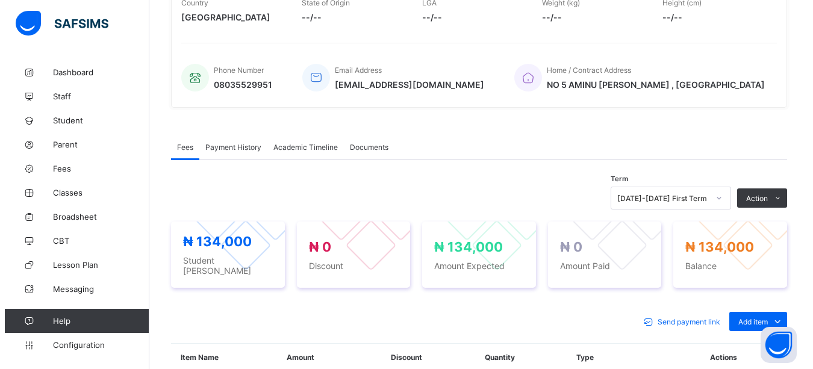
scroll to position [385, 0]
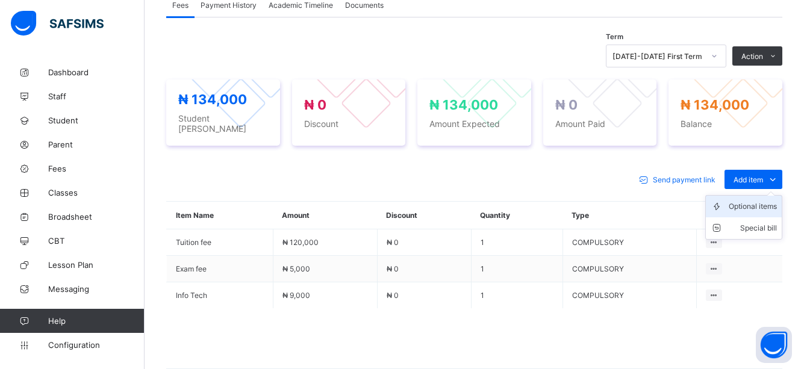
click at [769, 200] on div "Optional items" at bounding box center [752, 206] width 48 height 12
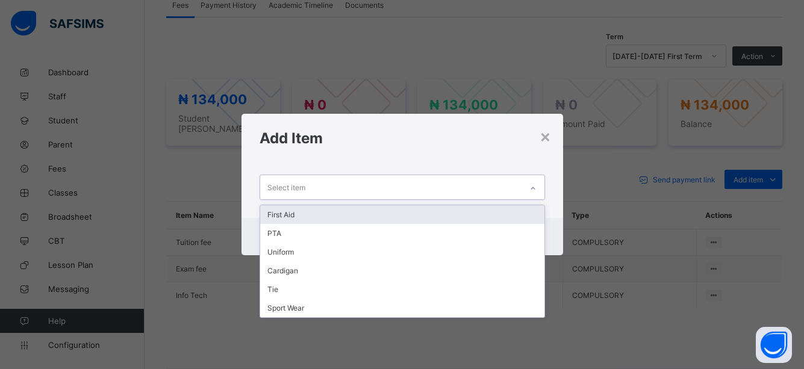
click at [530, 187] on div at bounding box center [533, 188] width 20 height 19
click at [293, 211] on div "First Aid" at bounding box center [402, 214] width 284 height 19
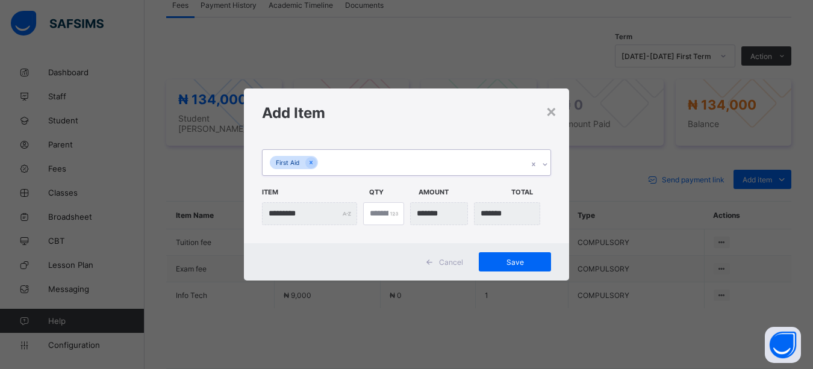
click at [546, 167] on icon at bounding box center [544, 164] width 7 height 12
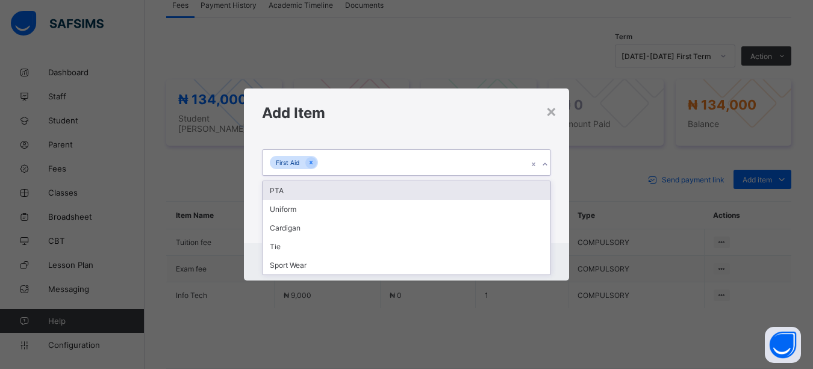
click at [285, 190] on div "PTA" at bounding box center [406, 190] width 288 height 19
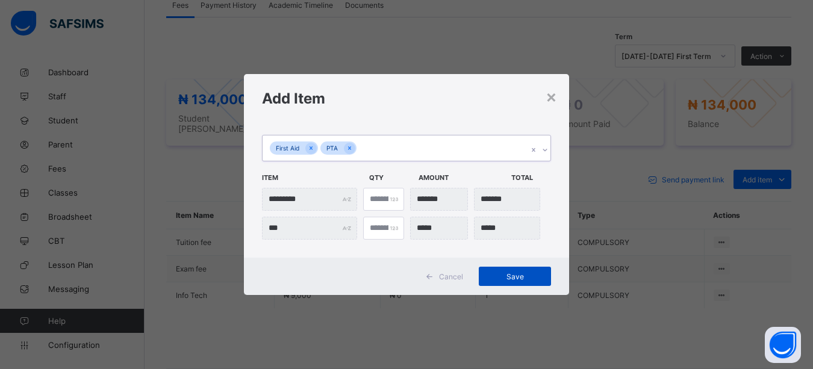
click at [516, 277] on span "Save" at bounding box center [515, 276] width 54 height 9
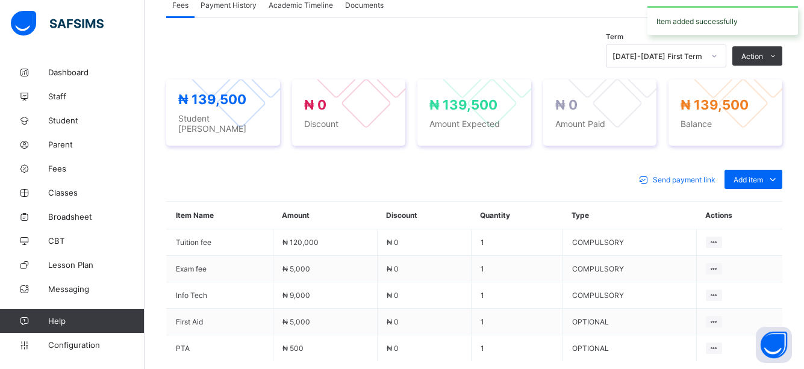
click at [541, 190] on div "Send payment link Add item Optional items Special bill Item Name Amount Discoun…" at bounding box center [474, 302] width 616 height 288
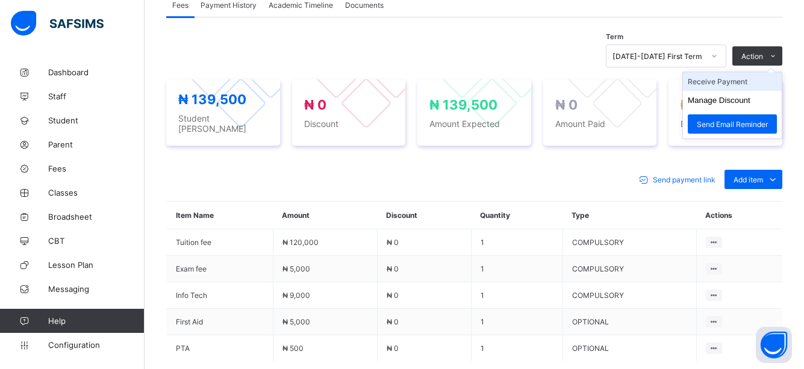
click at [743, 87] on li "Receive Payment" at bounding box center [732, 81] width 99 height 19
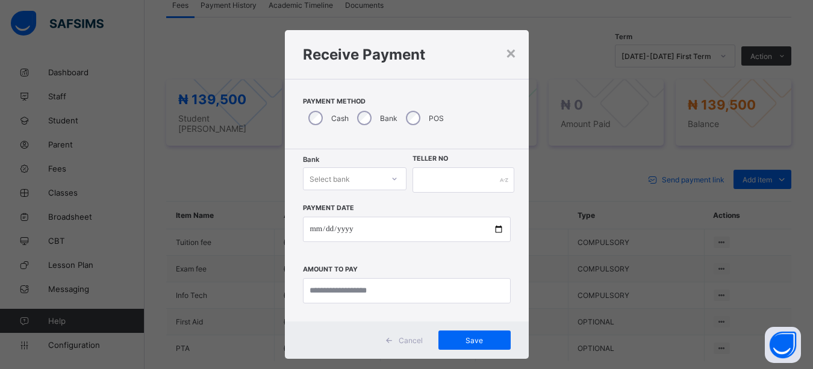
click at [379, 181] on div "Bank Select bank" at bounding box center [355, 179] width 104 height 25
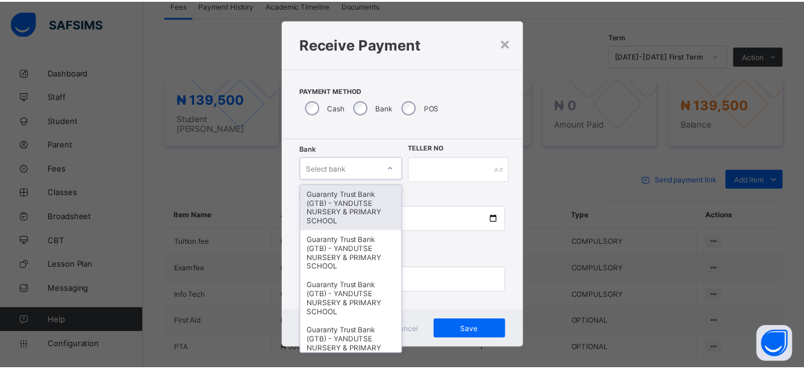
scroll to position [13, 0]
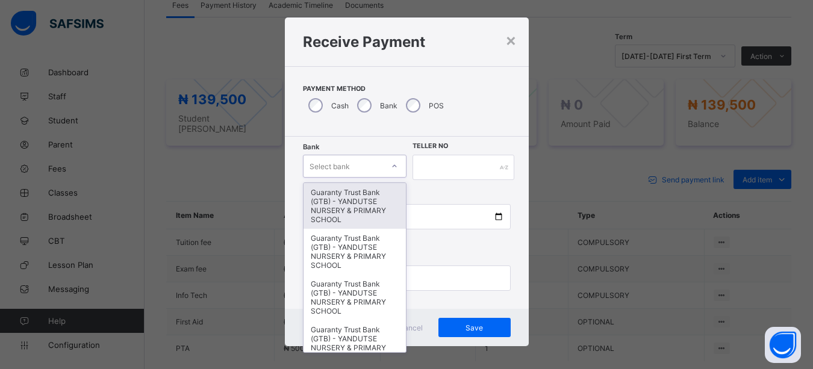
type input "*"
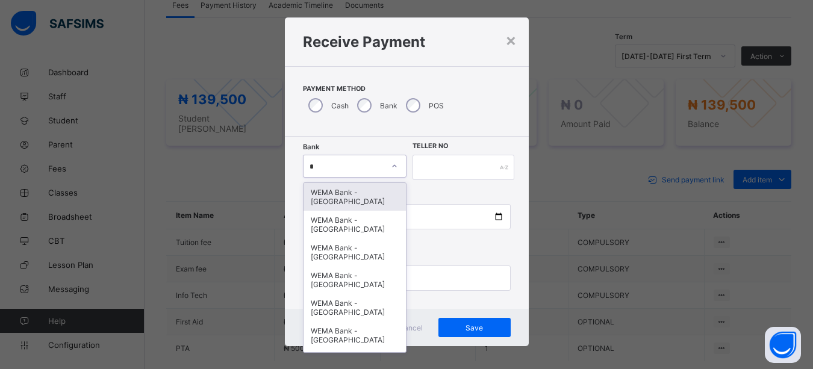
click at [340, 202] on div "WEMA Bank - [GEOGRAPHIC_DATA]" at bounding box center [354, 197] width 103 height 28
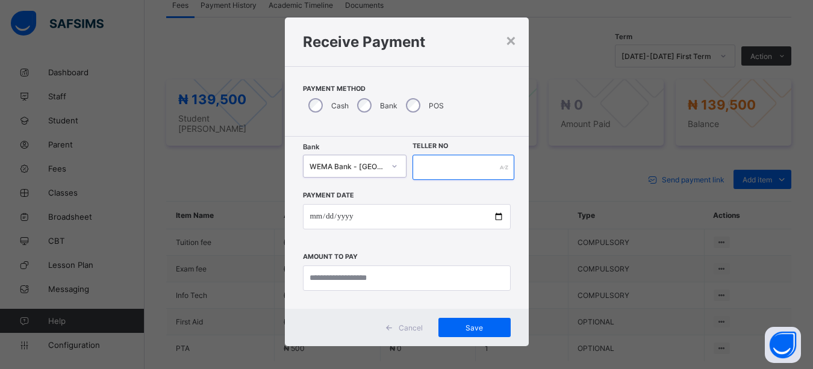
click at [483, 170] on input "text" at bounding box center [463, 167] width 102 height 25
type input "*****"
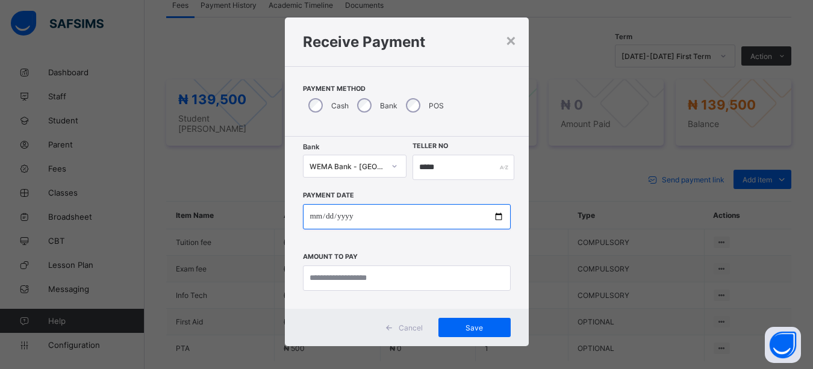
click at [497, 220] on input "date" at bounding box center [407, 216] width 208 height 25
type input "**********"
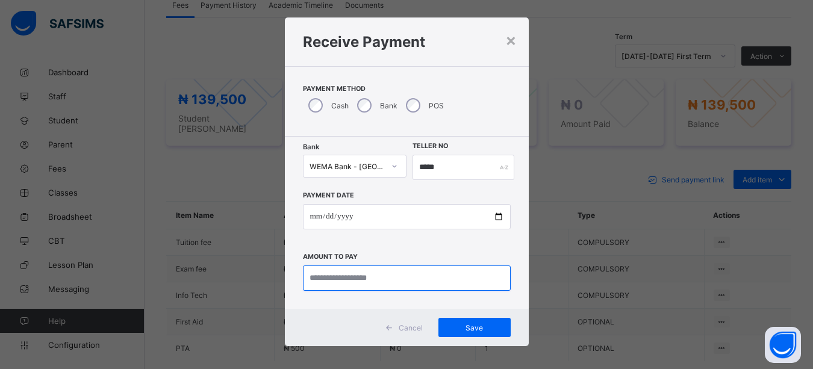
click at [408, 282] on input "currency" at bounding box center [407, 277] width 208 height 25
type input "*********"
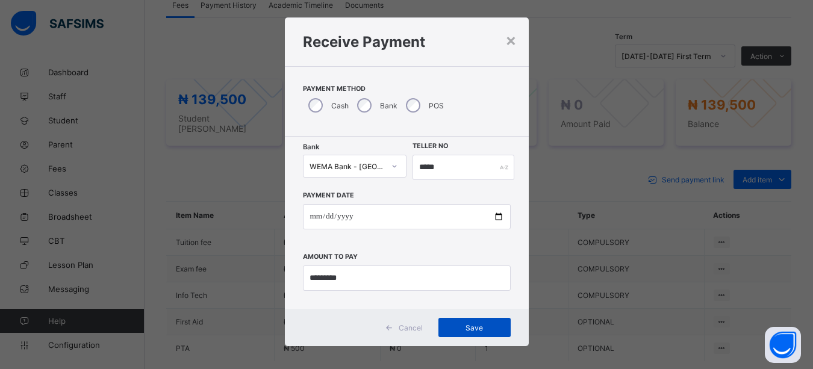
click at [473, 327] on span "Save" at bounding box center [474, 327] width 54 height 9
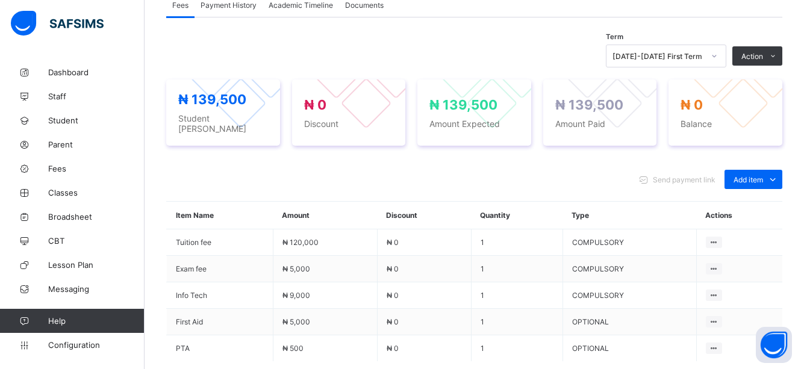
click at [298, 184] on div "Send payment link Add item Optional items Special bill" at bounding box center [474, 179] width 616 height 19
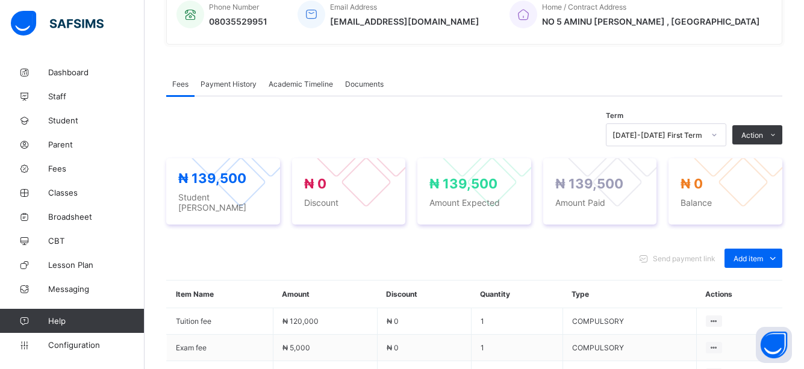
scroll to position [217, 0]
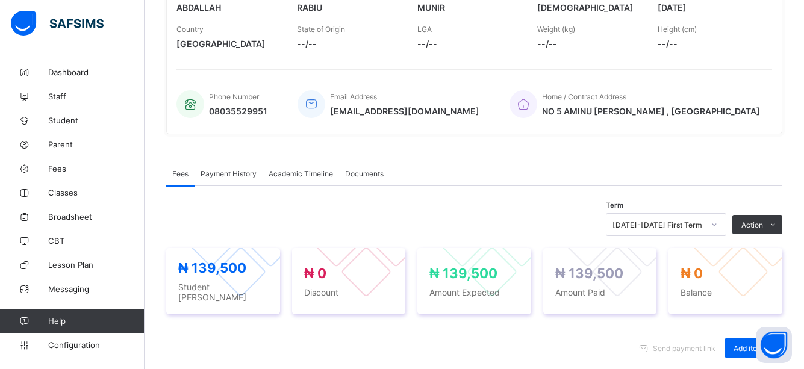
click at [240, 176] on span "Payment History" at bounding box center [228, 173] width 56 height 9
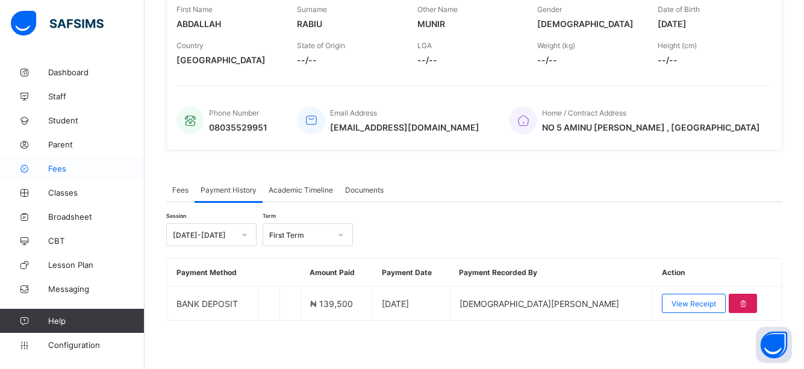
click at [66, 165] on span "Fees" at bounding box center [96, 169] width 96 height 10
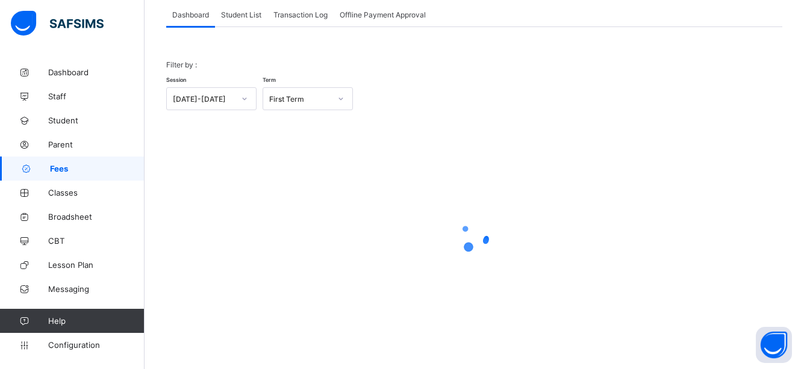
scroll to position [76, 0]
click at [244, 8] on div "Student List" at bounding box center [241, 14] width 52 height 24
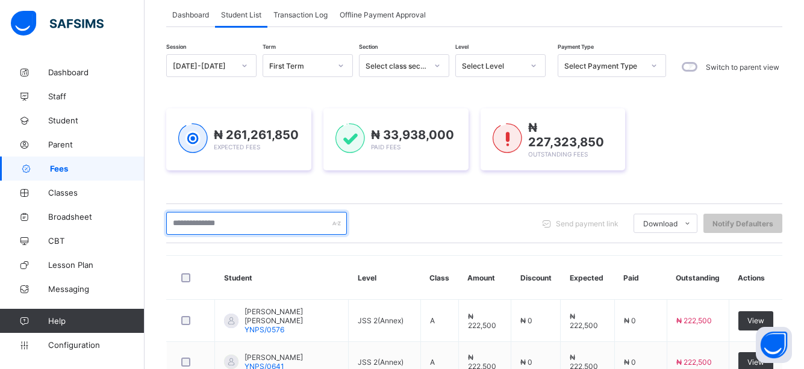
click at [294, 223] on input "text" at bounding box center [256, 223] width 181 height 23
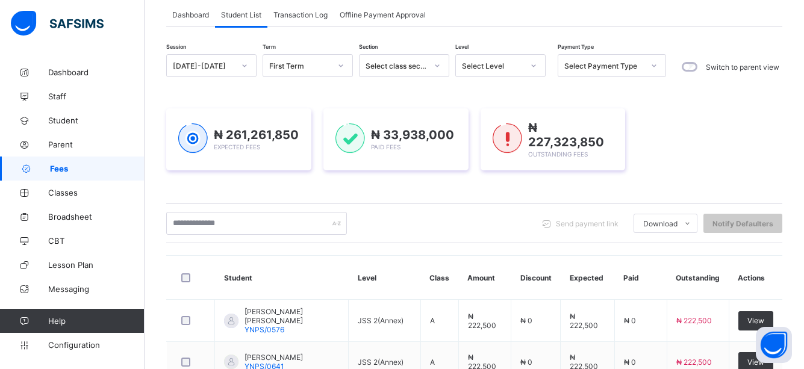
click at [519, 240] on div "Send payment link Download Students Payment Students Payment Status Student Ite…" at bounding box center [474, 223] width 616 height 40
click at [523, 296] on th "Discount" at bounding box center [535, 278] width 49 height 44
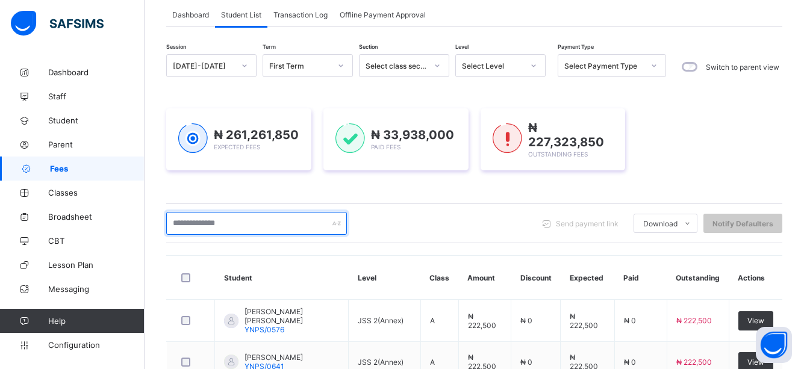
type input "*****"
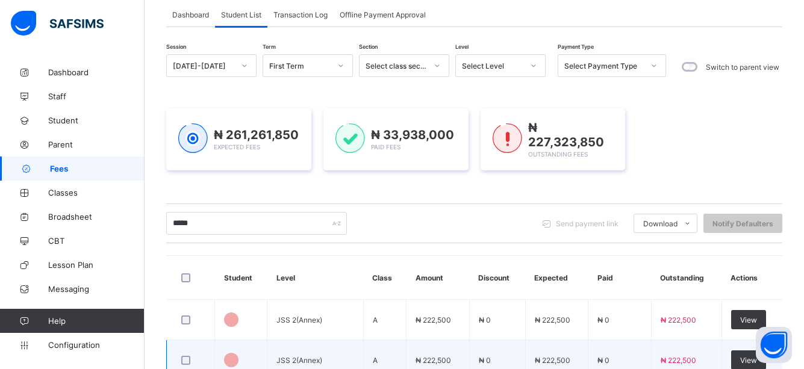
scroll to position [196, 0]
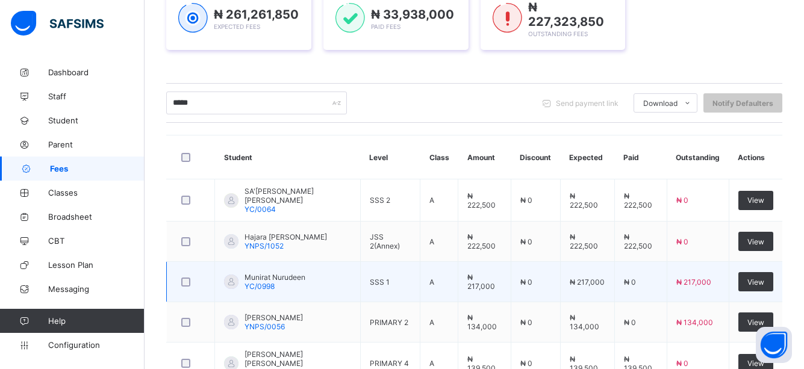
click at [643, 295] on td "₦ 0" at bounding box center [640, 282] width 52 height 40
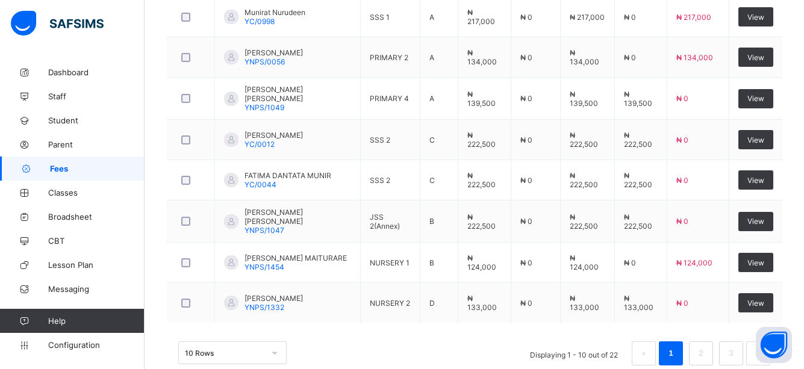
scroll to position [480, 0]
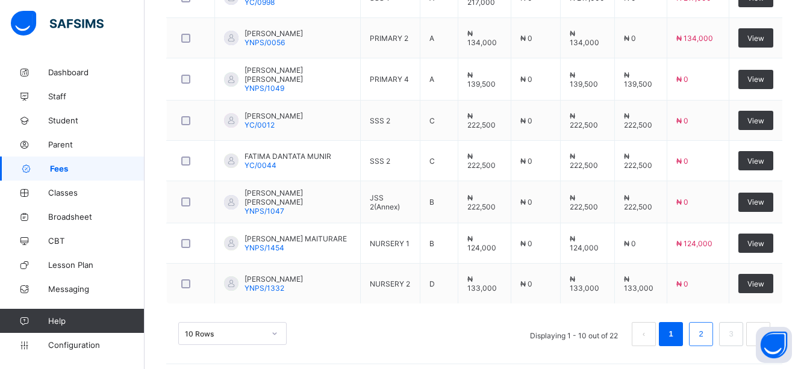
click at [706, 327] on link "2" at bounding box center [700, 334] width 11 height 16
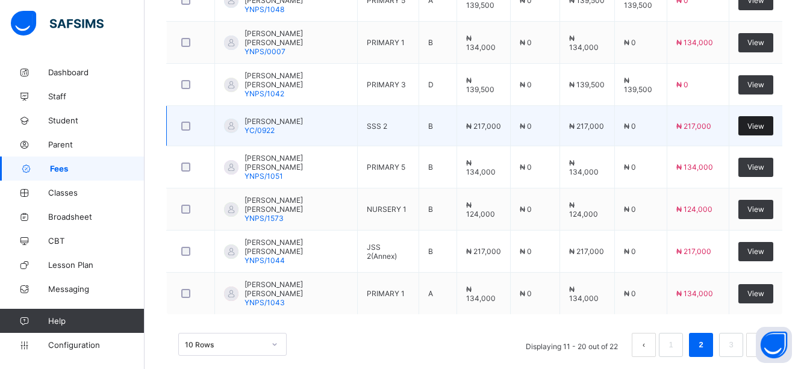
click at [764, 122] on span "View" at bounding box center [755, 126] width 17 height 9
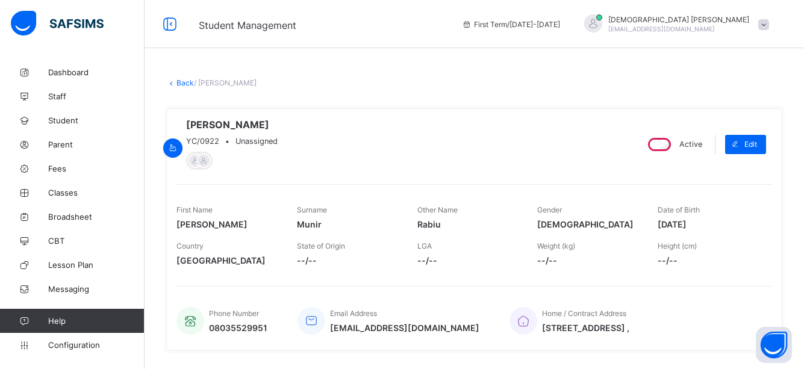
click at [504, 262] on span "--/--" at bounding box center [468, 260] width 102 height 10
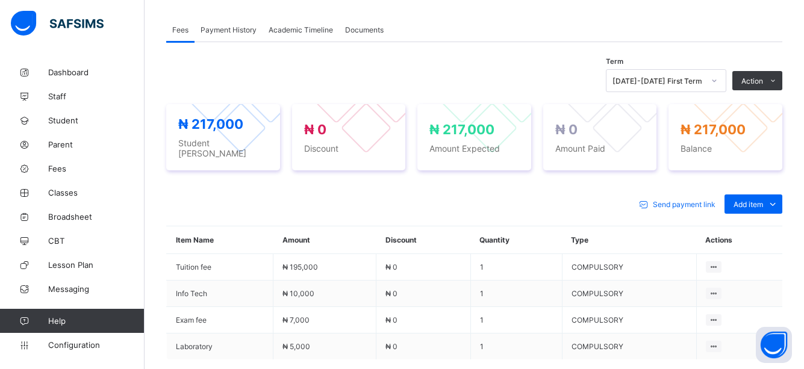
scroll to position [361, 0]
click at [761, 226] on div "Optional items" at bounding box center [752, 231] width 48 height 12
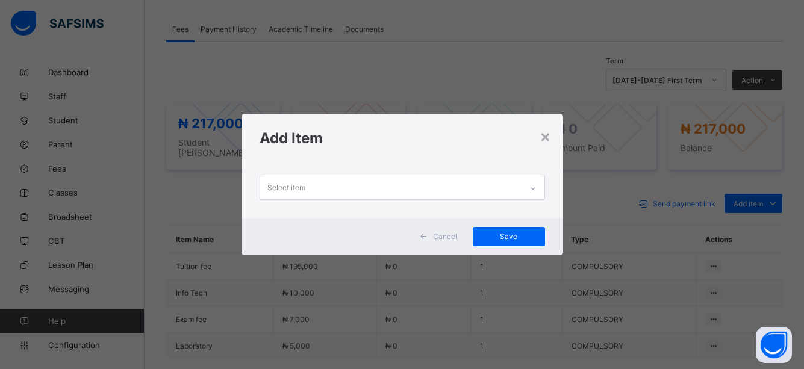
click at [532, 185] on icon at bounding box center [532, 188] width 7 height 12
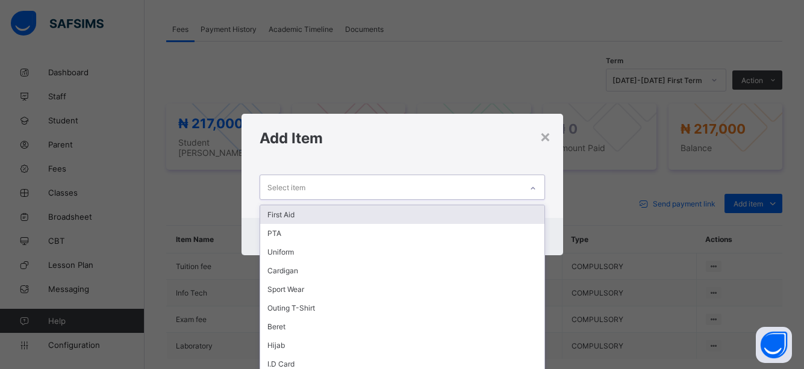
scroll to position [0, 0]
click at [298, 213] on div "First Aid" at bounding box center [402, 214] width 284 height 19
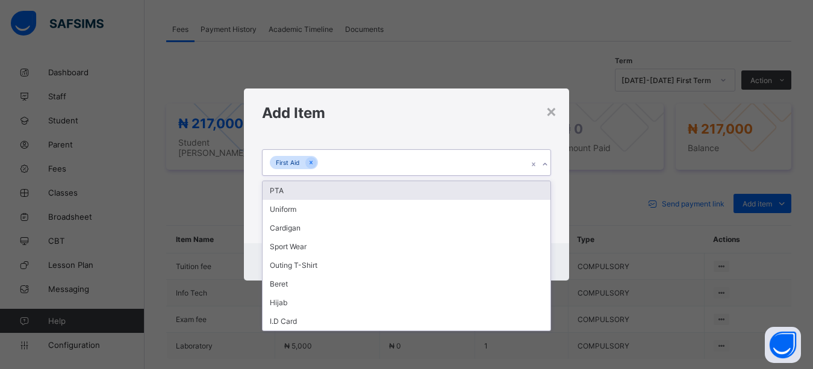
click at [546, 161] on icon at bounding box center [544, 164] width 7 height 12
click at [280, 193] on div "PTA" at bounding box center [406, 190] width 288 height 19
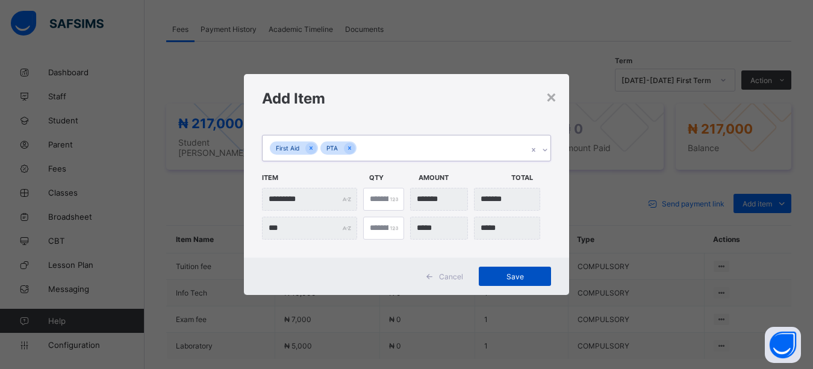
click at [510, 278] on span "Save" at bounding box center [515, 276] width 54 height 9
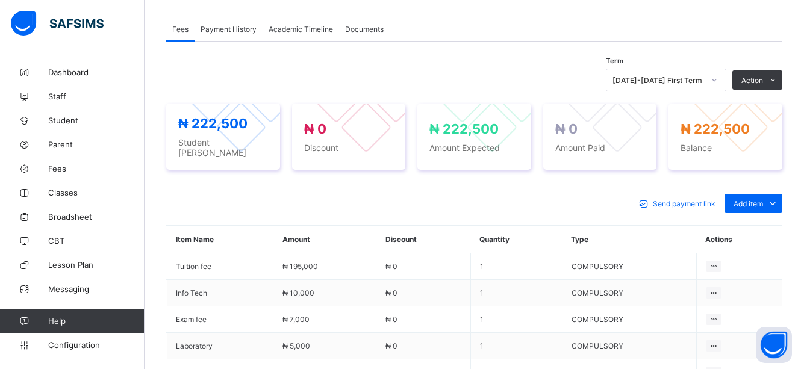
click at [398, 218] on div "Send payment link Add item Optional items Special bill Item Name Amount Discoun…" at bounding box center [474, 339] width 616 height 315
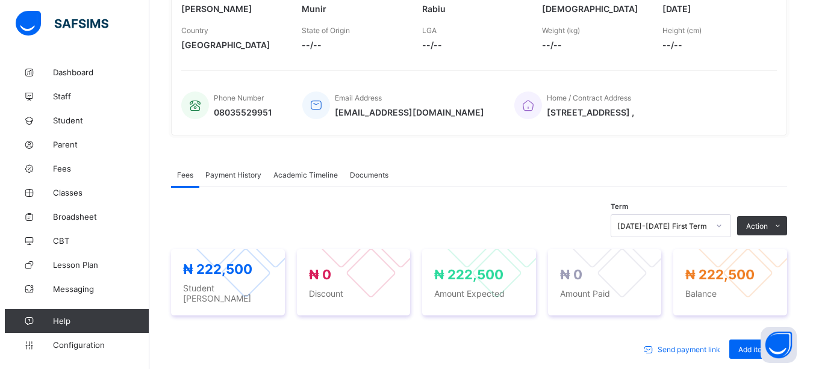
scroll to position [264, 0]
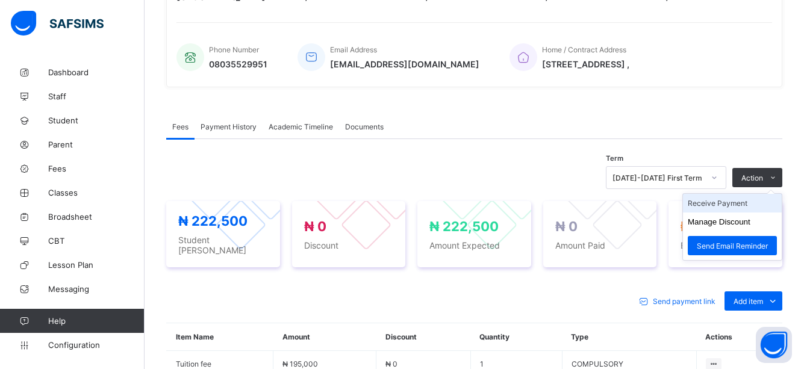
click at [731, 210] on li "Receive Payment" at bounding box center [732, 203] width 99 height 19
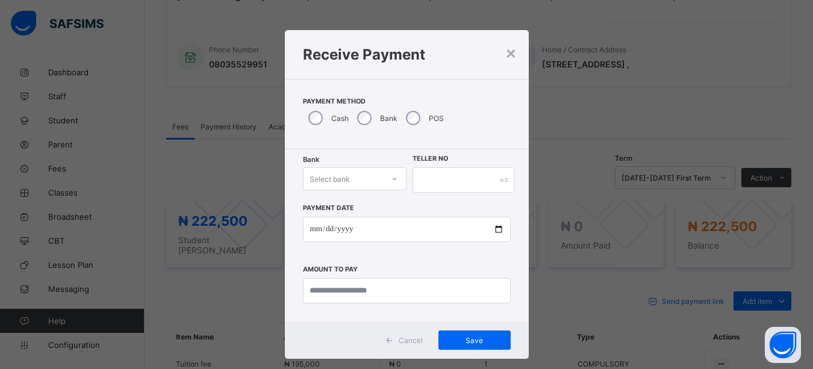
click at [394, 179] on div at bounding box center [394, 179] width 23 height 22
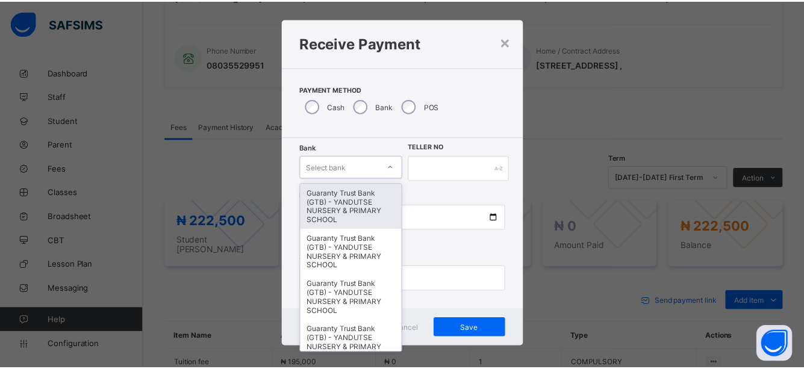
scroll to position [13, 0]
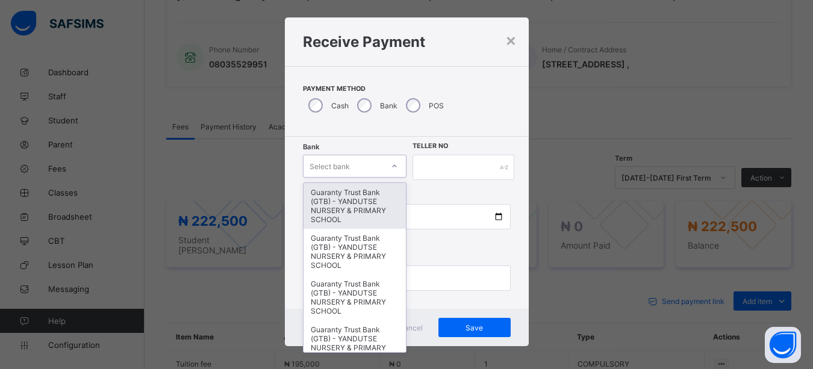
click at [347, 164] on div "Select bank" at bounding box center [343, 166] width 80 height 17
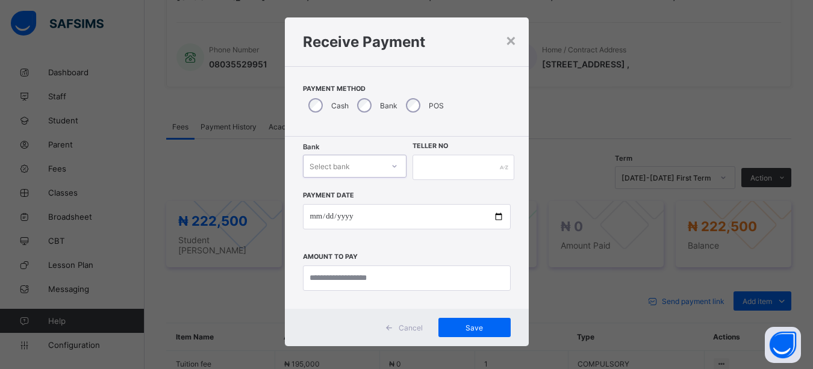
type input "*"
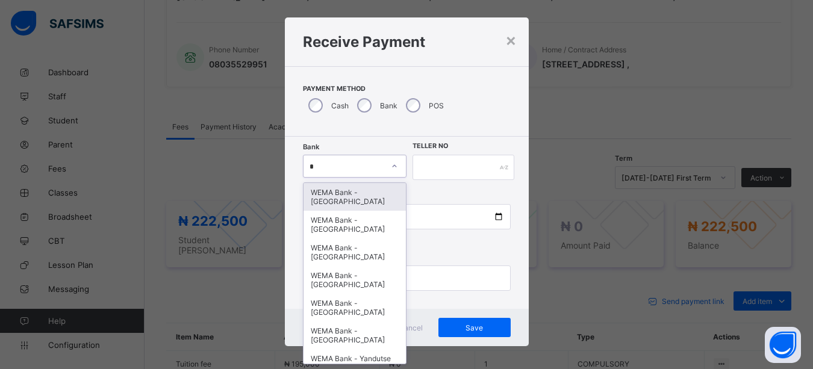
click at [346, 194] on div "WEMA Bank - [GEOGRAPHIC_DATA]" at bounding box center [354, 197] width 103 height 28
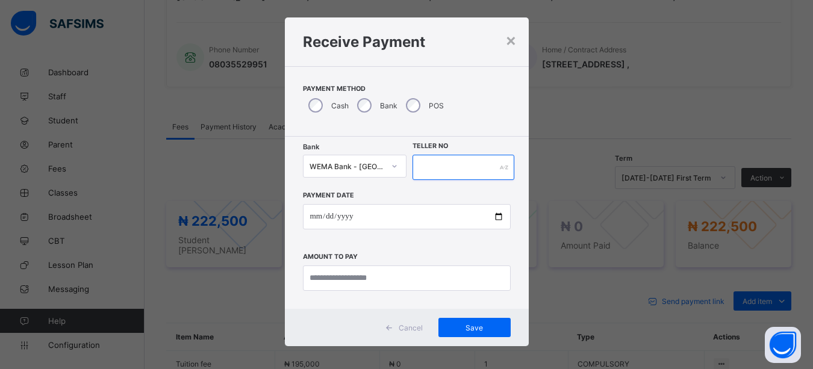
click at [489, 161] on input "text" at bounding box center [463, 167] width 102 height 25
click at [451, 164] on input "****" at bounding box center [463, 167] width 102 height 25
type input "*****"
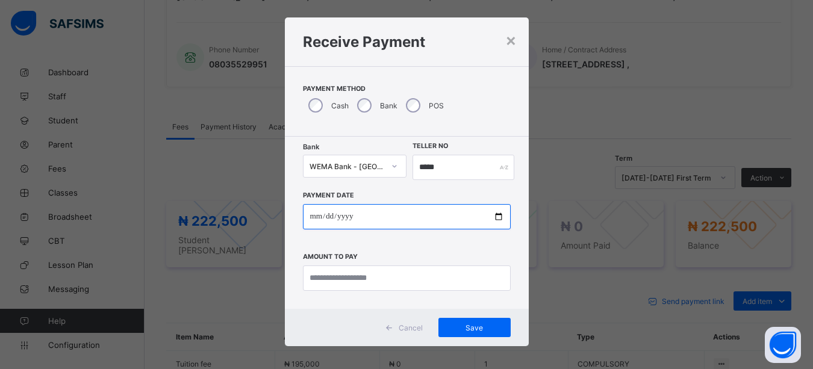
click at [493, 221] on input "date" at bounding box center [407, 216] width 208 height 25
type input "**********"
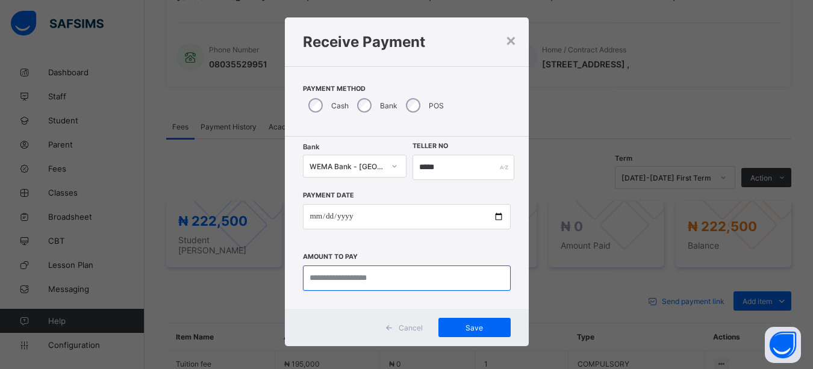
click at [415, 276] on input "currency" at bounding box center [407, 277] width 208 height 25
type input "*********"
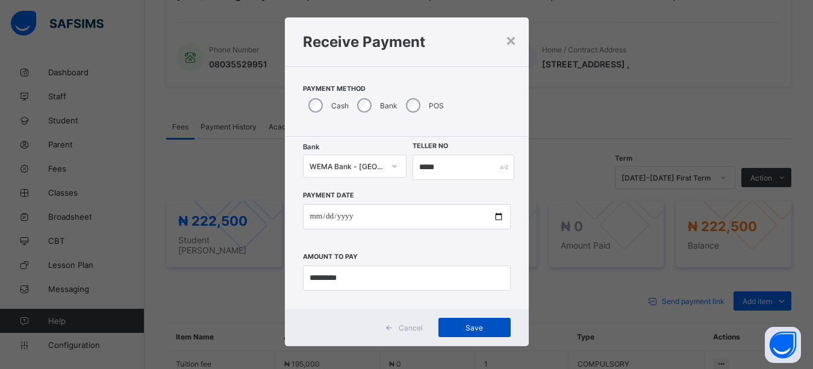
click at [475, 325] on span "Save" at bounding box center [474, 327] width 54 height 9
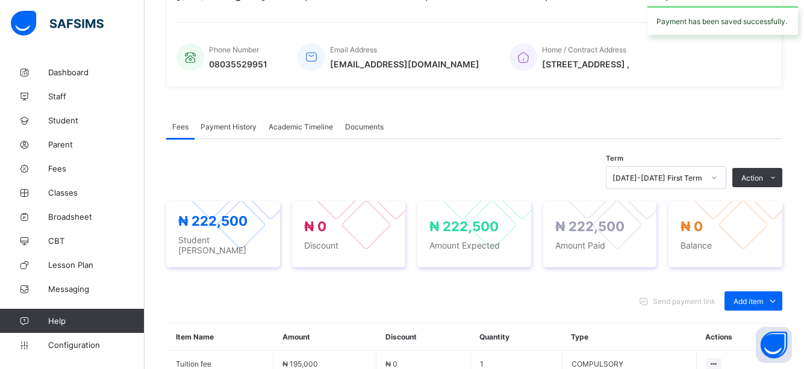
click at [526, 115] on div "Fees Payment History Academic Timeline Documents Fees More Options Term [DATE]-…" at bounding box center [474, 357] width 616 height 522
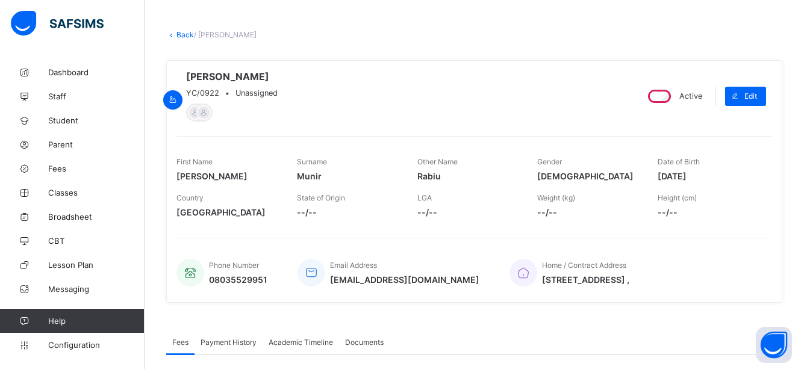
scroll to position [72, 0]
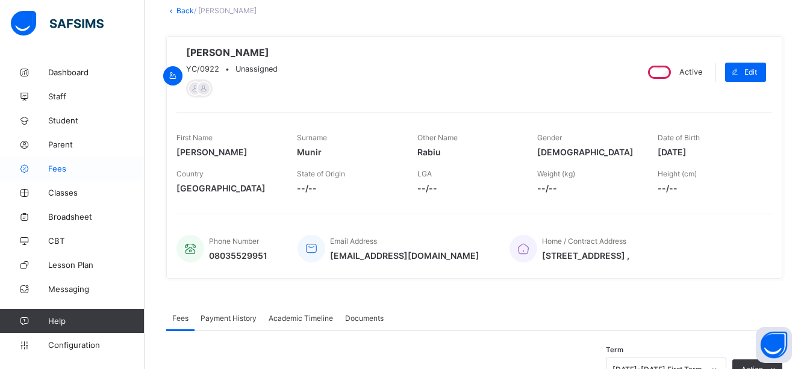
click at [58, 167] on span "Fees" at bounding box center [96, 169] width 96 height 10
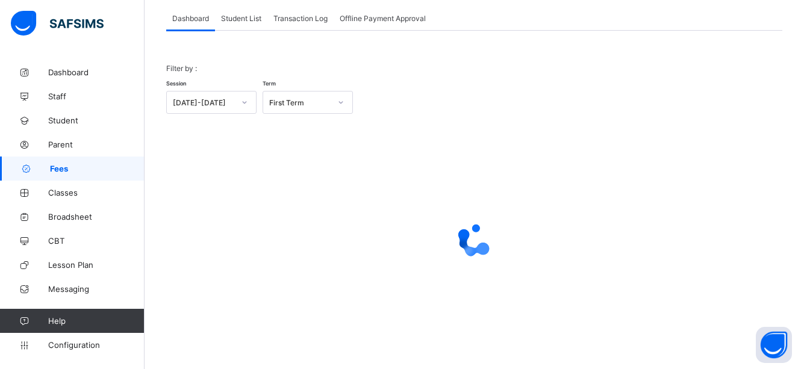
click at [244, 111] on div at bounding box center [244, 102] width 20 height 19
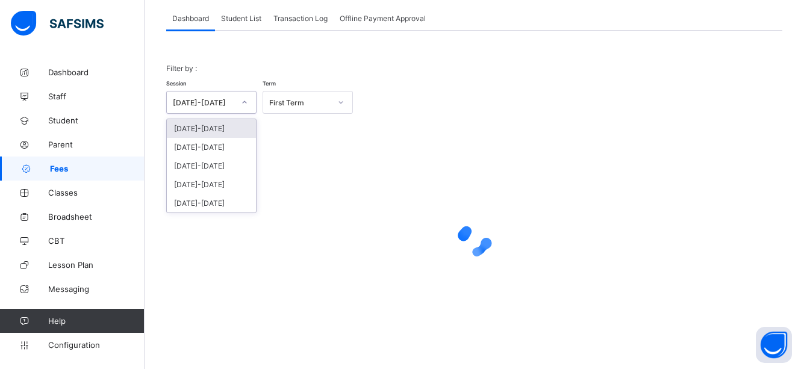
click at [330, 137] on div at bounding box center [474, 240] width 616 height 229
click at [249, 14] on span "Student List" at bounding box center [241, 18] width 40 height 9
click at [249, 18] on span "Student List" at bounding box center [241, 18] width 40 height 9
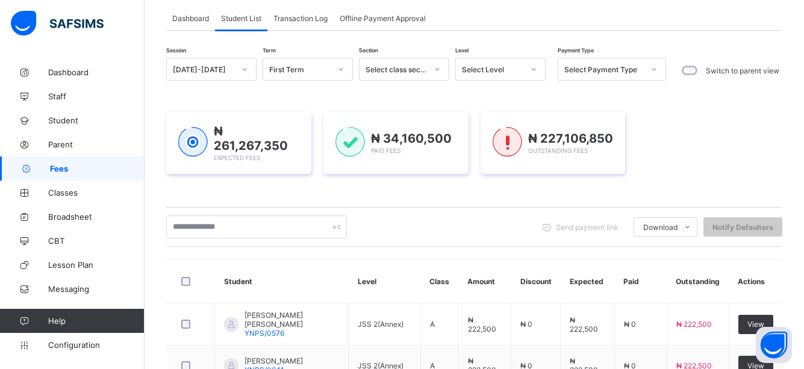
click at [239, 20] on span "Student List" at bounding box center [241, 18] width 40 height 9
click at [318, 230] on input "text" at bounding box center [256, 227] width 181 height 23
type input "*****"
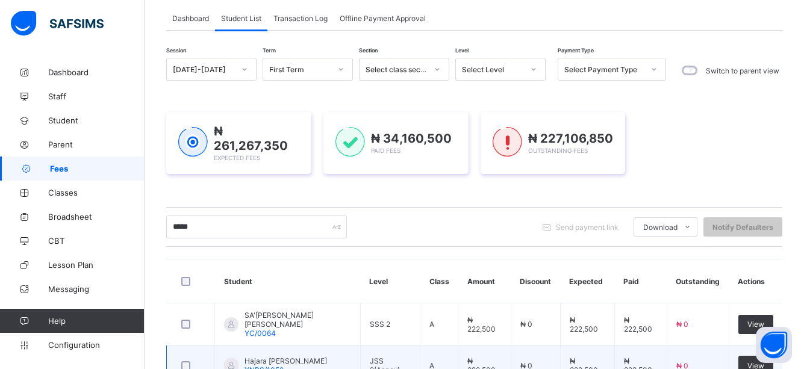
click at [527, 346] on td "₦ 0" at bounding box center [534, 366] width 49 height 40
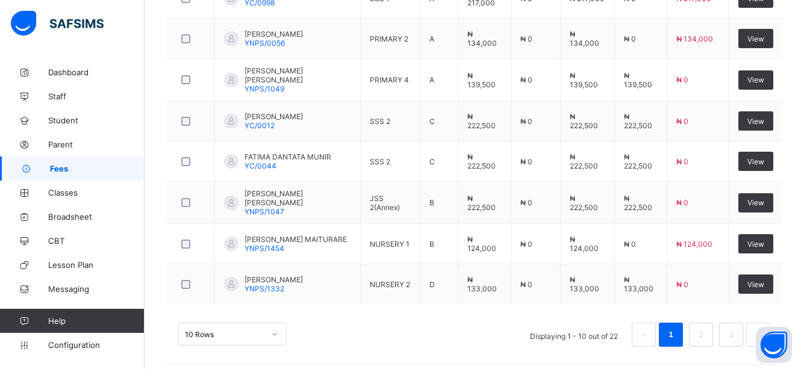
scroll to position [480, 0]
click at [713, 322] on li "2" at bounding box center [701, 334] width 24 height 24
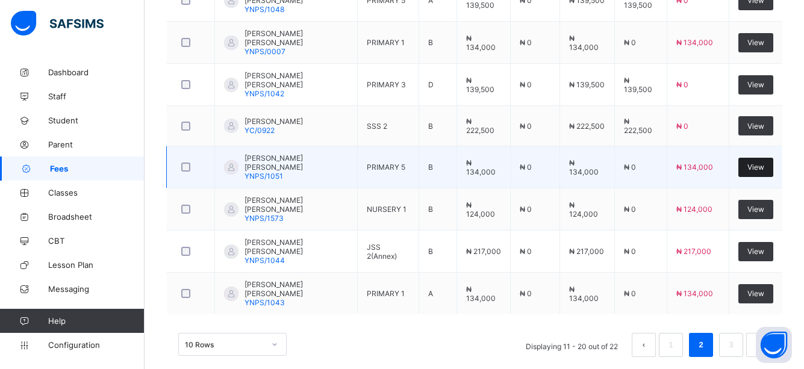
click at [764, 163] on span "View" at bounding box center [755, 167] width 17 height 9
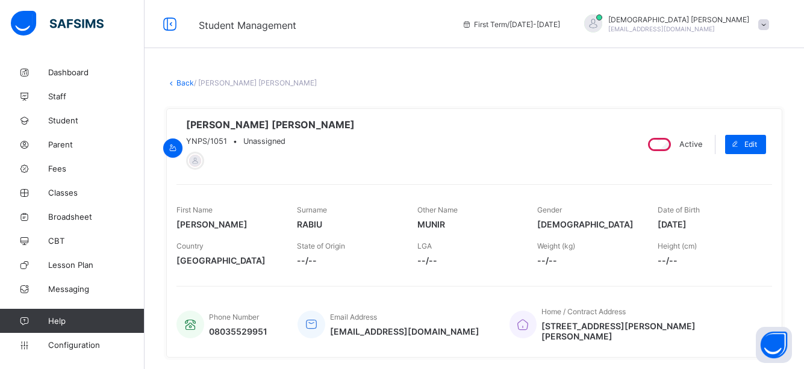
click at [639, 281] on div "[PERSON_NAME] [PERSON_NAME] YNPS/1051 • Unassigned Active Edit First Name [PERS…" at bounding box center [474, 232] width 616 height 249
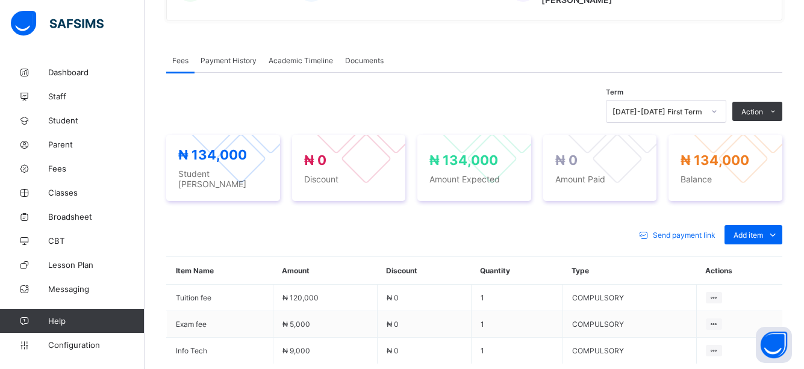
scroll to position [337, 0]
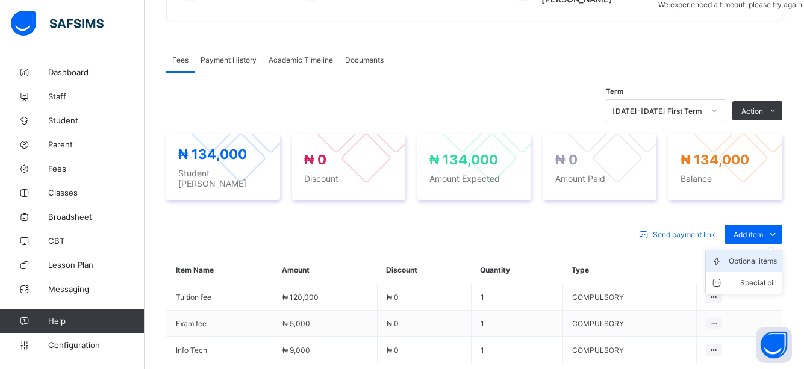
click at [762, 255] on div "Optional items" at bounding box center [752, 261] width 48 height 12
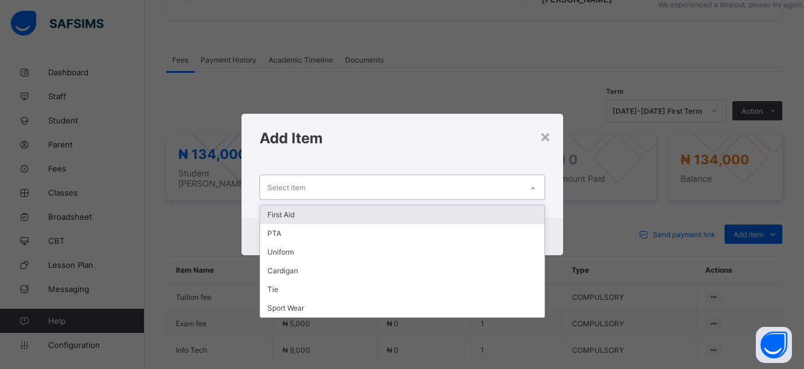
click at [530, 179] on div at bounding box center [533, 188] width 20 height 19
click at [297, 212] on div "First Aid" at bounding box center [402, 214] width 284 height 19
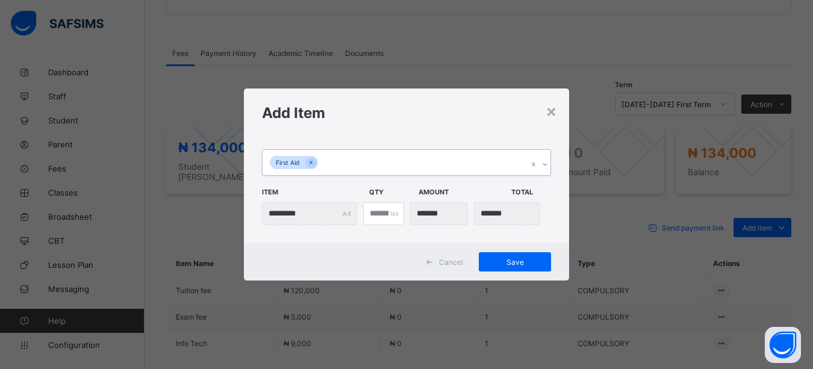
click at [542, 166] on icon at bounding box center [544, 164] width 7 height 12
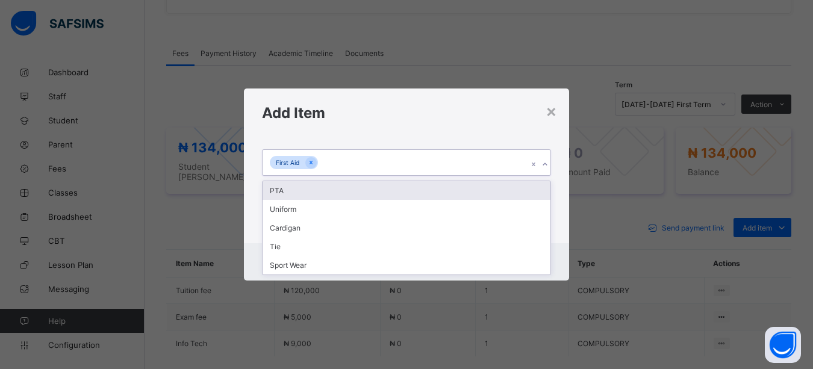
click at [290, 193] on div "PTA" at bounding box center [406, 190] width 288 height 19
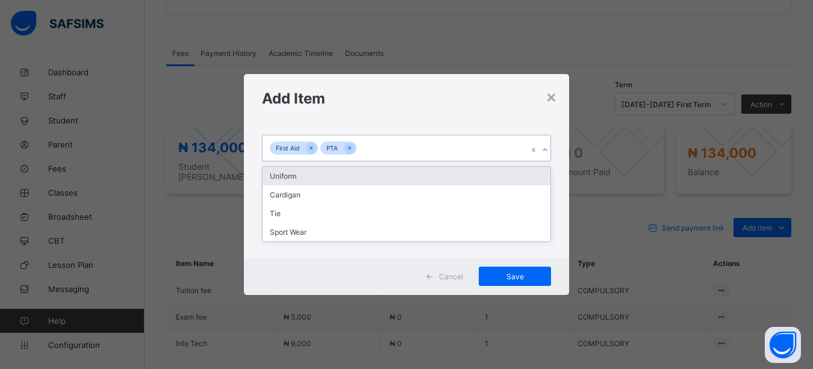
click at [542, 146] on icon at bounding box center [544, 150] width 7 height 12
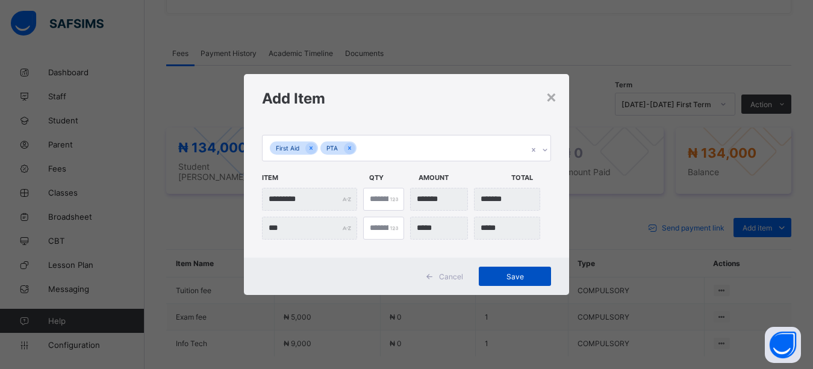
click at [523, 274] on span "Save" at bounding box center [515, 276] width 54 height 9
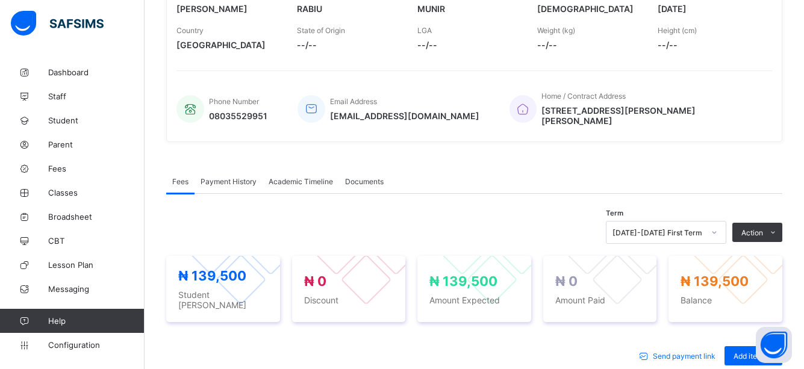
scroll to position [217, 0]
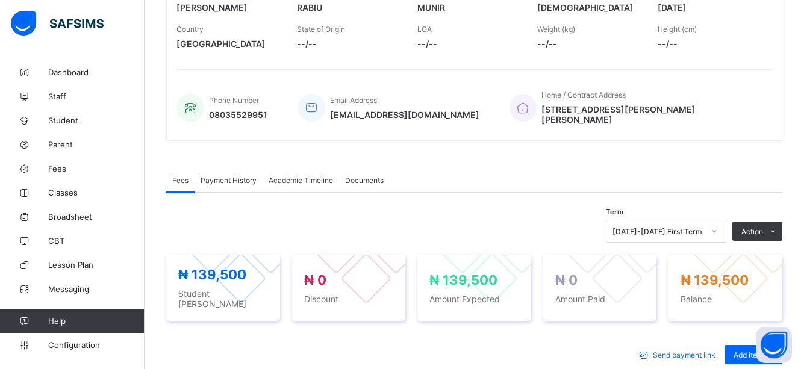
click at [538, 345] on div "Send payment link Add item Optional items Special bill" at bounding box center [474, 354] width 616 height 19
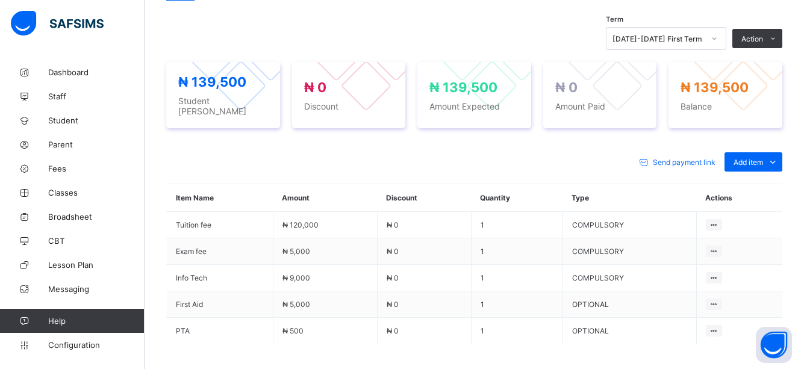
scroll to position [502, 0]
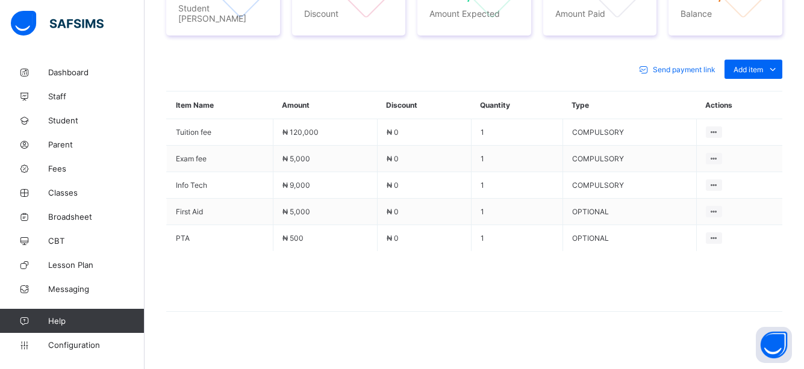
click at [457, 65] on div "Send payment link Add item Optional items Special bill" at bounding box center [474, 69] width 616 height 19
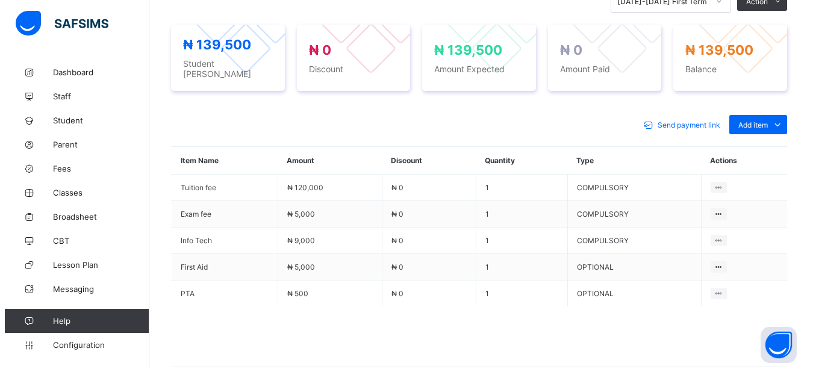
scroll to position [430, 0]
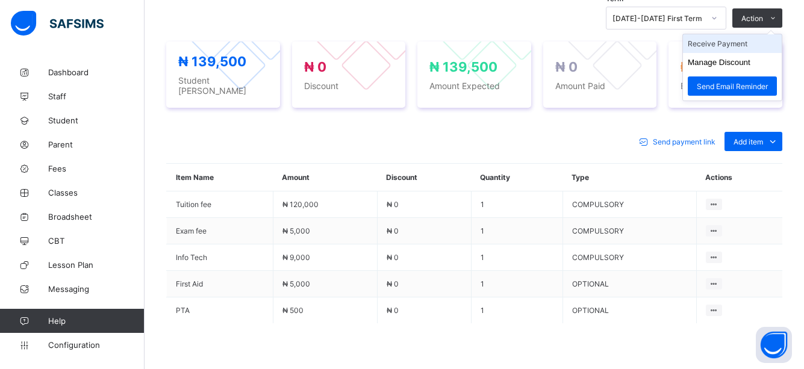
click at [746, 38] on li "Receive Payment" at bounding box center [732, 43] width 99 height 19
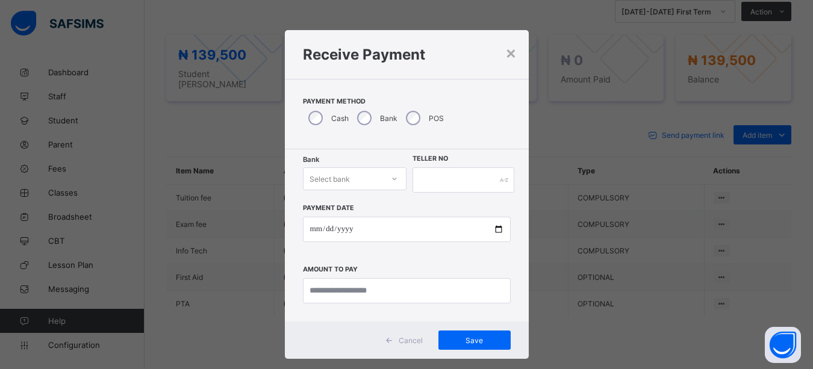
click at [394, 181] on div at bounding box center [394, 179] width 23 height 22
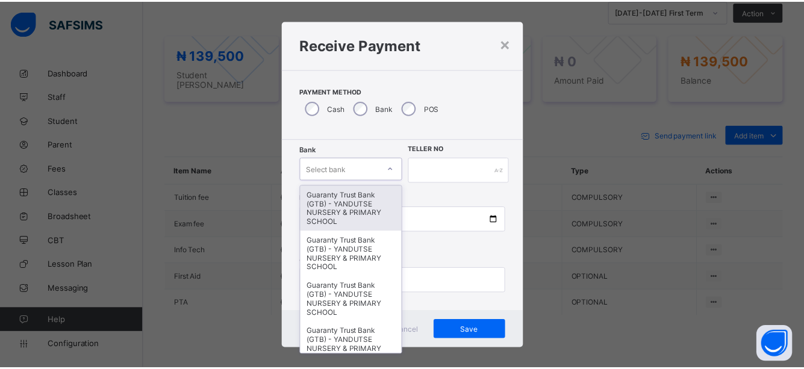
scroll to position [13, 0]
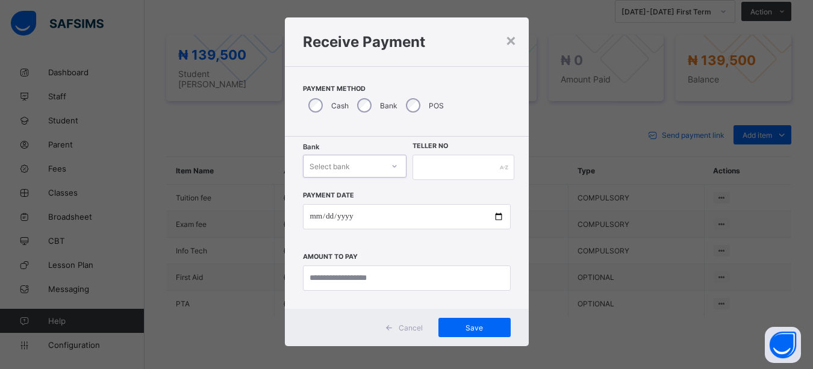
click at [352, 163] on div "Select bank" at bounding box center [343, 166] width 80 height 17
type input "*"
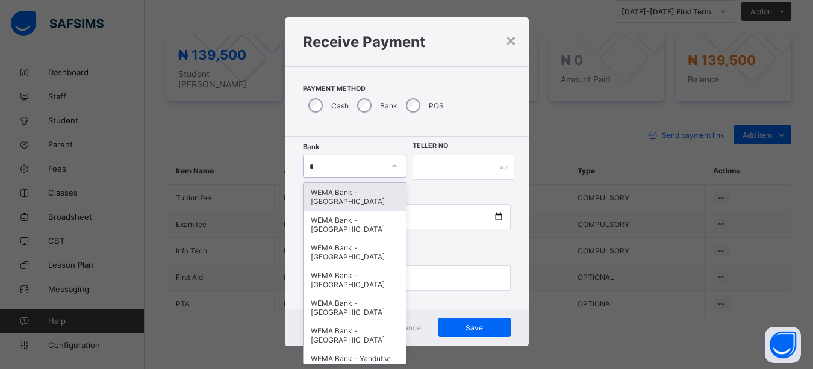
click at [354, 194] on div "WEMA Bank - YANDUTSE COLLEGE" at bounding box center [354, 197] width 103 height 28
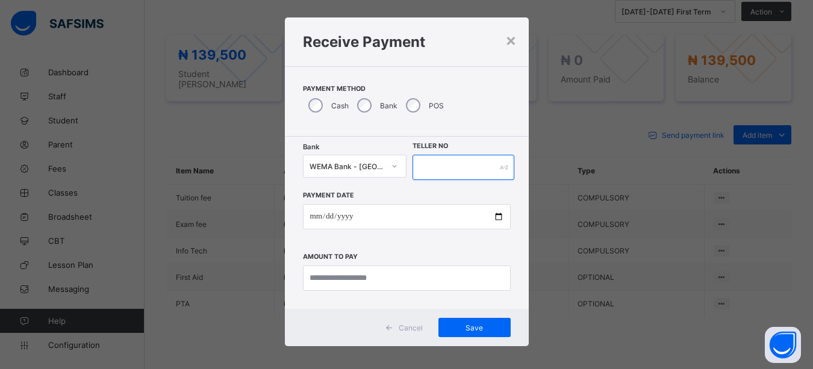
click at [492, 166] on input "text" at bounding box center [463, 167] width 102 height 25
type input "******"
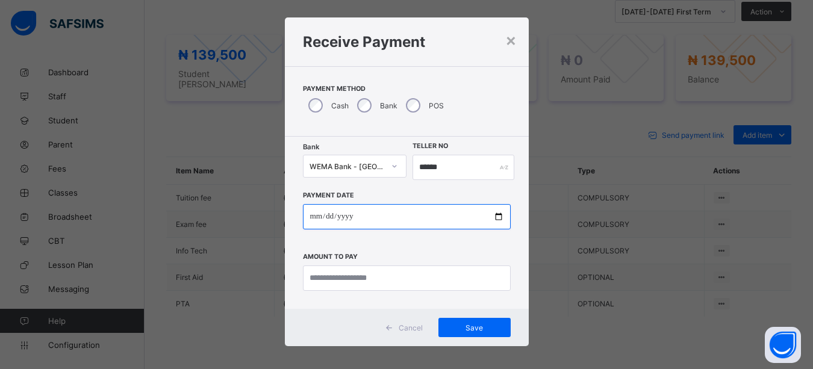
click at [495, 217] on input "date" at bounding box center [407, 216] width 208 height 25
type input "**********"
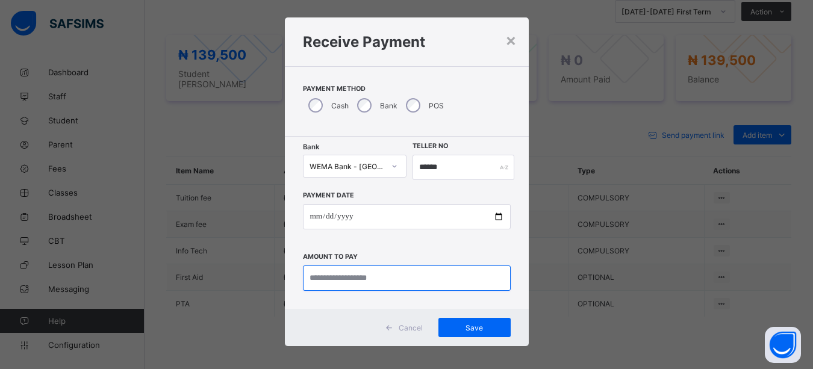
click at [405, 276] on input "currency" at bounding box center [407, 277] width 208 height 25
type input "*********"
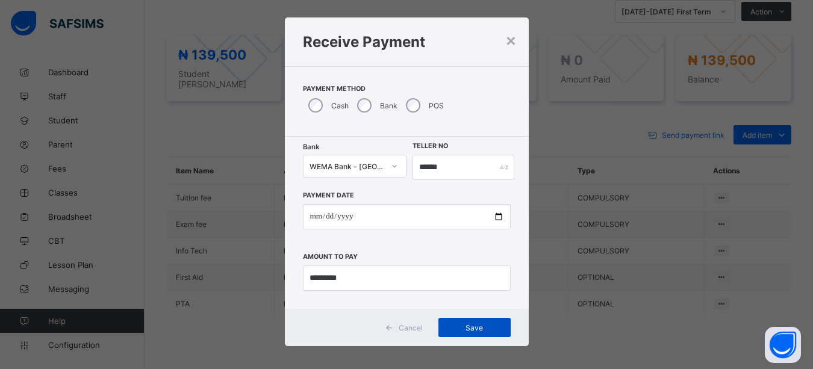
click at [471, 327] on span "Save" at bounding box center [474, 327] width 54 height 9
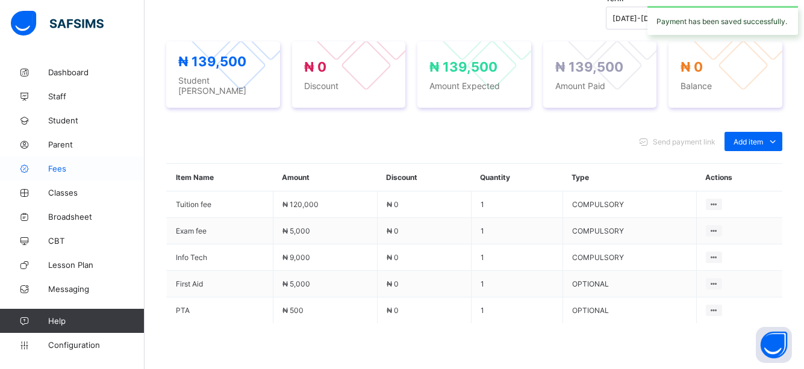
click at [52, 169] on span "Fees" at bounding box center [96, 169] width 96 height 10
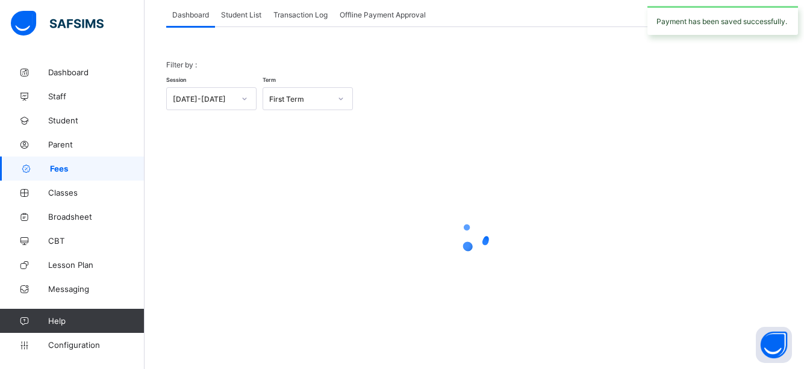
scroll to position [76, 0]
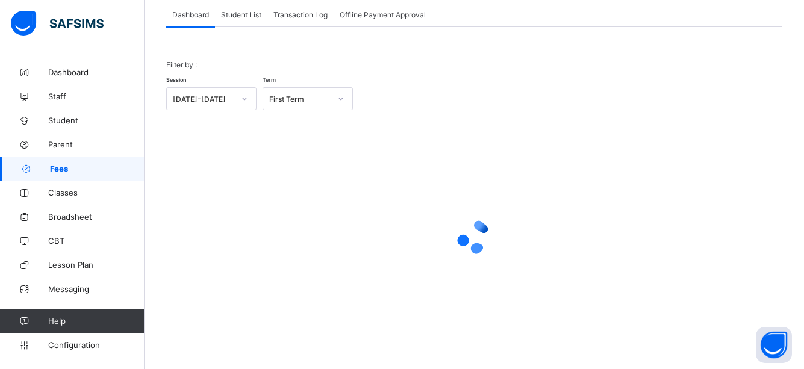
click at [237, 13] on span "Student List" at bounding box center [241, 14] width 40 height 9
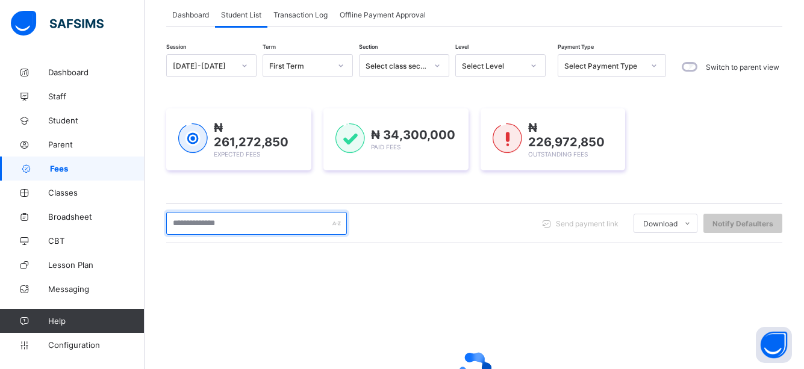
click at [246, 220] on input "text" at bounding box center [256, 223] width 181 height 23
type input "*****"
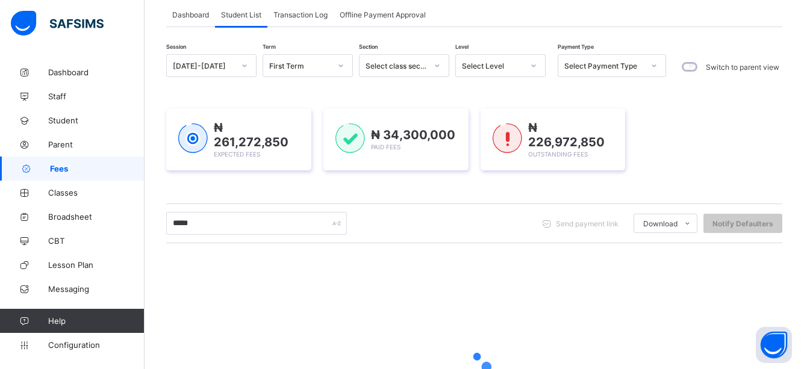
click at [454, 309] on div at bounding box center [474, 368] width 616 height 229
click at [434, 321] on div at bounding box center [474, 368] width 616 height 229
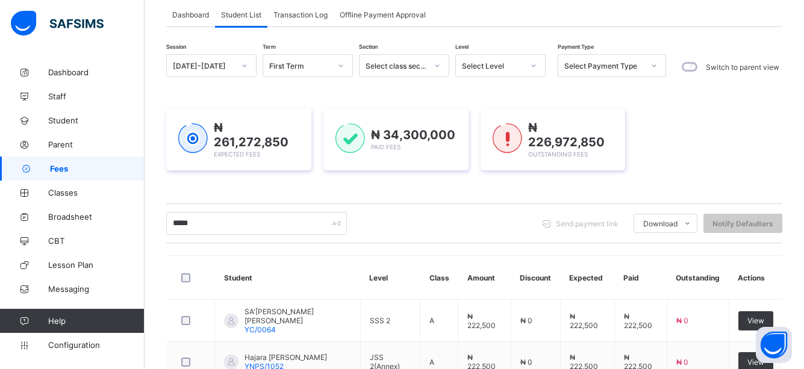
click at [365, 342] on td "JSS 2(Annex)" at bounding box center [390, 362] width 60 height 40
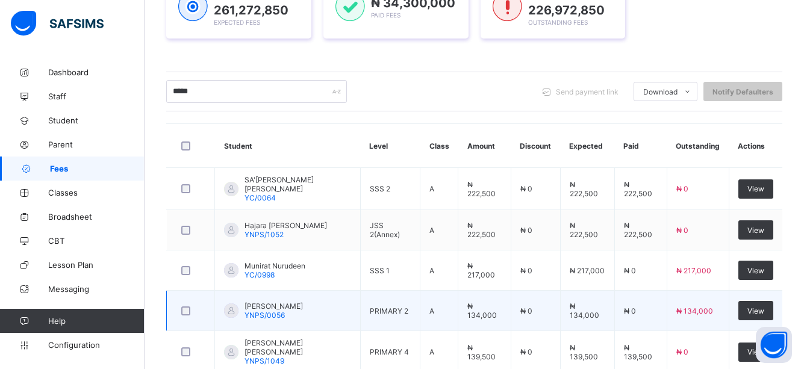
click at [330, 291] on td "MUNIFA IBRAHIM MAHMOOD YNPS/0056" at bounding box center [288, 311] width 146 height 40
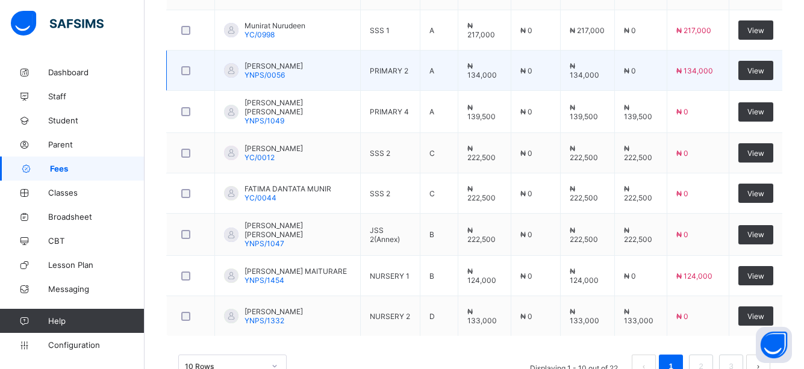
scroll to position [482, 0]
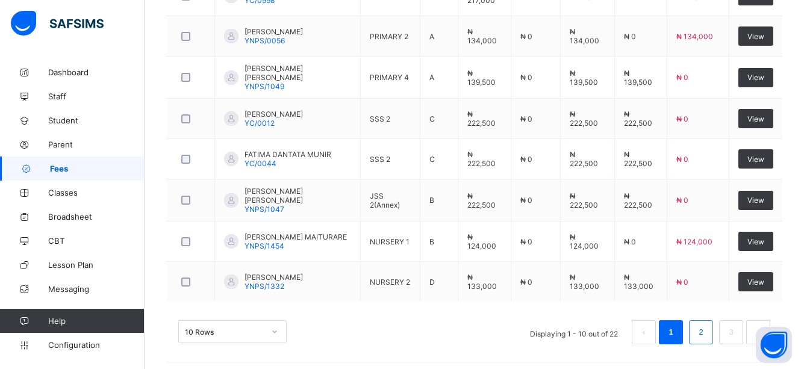
click at [706, 324] on link "2" at bounding box center [700, 332] width 11 height 16
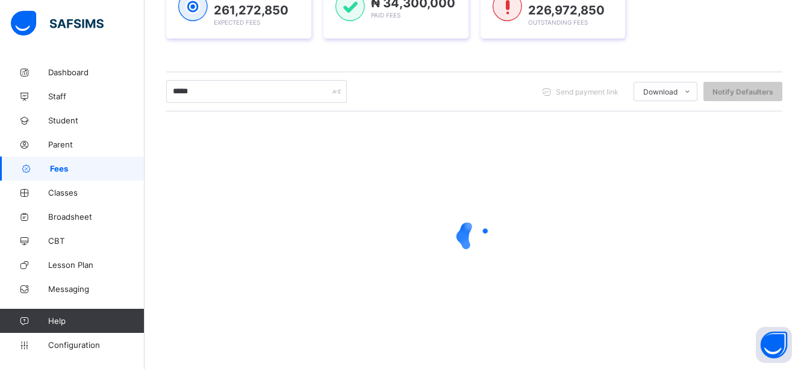
click at [710, 323] on div at bounding box center [474, 236] width 616 height 229
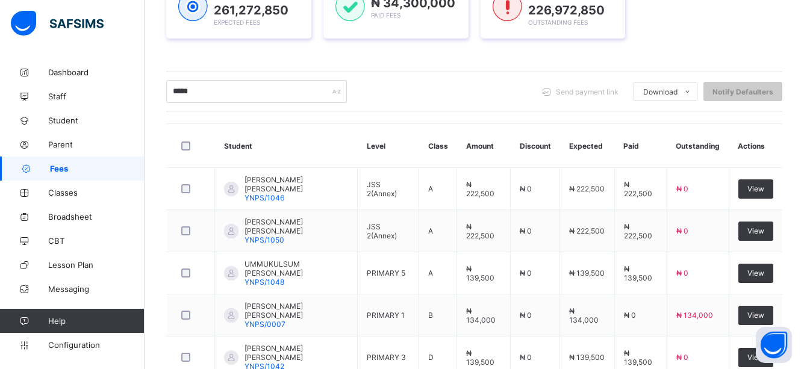
scroll to position [482, 0]
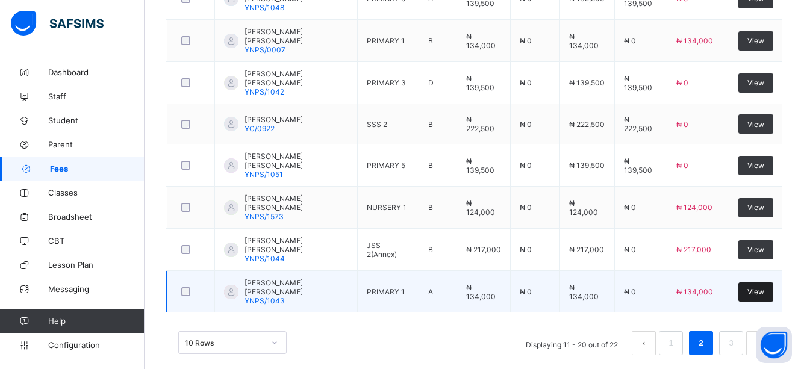
click at [764, 287] on span "View" at bounding box center [755, 291] width 17 height 9
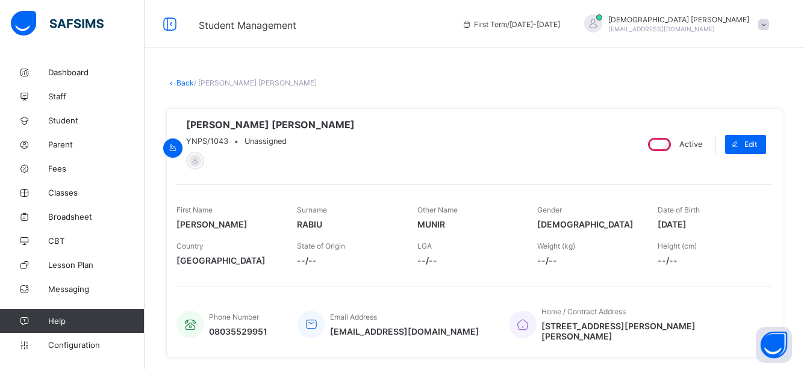
click at [583, 265] on span "--/--" at bounding box center [588, 260] width 102 height 10
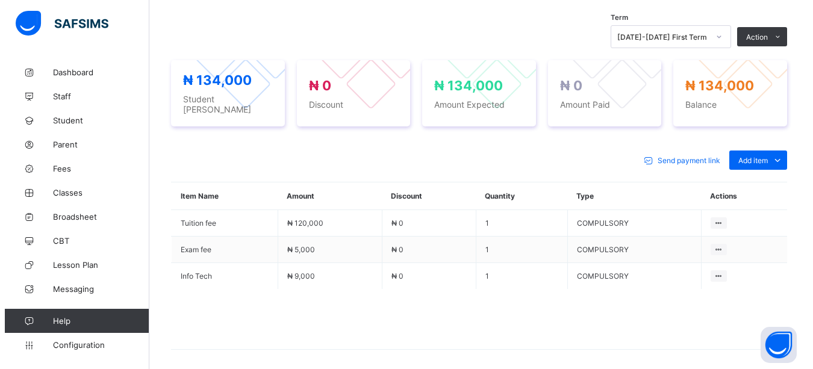
scroll to position [409, 0]
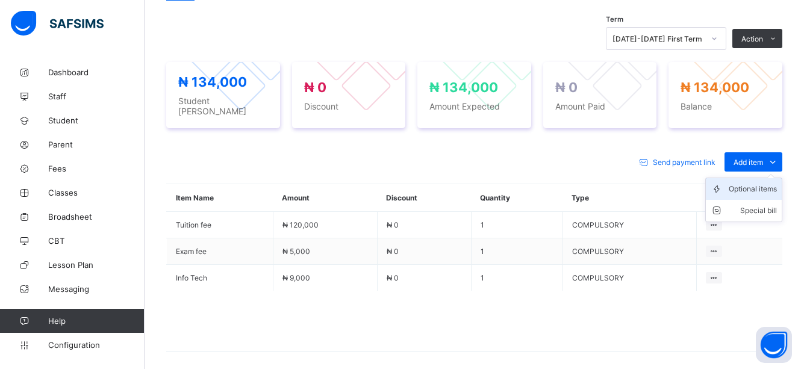
click at [771, 183] on div "Optional items" at bounding box center [752, 189] width 48 height 12
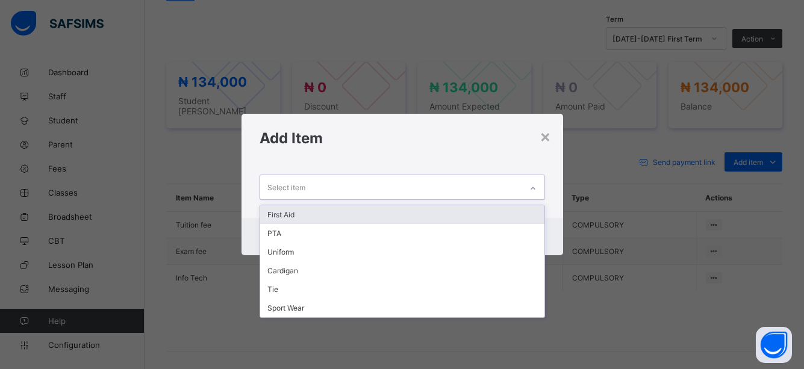
click at [533, 184] on icon at bounding box center [532, 188] width 7 height 12
click at [299, 209] on div "First Aid" at bounding box center [402, 214] width 284 height 19
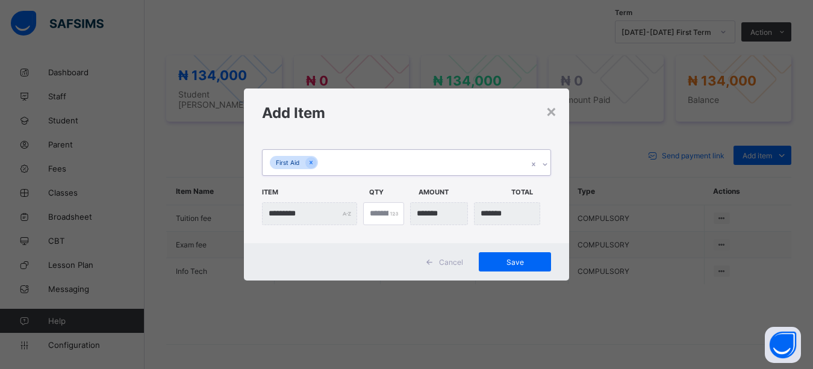
click at [542, 164] on icon at bounding box center [544, 164] width 7 height 12
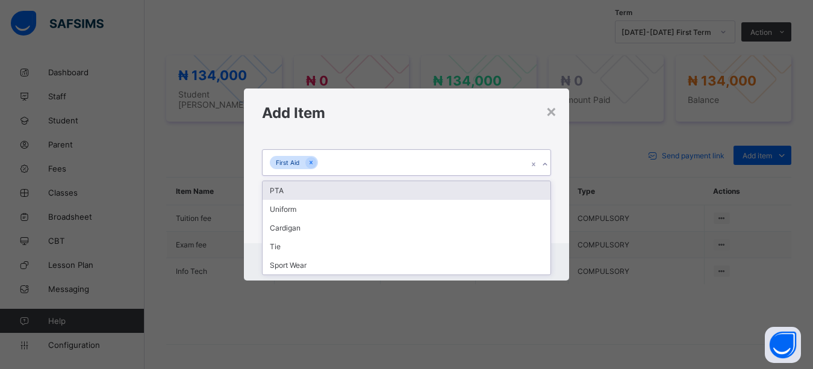
click at [285, 190] on div "PTA" at bounding box center [406, 190] width 288 height 19
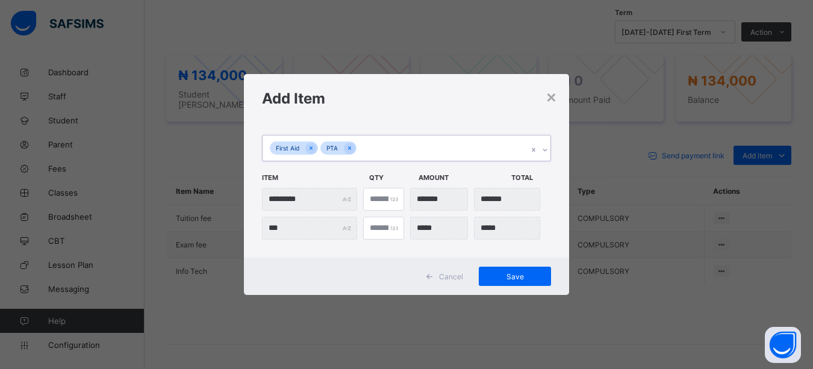
click at [542, 145] on div at bounding box center [544, 149] width 11 height 19
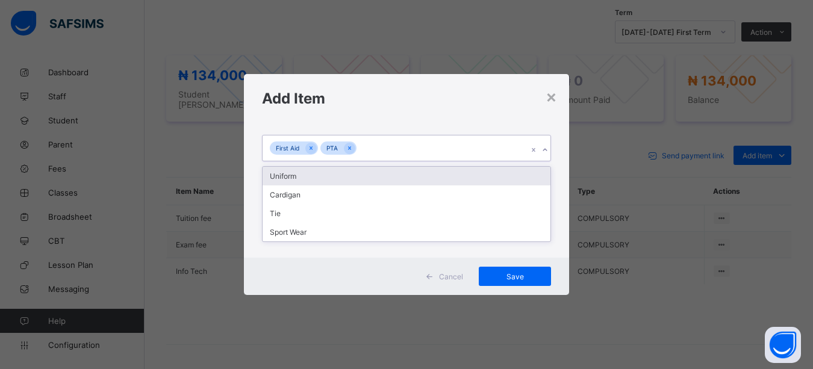
click at [286, 179] on div "Uniform" at bounding box center [406, 176] width 288 height 19
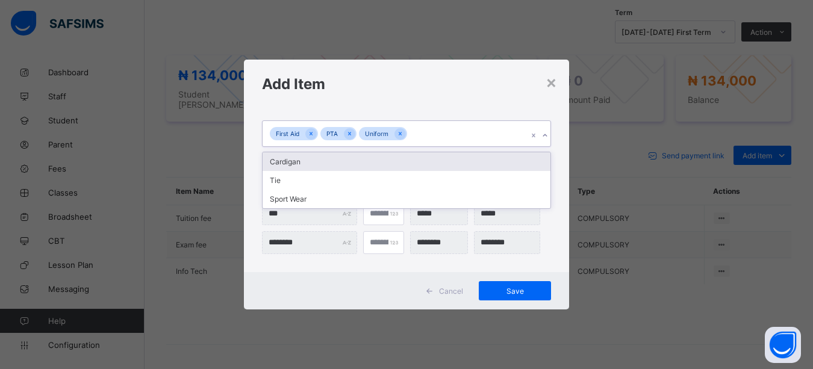
click at [544, 134] on icon at bounding box center [544, 135] width 7 height 12
click at [293, 163] on div "Cardigan" at bounding box center [406, 161] width 288 height 19
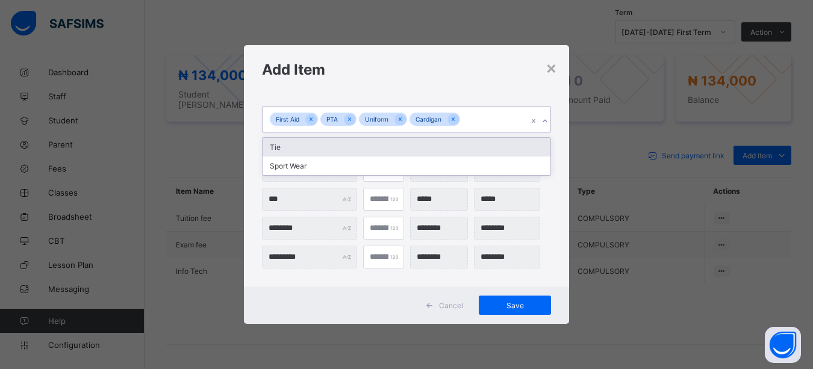
click at [545, 116] on div at bounding box center [544, 120] width 11 height 19
click at [295, 153] on div "Tie" at bounding box center [406, 147] width 288 height 19
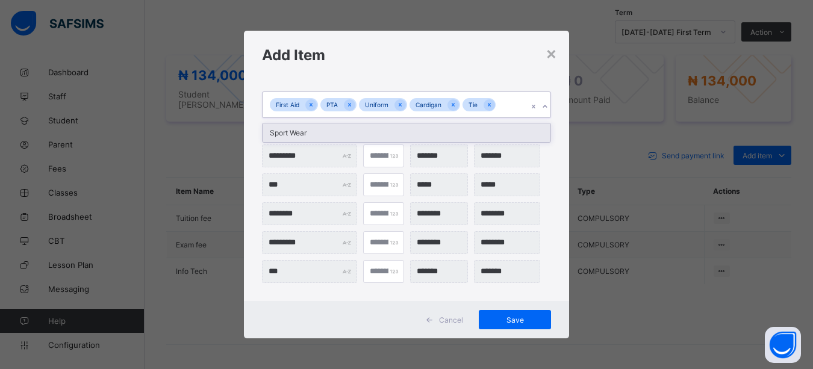
click at [545, 105] on icon at bounding box center [544, 107] width 7 height 12
click at [305, 135] on div "Sport Wear" at bounding box center [406, 132] width 288 height 19
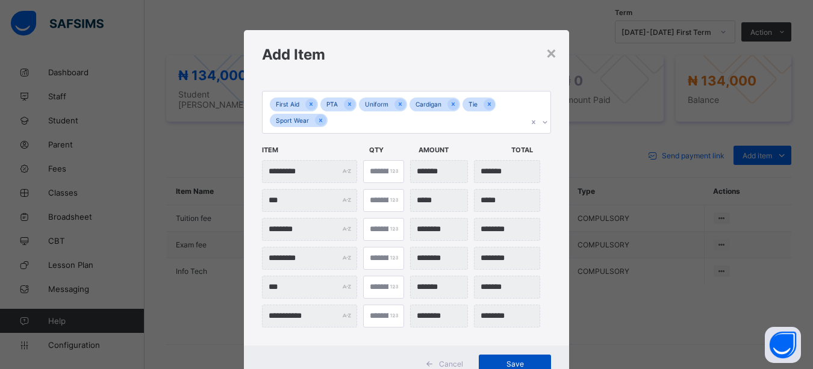
click at [516, 355] on div "Save" at bounding box center [515, 364] width 72 height 19
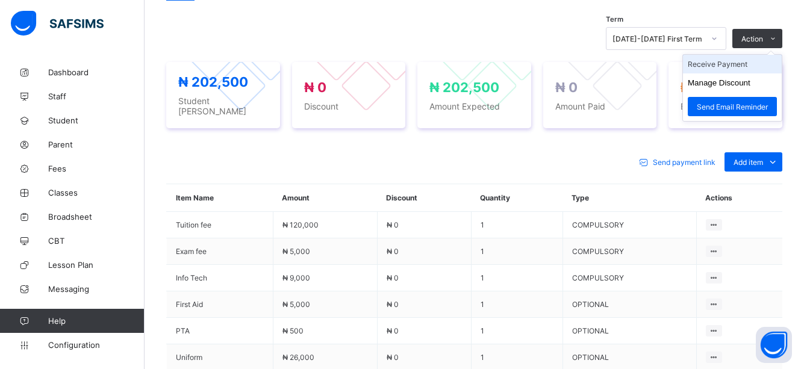
click at [748, 60] on li "Receive Payment" at bounding box center [732, 64] width 99 height 19
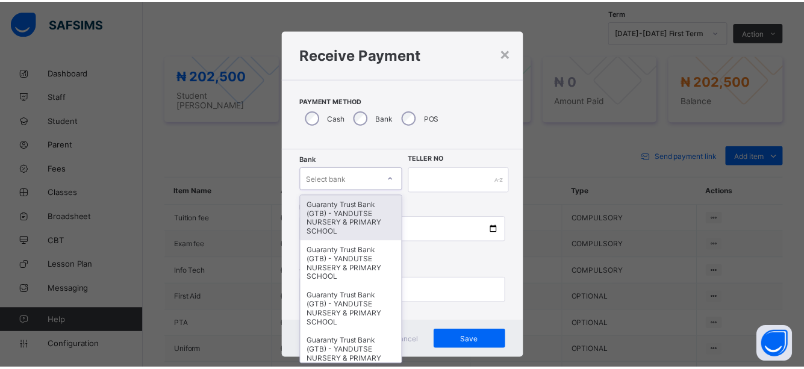
scroll to position [13, 0]
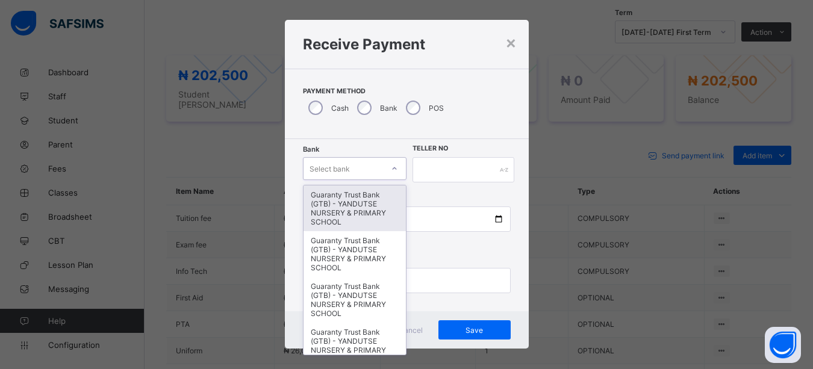
click at [386, 180] on div "Bank option Guaranty Trust Bank (GTB) - YANDUTSE NURSERY & PRIMARY SCHOOL focus…" at bounding box center [355, 169] width 104 height 25
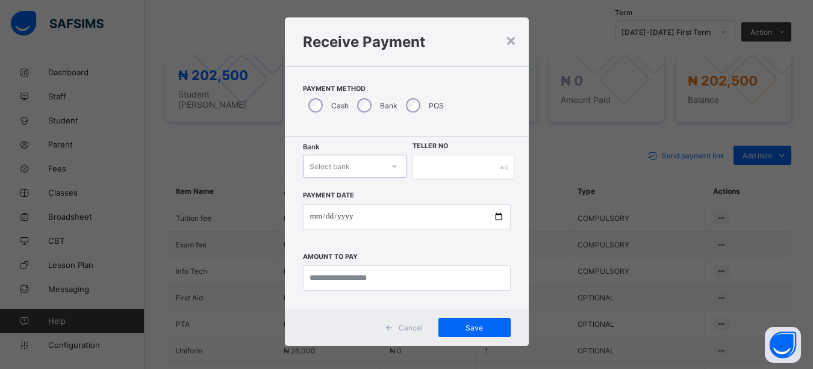
click at [348, 159] on div "Select bank" at bounding box center [343, 166] width 80 height 17
type input "*"
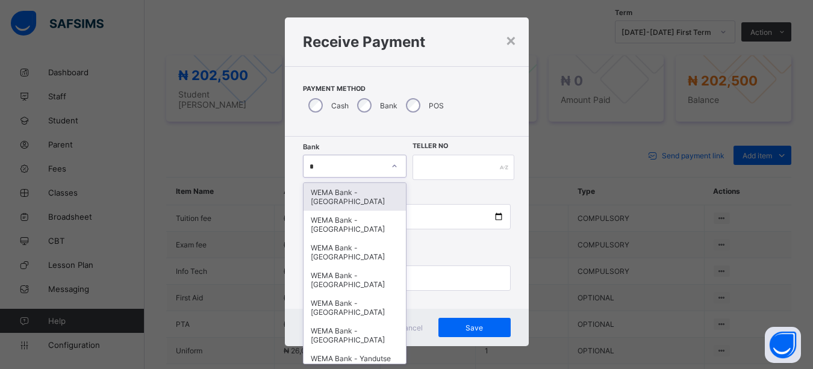
click at [348, 190] on div "WEMA Bank - YANDUTSE COLLEGE" at bounding box center [354, 197] width 103 height 28
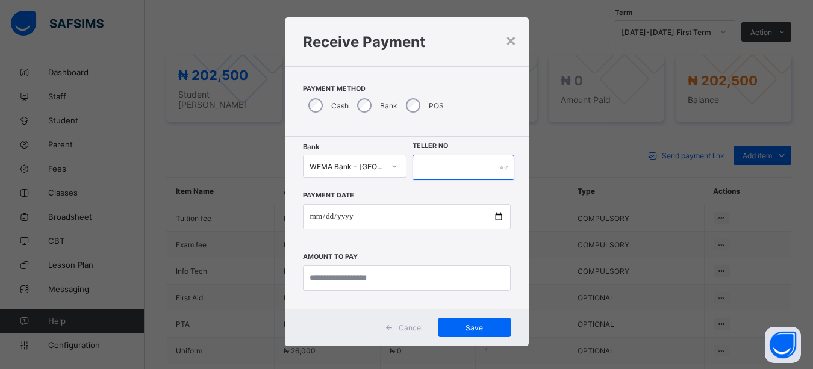
click at [482, 170] on input "text" at bounding box center [463, 167] width 102 height 25
type input "*******"
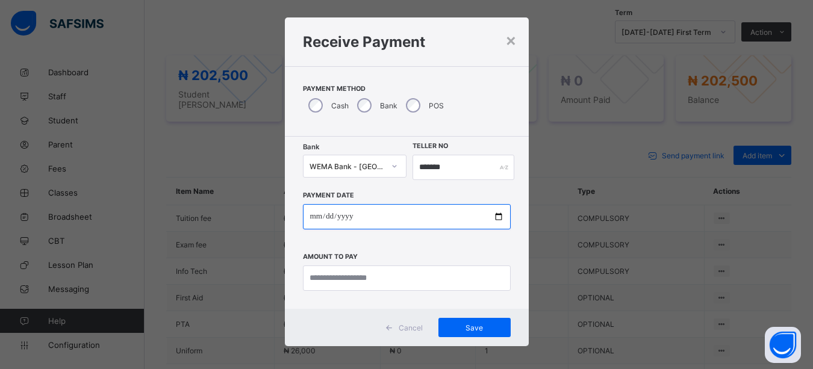
click at [500, 214] on input "date" at bounding box center [407, 216] width 208 height 25
type input "**********"
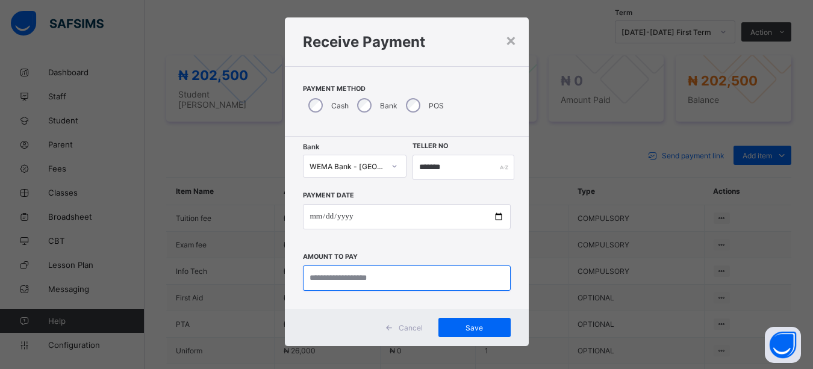
click at [369, 281] on input "currency" at bounding box center [407, 277] width 208 height 25
type input "*********"
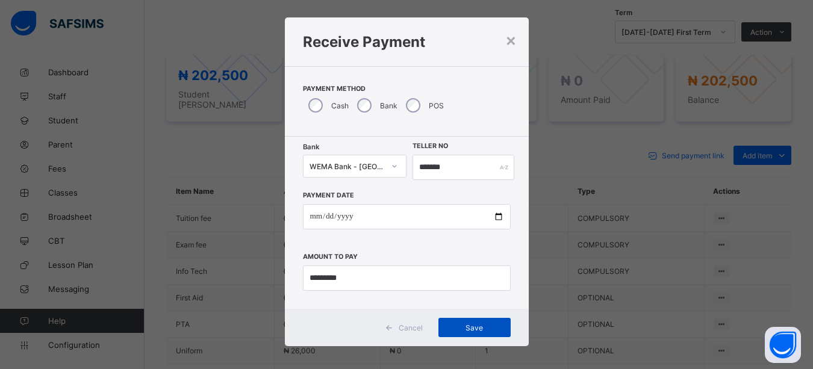
click at [471, 325] on span "Save" at bounding box center [474, 327] width 54 height 9
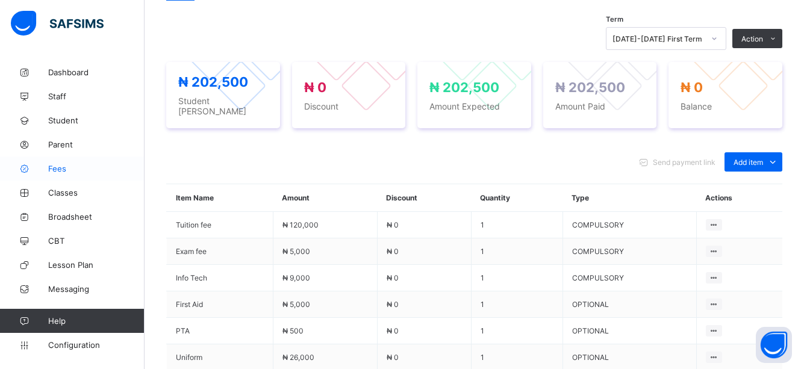
click at [60, 165] on span "Fees" at bounding box center [96, 169] width 96 height 10
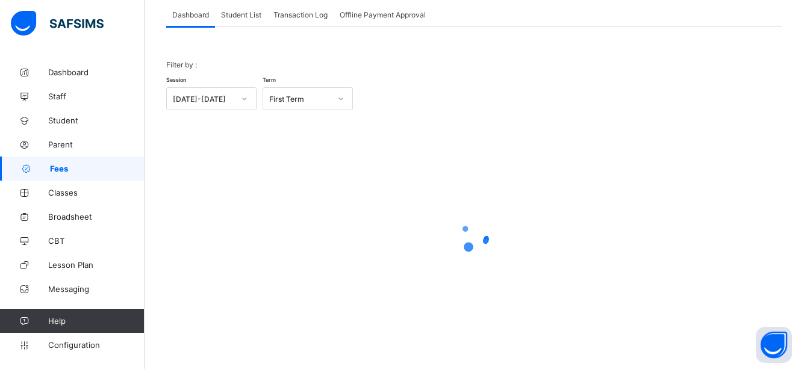
scroll to position [76, 0]
click at [245, 21] on div "Student List" at bounding box center [241, 14] width 52 height 24
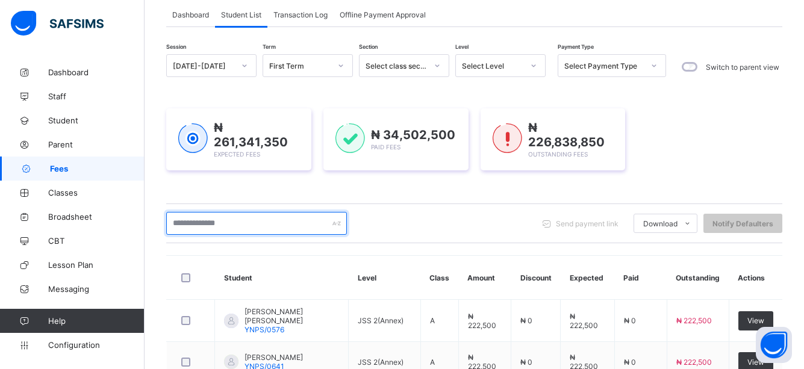
click at [309, 229] on input "text" at bounding box center [256, 223] width 181 height 23
type input "*****"
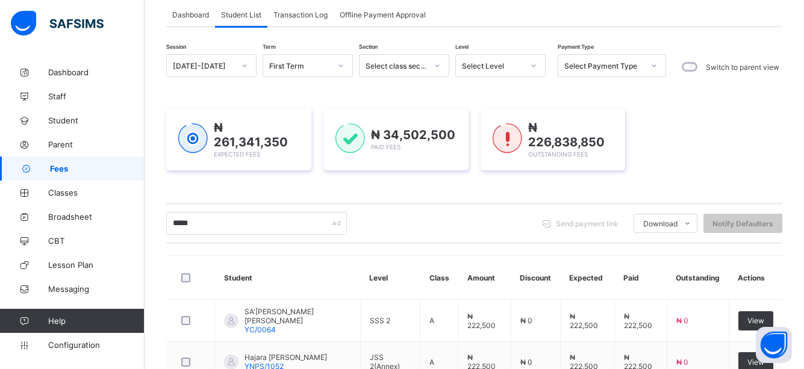
click at [456, 224] on div "***** Send payment link Download Students Payment Students Payment Status Stude…" at bounding box center [474, 223] width 616 height 23
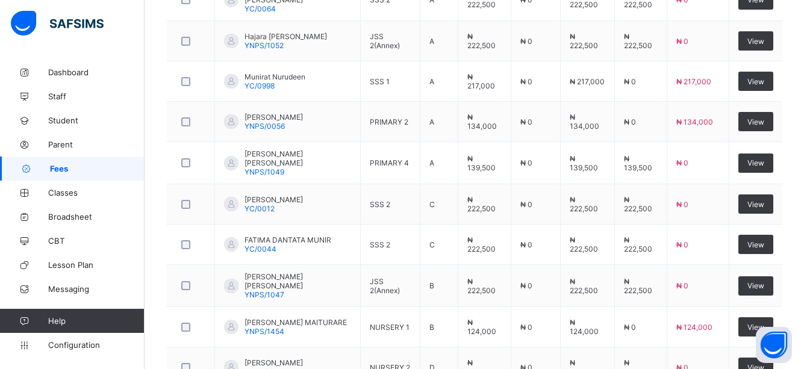
scroll to position [482, 0]
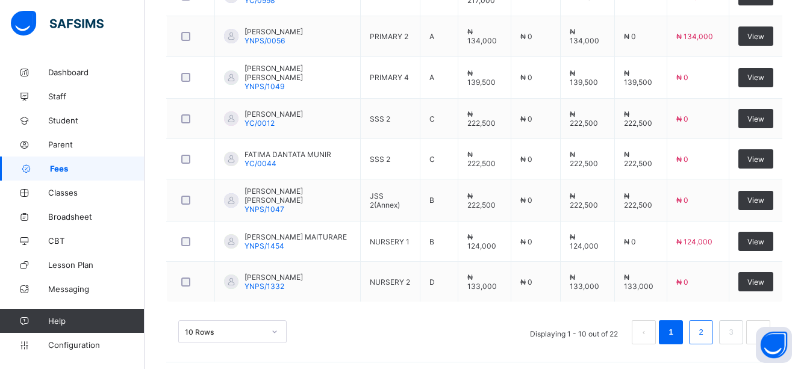
click at [704, 324] on link "2" at bounding box center [700, 332] width 11 height 16
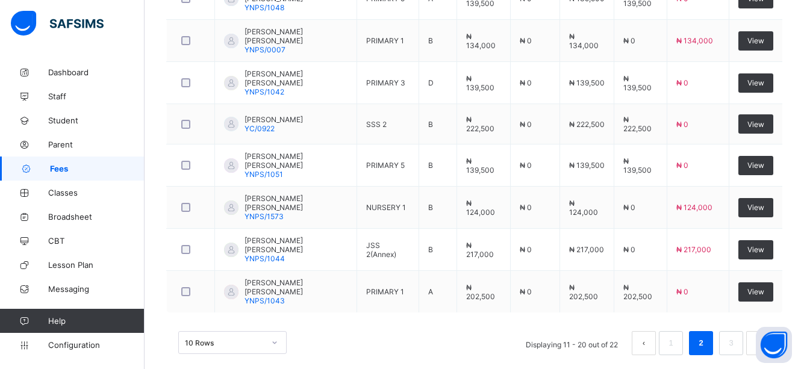
click at [473, 331] on div "10 Rows Displaying 11 - 20 out of 22 1 2 3" at bounding box center [474, 343] width 592 height 24
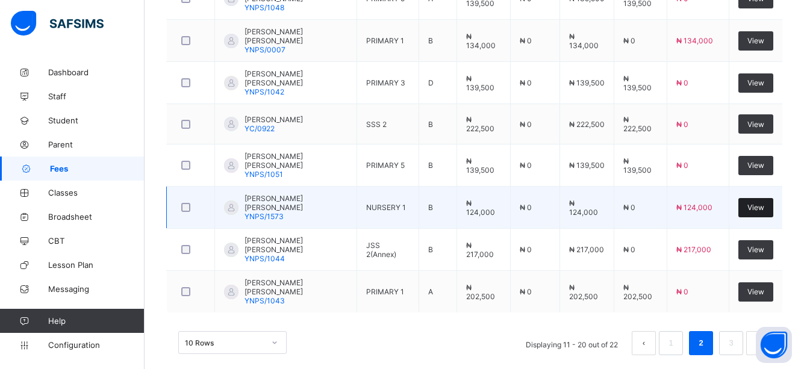
click at [764, 198] on div "View" at bounding box center [755, 207] width 35 height 19
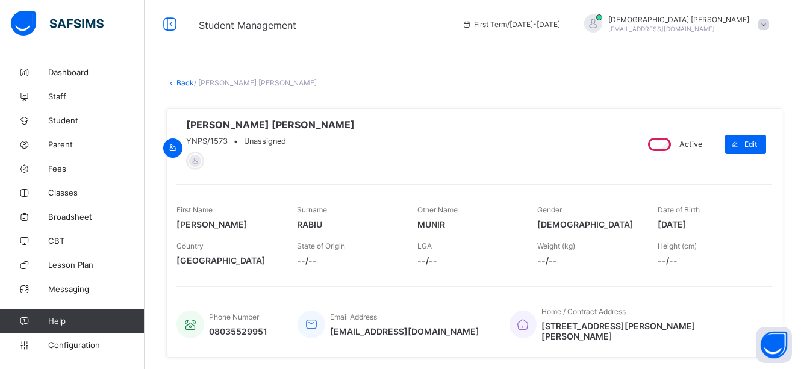
click at [480, 169] on div "RUKKAYA MUNIR RABIU YNPS/1573 • Unassigned" at bounding box center [401, 144] width 450 height 51
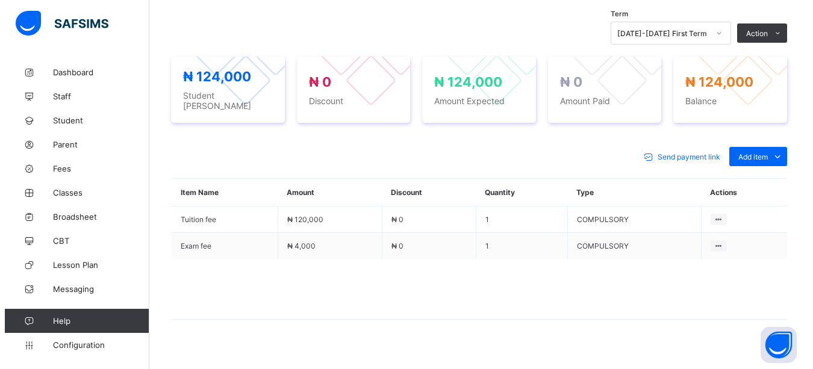
scroll to position [423, 0]
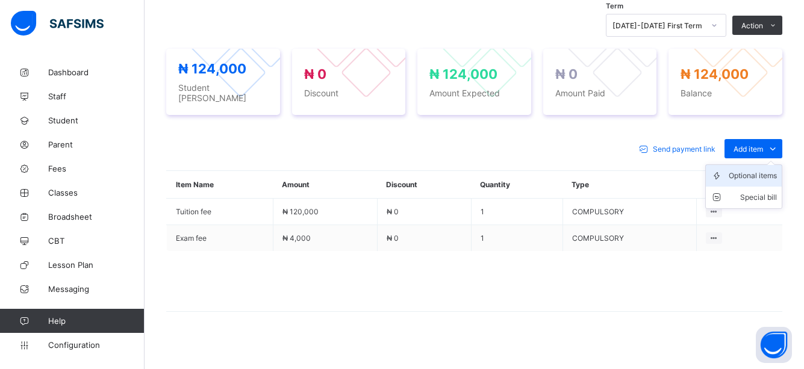
click at [768, 170] on div "Optional items" at bounding box center [752, 176] width 48 height 12
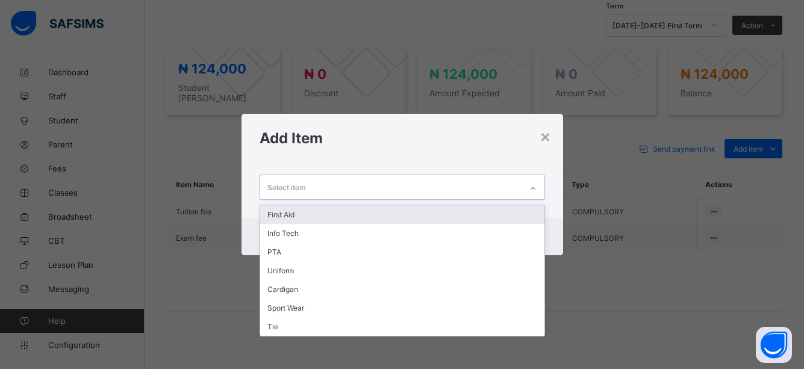
click at [536, 188] on icon at bounding box center [532, 188] width 7 height 12
click at [296, 213] on div "First Aid" at bounding box center [402, 214] width 284 height 19
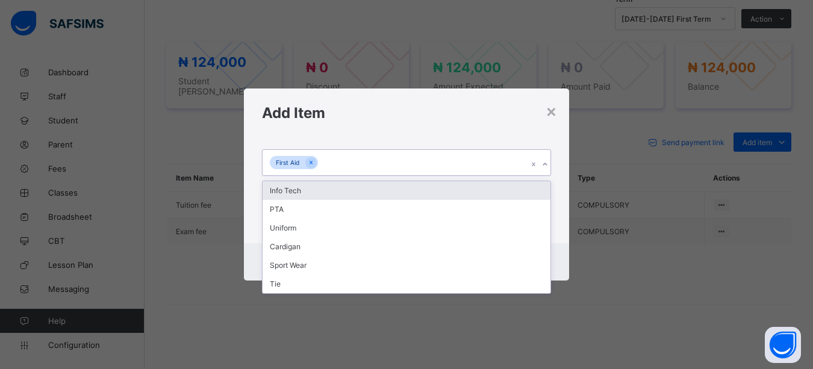
click at [545, 164] on icon at bounding box center [544, 164] width 7 height 12
click at [302, 189] on div "Info Tech" at bounding box center [406, 190] width 288 height 19
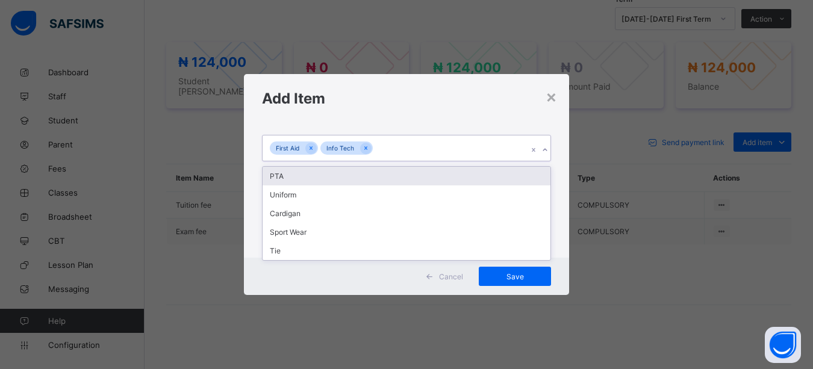
click at [545, 147] on icon at bounding box center [544, 150] width 7 height 12
click at [284, 178] on div "PTA" at bounding box center [406, 176] width 288 height 19
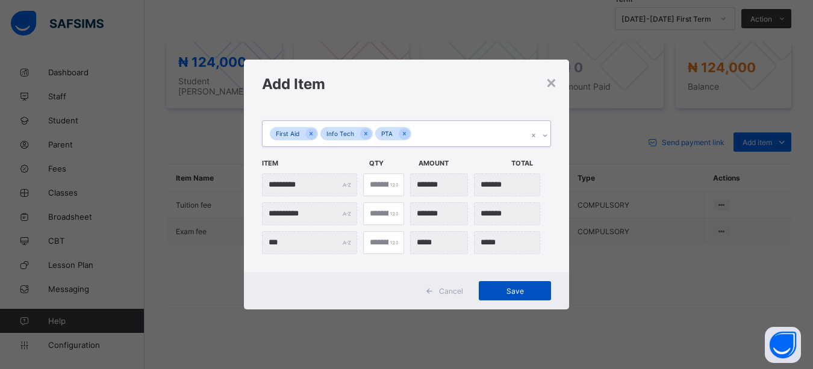
click at [519, 288] on span "Save" at bounding box center [515, 291] width 54 height 9
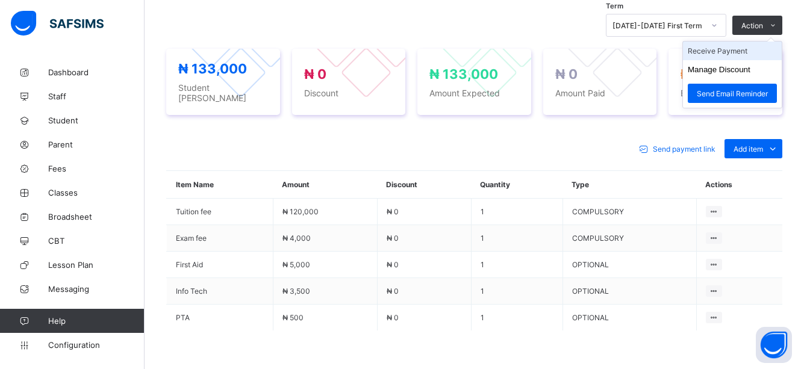
click at [745, 50] on li "Receive Payment" at bounding box center [732, 51] width 99 height 19
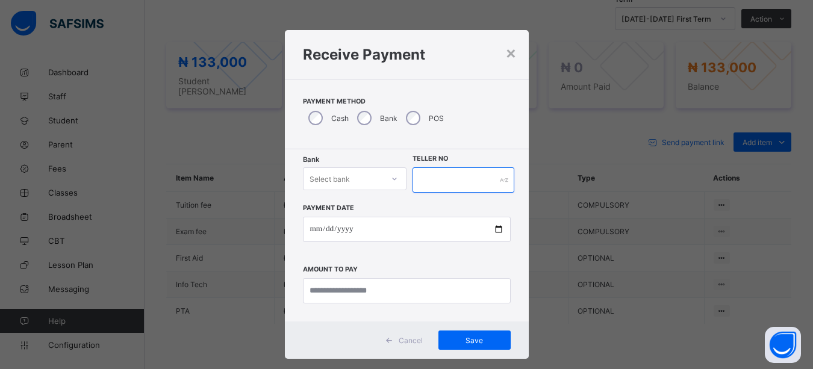
click at [447, 185] on input "text" at bounding box center [463, 179] width 102 height 25
type input "******"
click at [385, 175] on div at bounding box center [394, 178] width 20 height 19
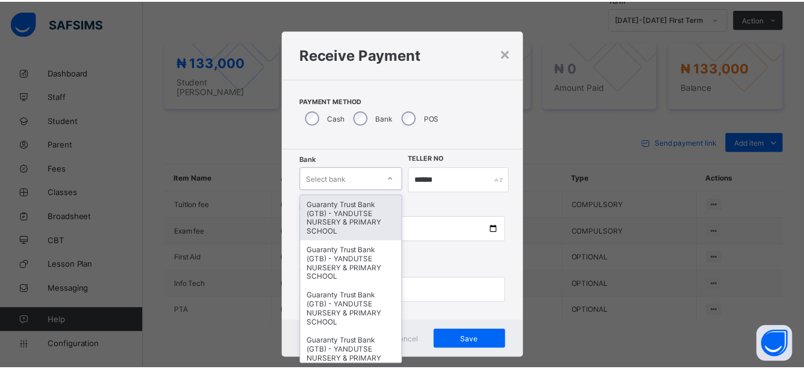
scroll to position [13, 0]
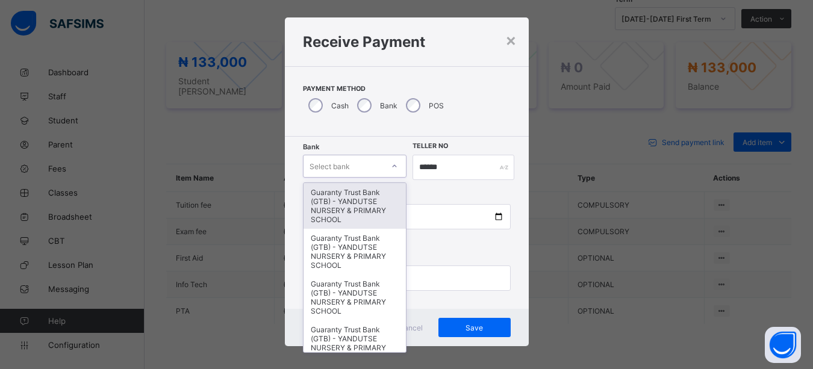
type input "*"
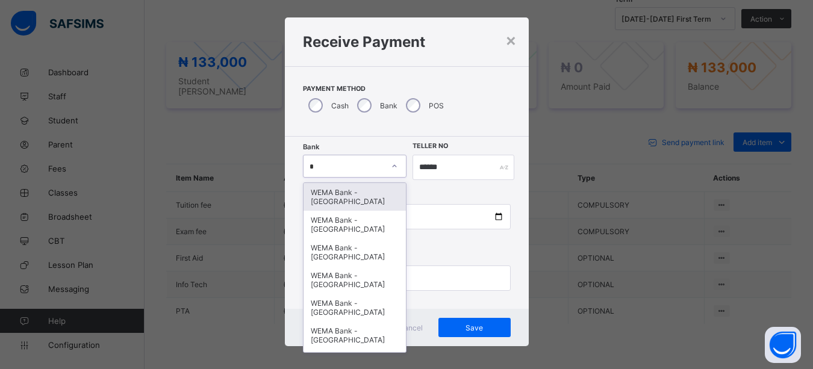
click at [361, 199] on div "WEMA Bank - YANDUTSE COLLEGE" at bounding box center [354, 197] width 103 height 28
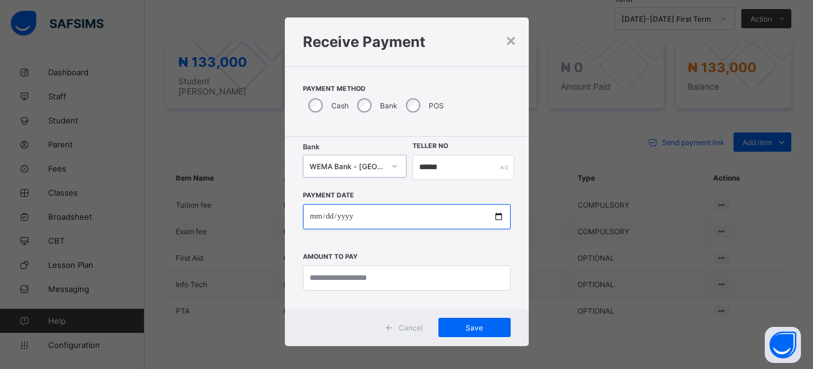
click at [489, 215] on input "date" at bounding box center [407, 216] width 208 height 25
click at [495, 216] on input "date" at bounding box center [407, 216] width 208 height 25
type input "**********"
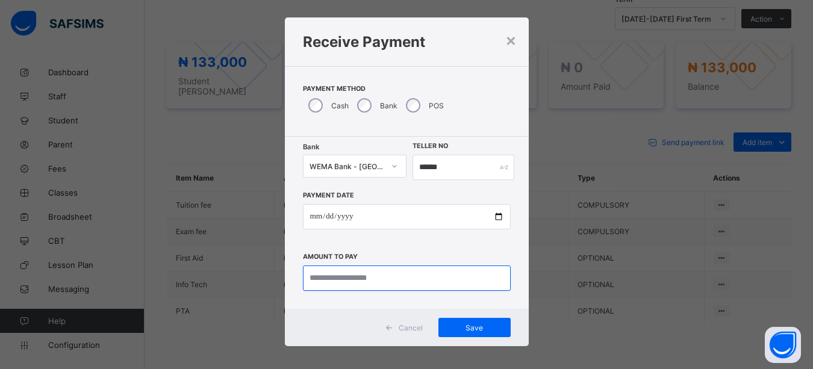
click at [385, 276] on input "currency" at bounding box center [407, 277] width 208 height 25
type input "*********"
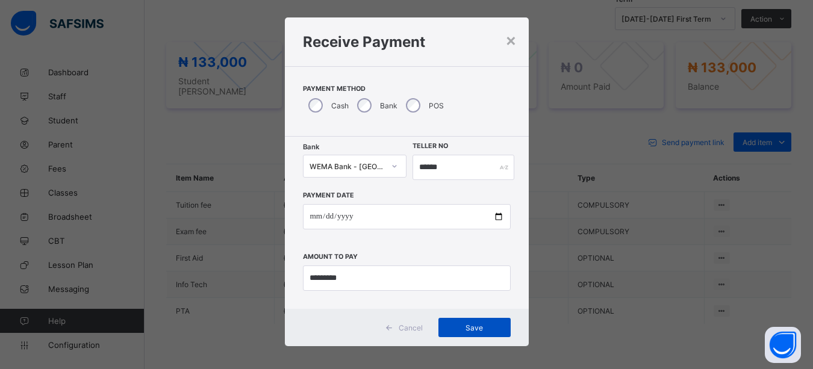
click at [468, 326] on span "Save" at bounding box center [474, 327] width 54 height 9
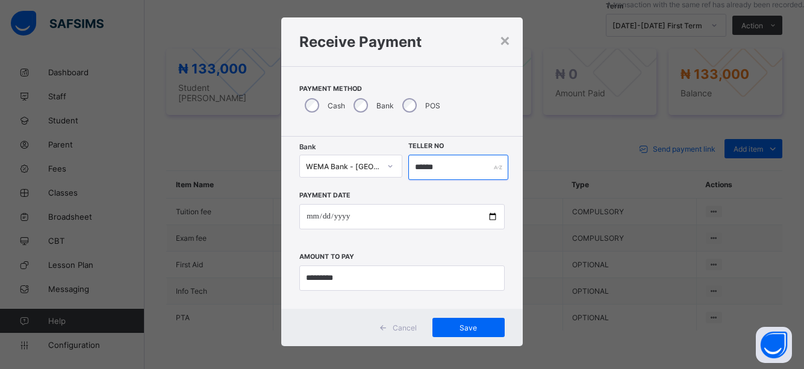
click at [453, 173] on input "******" at bounding box center [458, 167] width 101 height 25
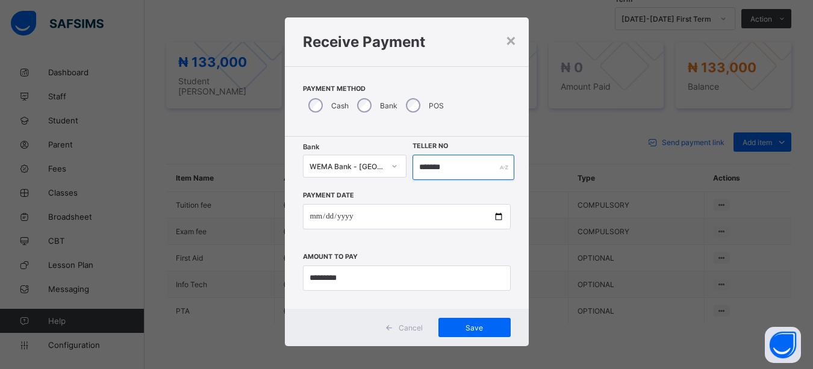
click at [438, 169] on input "*******" at bounding box center [463, 167] width 102 height 25
type input "******"
click at [469, 324] on span "Save" at bounding box center [474, 327] width 54 height 9
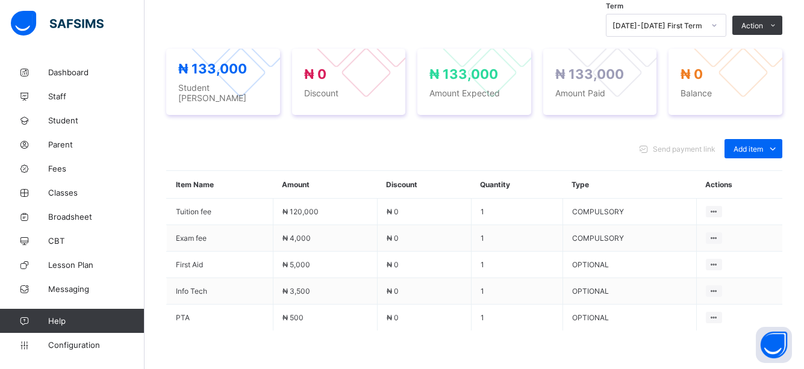
click at [343, 141] on div "Send payment link Add item Optional items Special bill" at bounding box center [474, 148] width 616 height 19
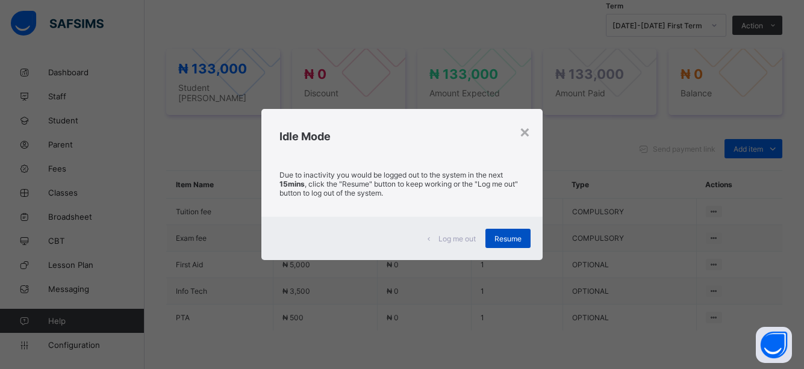
click at [511, 238] on span "Resume" at bounding box center [507, 238] width 27 height 9
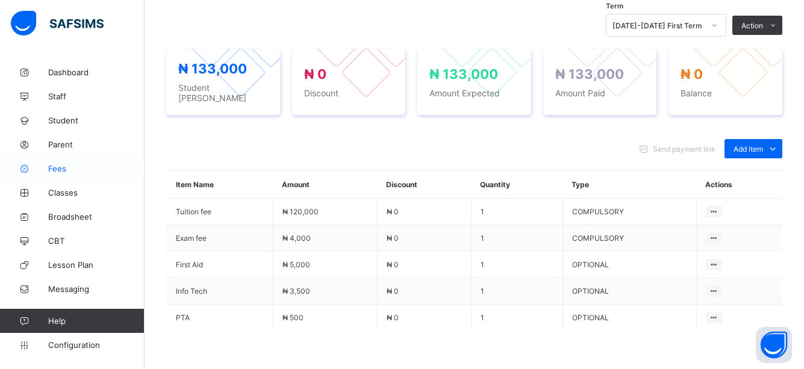
click at [59, 172] on span "Fees" at bounding box center [96, 169] width 96 height 10
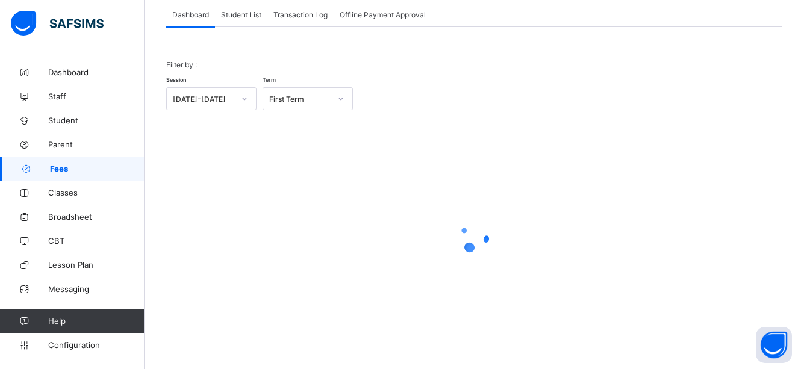
scroll to position [76, 0]
click at [252, 10] on span "Student List" at bounding box center [241, 14] width 40 height 9
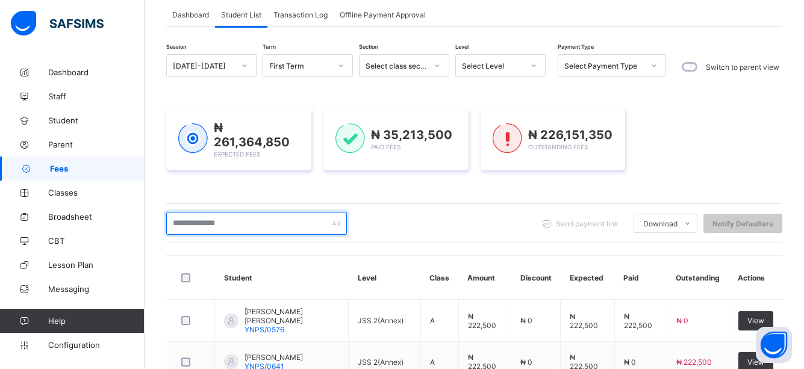
click at [253, 223] on input "text" at bounding box center [256, 223] width 181 height 23
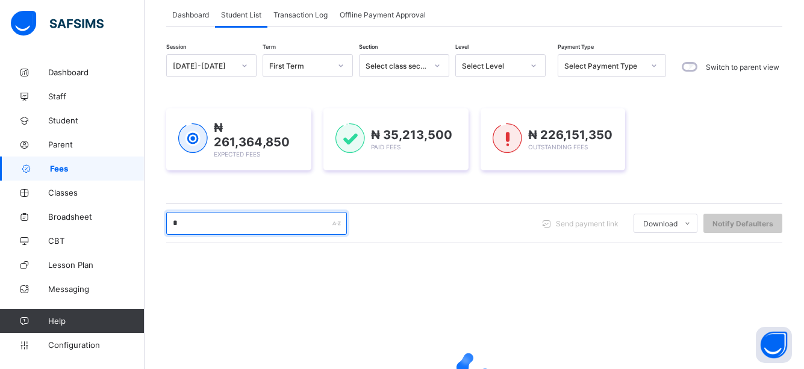
type input "*****"
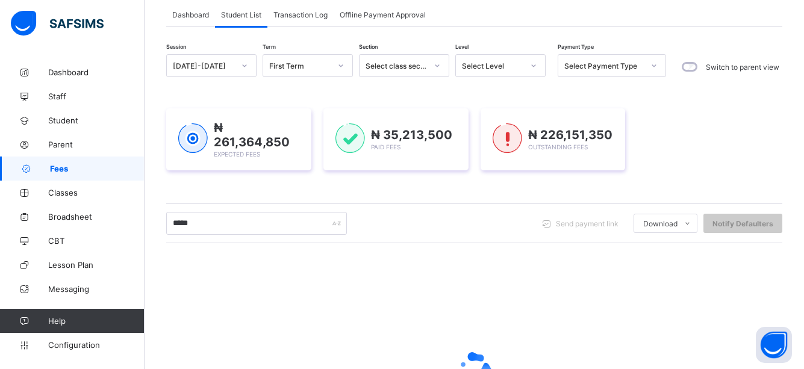
click at [325, 319] on div at bounding box center [474, 368] width 616 height 229
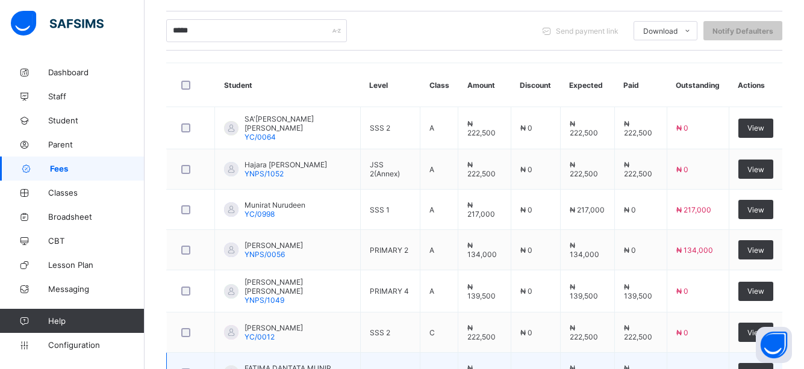
scroll to position [482, 0]
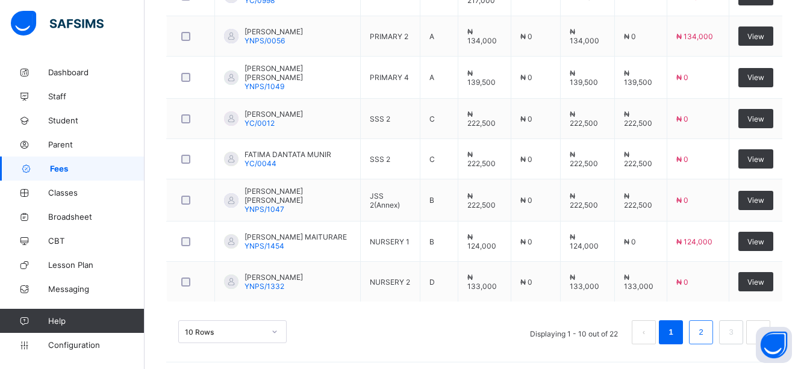
click at [704, 326] on link "2" at bounding box center [700, 332] width 11 height 16
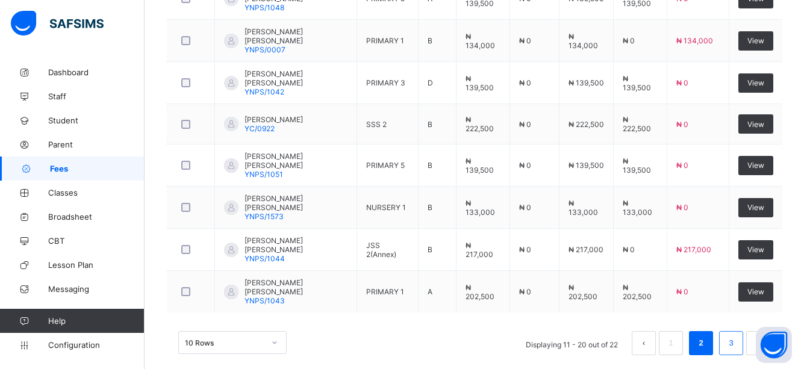
click at [736, 335] on link "3" at bounding box center [730, 343] width 11 height 16
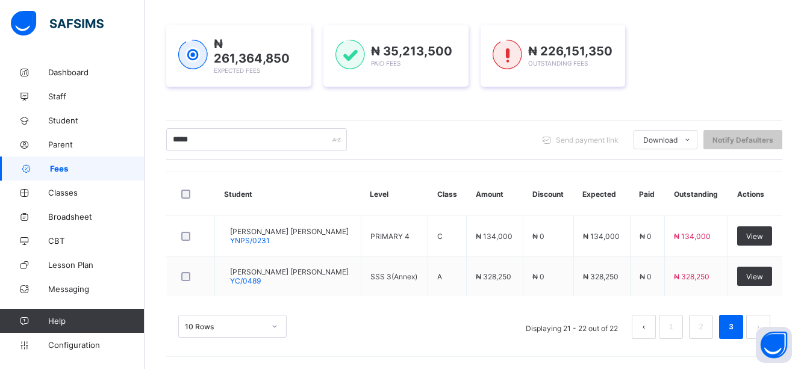
scroll to position [160, 0]
click at [408, 317] on div "10 Rows Displaying 21 - 22 out of 22 1 2 3" at bounding box center [474, 327] width 592 height 24
click at [706, 321] on link "2" at bounding box center [700, 327] width 11 height 16
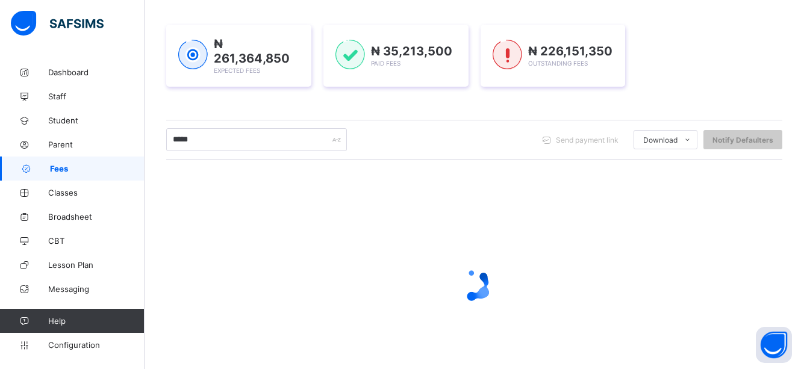
click at [453, 296] on div at bounding box center [474, 285] width 616 height 48
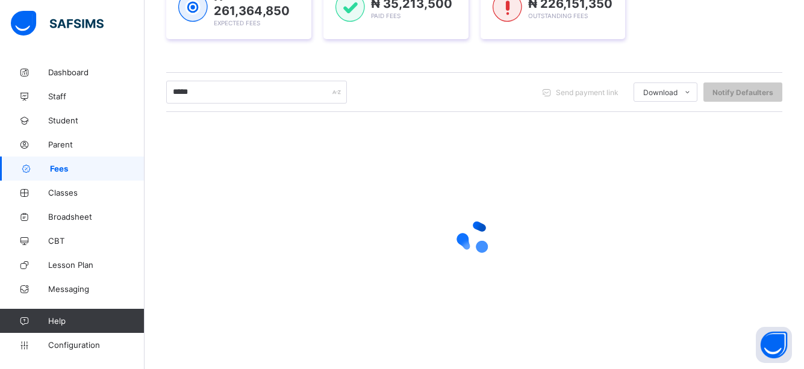
scroll to position [208, 0]
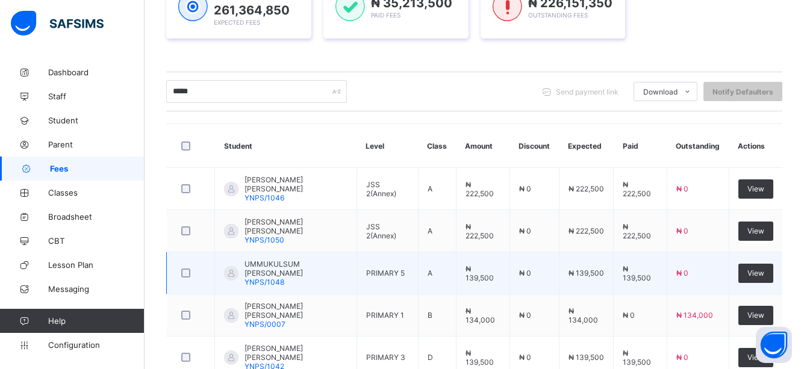
click at [451, 255] on td "A" at bounding box center [437, 273] width 38 height 42
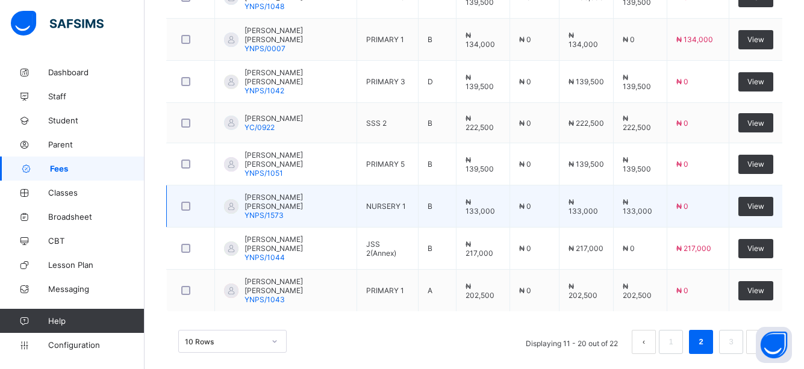
scroll to position [484, 0]
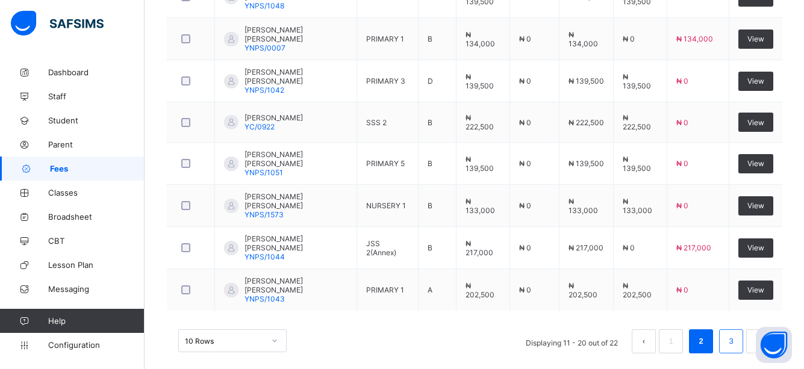
click at [736, 333] on link "3" at bounding box center [730, 341] width 11 height 16
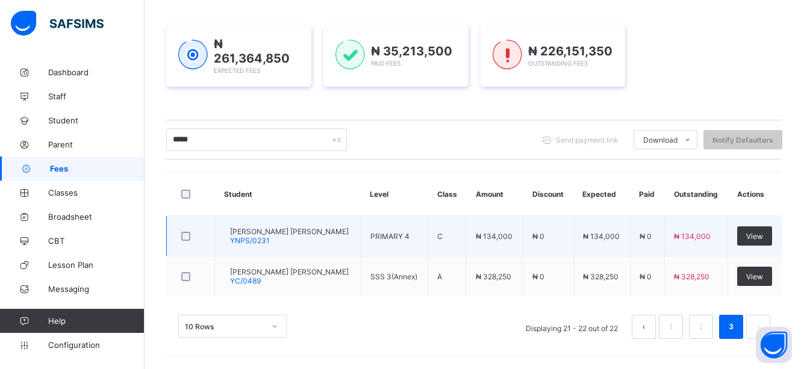
scroll to position [160, 0]
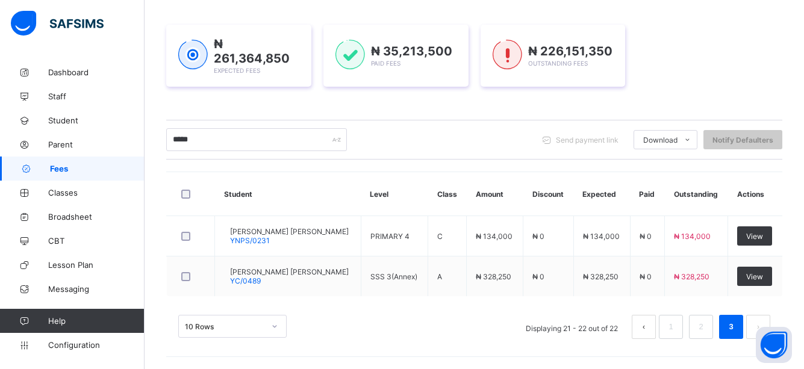
click at [651, 329] on button "prev page" at bounding box center [643, 327] width 24 height 24
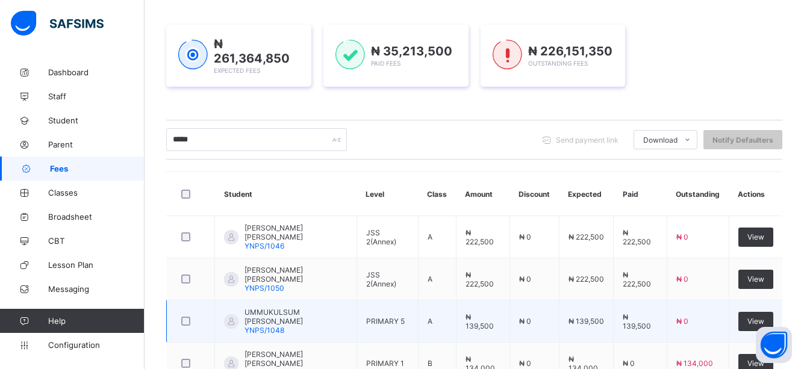
click at [447, 322] on td "A" at bounding box center [437, 321] width 38 height 42
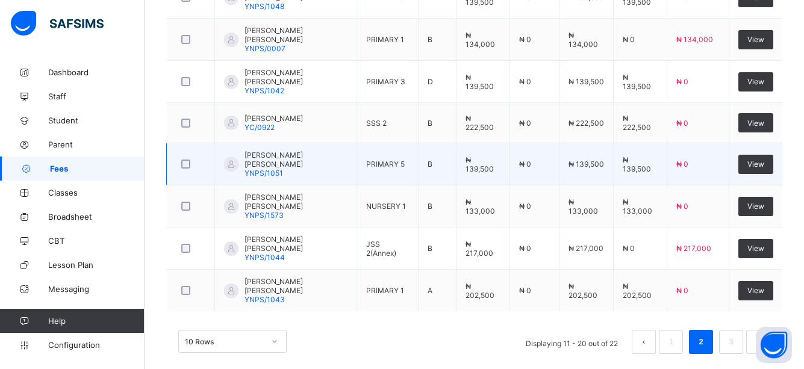
scroll to position [484, 0]
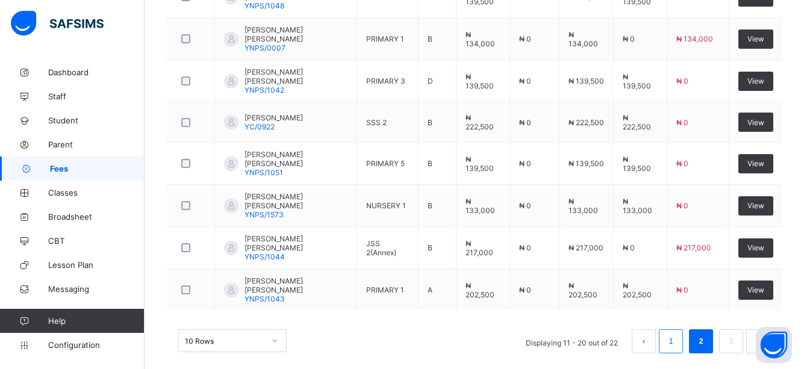
click at [676, 333] on link "1" at bounding box center [670, 341] width 11 height 16
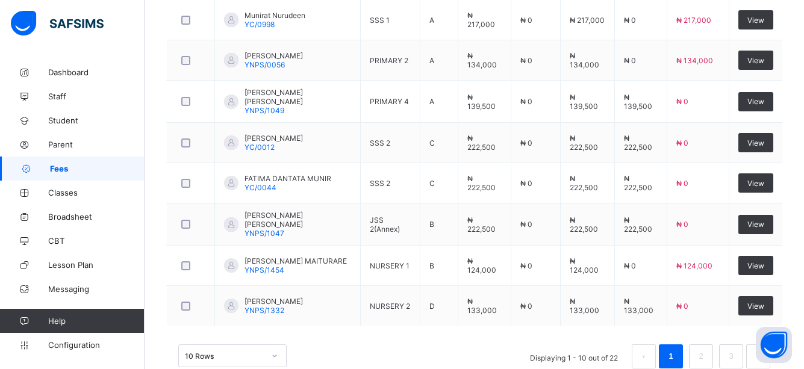
scroll to position [482, 0]
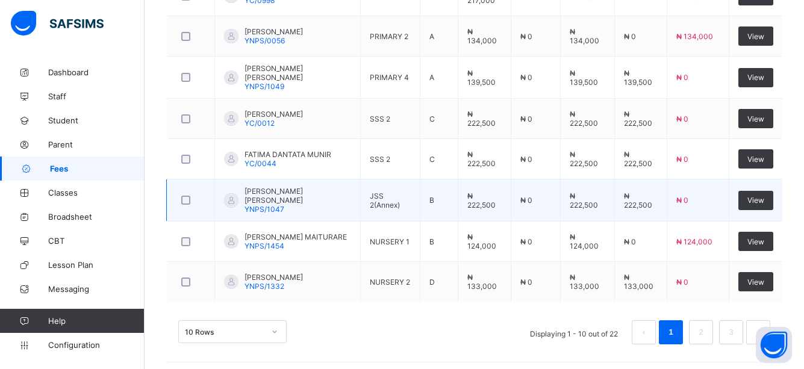
click at [724, 199] on td "₦ 0" at bounding box center [697, 200] width 62 height 42
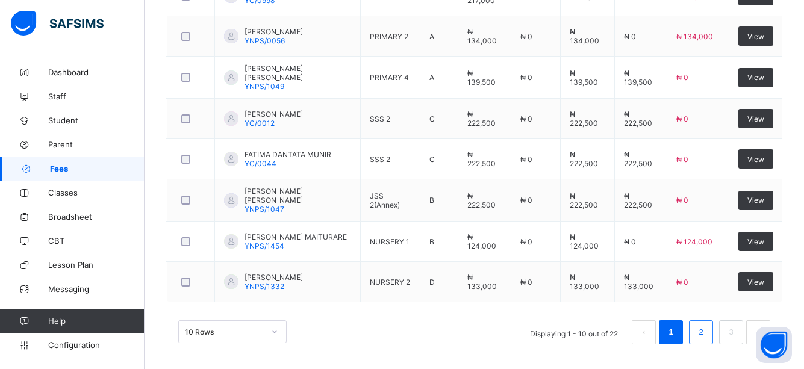
click at [708, 320] on li "2" at bounding box center [701, 332] width 24 height 24
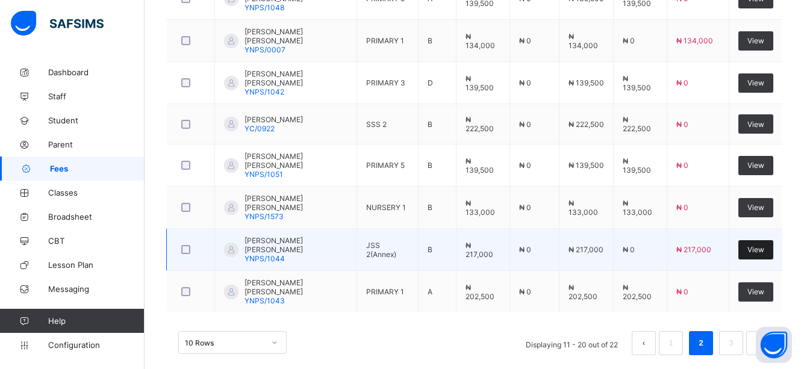
click at [764, 245] on span "View" at bounding box center [755, 249] width 17 height 9
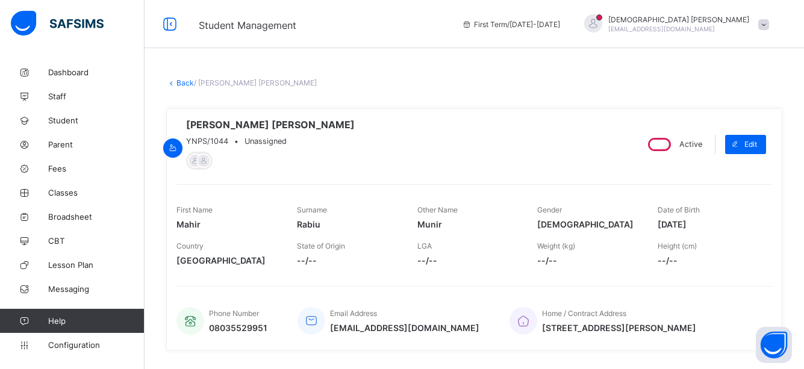
click at [658, 291] on div "Phone Number 08035529951 Email Address mahir_rabiu_01416@public.com Home / Cont…" at bounding box center [473, 313] width 595 height 55
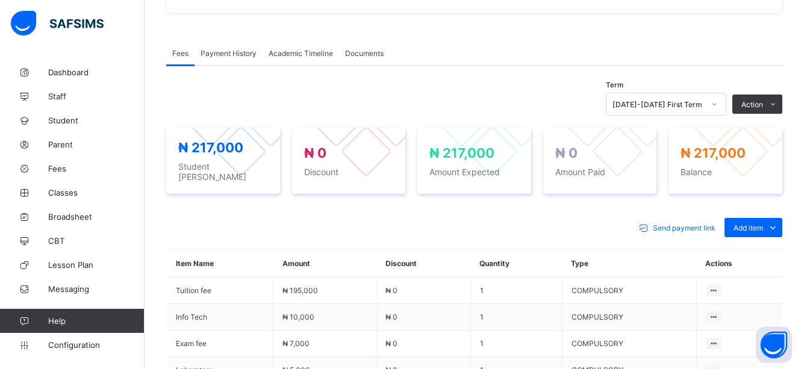
scroll to position [361, 0]
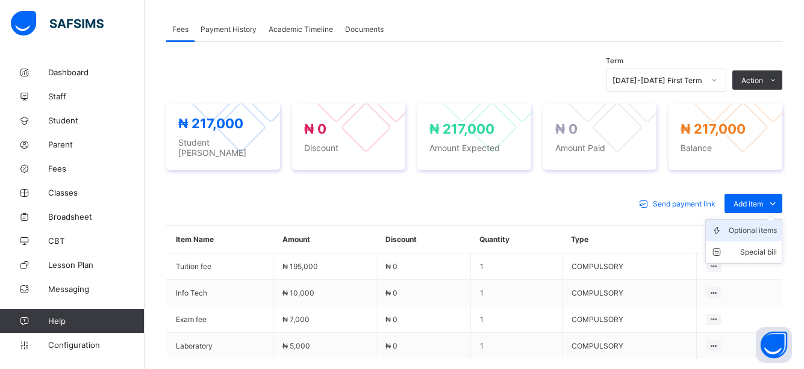
click at [772, 226] on div "Optional items" at bounding box center [752, 231] width 48 height 12
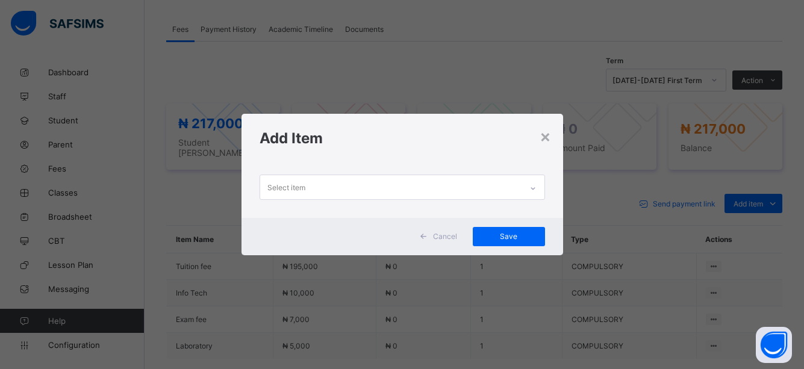
click at [534, 188] on icon at bounding box center [532, 188] width 7 height 12
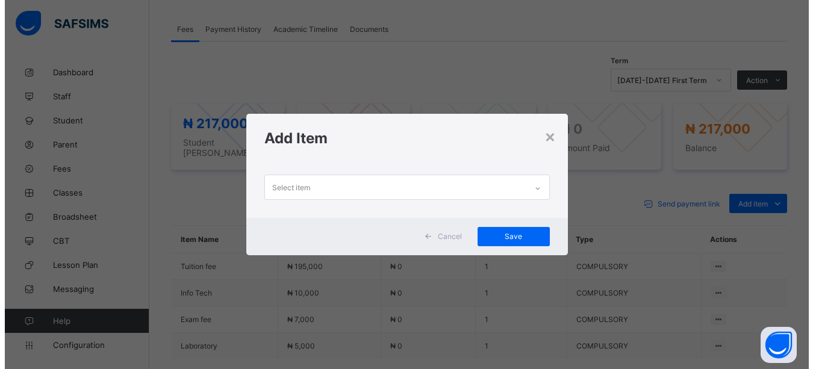
scroll to position [0, 0]
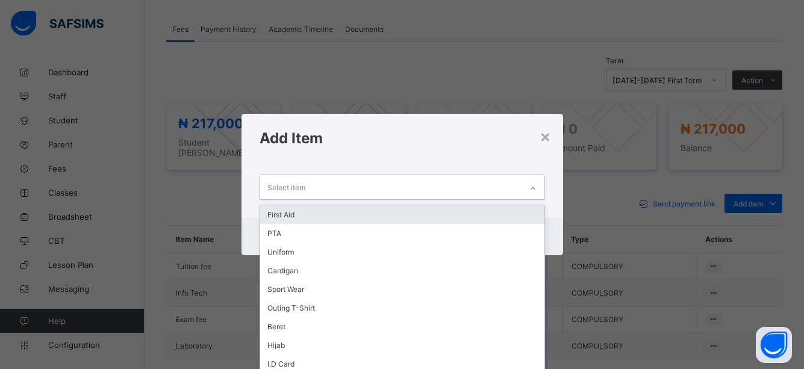
click at [323, 216] on div "First Aid" at bounding box center [402, 214] width 284 height 19
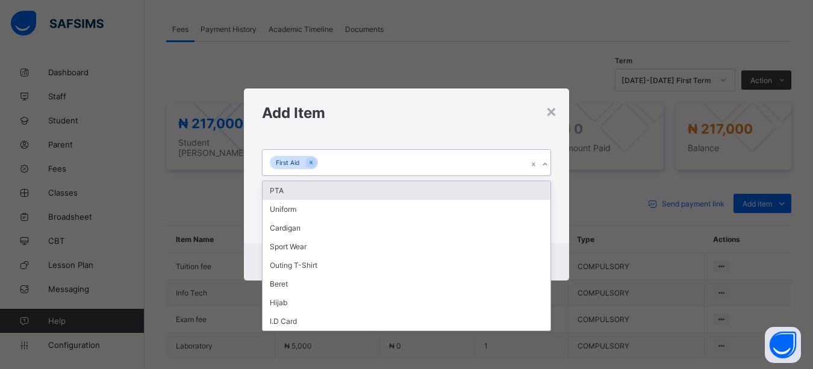
click at [544, 164] on icon at bounding box center [544, 164] width 7 height 12
click at [287, 189] on div "PTA" at bounding box center [406, 190] width 288 height 19
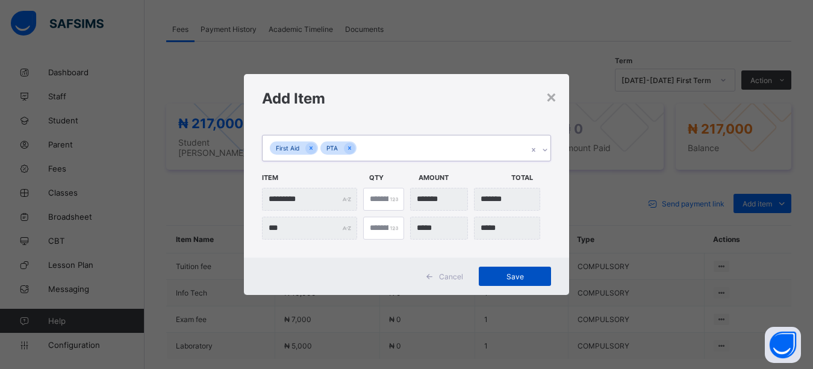
click at [513, 274] on span "Save" at bounding box center [515, 276] width 54 height 9
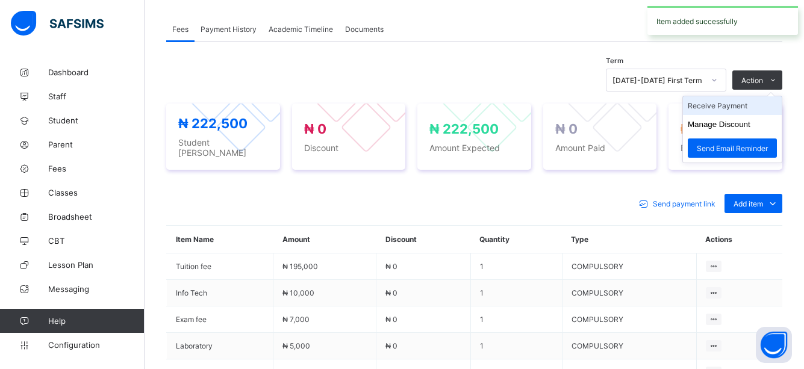
click at [737, 107] on li "Receive Payment" at bounding box center [732, 105] width 99 height 19
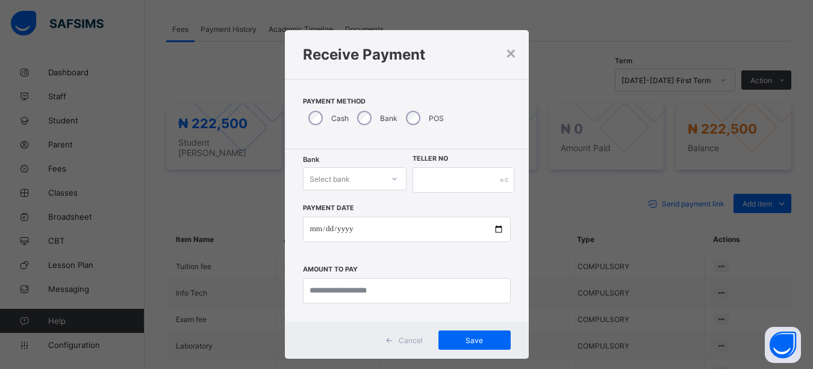
click at [394, 181] on div "Bank Select bank" at bounding box center [355, 179] width 104 height 25
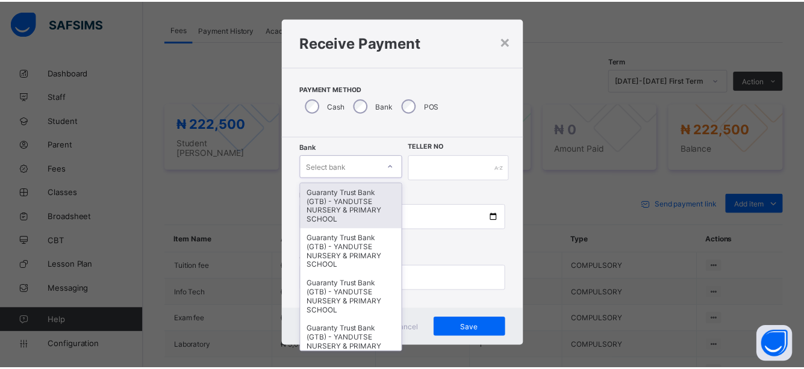
scroll to position [13, 0]
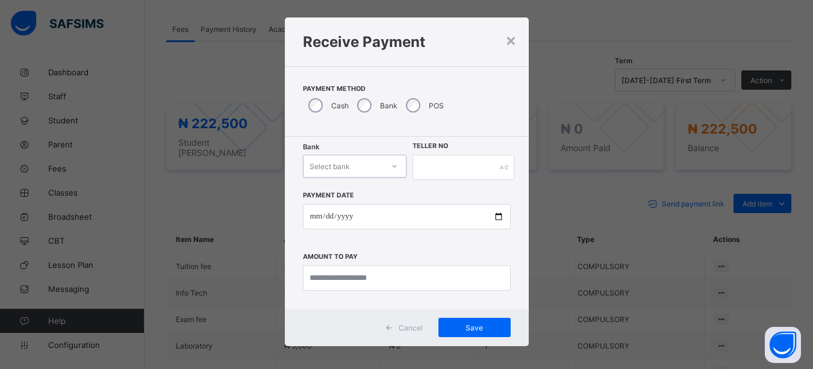
click at [352, 164] on div "Select bank" at bounding box center [343, 166] width 80 height 17
type input "*"
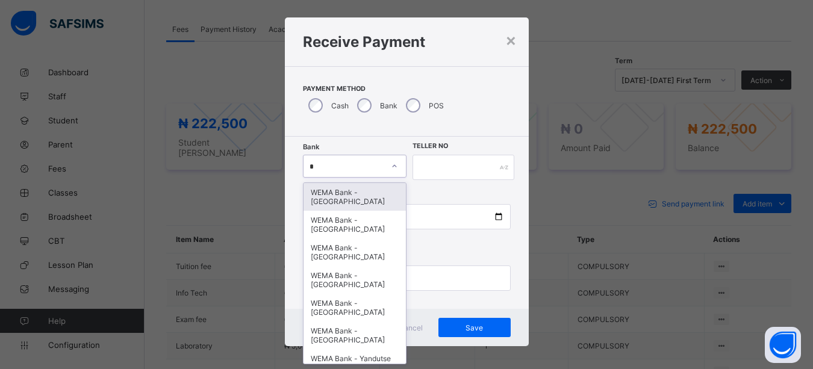
click at [347, 199] on div "WEMA Bank - YANDUTSE COLLEGE" at bounding box center [354, 197] width 103 height 28
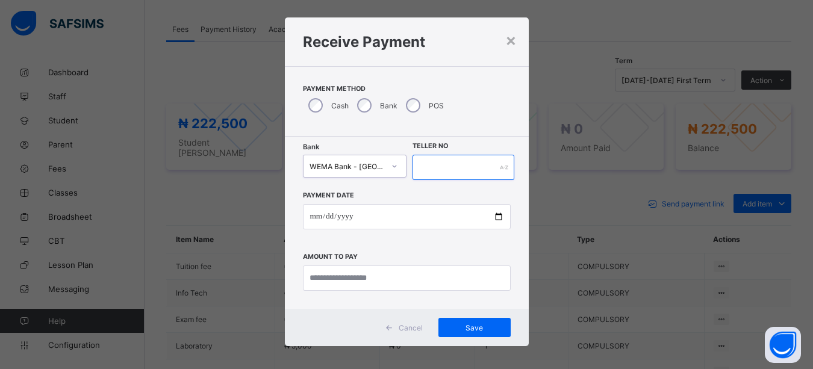
click at [497, 169] on div at bounding box center [463, 167] width 102 height 25
type input "*****"
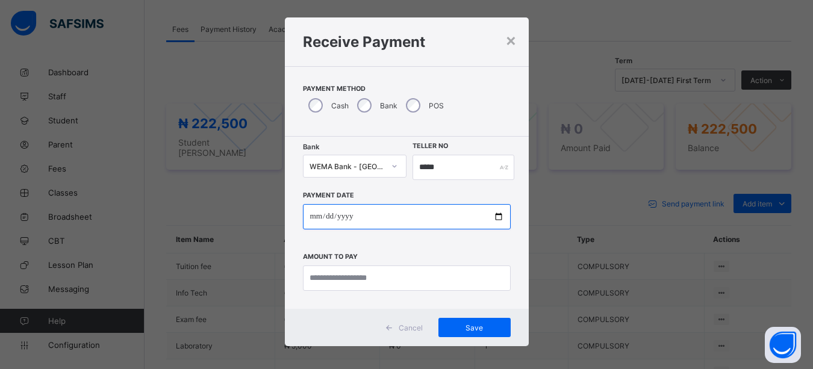
click at [495, 214] on input "date" at bounding box center [407, 216] width 208 height 25
type input "**********"
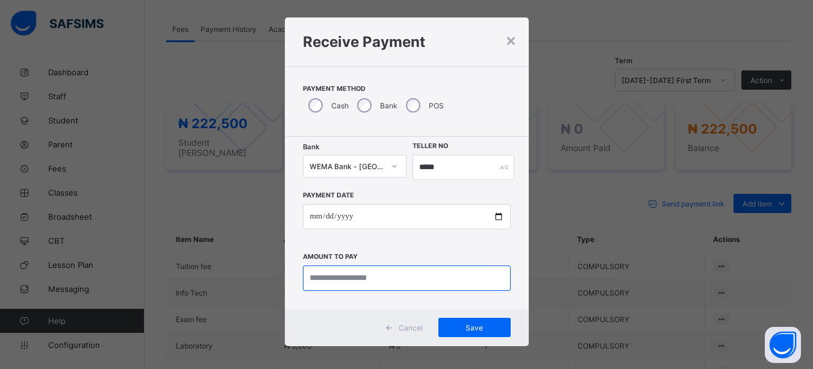
click at [391, 278] on input "currency" at bounding box center [407, 277] width 208 height 25
type input "*********"
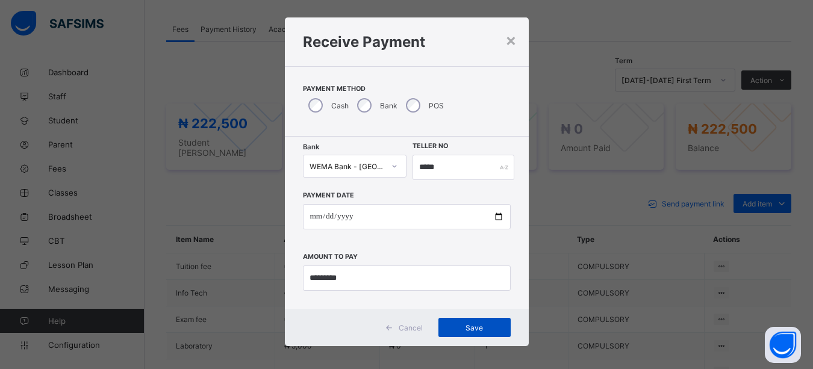
click at [474, 327] on span "Save" at bounding box center [474, 327] width 54 height 9
click at [444, 166] on input "*****" at bounding box center [458, 167] width 101 height 25
type input "******"
click at [472, 330] on span "Save" at bounding box center [474, 327] width 54 height 9
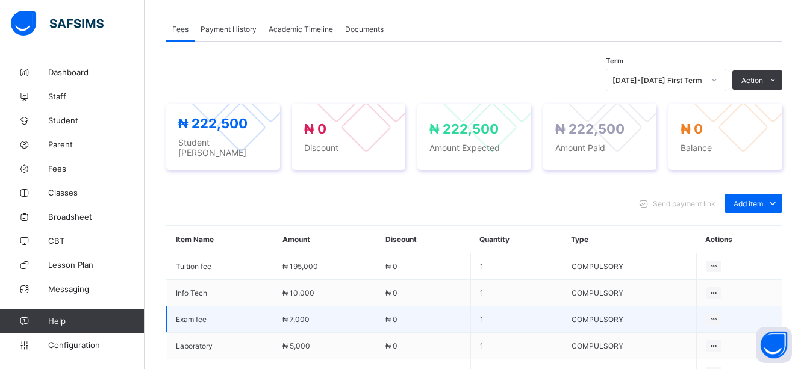
click at [529, 306] on td "1" at bounding box center [515, 319] width 91 height 26
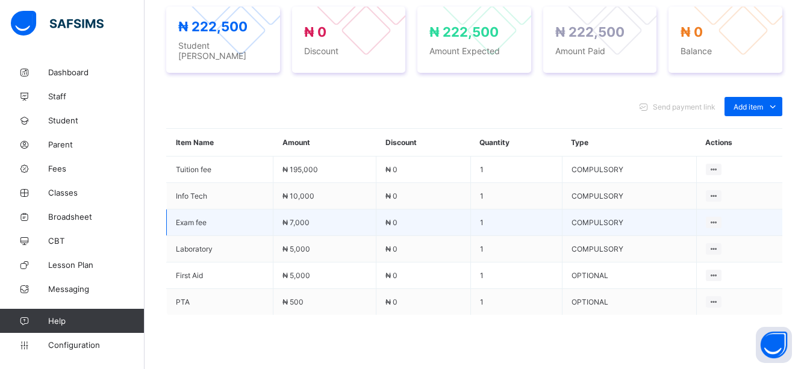
scroll to position [456, 0]
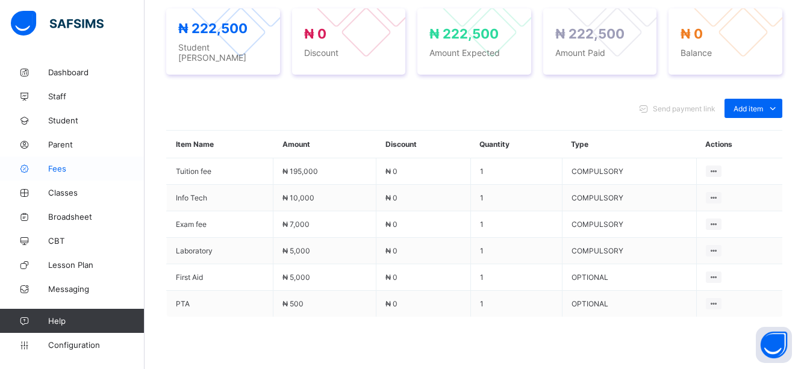
click at [54, 173] on span "Fees" at bounding box center [96, 169] width 96 height 10
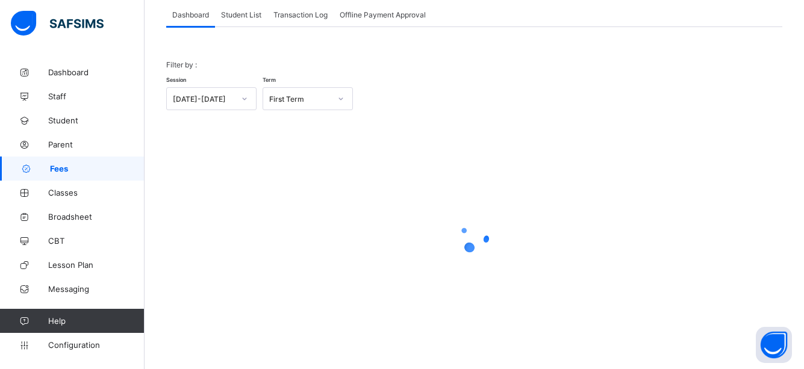
scroll to position [76, 0]
click at [253, 14] on span "Student List" at bounding box center [241, 14] width 40 height 9
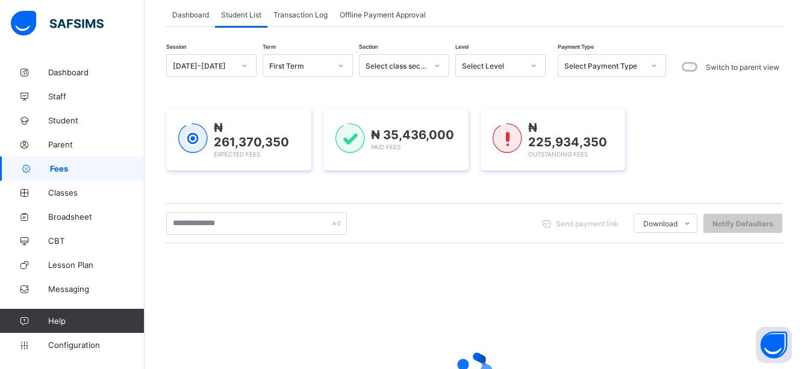
click at [406, 236] on div "Send payment link Download Students Payment Students Payment Status Student Ite…" at bounding box center [474, 223] width 616 height 40
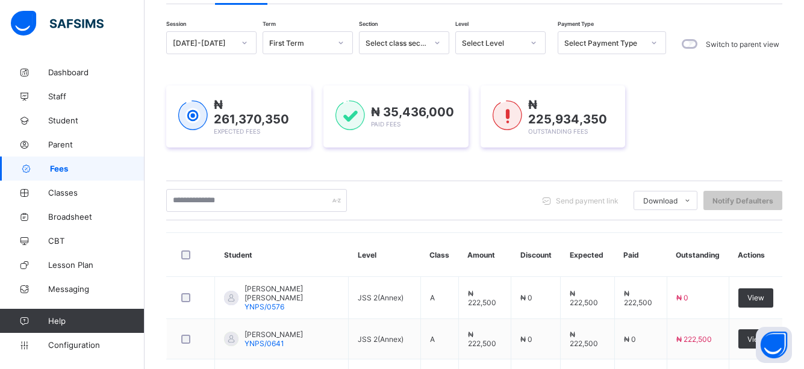
scroll to position [100, 0]
click at [420, 241] on th "Level" at bounding box center [385, 254] width 72 height 44
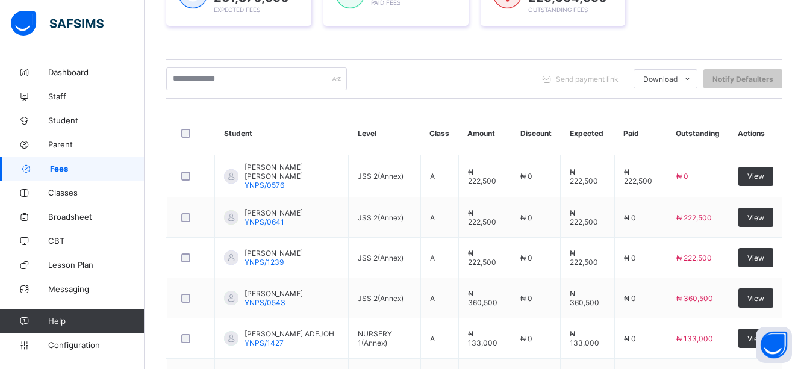
click at [395, 115] on th "Level" at bounding box center [385, 133] width 72 height 44
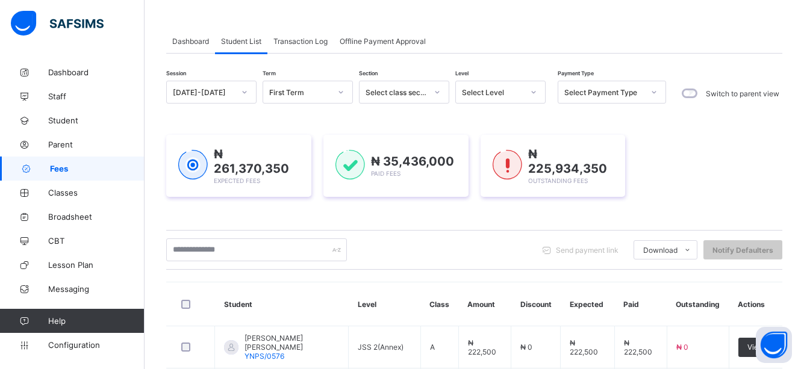
scroll to position [0, 0]
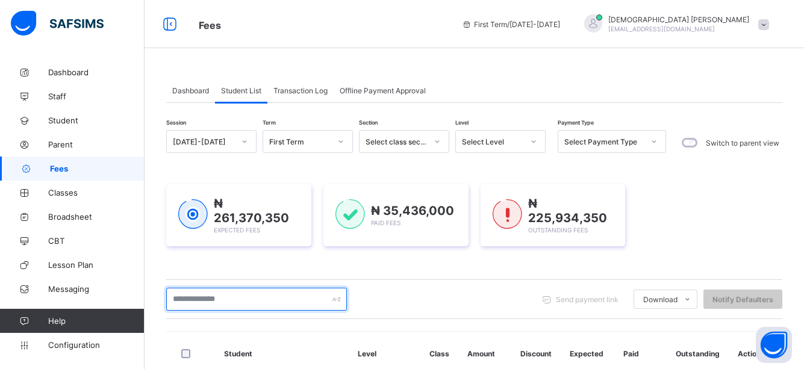
click at [287, 299] on input "text" at bounding box center [256, 299] width 181 height 23
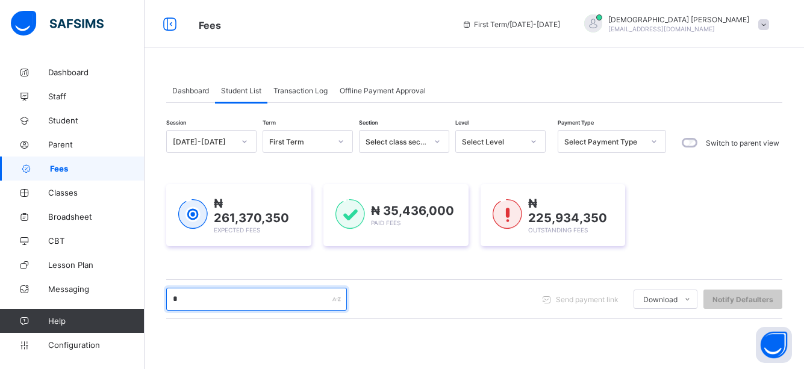
type input "*****"
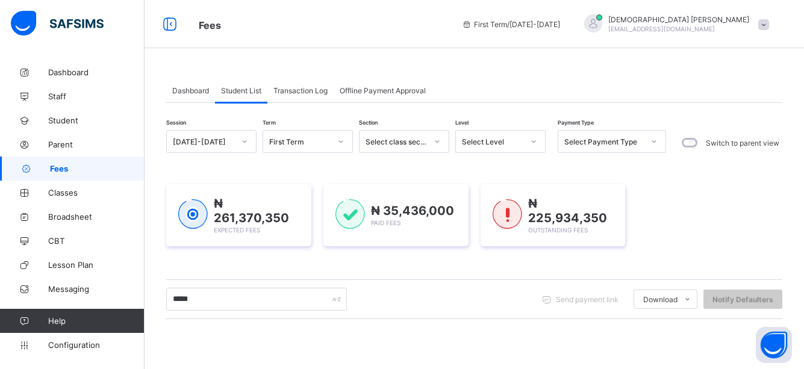
click at [403, 321] on div "Session 2025-2026 Term First Term Section Select class section Level Select Lev…" at bounding box center [474, 344] width 616 height 429
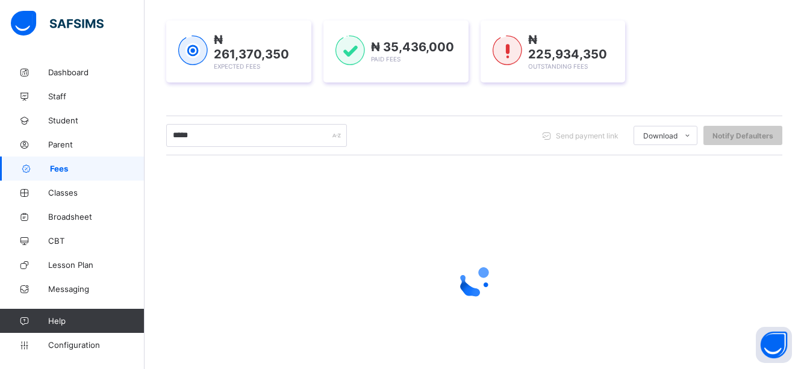
scroll to position [208, 0]
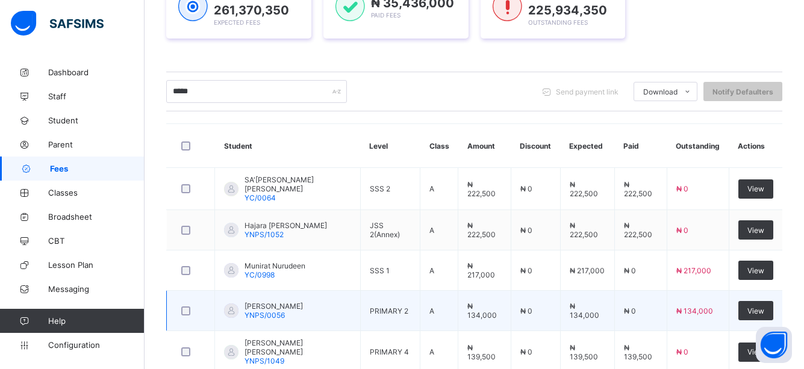
click at [361, 306] on td "PRIMARY 2" at bounding box center [390, 311] width 60 height 40
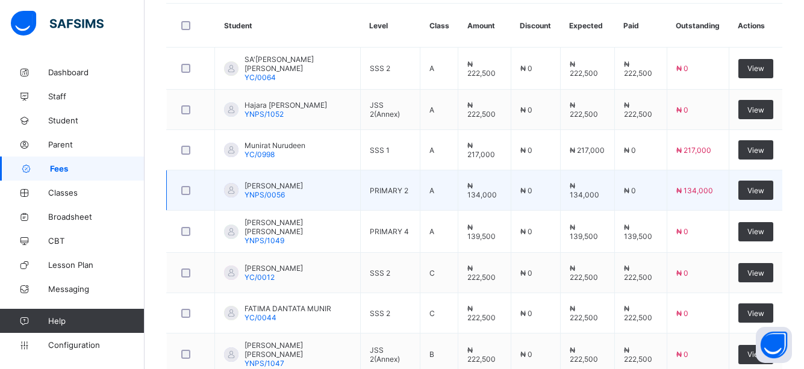
scroll to position [424, 0]
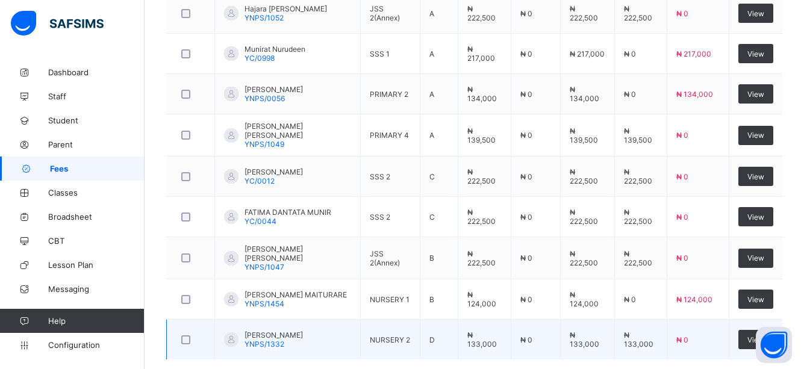
click at [579, 320] on td "₦ 133,000" at bounding box center [587, 340] width 54 height 40
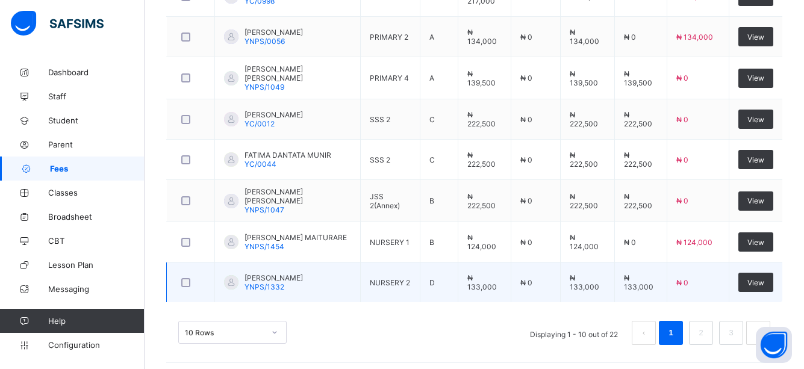
scroll to position [482, 0]
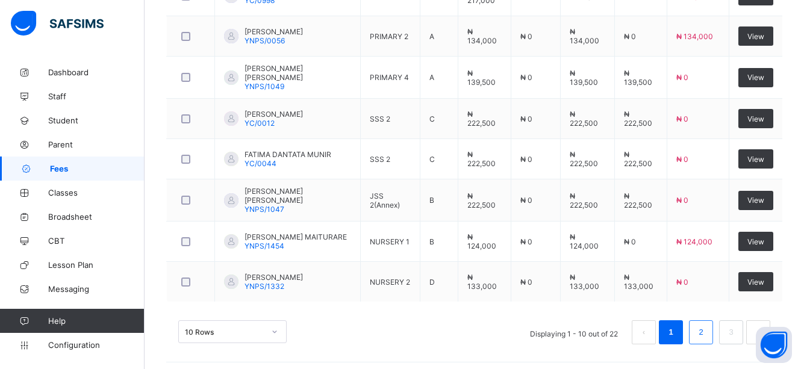
click at [705, 324] on link "2" at bounding box center [700, 332] width 11 height 16
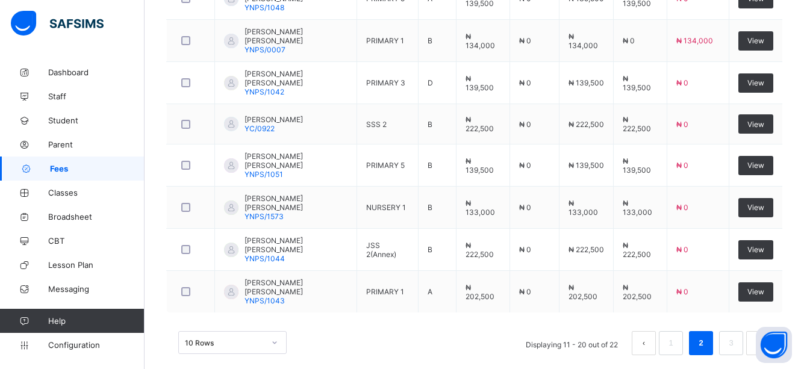
click at [383, 331] on div "10 Rows Displaying 11 - 20 out of 22 1 2 3" at bounding box center [474, 343] width 592 height 24
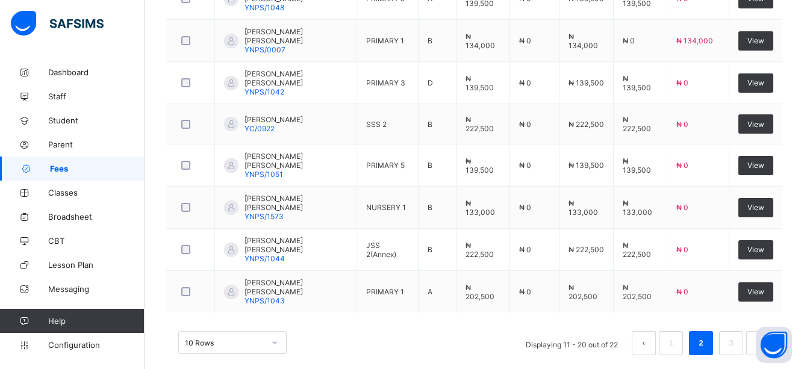
click at [65, 165] on span "Fees" at bounding box center [97, 169] width 95 height 10
click at [58, 164] on span "Fees" at bounding box center [97, 169] width 95 height 10
click at [59, 140] on span "Parent" at bounding box center [96, 145] width 96 height 10
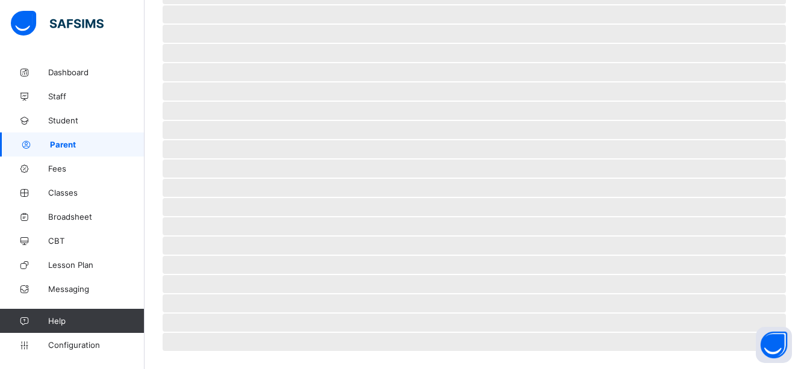
scroll to position [288, 0]
click at [64, 167] on span "Fees" at bounding box center [96, 169] width 96 height 10
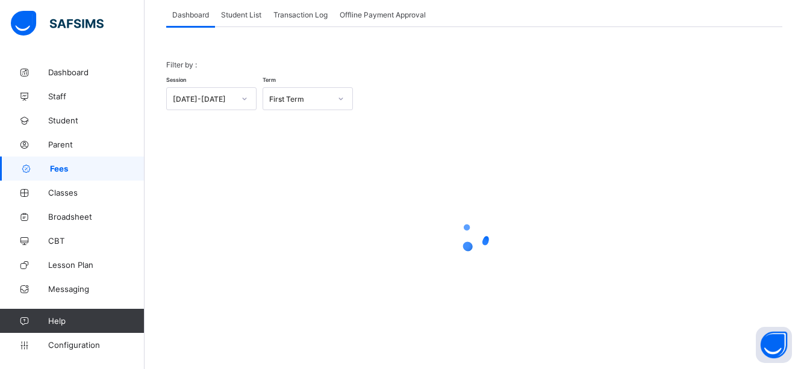
scroll to position [76, 0]
click at [254, 14] on span "Student List" at bounding box center [241, 14] width 40 height 9
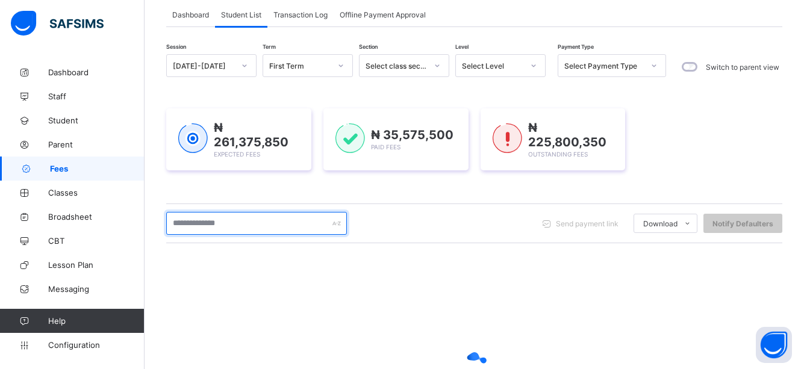
click at [286, 223] on input "text" at bounding box center [256, 223] width 181 height 23
